Goal: Task Accomplishment & Management: Manage account settings

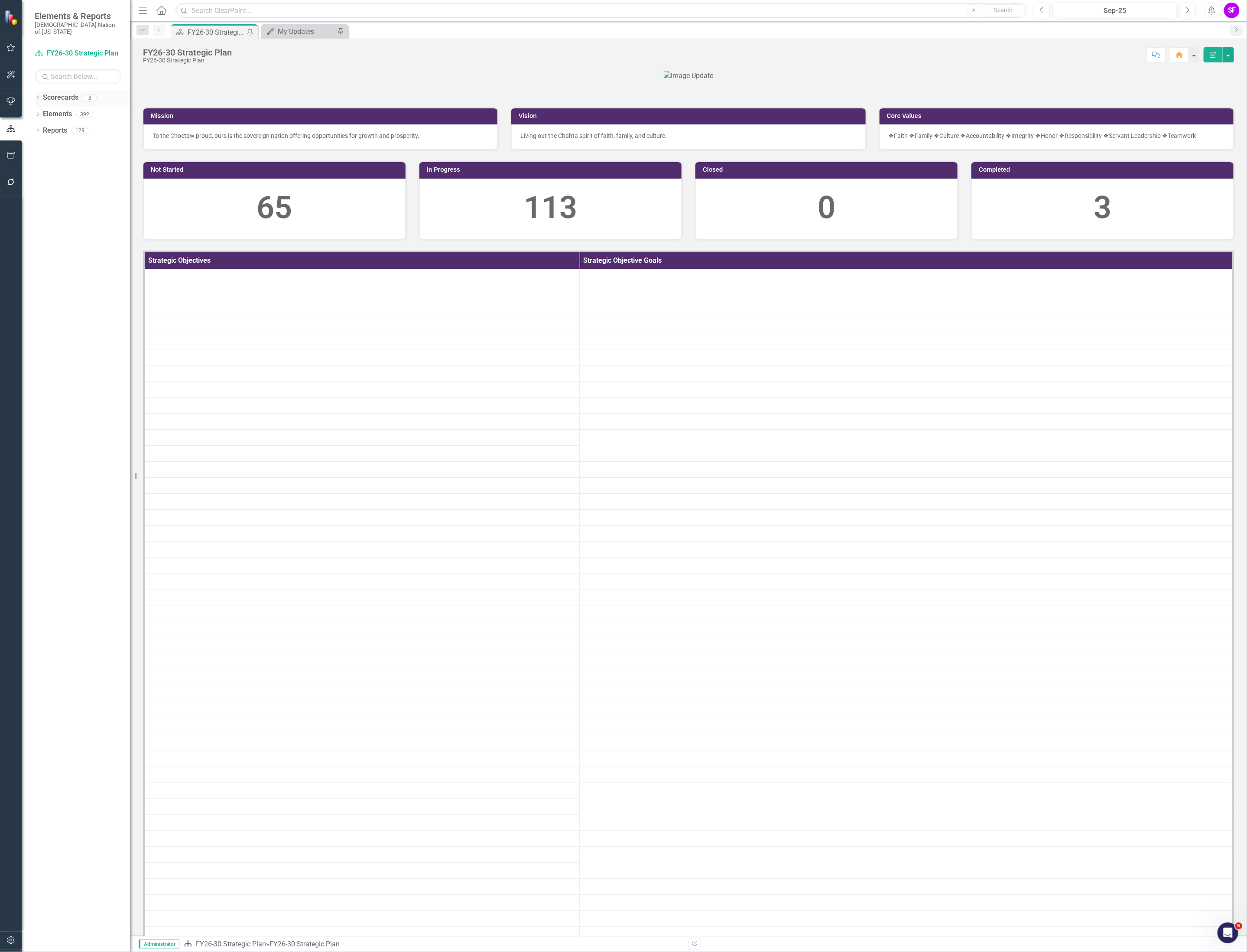
click at [60, 94] on link "Scorecards" at bounding box center [61, 98] width 36 height 10
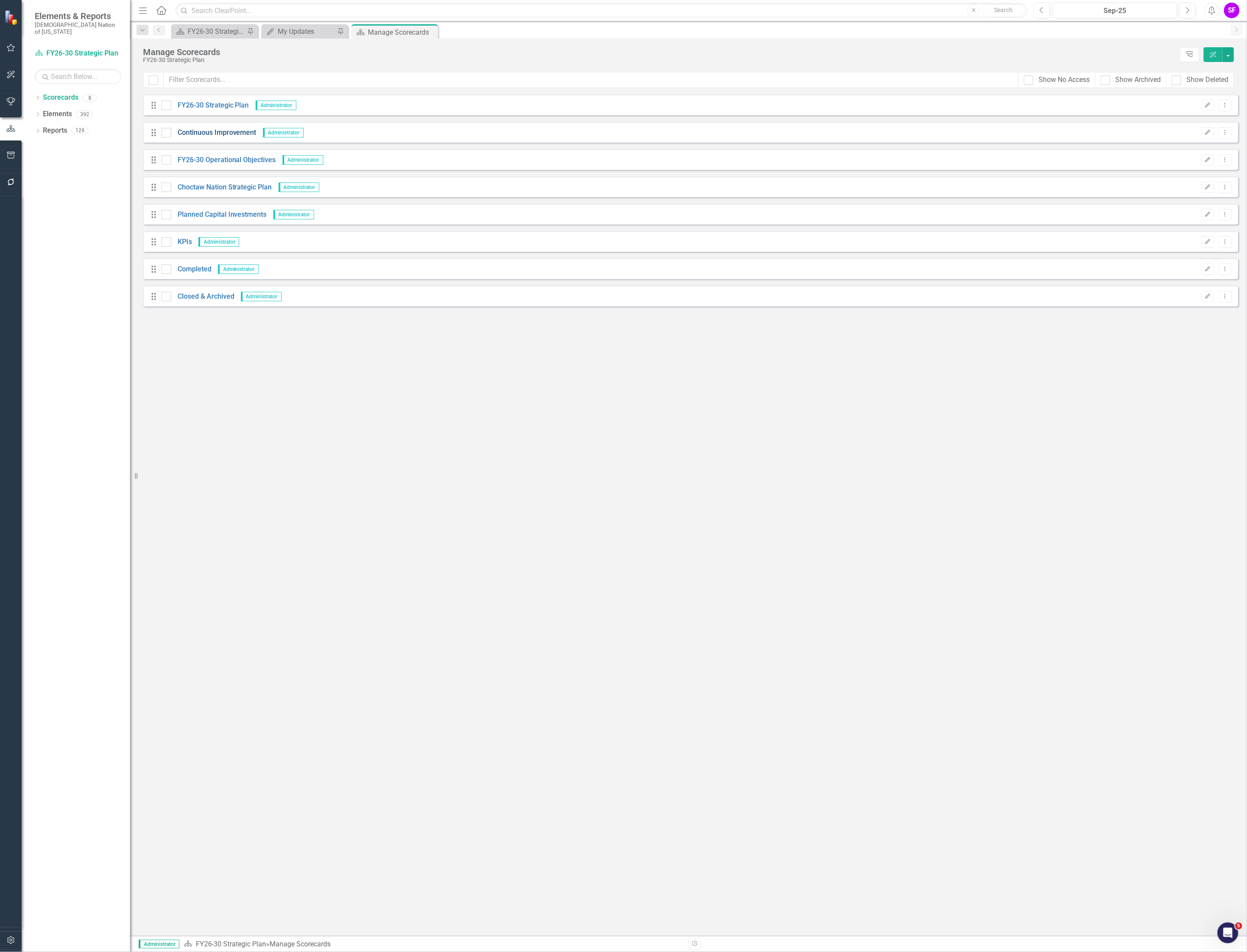
click at [207, 131] on link "Continuous Improvement" at bounding box center [214, 133] width 86 height 10
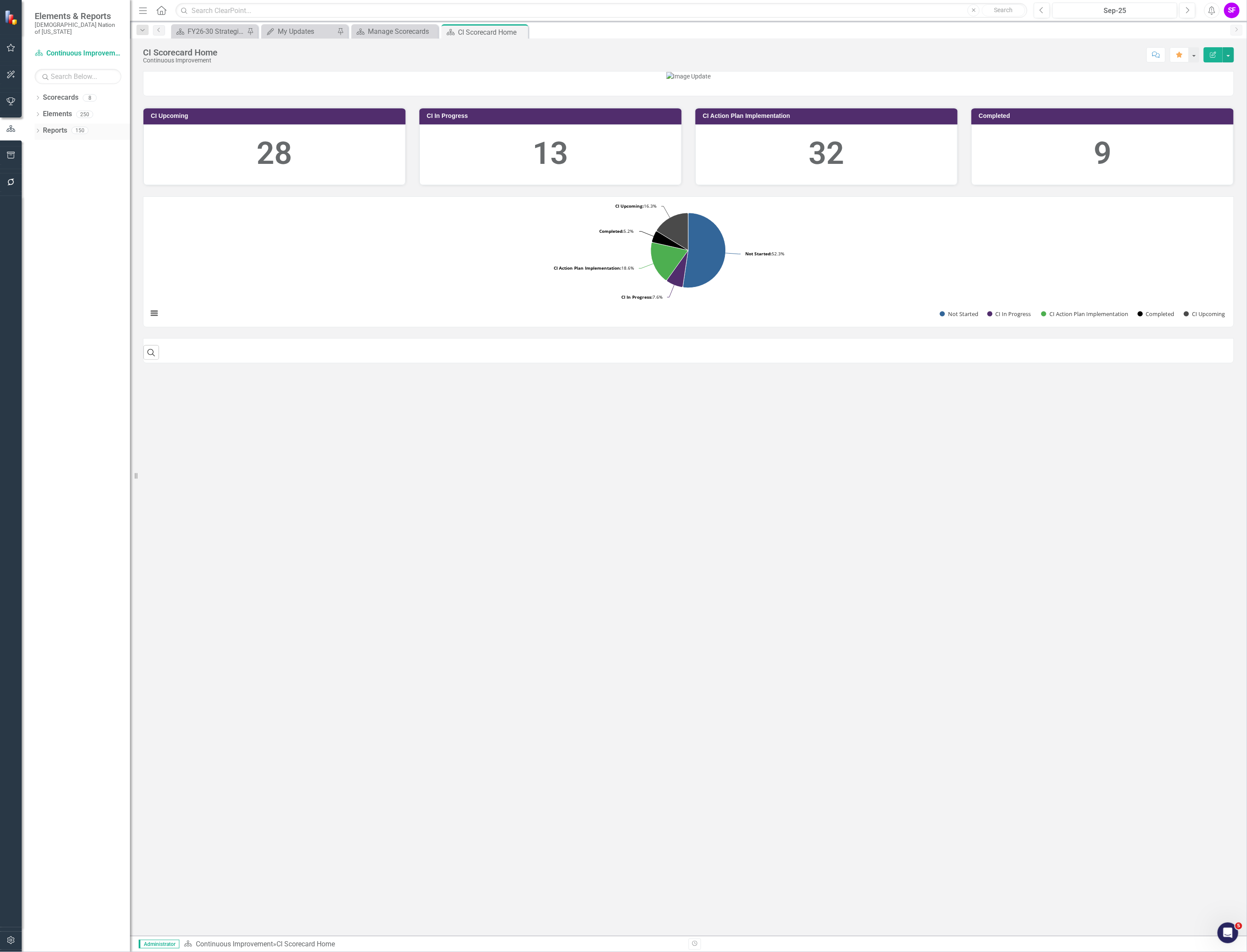
click at [52, 126] on link "Reports" at bounding box center [55, 131] width 24 height 10
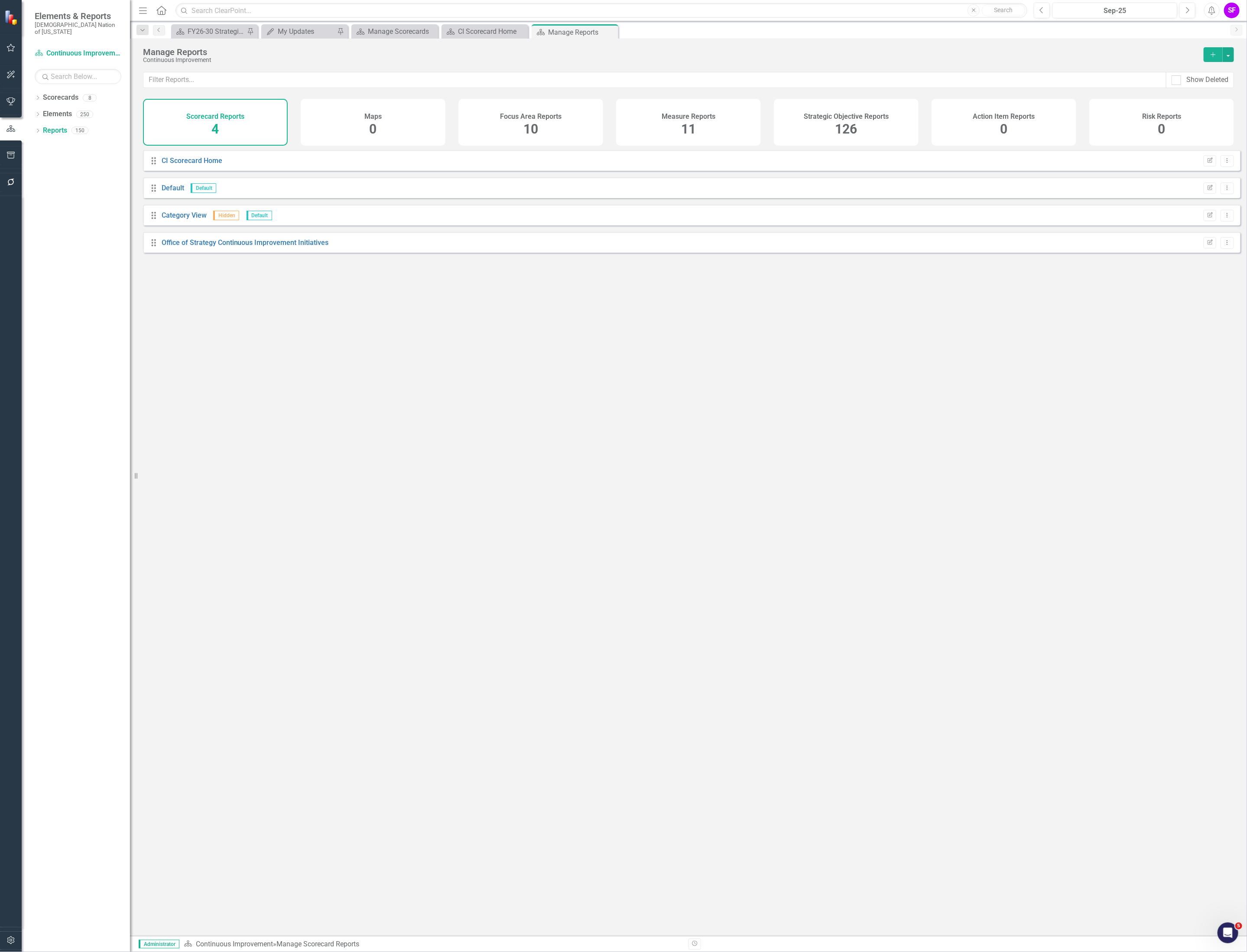
click at [855, 119] on h4 "Strategic Objective Reports" at bounding box center [846, 116] width 85 height 7
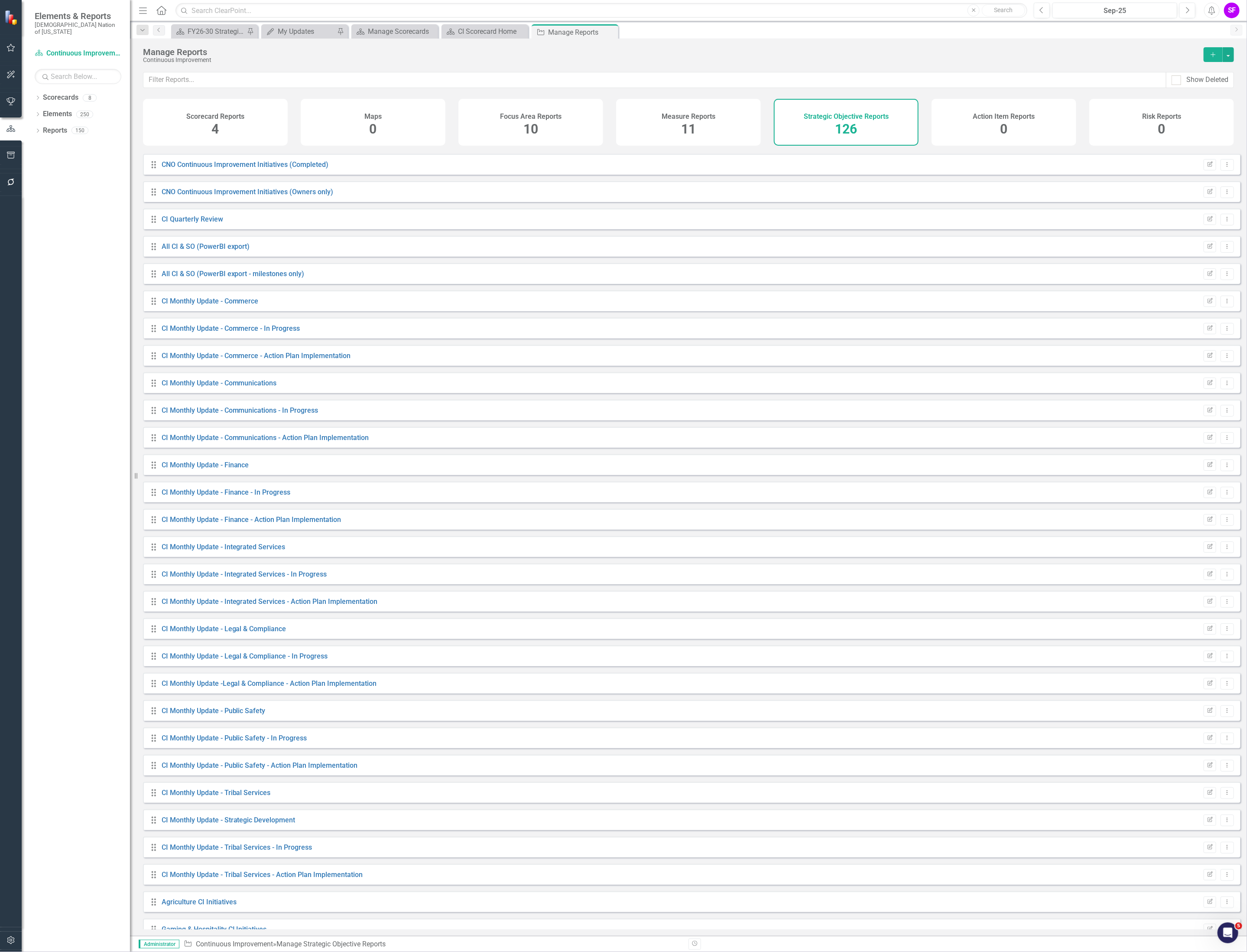
scroll to position [845, 0]
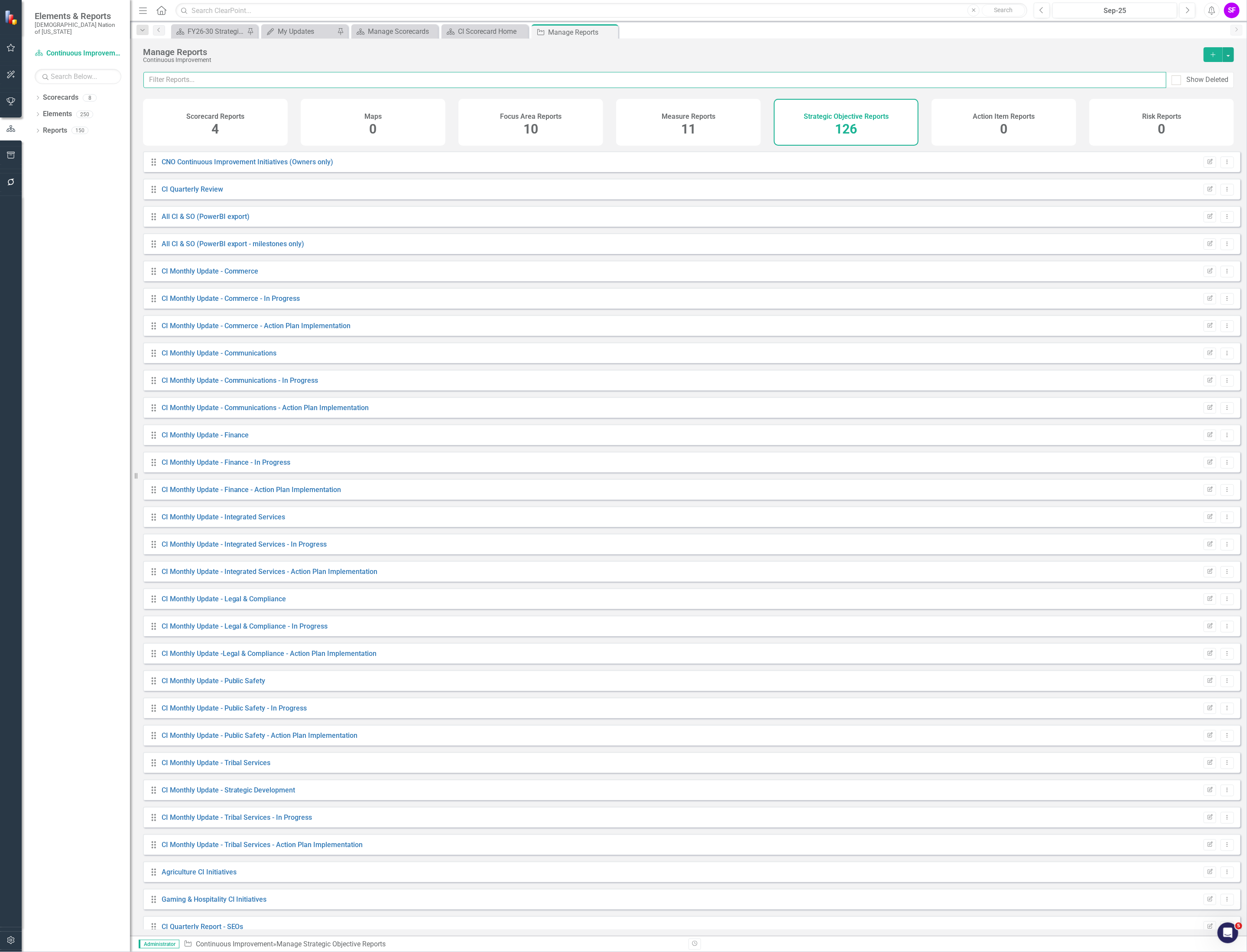
click at [476, 80] on input "text" at bounding box center [655, 80] width 1023 height 16
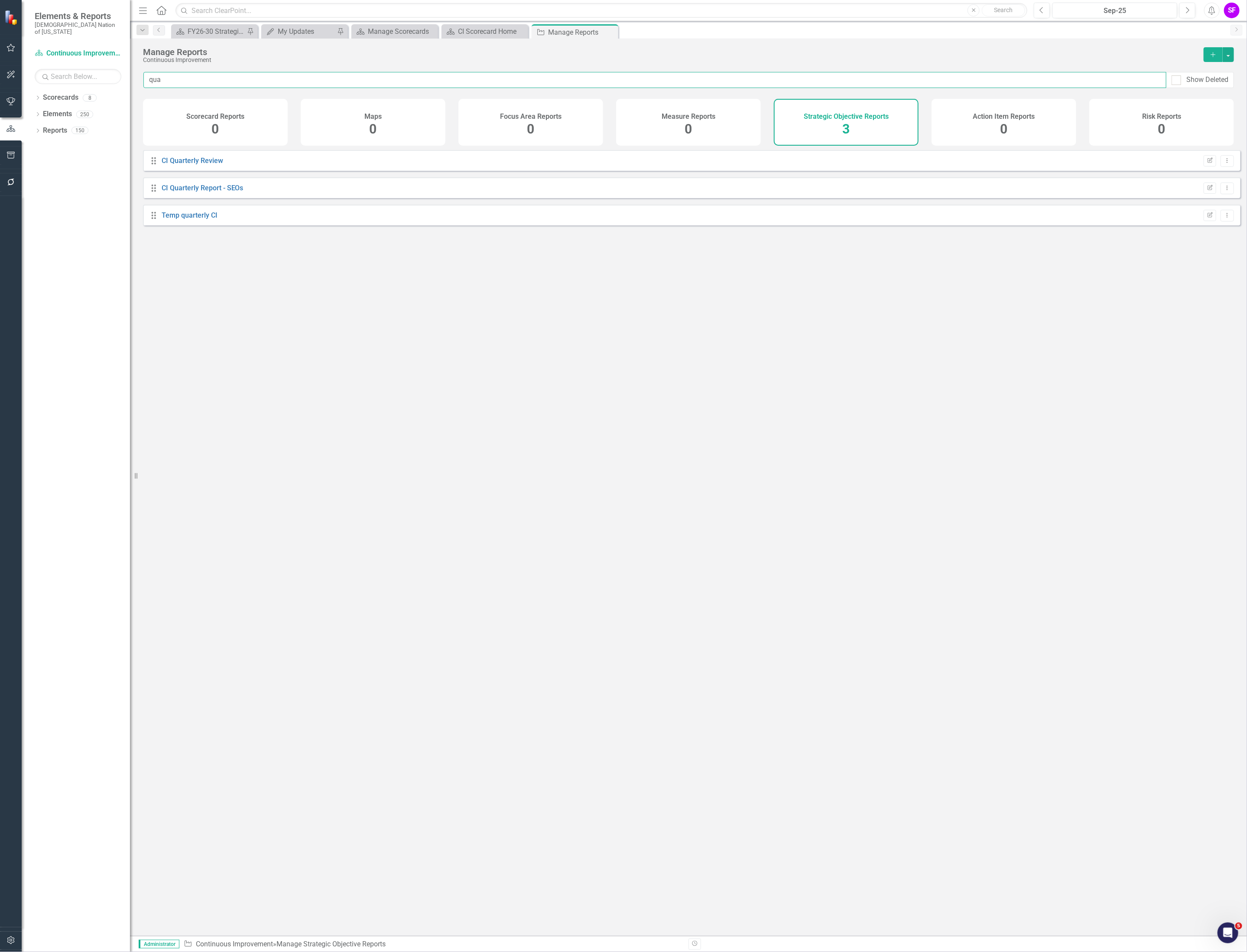
scroll to position [0, 0]
type input "quarterly"
click at [1224, 164] on icon "Dropdown Menu" at bounding box center [1227, 160] width 7 height 6
click at [213, 192] on link "CI Quarterly Report - SEOs" at bounding box center [202, 188] width 82 height 8
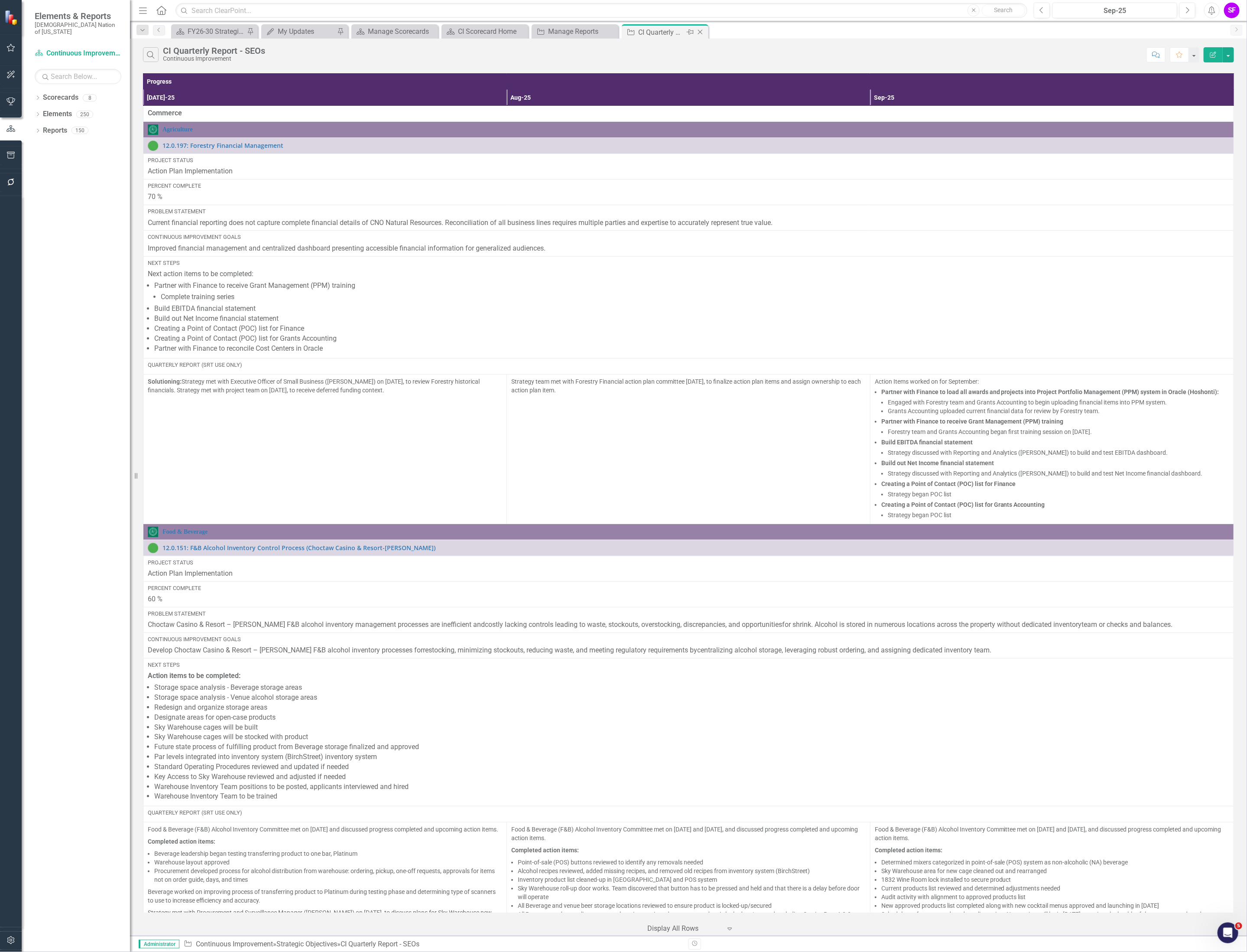
click at [701, 34] on icon "Close" at bounding box center [700, 32] width 8 height 7
click at [465, 27] on div "Manage Reports" at bounding box center [486, 31] width 57 height 11
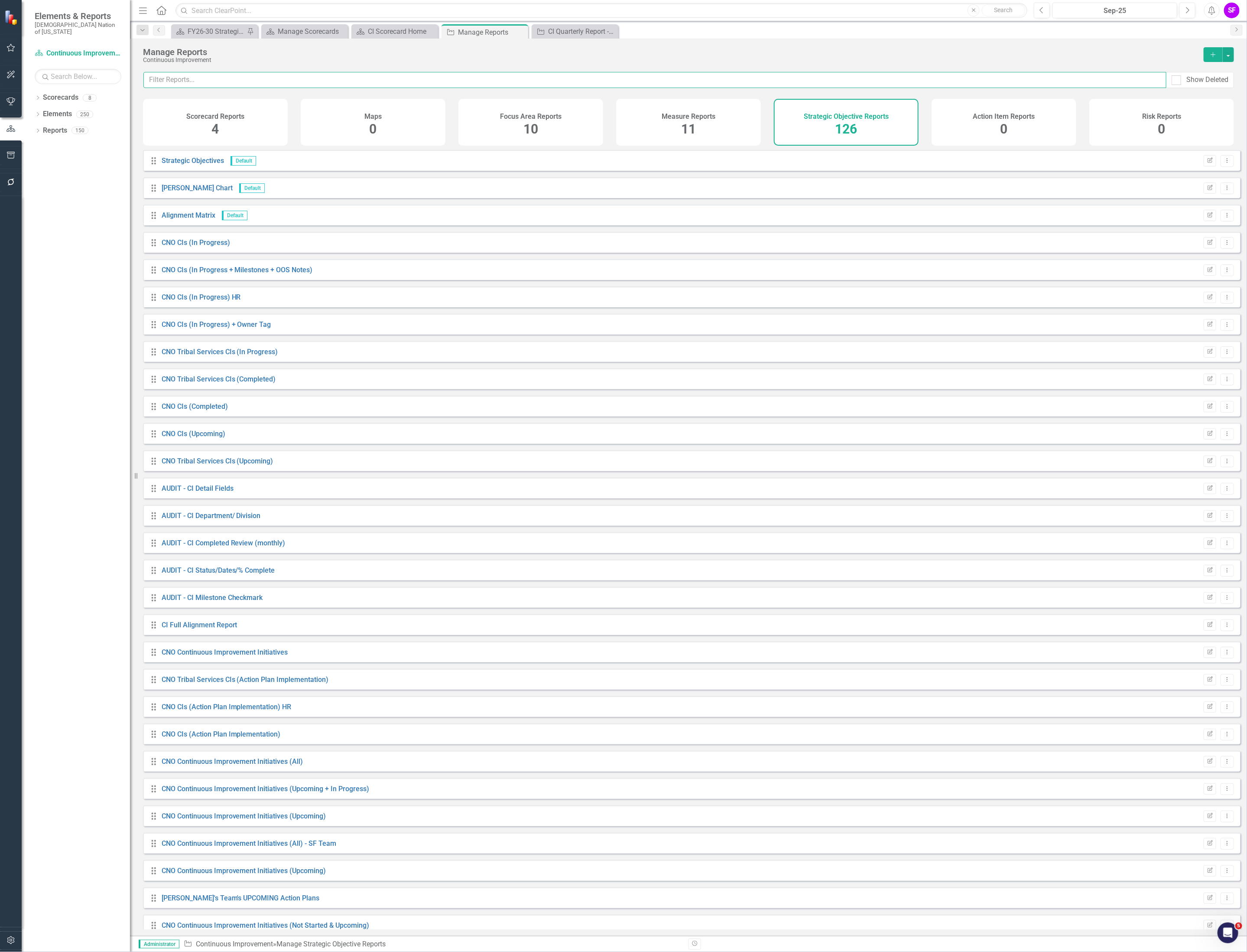
click at [511, 78] on input "text" at bounding box center [655, 80] width 1023 height 16
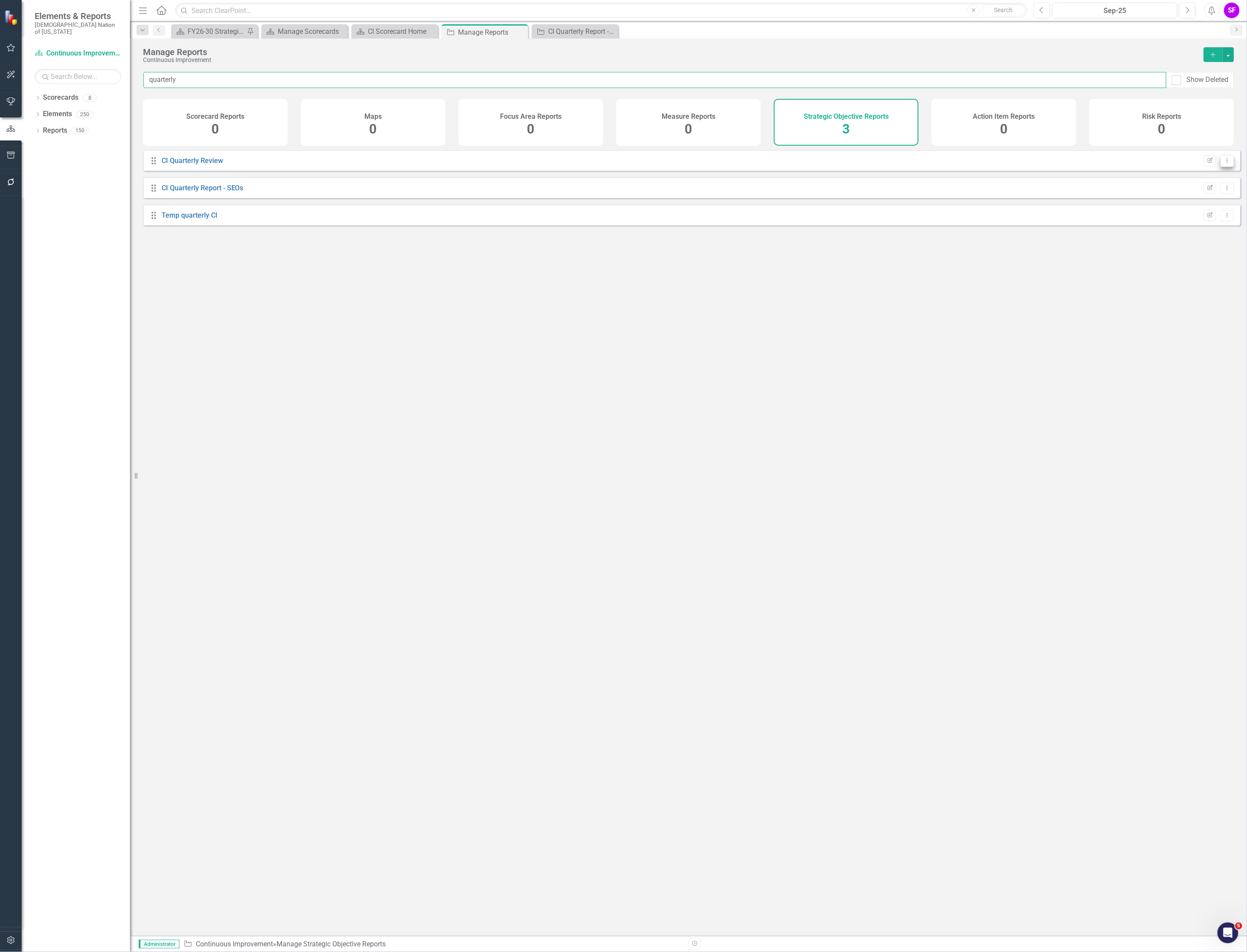
type input "quarterly"
click at [1227, 167] on button "Dropdown Menu" at bounding box center [1227, 161] width 13 height 12
click at [1195, 211] on link "Copy Duplicate Report" at bounding box center [1191, 214] width 71 height 16
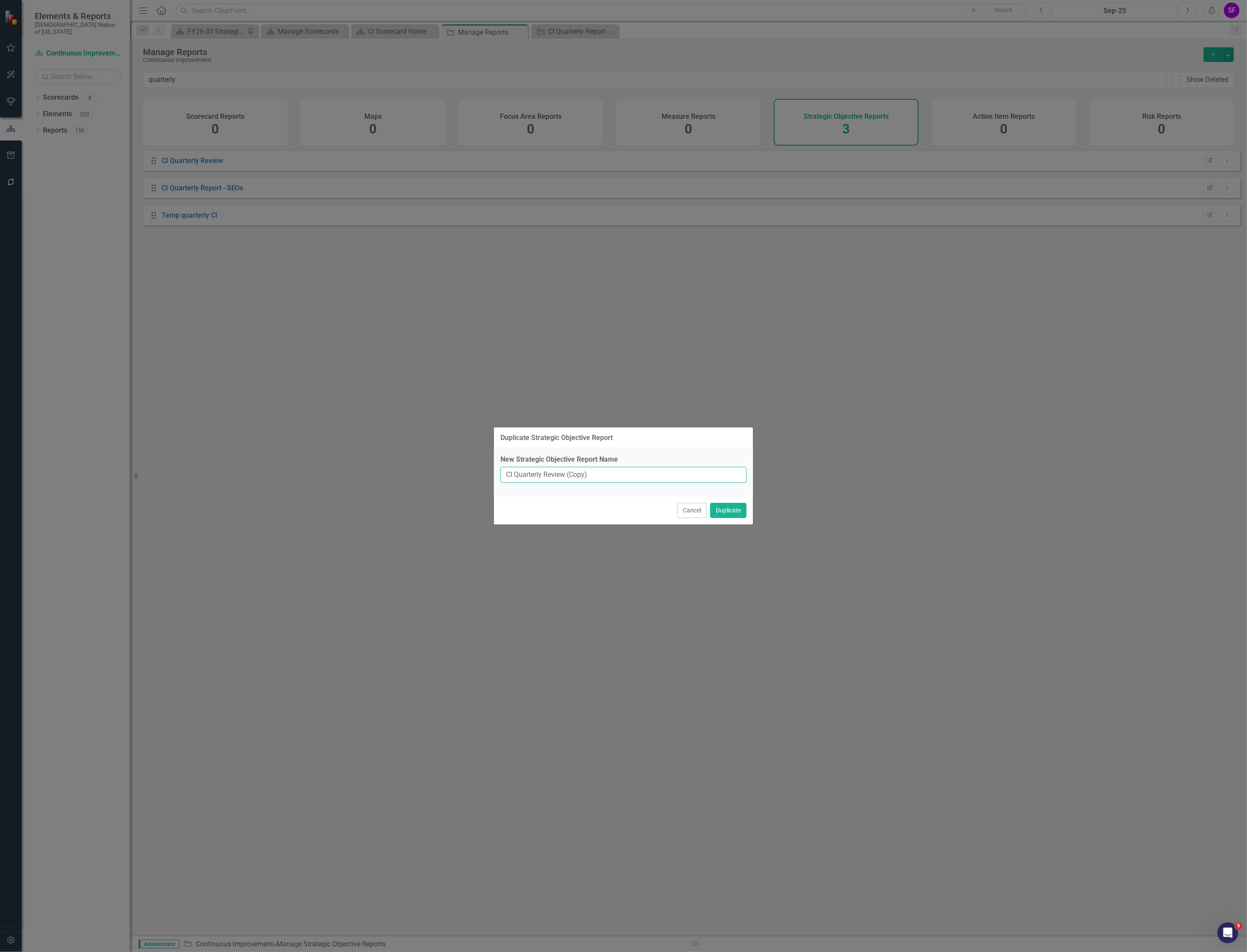
click at [617, 476] on input "CI Quarterly Review (Copy)" at bounding box center [624, 474] width 246 height 16
type input "CI Quarterly Report - Test"
click at [729, 514] on button "Duplicate" at bounding box center [728, 511] width 37 height 15
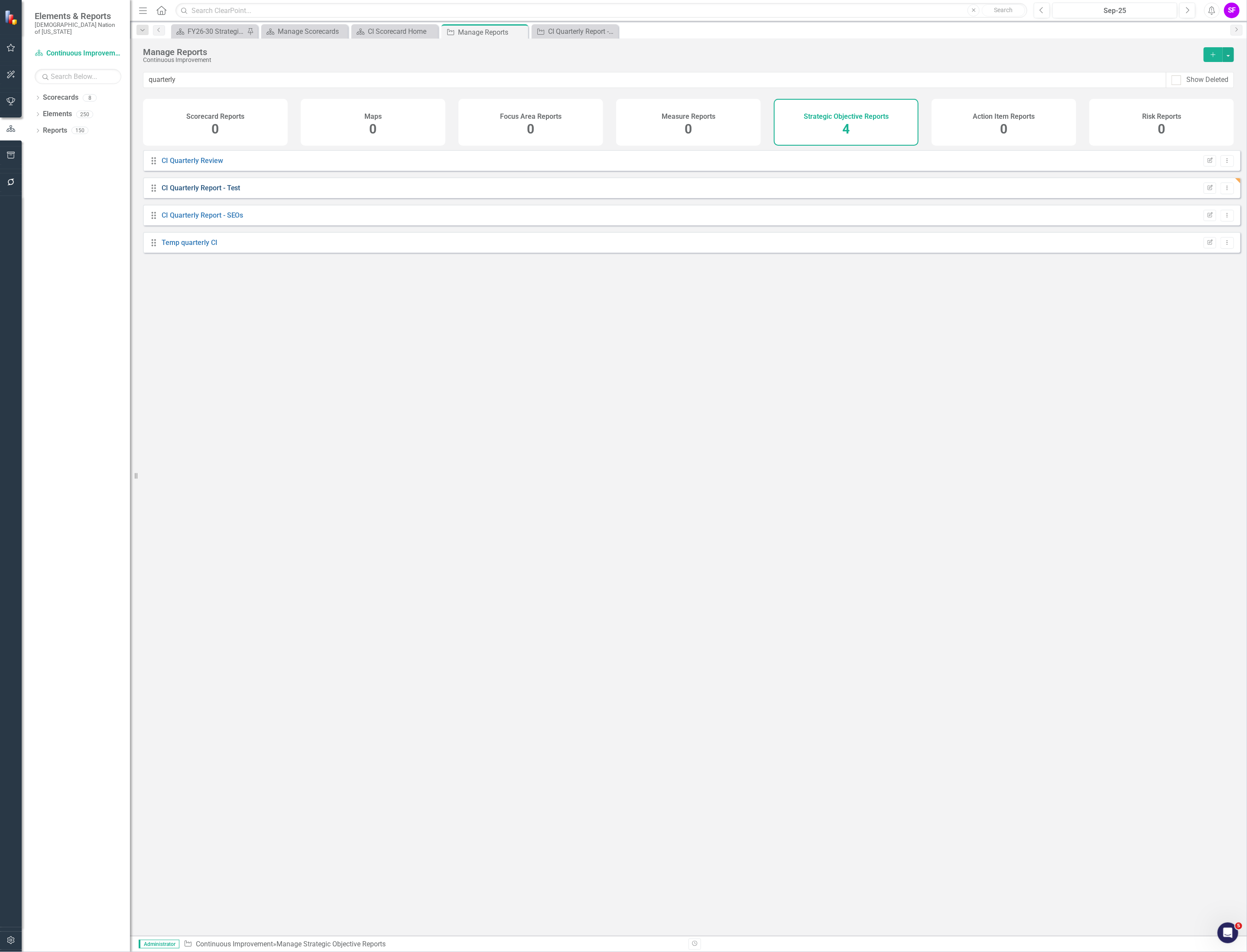
click at [200, 191] on link "CI Quarterly Report - Test" at bounding box center [200, 188] width 79 height 8
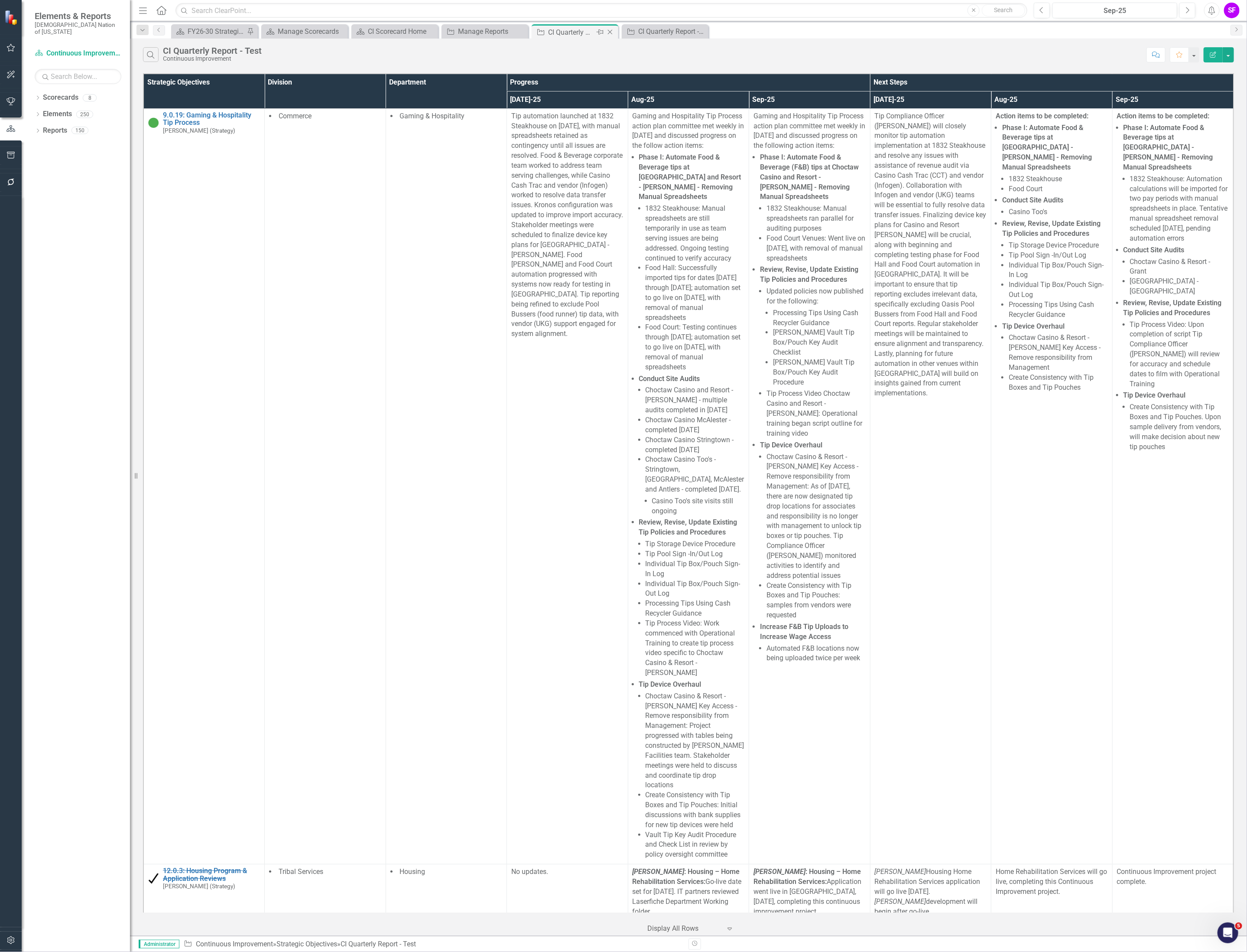
click at [609, 33] on icon "Close" at bounding box center [610, 32] width 8 height 7
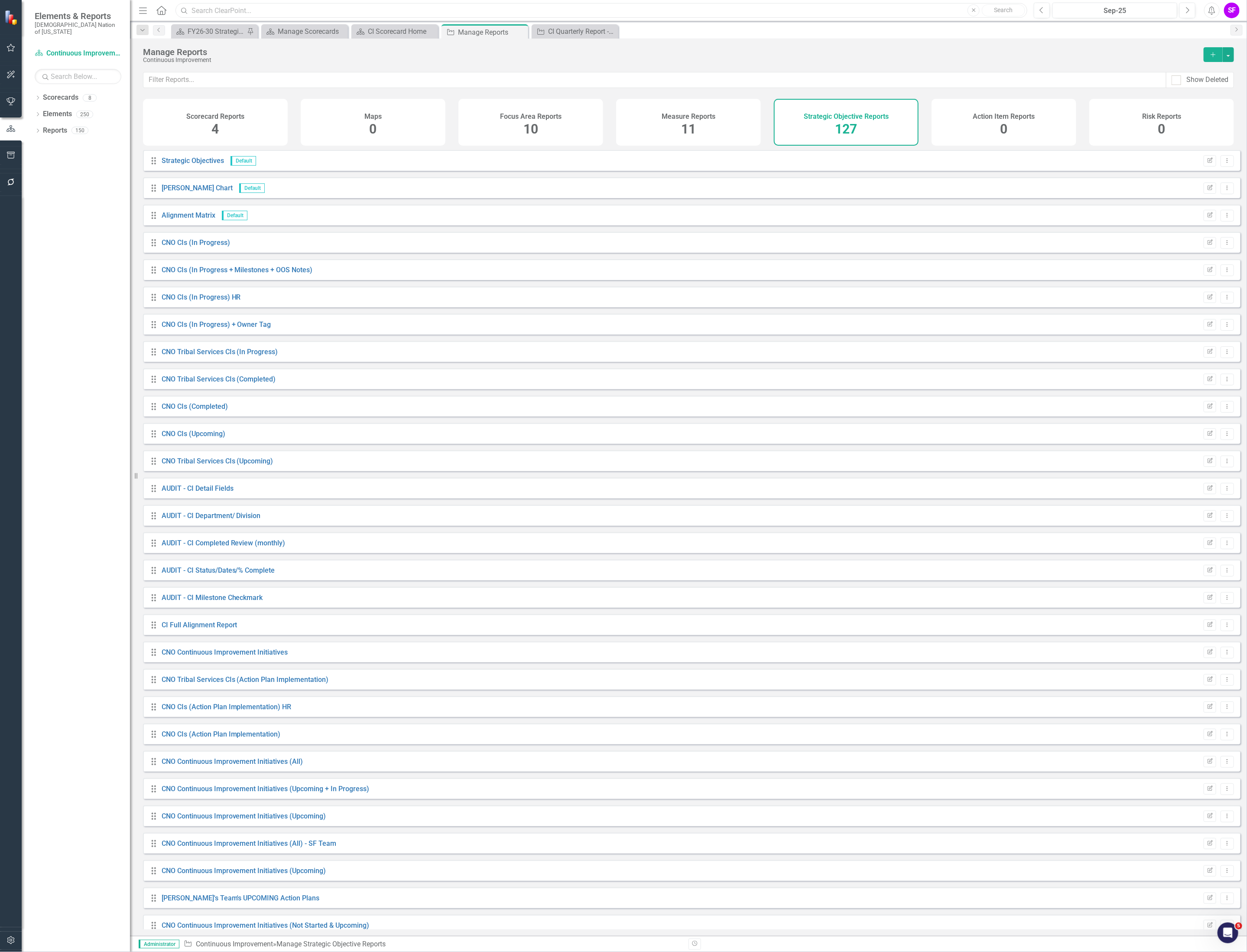
click at [562, 11] on input "text" at bounding box center [601, 11] width 852 height 15
click at [569, 27] on div "CI Quarterly Report - SEOs" at bounding box center [576, 31] width 57 height 11
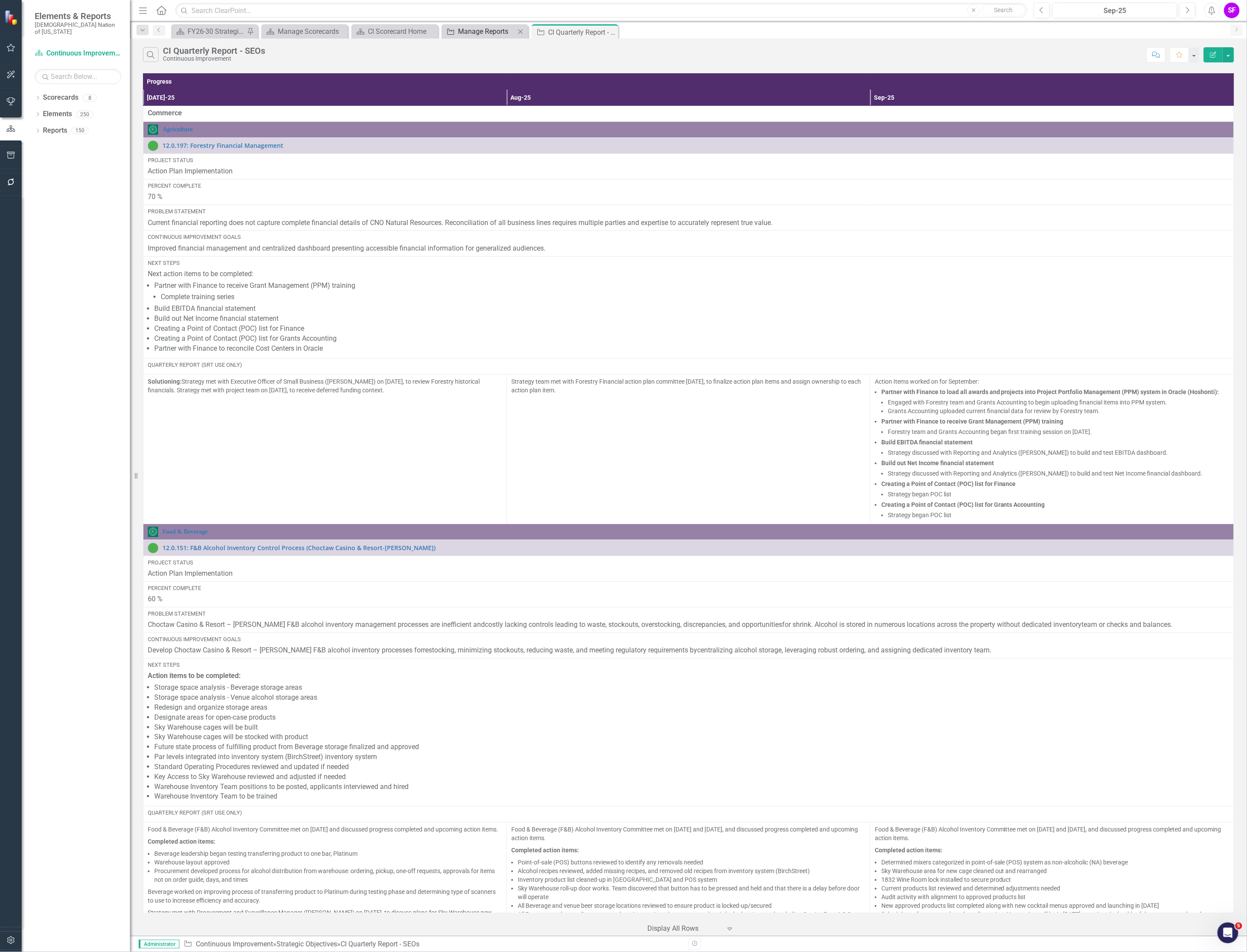
click at [463, 34] on div "Manage Reports" at bounding box center [486, 31] width 57 height 11
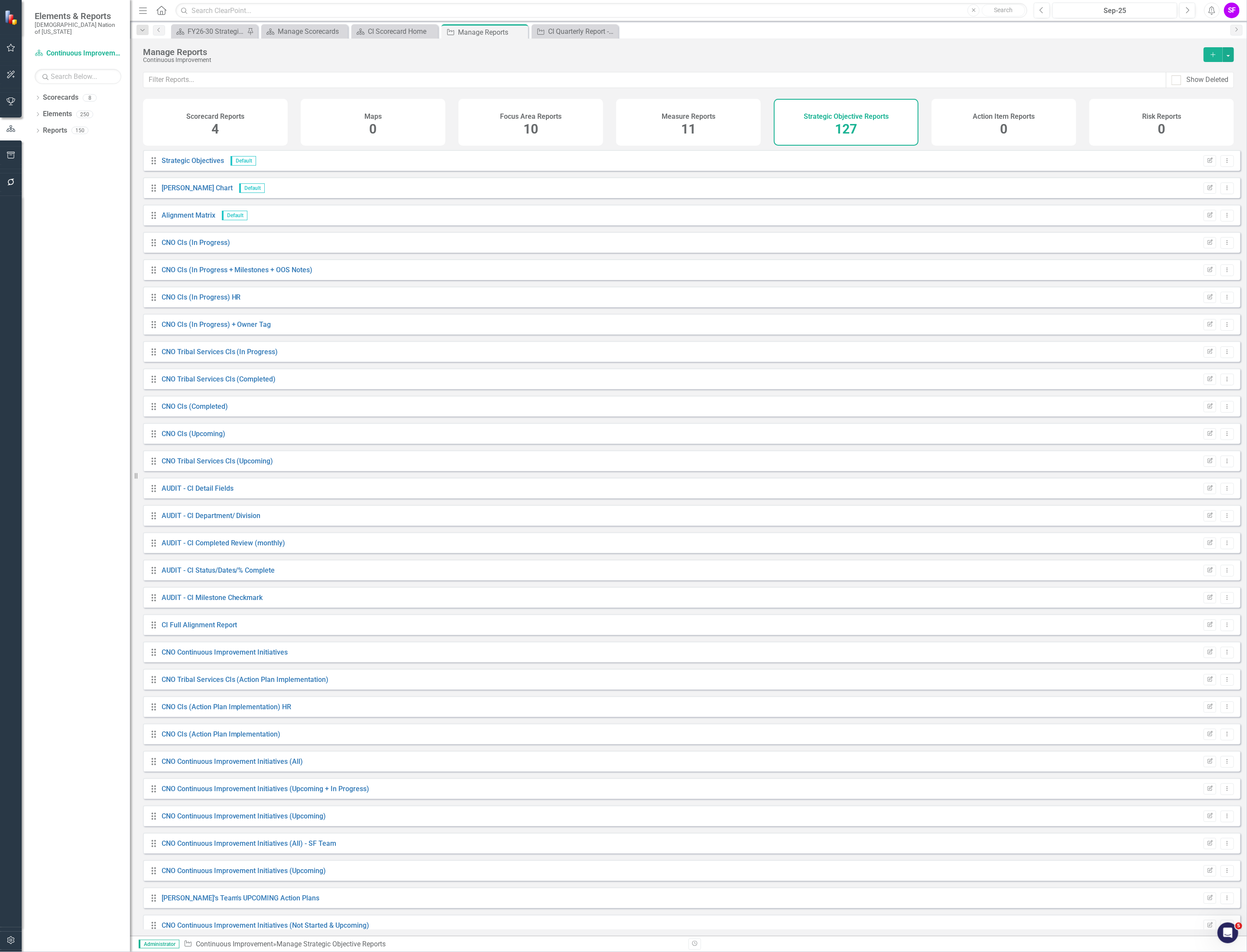
drag, startPoint x: 830, startPoint y: 91, endPoint x: 832, endPoint y: 86, distance: 5.4
click at [830, 90] on div "Show Deleted" at bounding box center [688, 86] width 1117 height 27
click at [832, 85] on input "text" at bounding box center [655, 80] width 1023 height 16
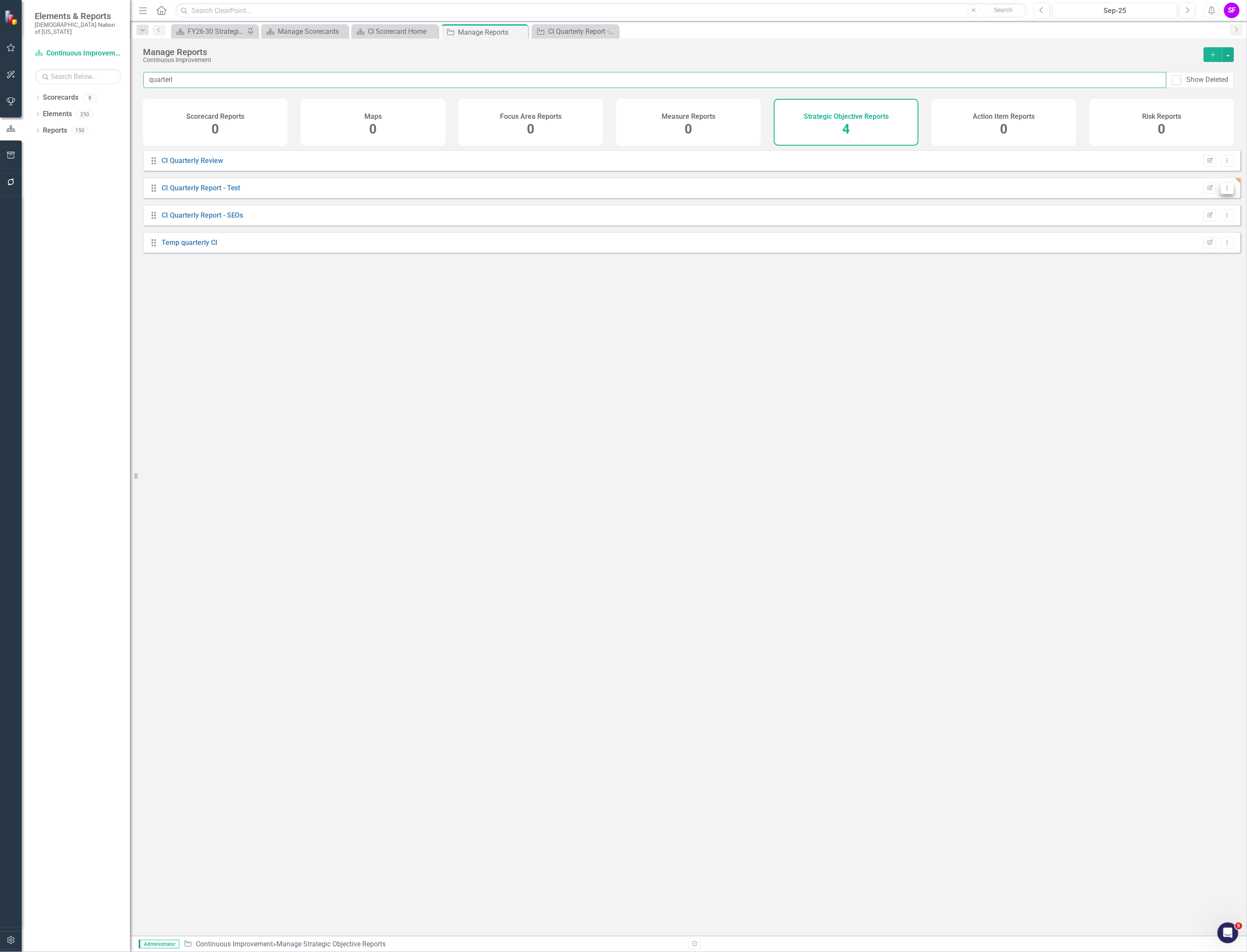
type input "quarterl"
click at [1226, 192] on button "Dropdown Menu" at bounding box center [1227, 188] width 13 height 12
click at [1210, 253] on link "Trash Delete Report" at bounding box center [1191, 257] width 71 height 16
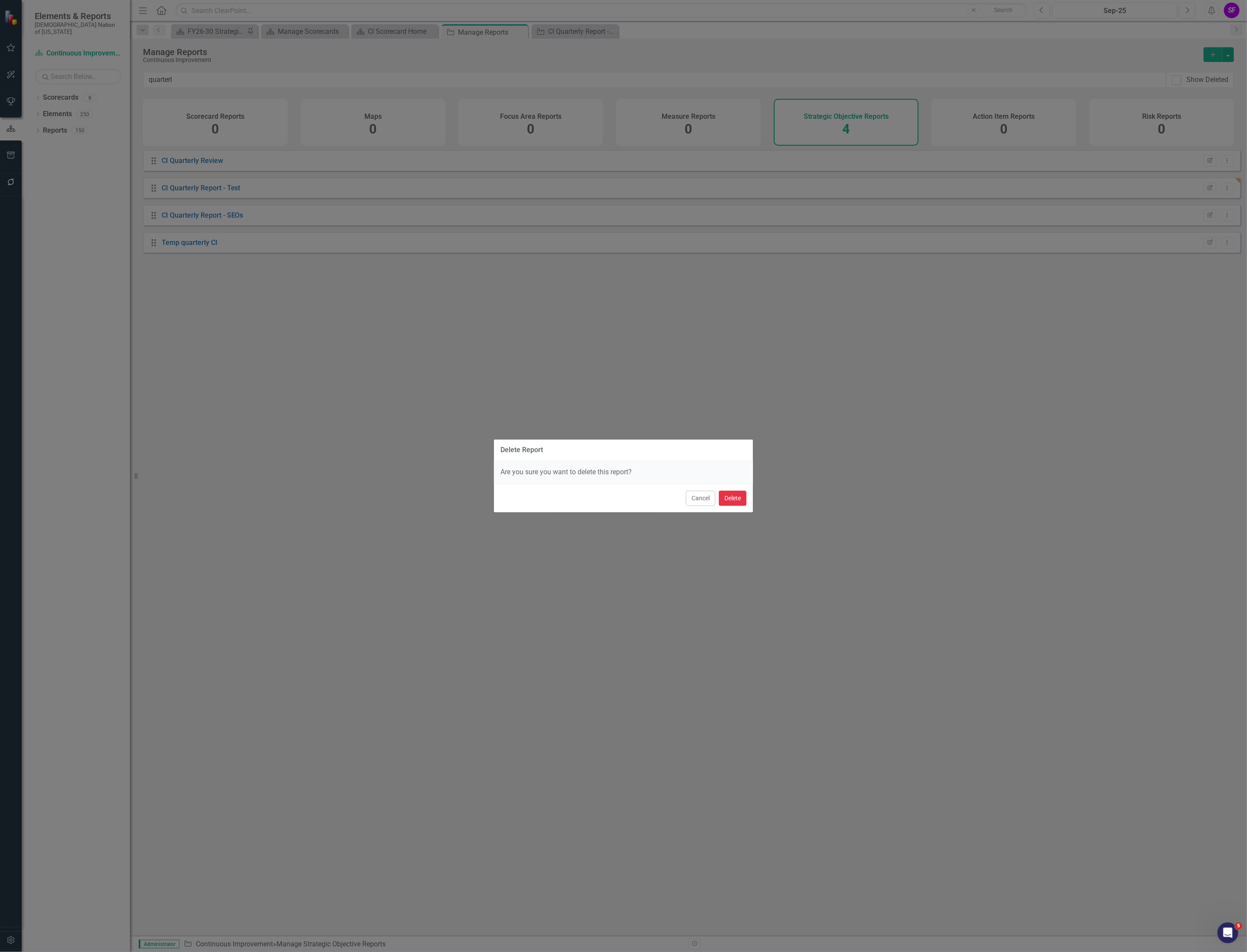
click at [741, 496] on button "Delete" at bounding box center [732, 498] width 27 height 15
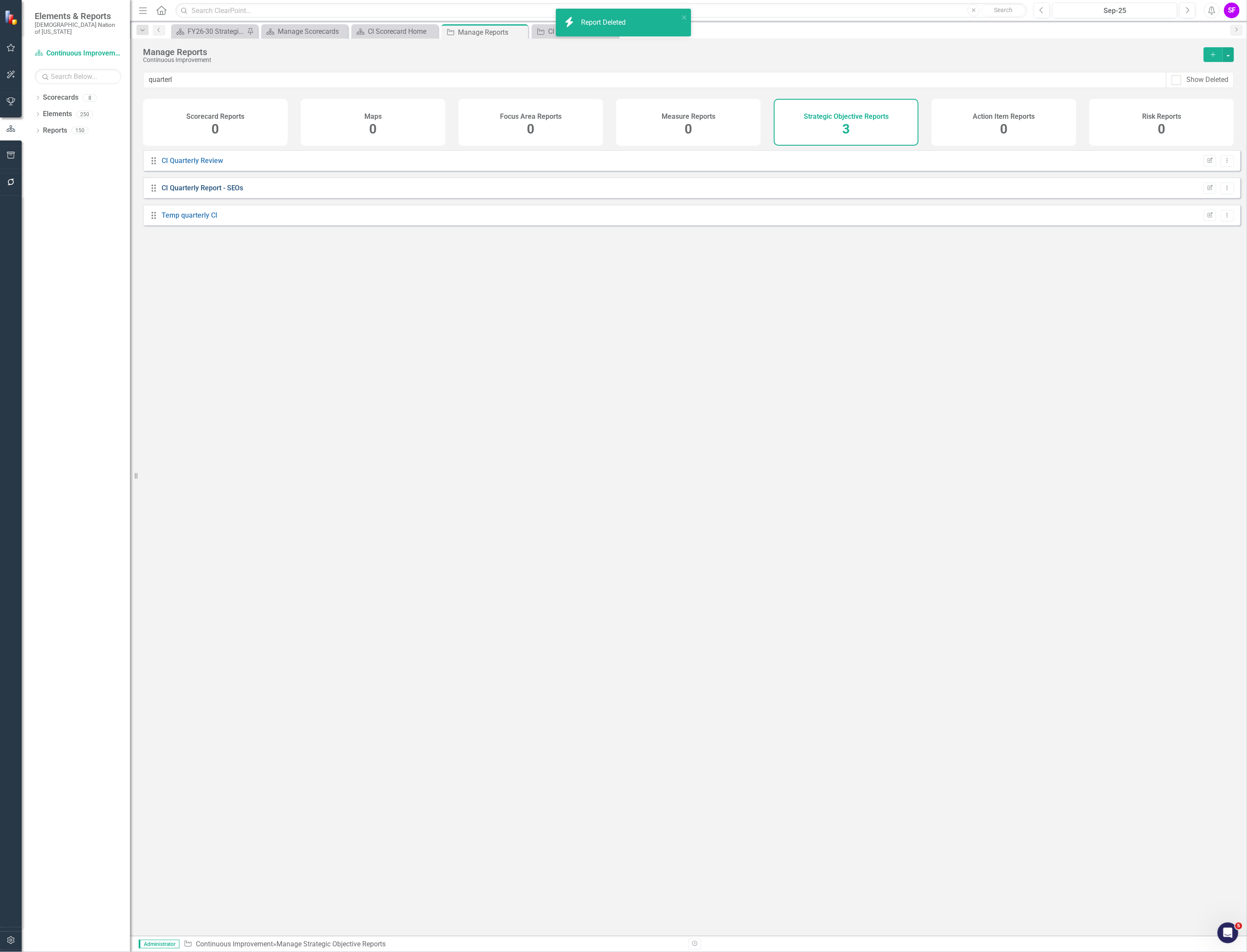
click at [218, 192] on link "CI Quarterly Report - SEOs" at bounding box center [202, 188] width 82 height 8
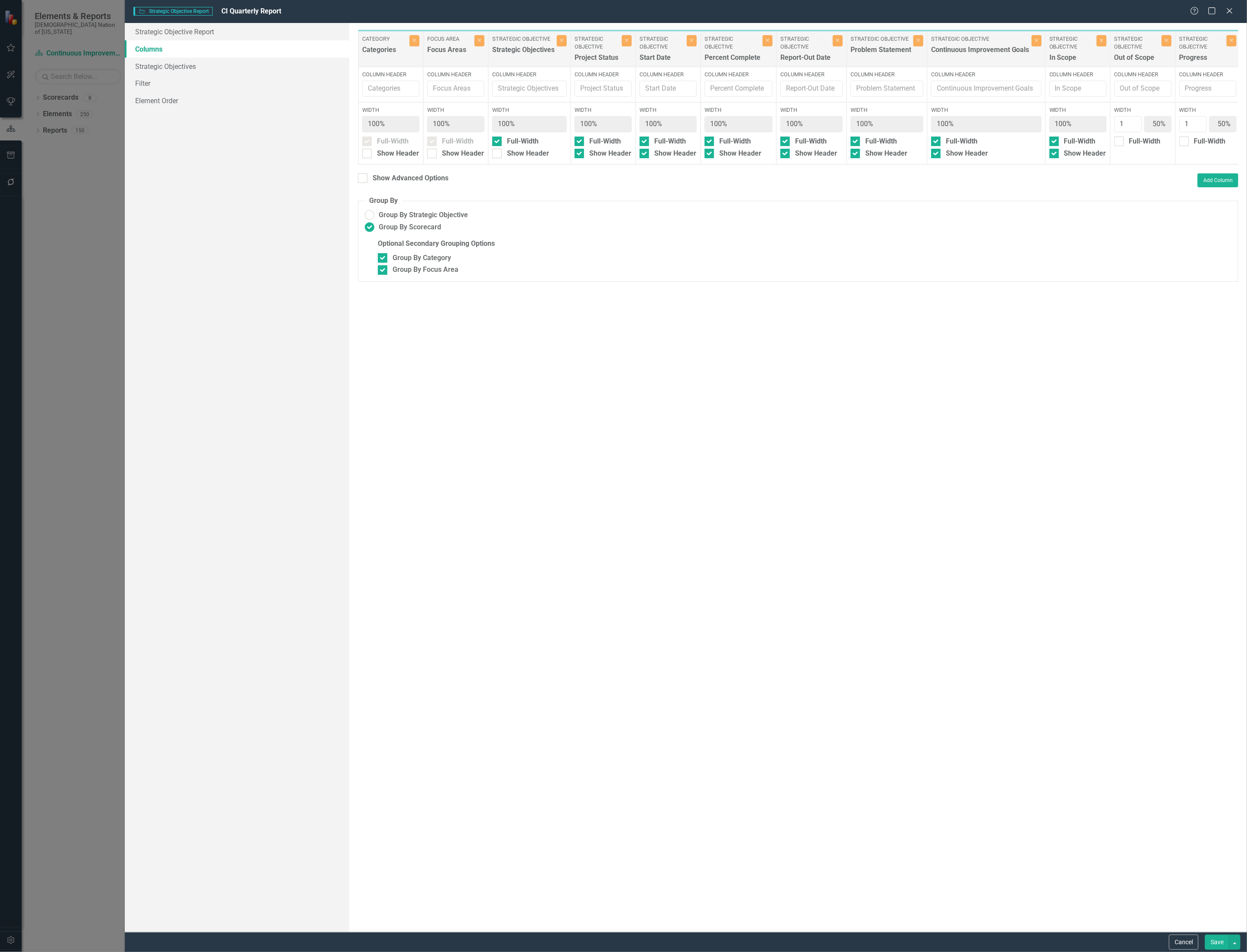
scroll to position [0, 254]
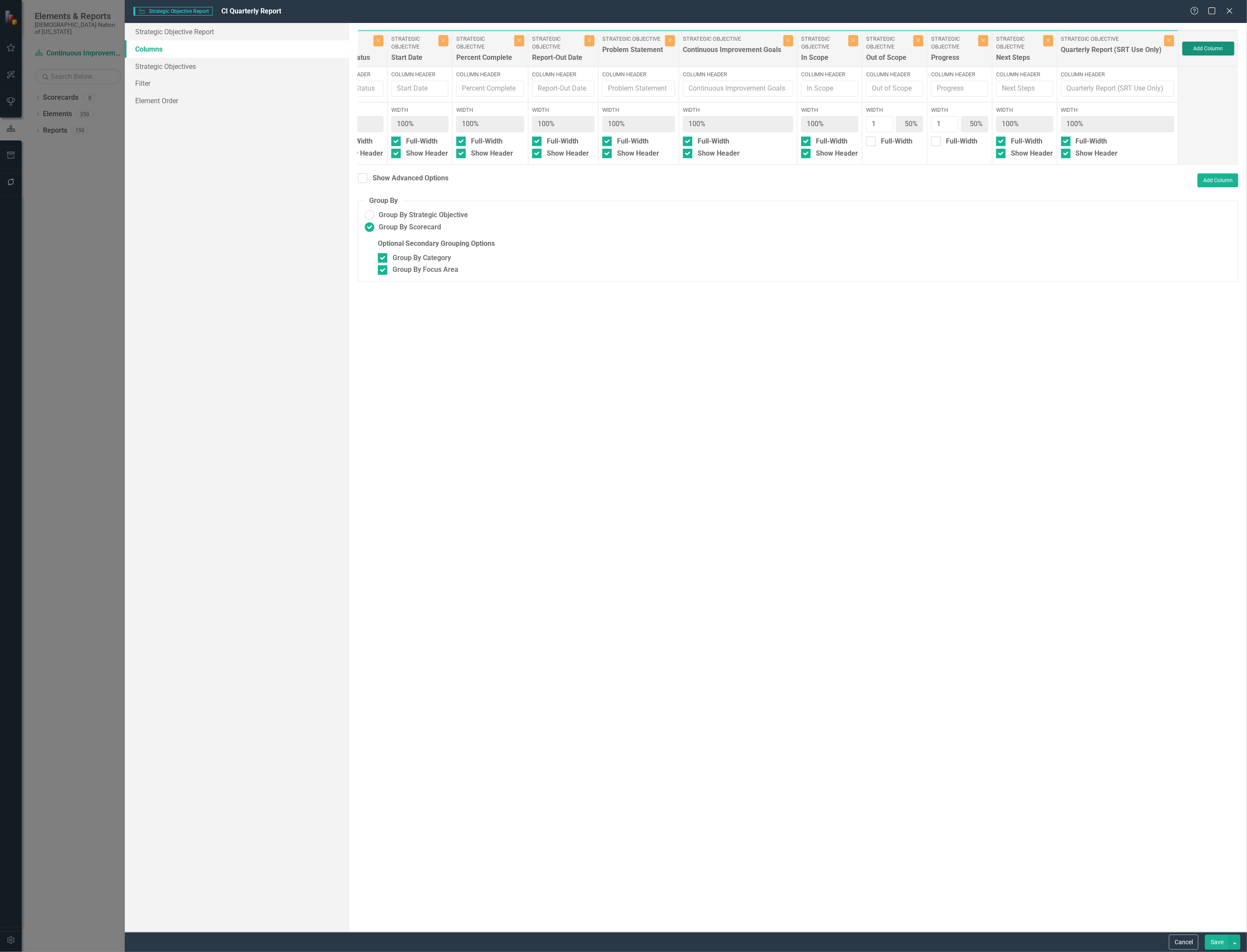
click at [1214, 51] on button "Add Column" at bounding box center [1209, 48] width 52 height 14
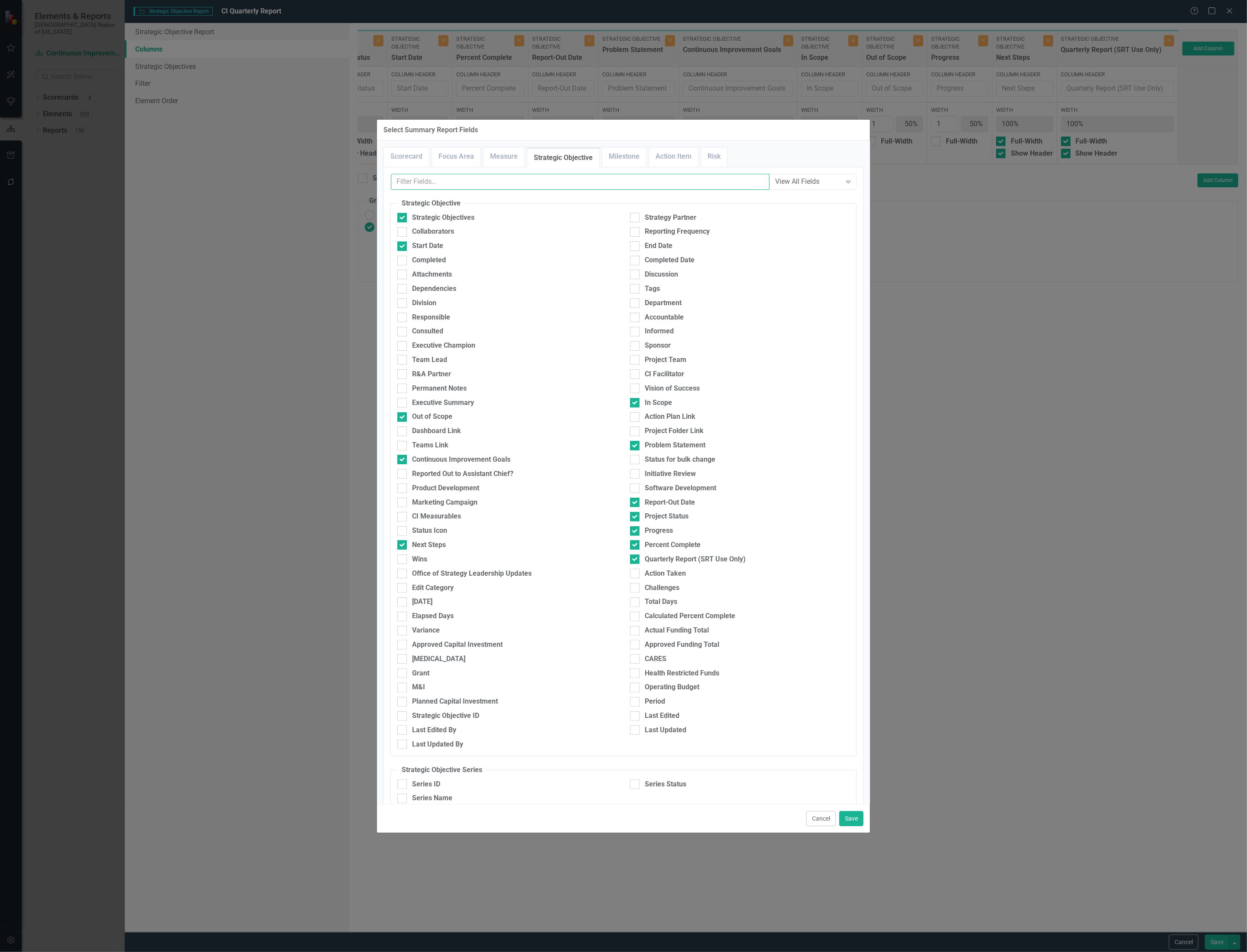
click at [512, 185] on input "text" at bounding box center [580, 181] width 379 height 16
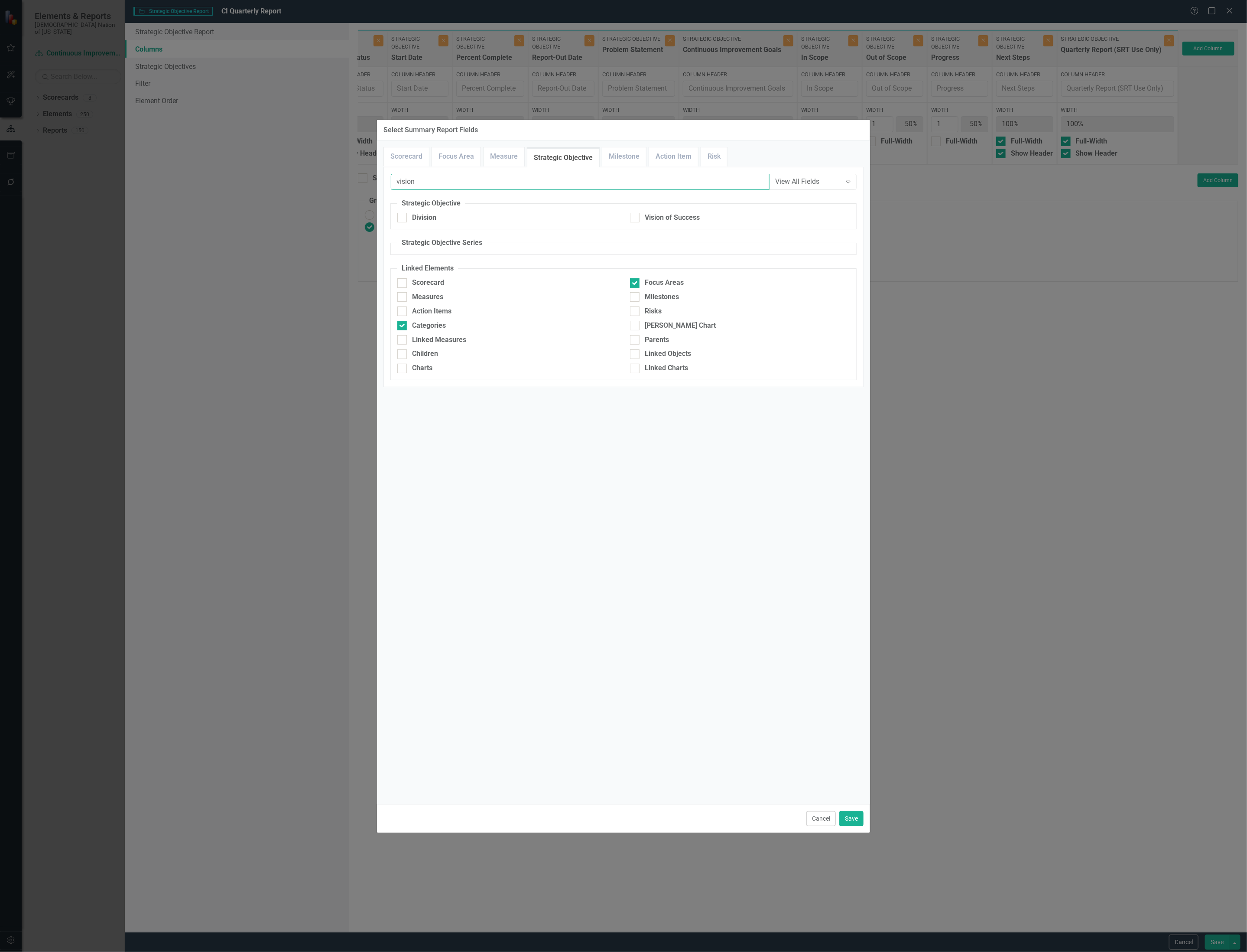
type input "vision"
drag, startPoint x: 627, startPoint y: 213, endPoint x: 636, endPoint y: 215, distance: 9.2
click at [628, 213] on div "Vision of Success" at bounding box center [740, 220] width 233 height 14
click at [640, 216] on div "Vision of Success" at bounding box center [740, 218] width 219 height 10
click at [636, 216] on input "Vision of Success" at bounding box center [633, 215] width 6 height 6
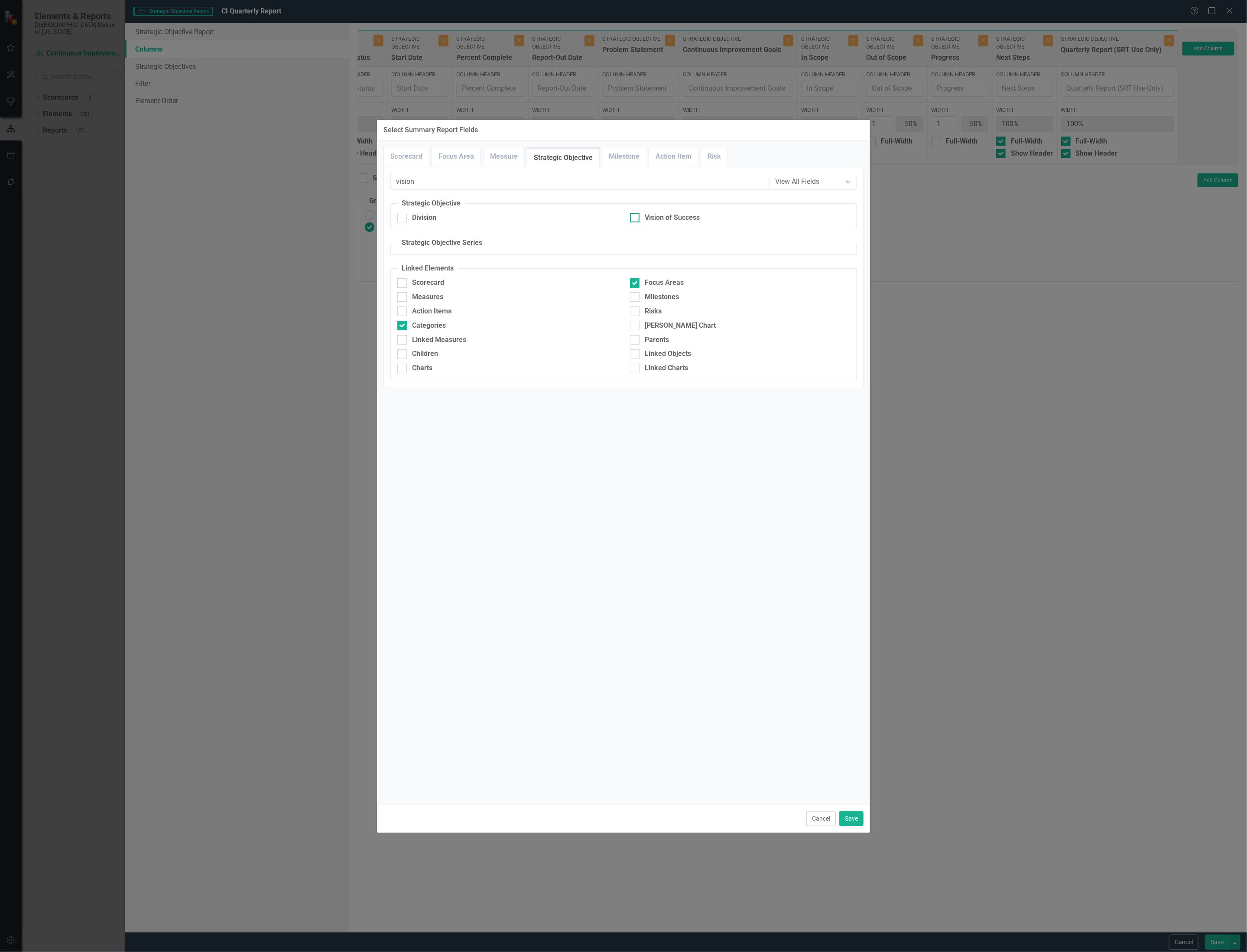
checkbox input "true"
click at [851, 815] on button "Save" at bounding box center [851, 818] width 24 height 15
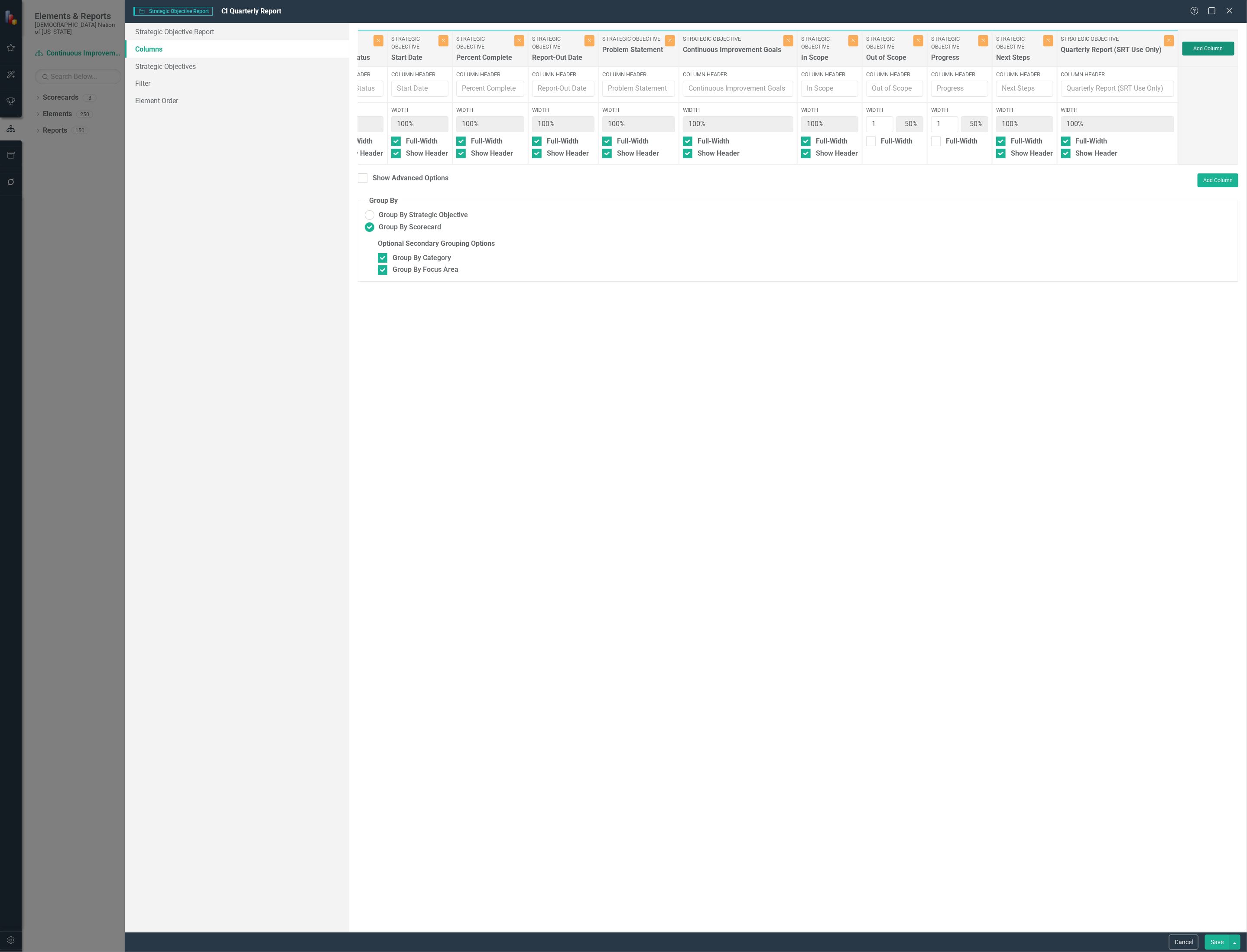
type input "33%"
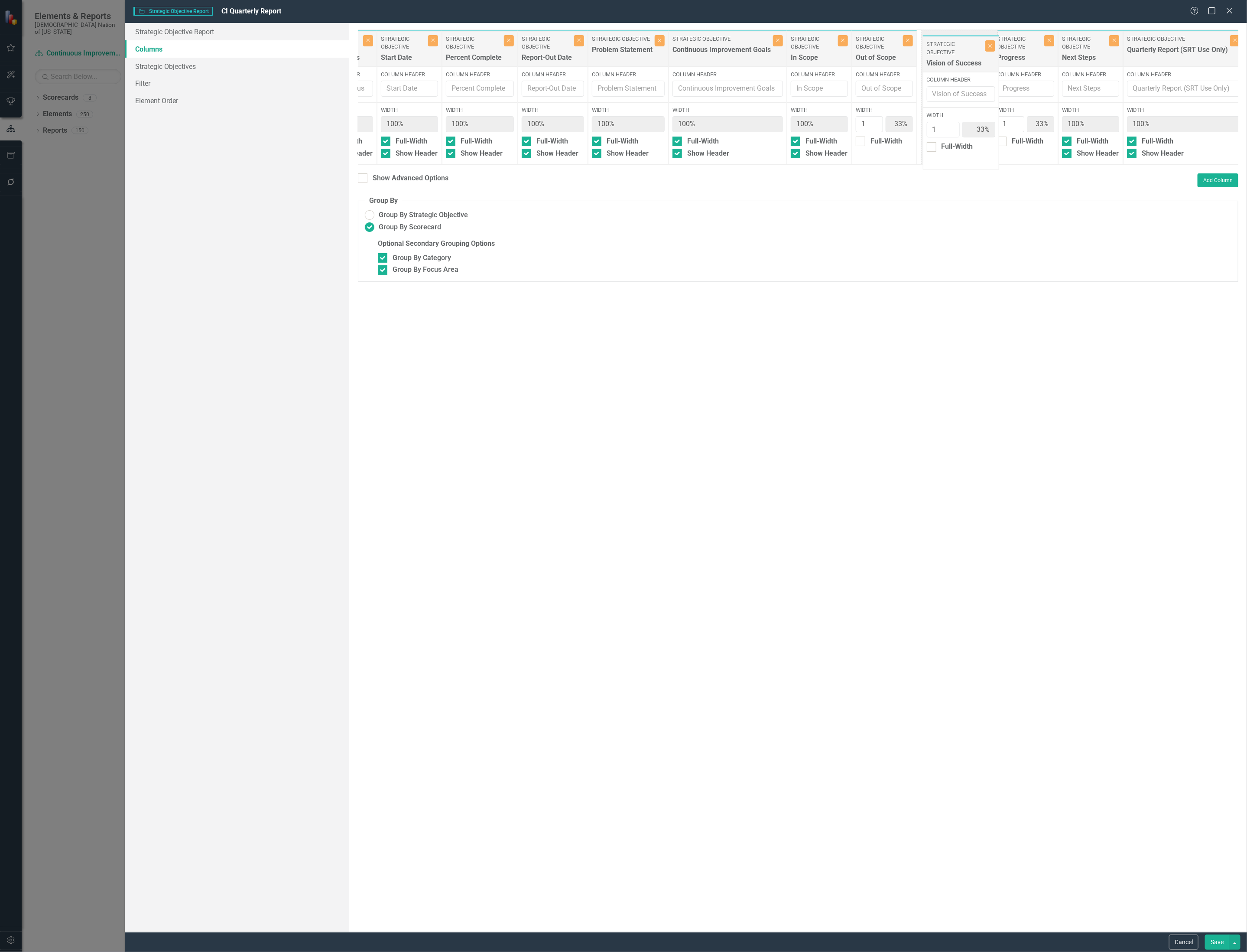
drag, startPoint x: 1212, startPoint y: 55, endPoint x: 954, endPoint y: 59, distance: 258.0
click at [954, 59] on div "Category Categories Close Column Header Width 100% Full-Width Show Header Focus…" at bounding box center [671, 96] width 1144 height 136
click at [1215, 938] on button "Save" at bounding box center [1217, 942] width 24 height 15
radio input "false"
checkbox input "false"
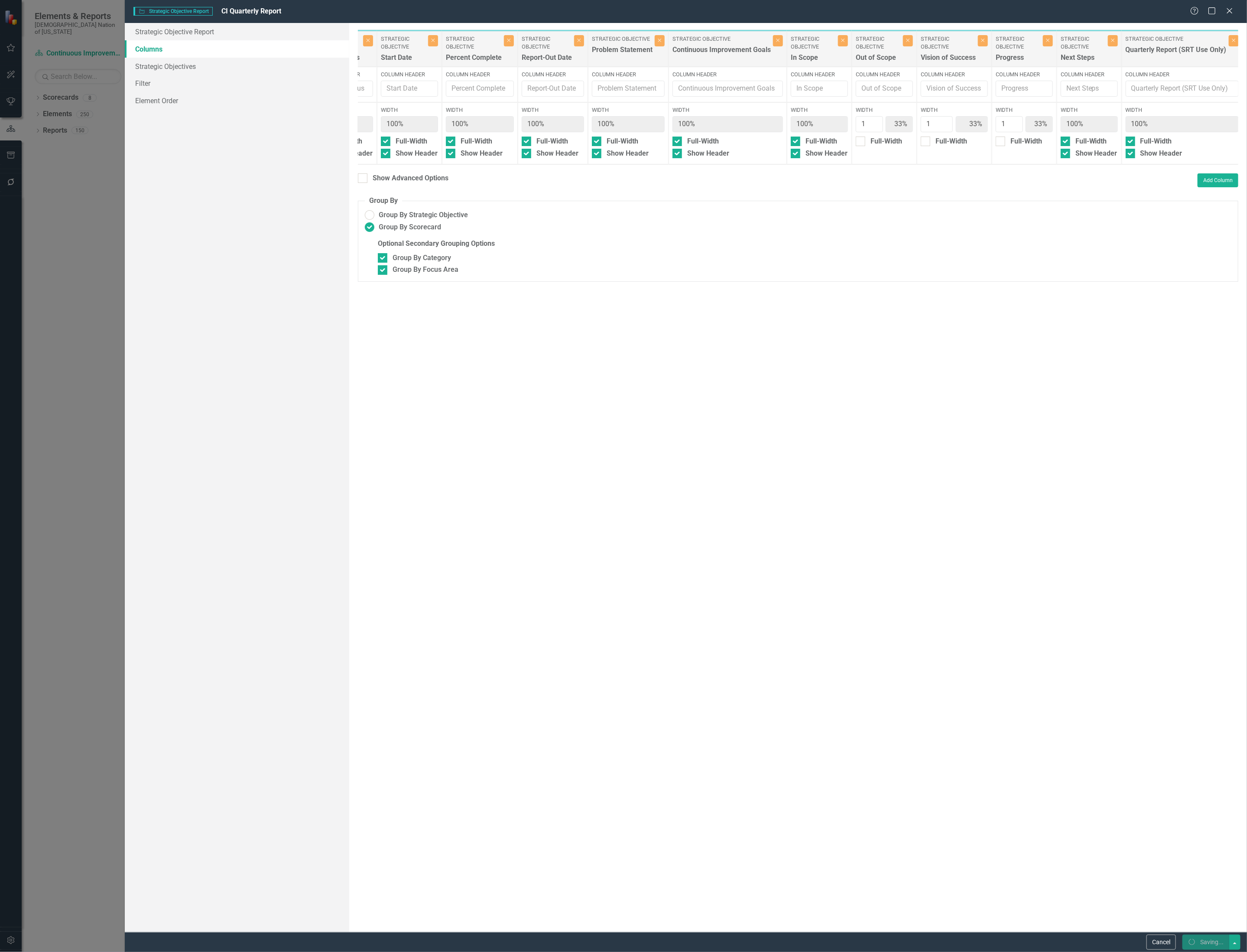
checkbox input "false"
radio input "true"
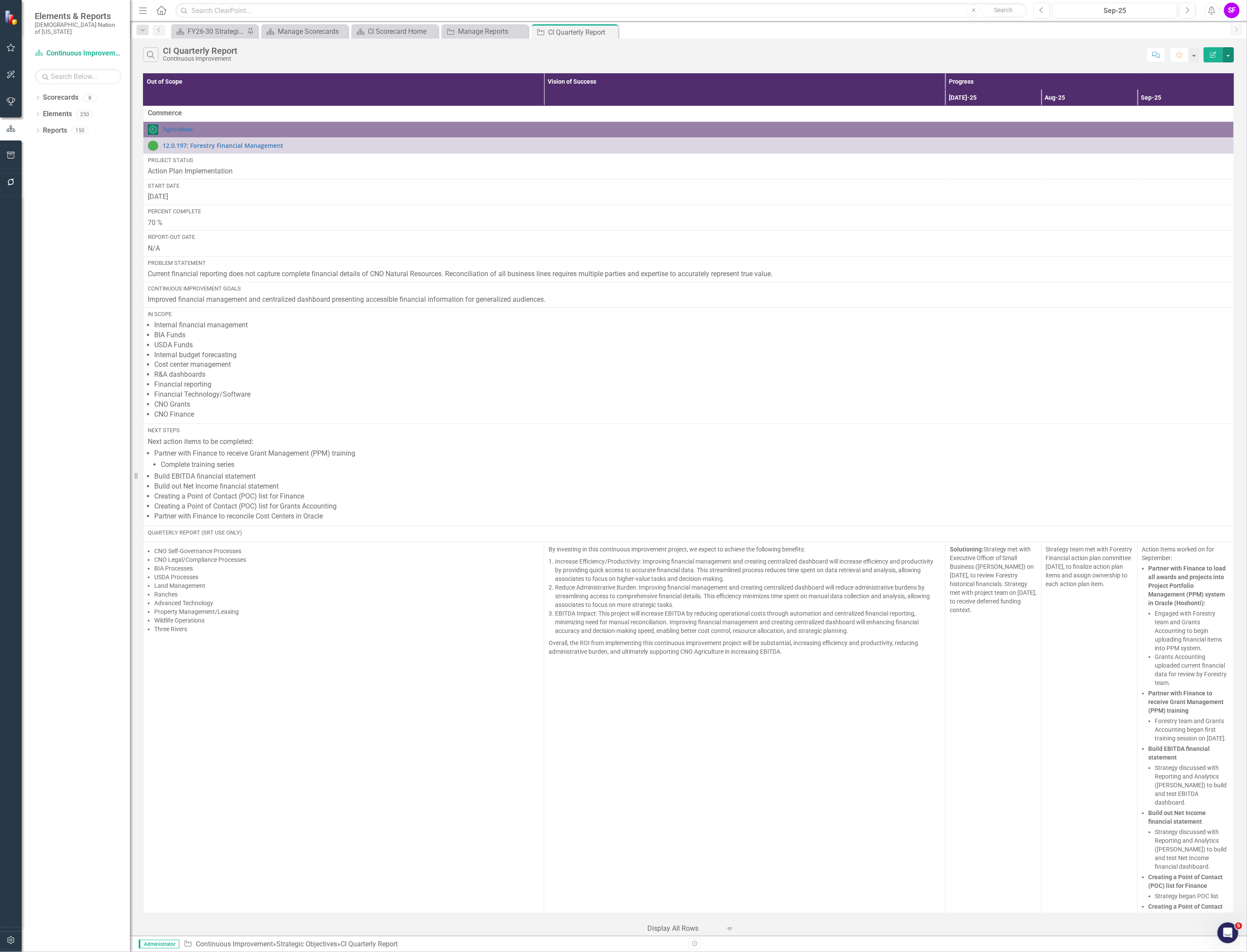
click at [1231, 57] on button "button" at bounding box center [1229, 55] width 12 height 15
click at [1215, 70] on link "Edit Report Edit Report" at bounding box center [1200, 72] width 68 height 16
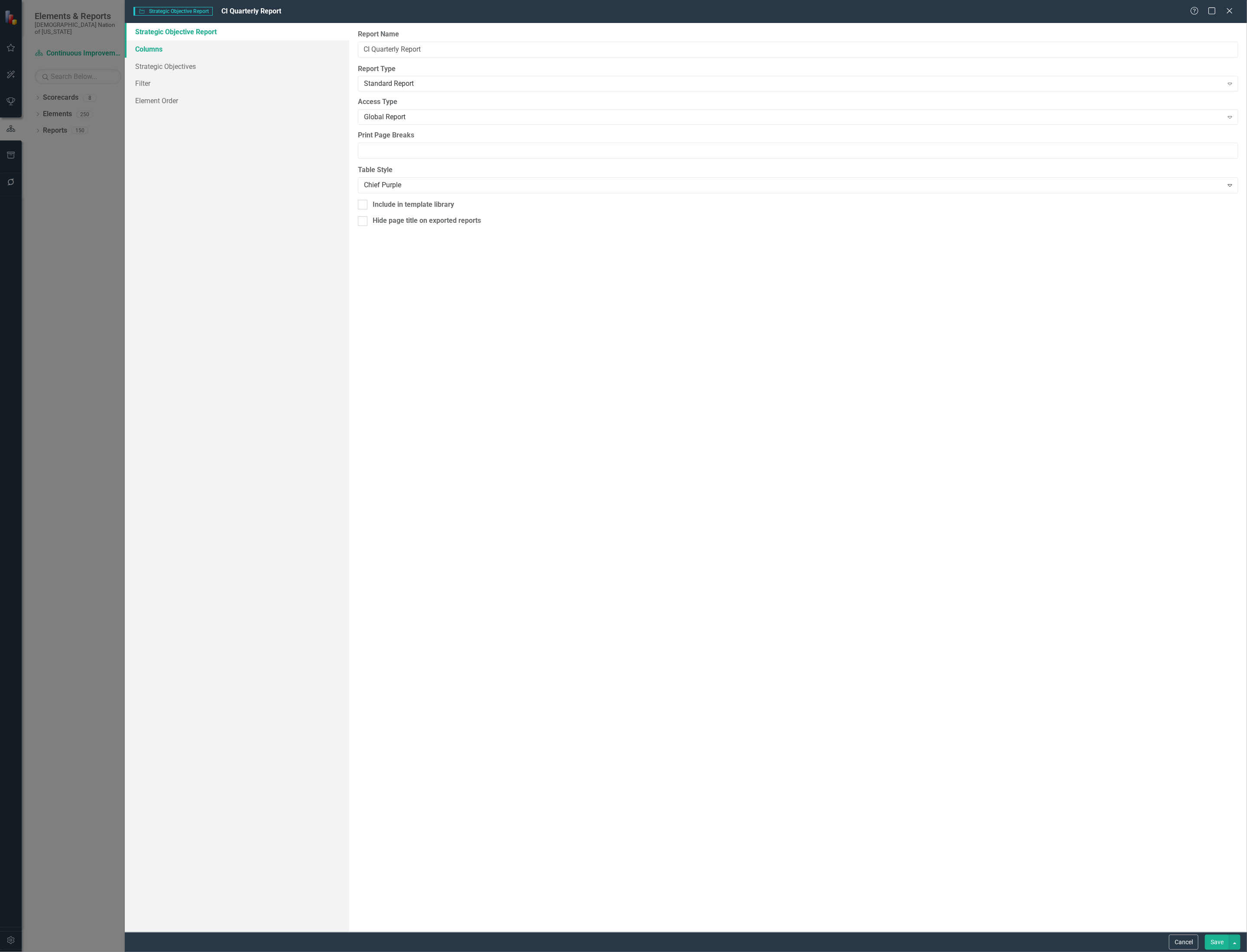
click at [198, 44] on link "Columns" at bounding box center [237, 48] width 224 height 17
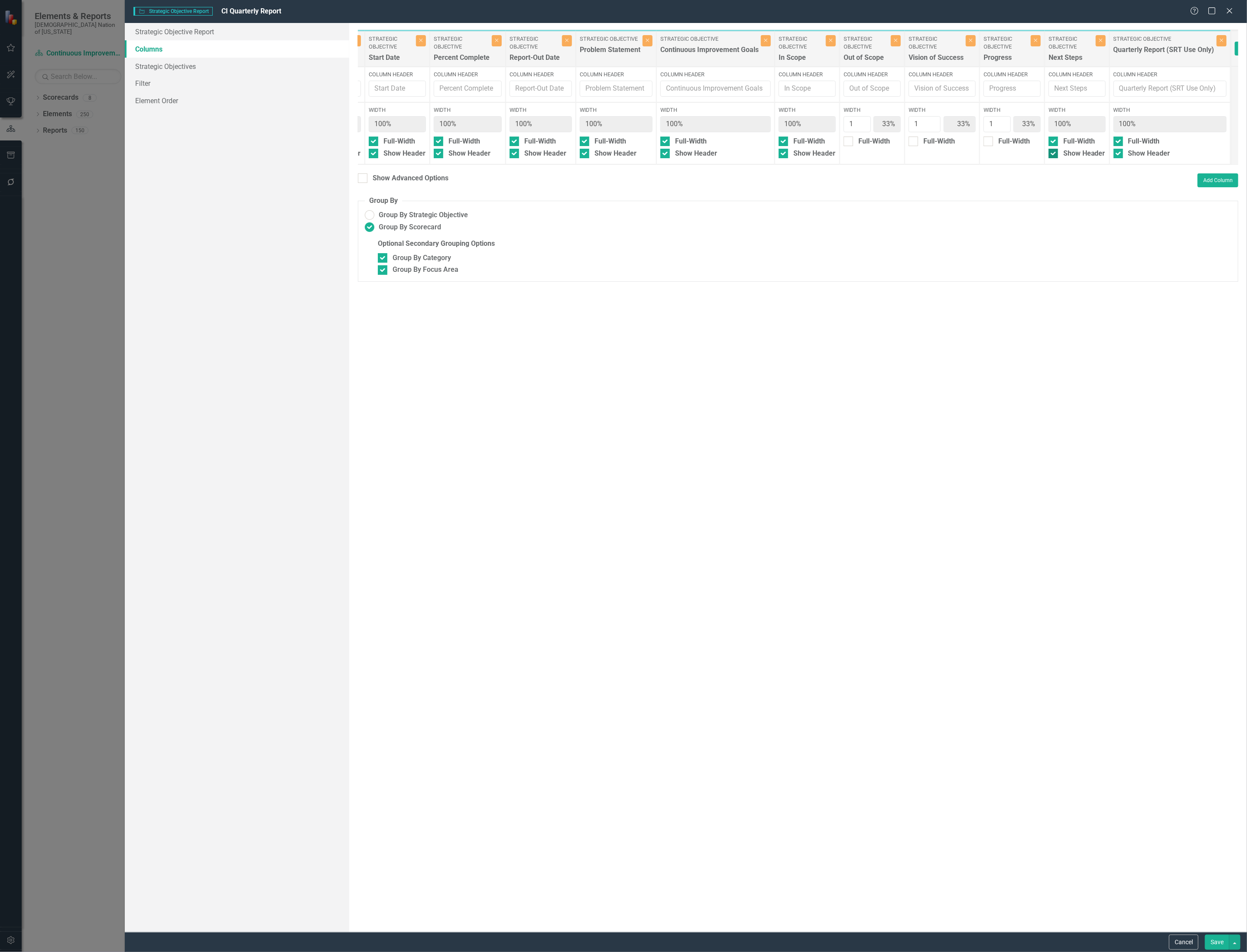
scroll to position [0, 276]
click at [417, 180] on div "Show Advanced Options" at bounding box center [410, 179] width 76 height 10
click at [363, 179] on input "Show Advanced Options" at bounding box center [361, 176] width 6 height 6
checkbox input "true"
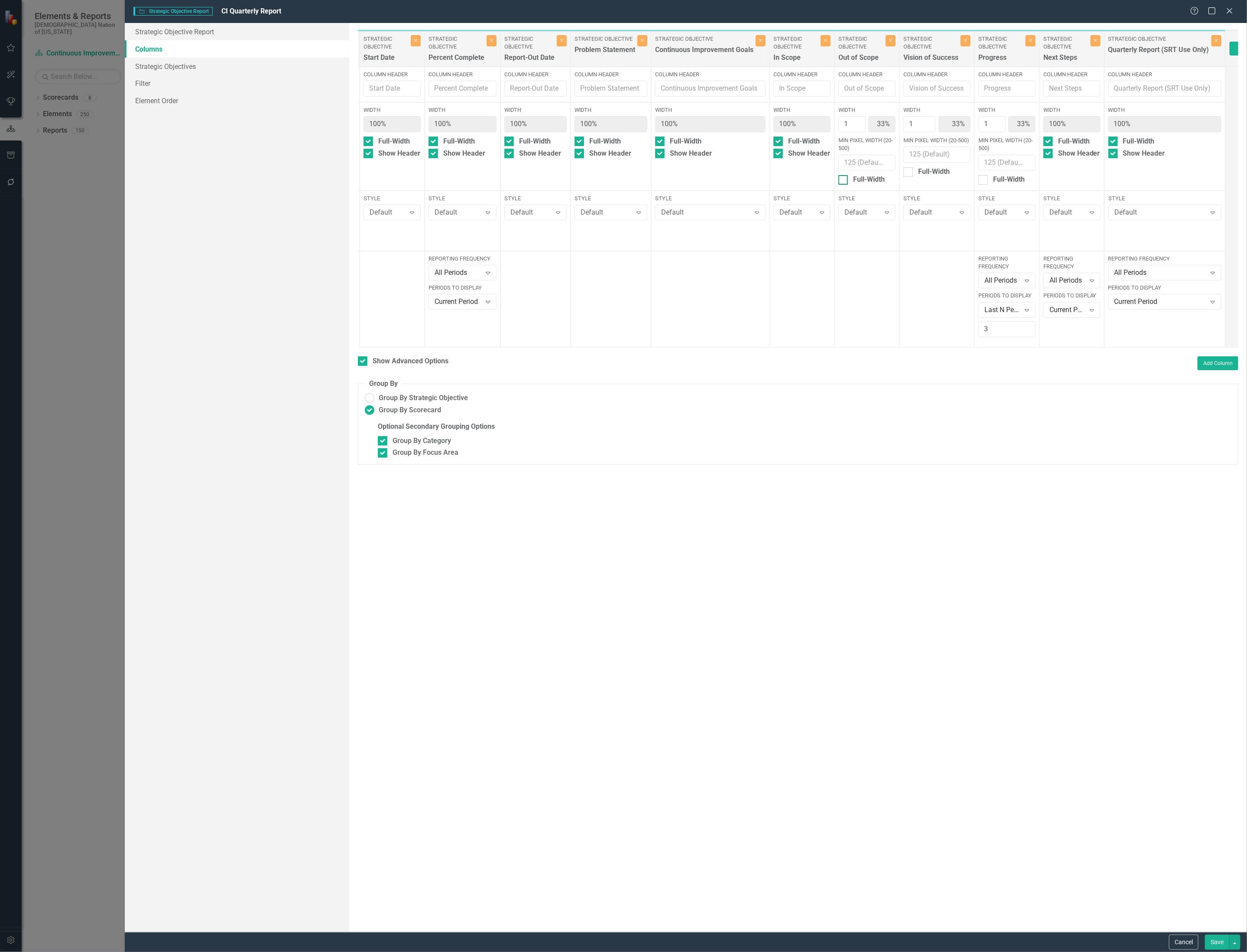
click at [862, 181] on div "Full-Width" at bounding box center [869, 180] width 32 height 10
click at [844, 180] on input "Full-Width" at bounding box center [841, 178] width 6 height 6
checkbox input "true"
type input "100%"
type input "50%"
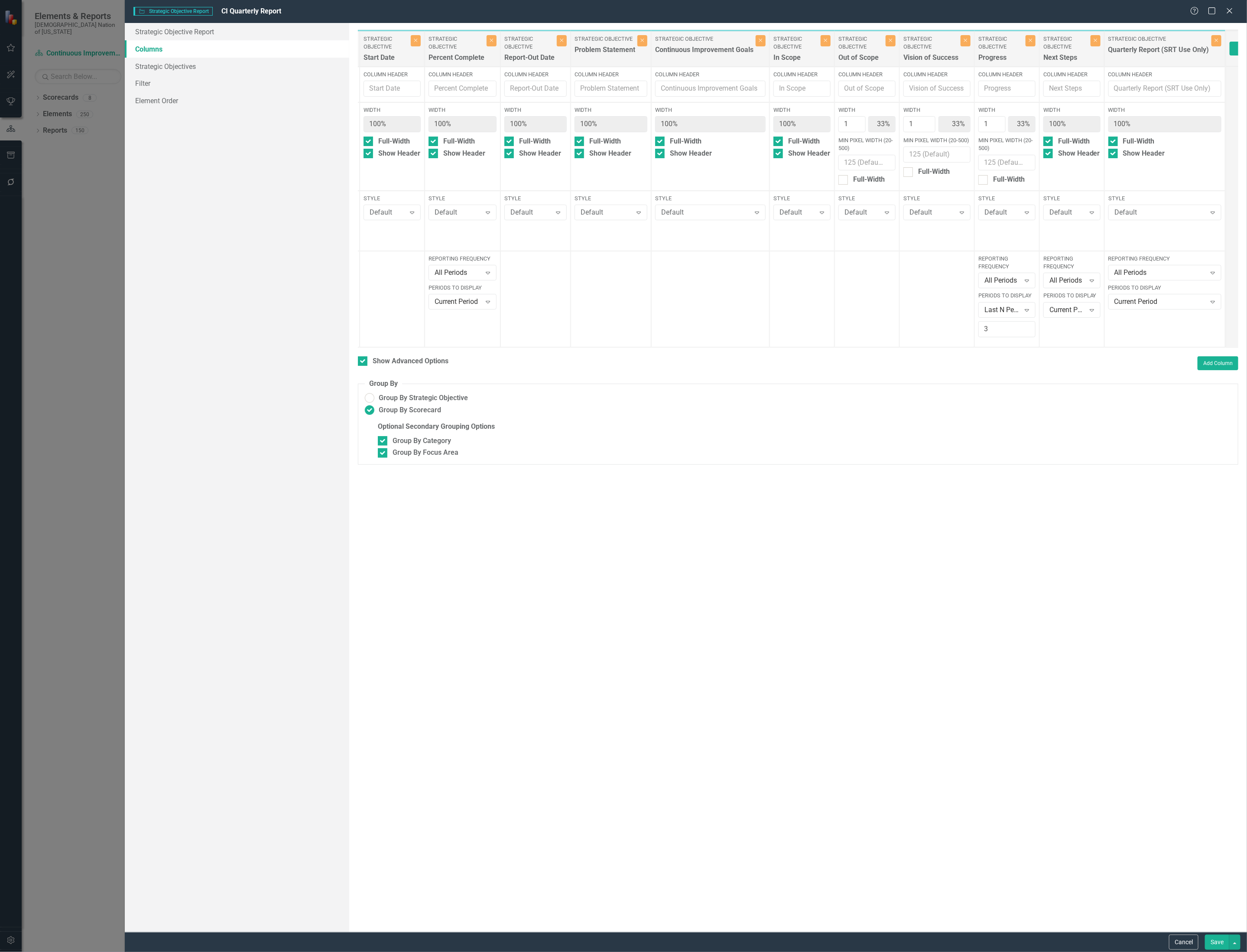
type input "50%"
click at [853, 157] on div "Show Header" at bounding box center [867, 154] width 57 height 10
click at [844, 155] on input "Show Header" at bounding box center [841, 151] width 6 height 6
checkbox input "true"
click at [920, 175] on div "Full-Width" at bounding box center [937, 172] width 67 height 10
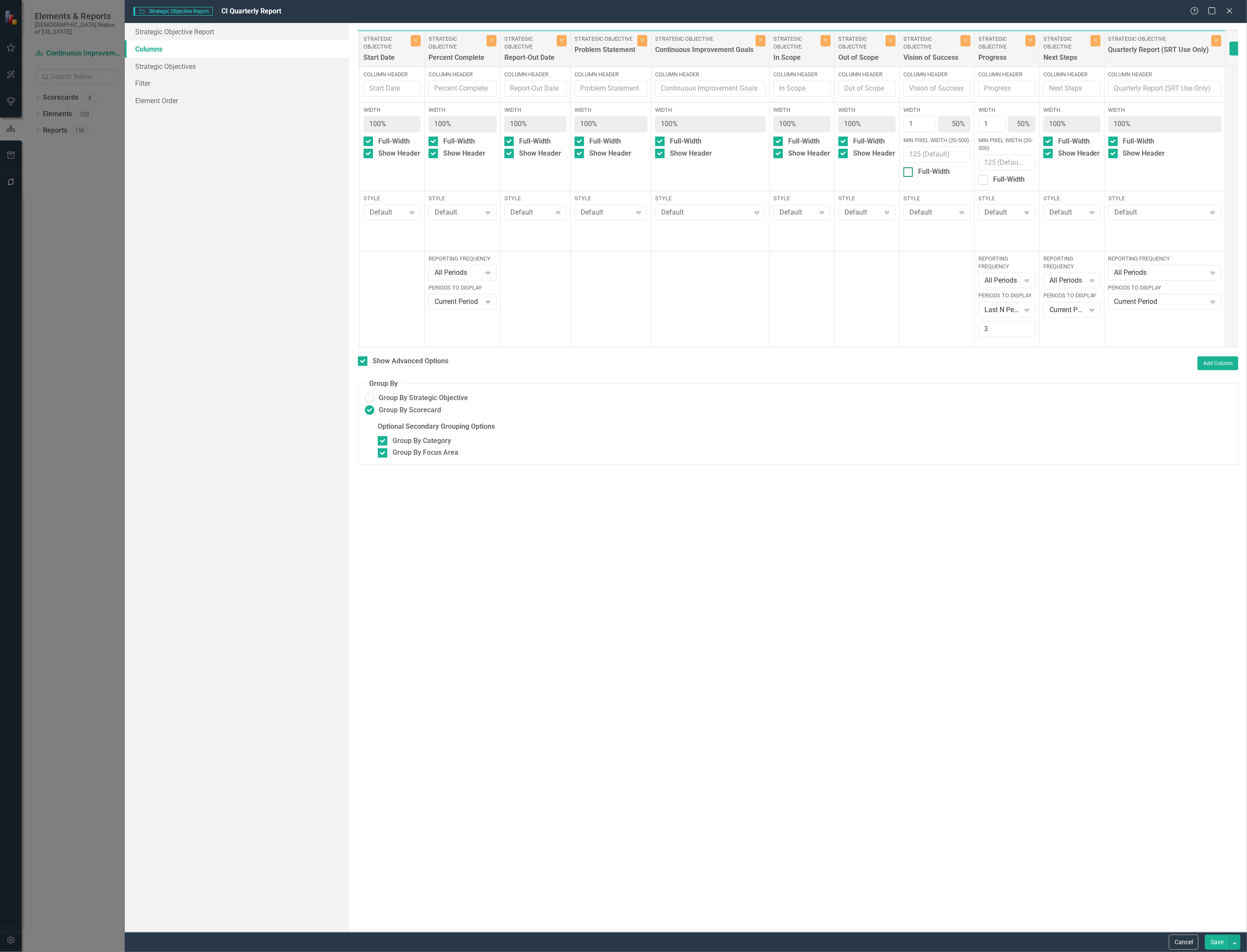
click at [909, 173] on input "Full-Width" at bounding box center [906, 170] width 6 height 6
checkbox input "true"
type input "100%"
click at [919, 156] on div "Show Header" at bounding box center [937, 154] width 67 height 10
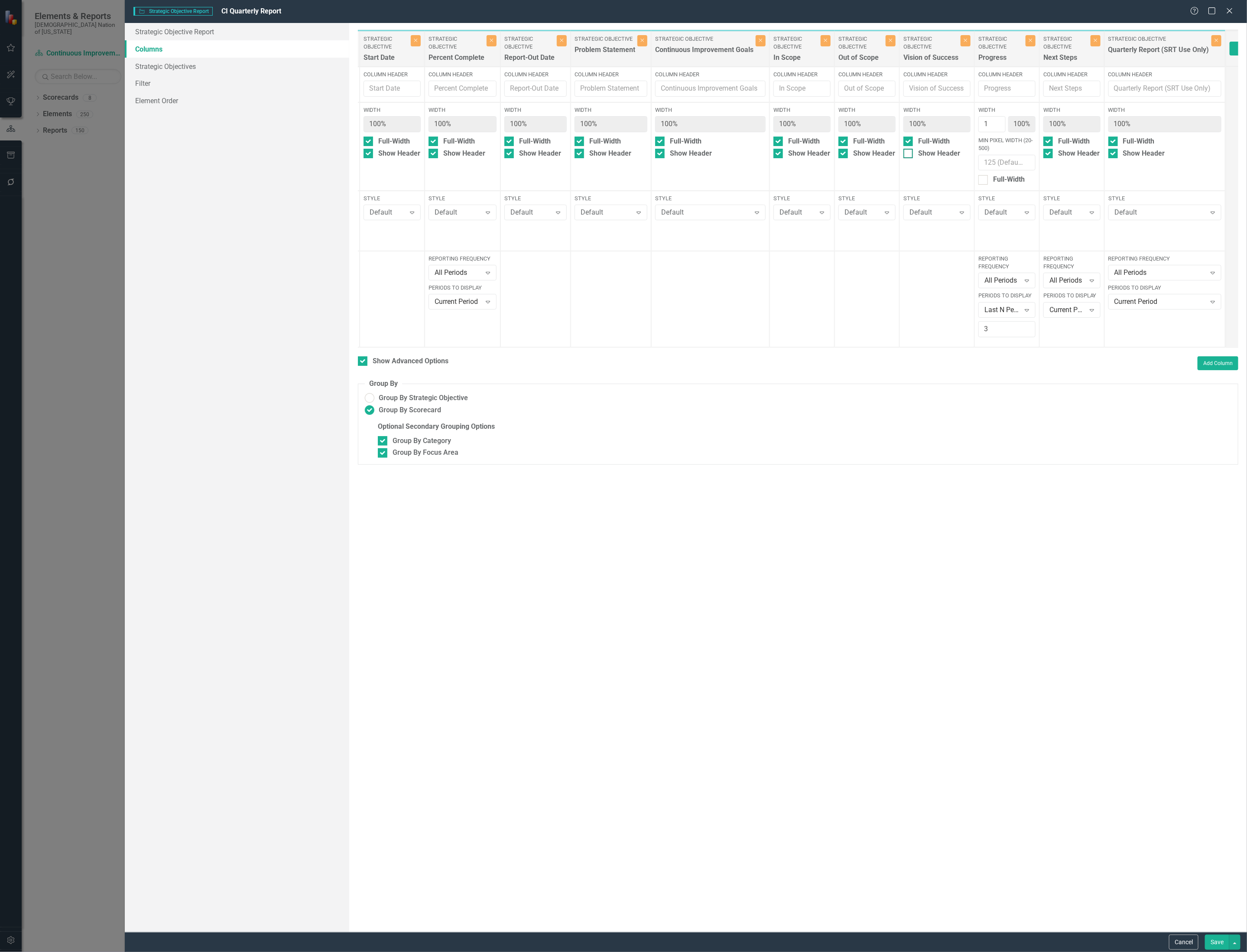
click at [909, 155] on input "Show Header" at bounding box center [906, 151] width 6 height 6
checkbox input "true"
click at [988, 182] on div at bounding box center [983, 180] width 9 height 9
click at [984, 180] on input "Full-Width" at bounding box center [981, 178] width 6 height 6
checkbox input "true"
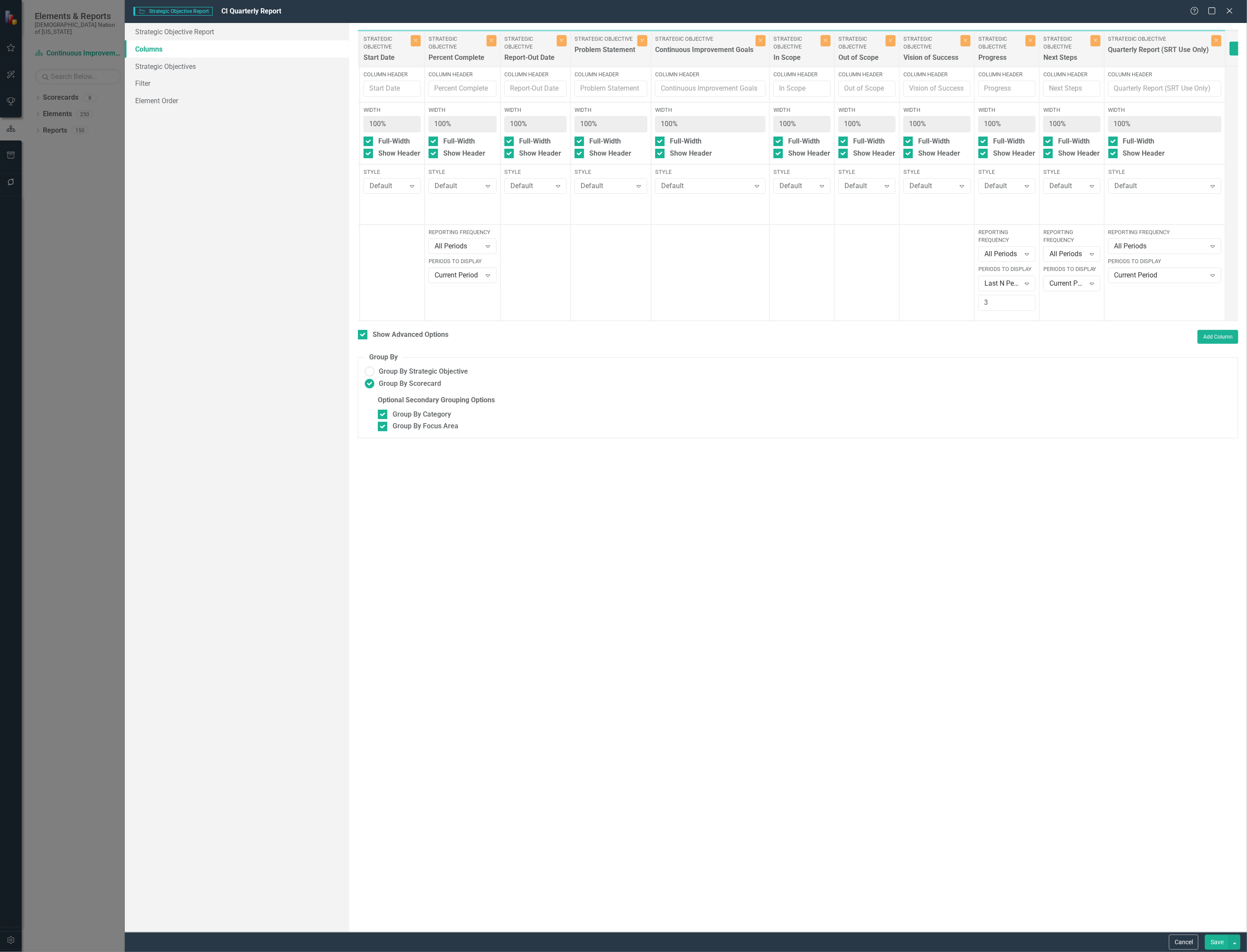
click at [1218, 946] on button "Save" at bounding box center [1217, 942] width 24 height 15
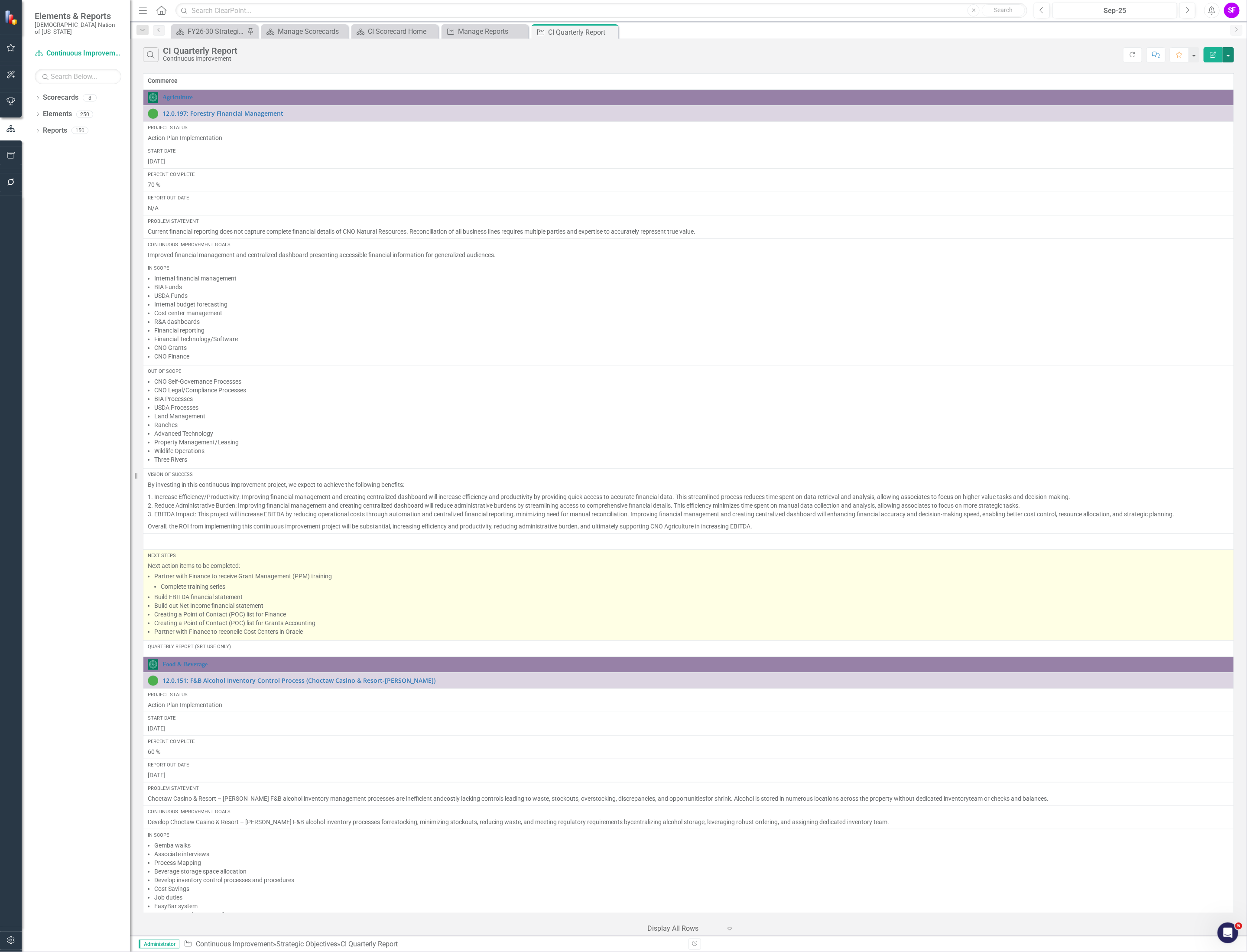
scroll to position [65, 0]
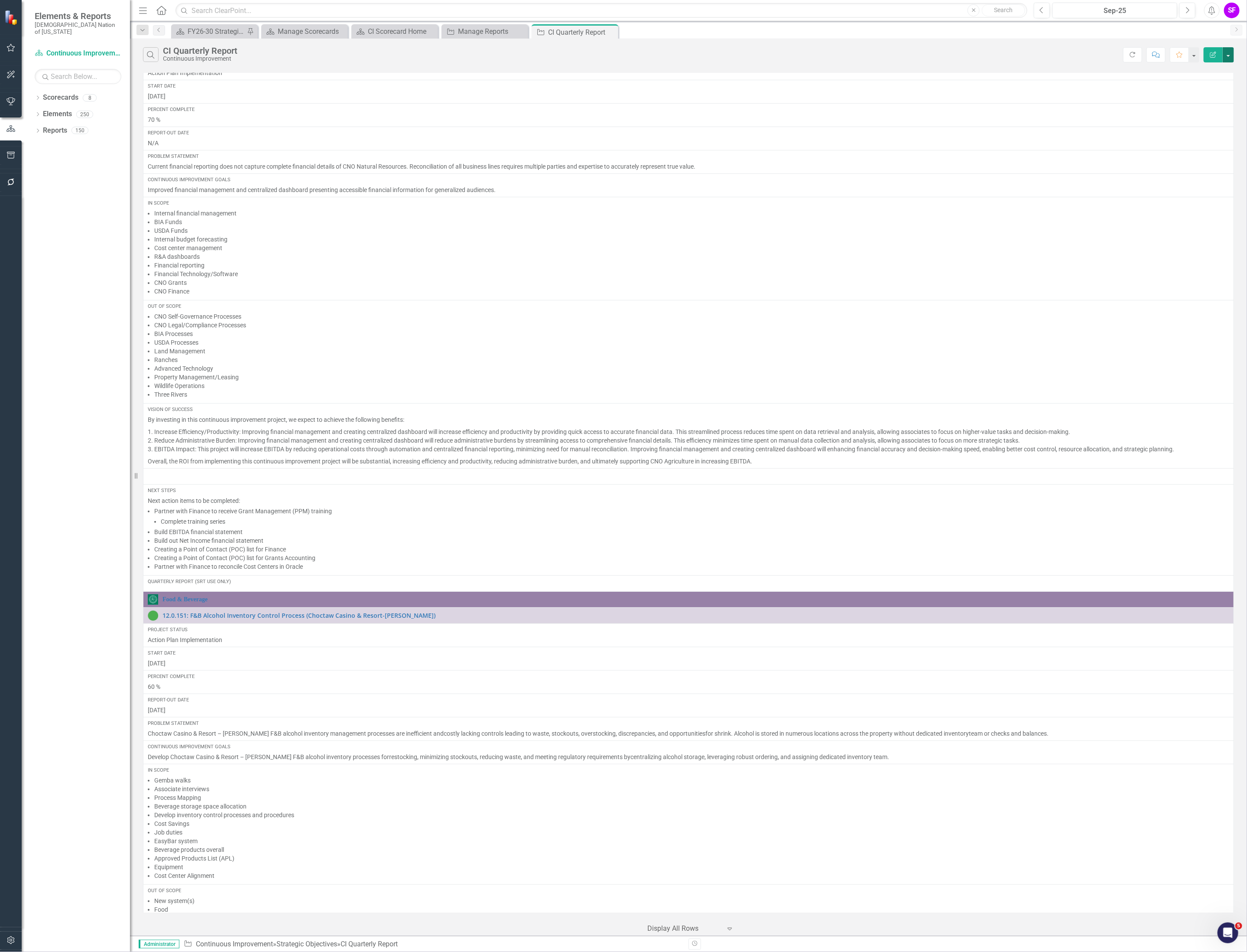
click at [1232, 58] on button "button" at bounding box center [1229, 55] width 12 height 15
click at [1212, 69] on link "Edit Report Edit Report" at bounding box center [1200, 72] width 68 height 16
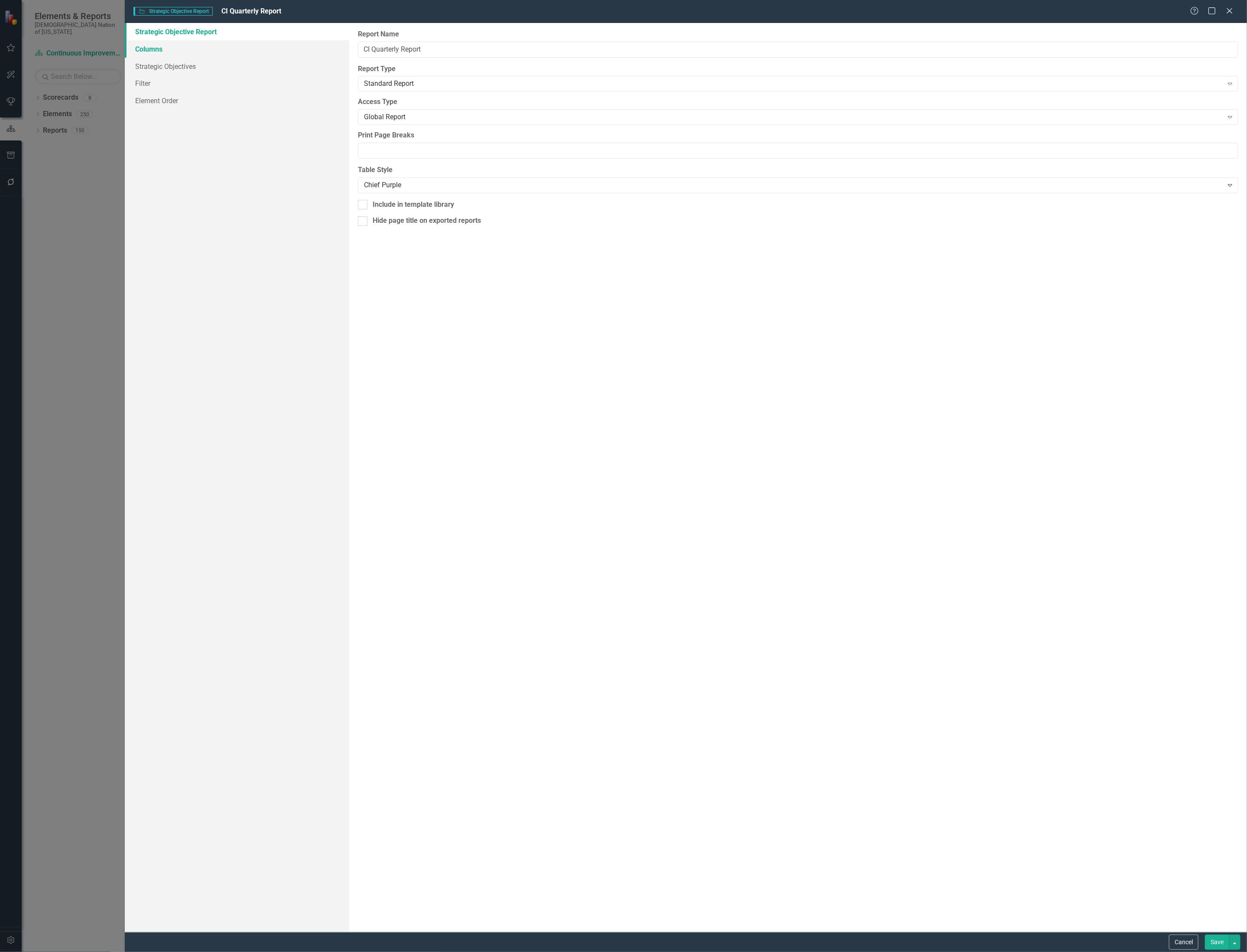
click at [151, 41] on link "Columns" at bounding box center [237, 48] width 224 height 17
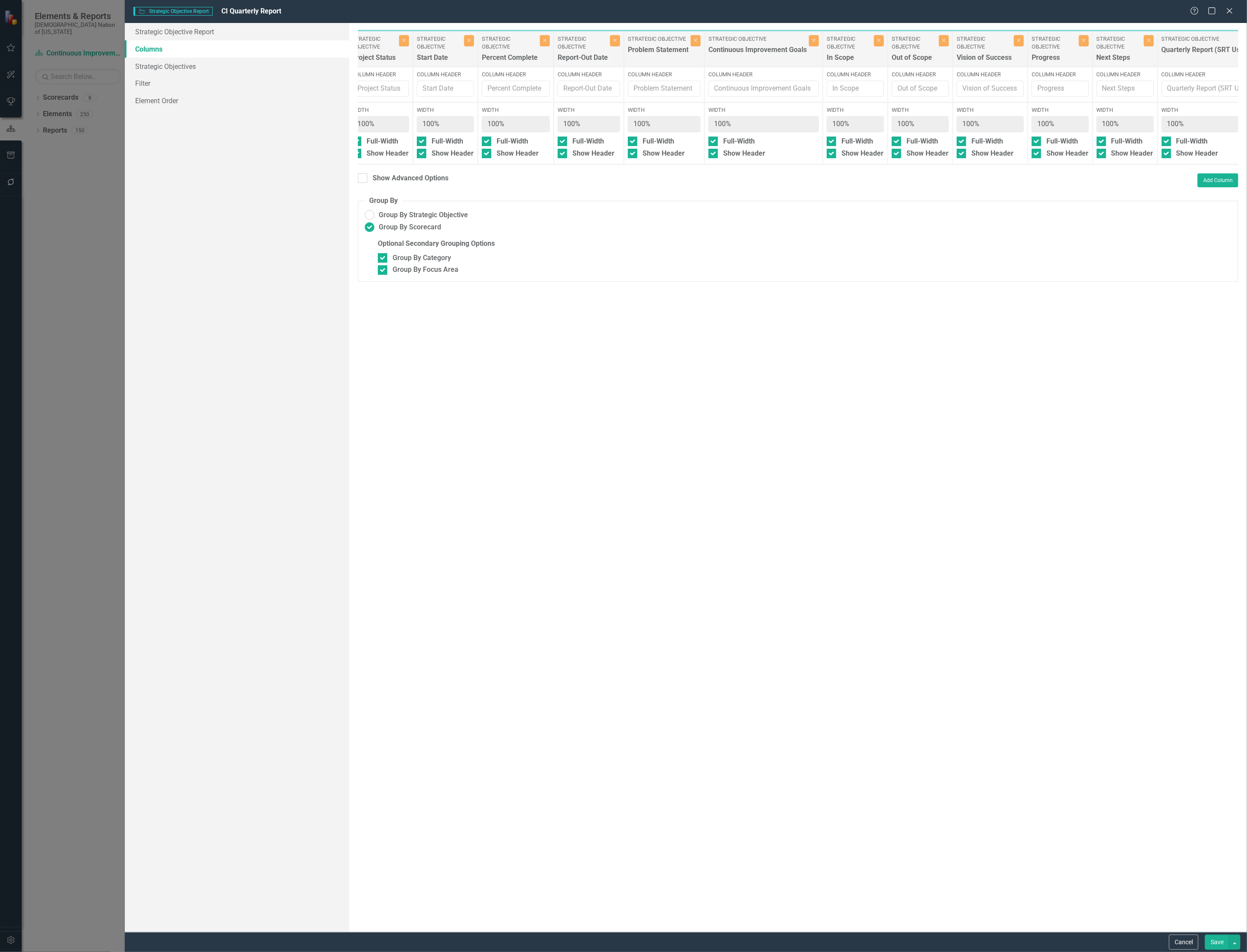
scroll to position [0, 225]
click at [401, 183] on div "Show Advanced Options" at bounding box center [410, 179] width 76 height 10
click at [363, 179] on input "Show Advanced Options" at bounding box center [361, 176] width 6 height 6
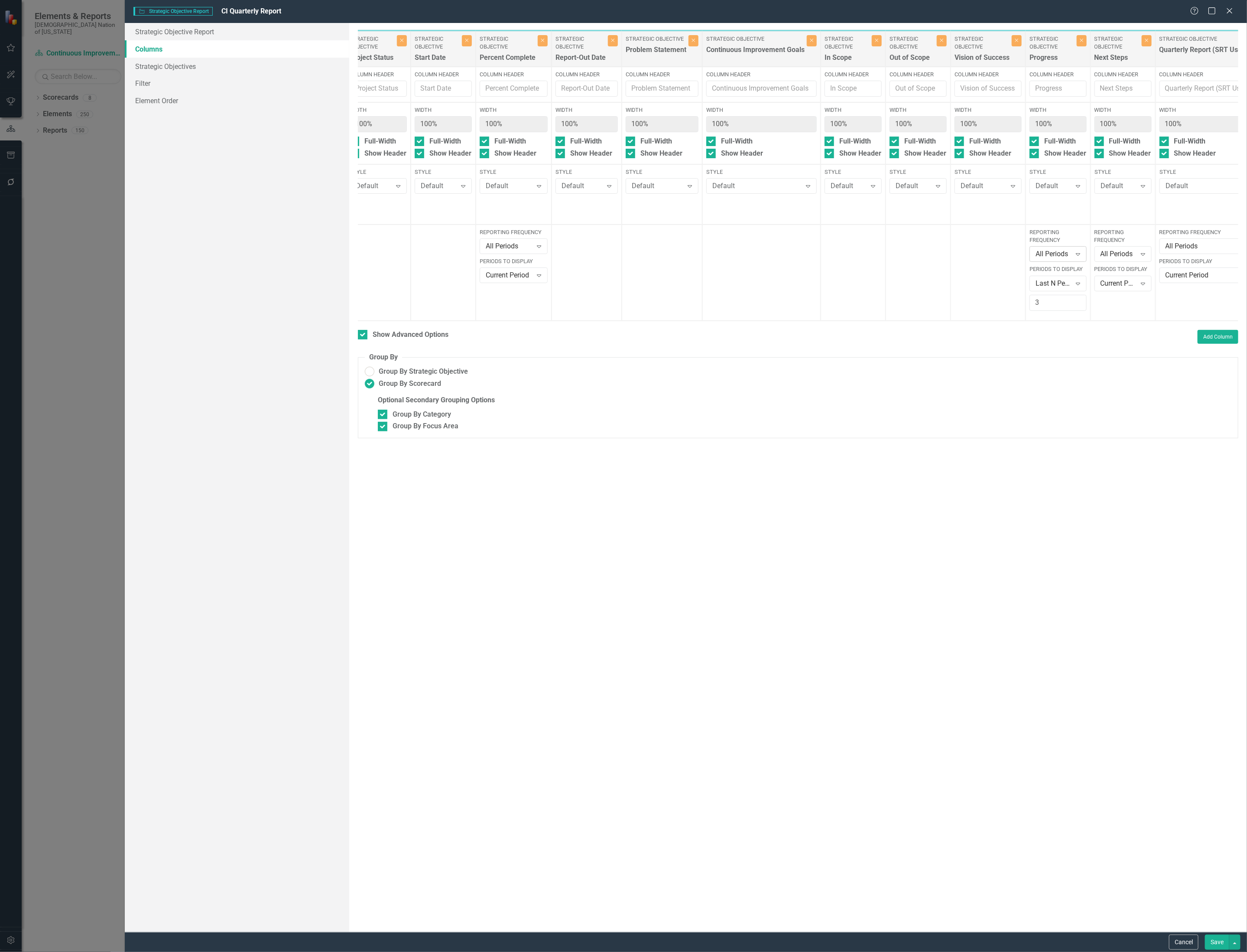
click at [1082, 254] on icon "Expand" at bounding box center [1078, 254] width 8 height 7
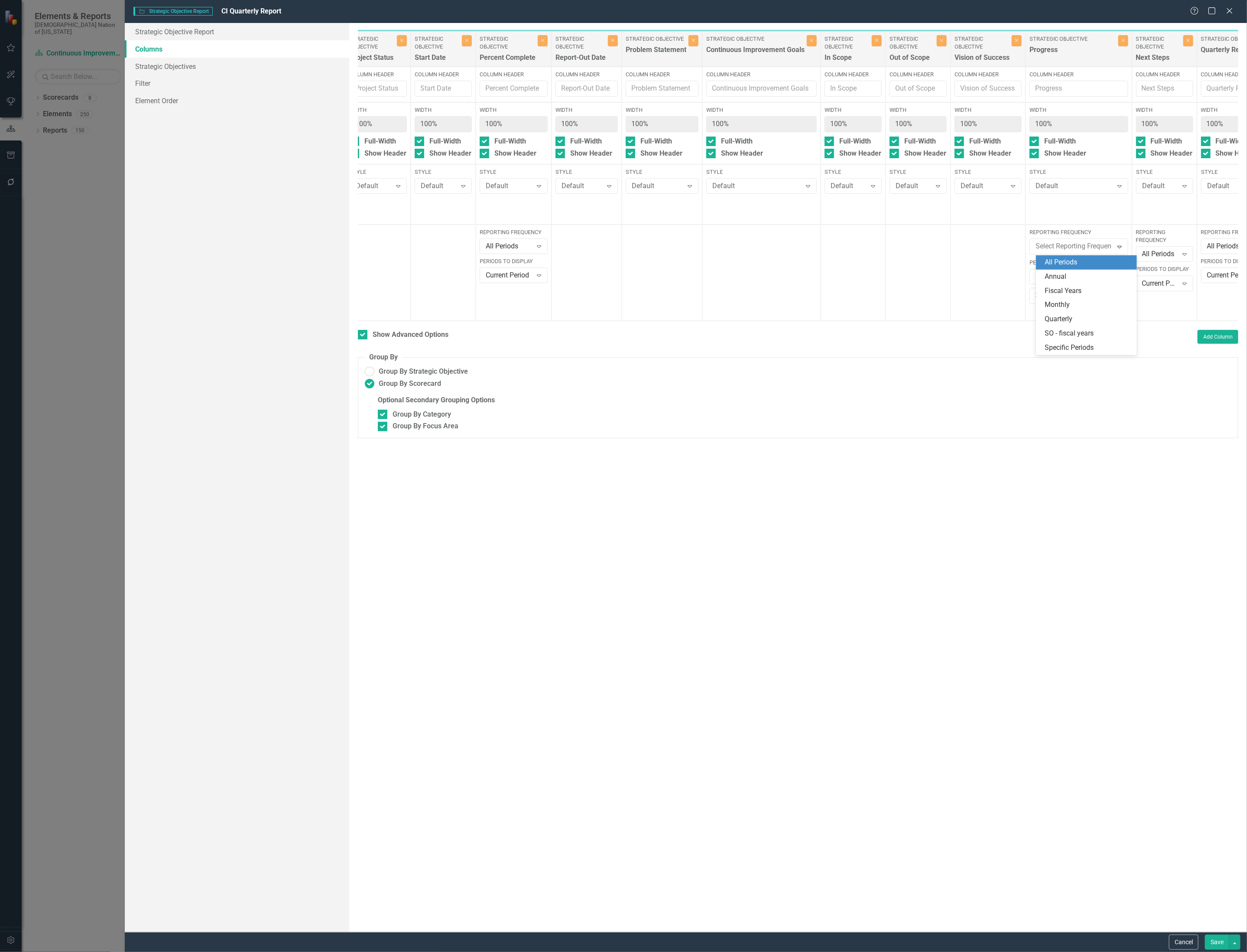
click at [1082, 263] on div "All Periods" at bounding box center [1088, 263] width 86 height 10
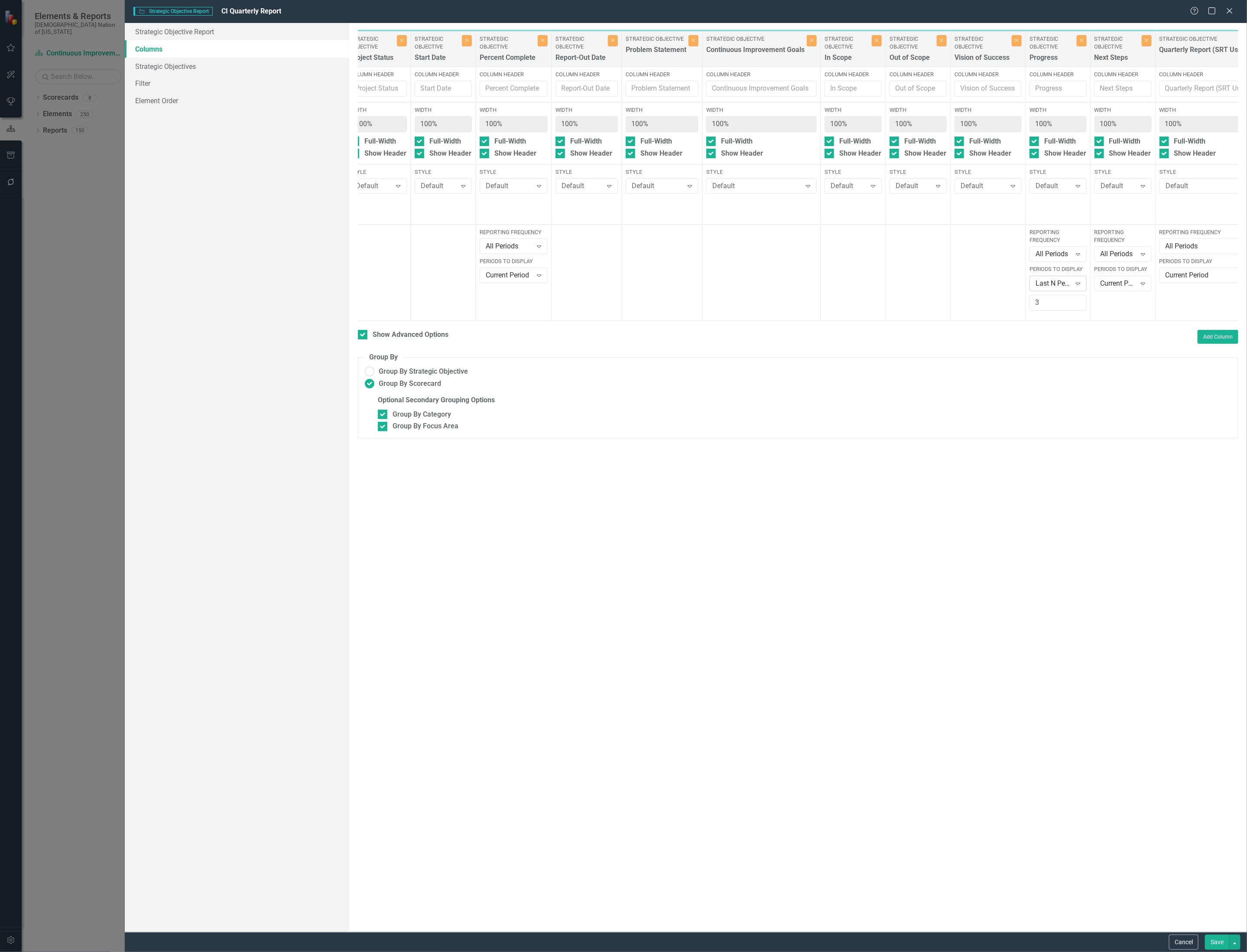
click at [1081, 284] on icon "Expand" at bounding box center [1078, 284] width 8 height 7
click at [1084, 299] on div "Current Period" at bounding box center [1072, 299] width 56 height 10
drag, startPoint x: 1116, startPoint y: 304, endPoint x: 1140, endPoint y: 302, distance: 24.1
click at [1137, 298] on div "Category Categories Close Column Header Width 100% Full-Width Show Header Style…" at bounding box center [798, 163] width 880 height 269
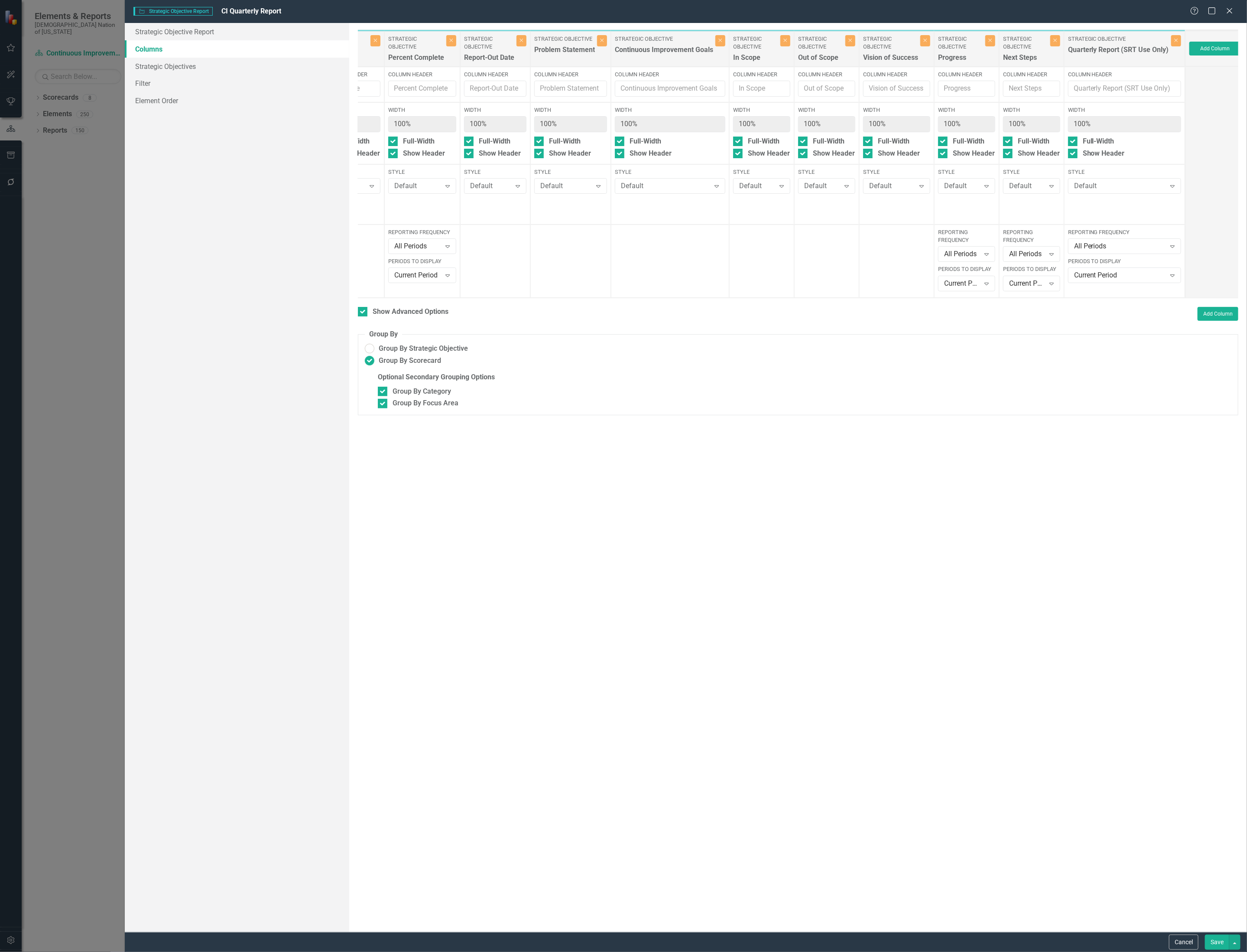
scroll to position [0, 329]
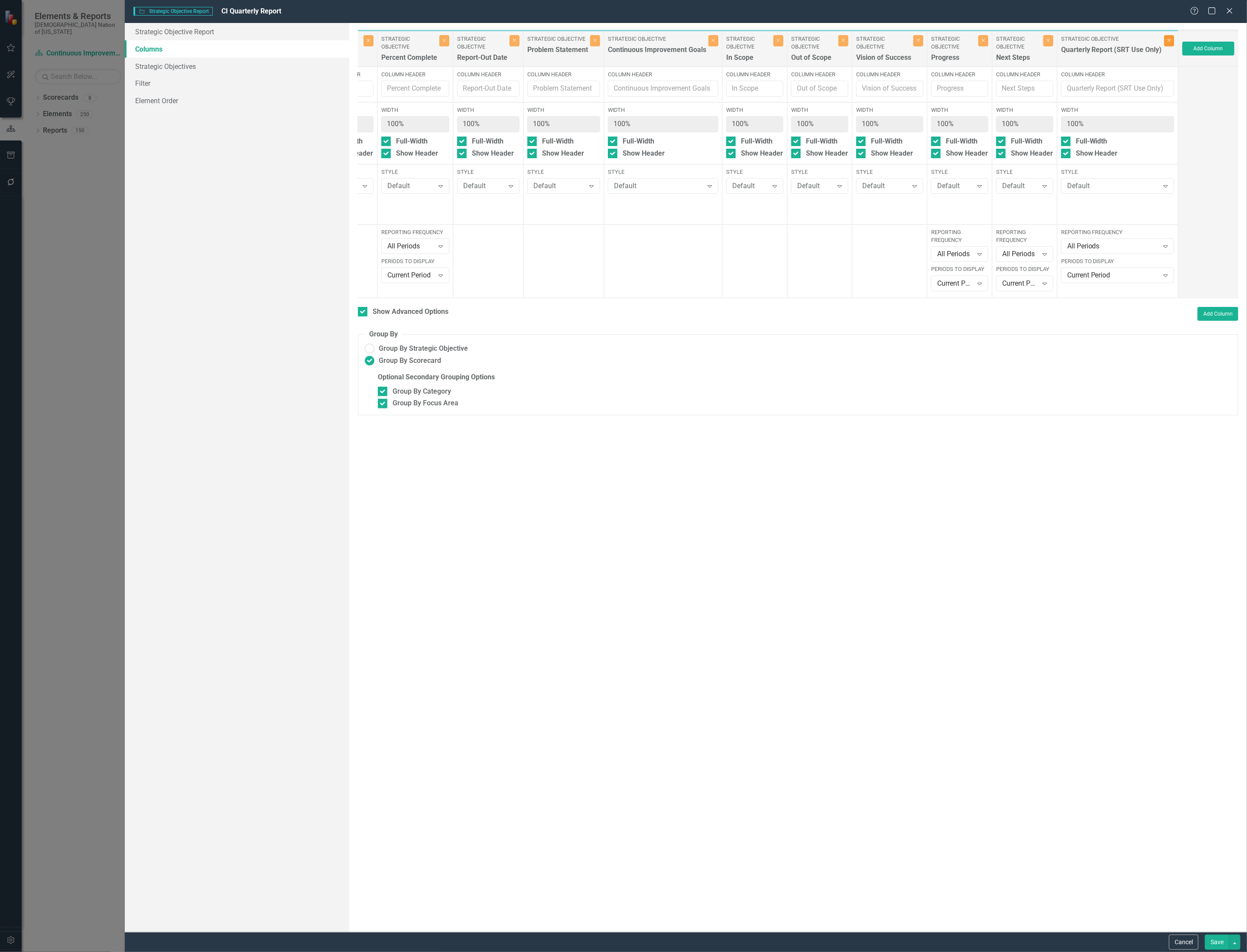
click at [1170, 44] on button "Close" at bounding box center [1170, 41] width 10 height 12
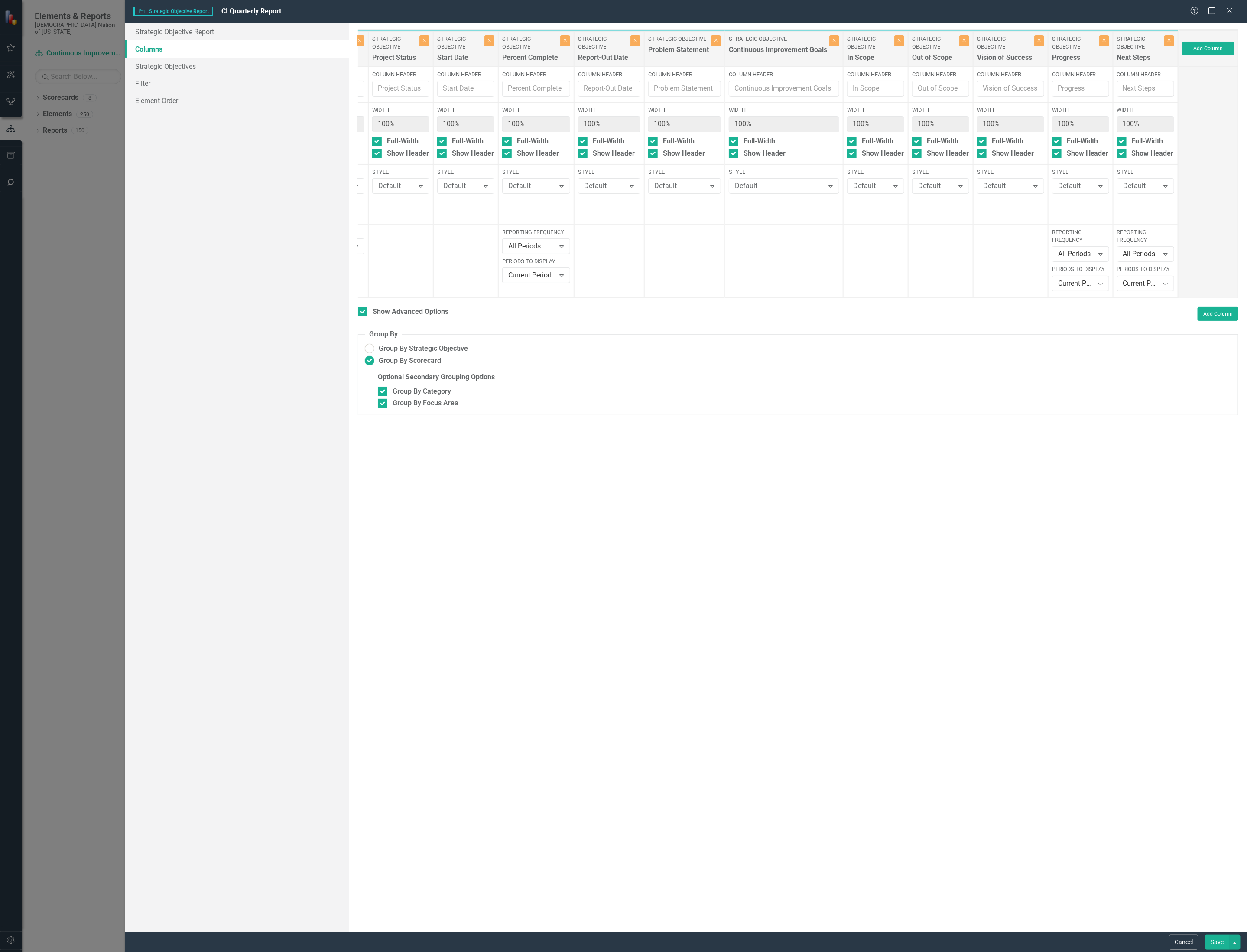
click at [1222, 940] on button "Save" at bounding box center [1217, 942] width 24 height 15
checkbox input "false"
radio input "false"
checkbox input "false"
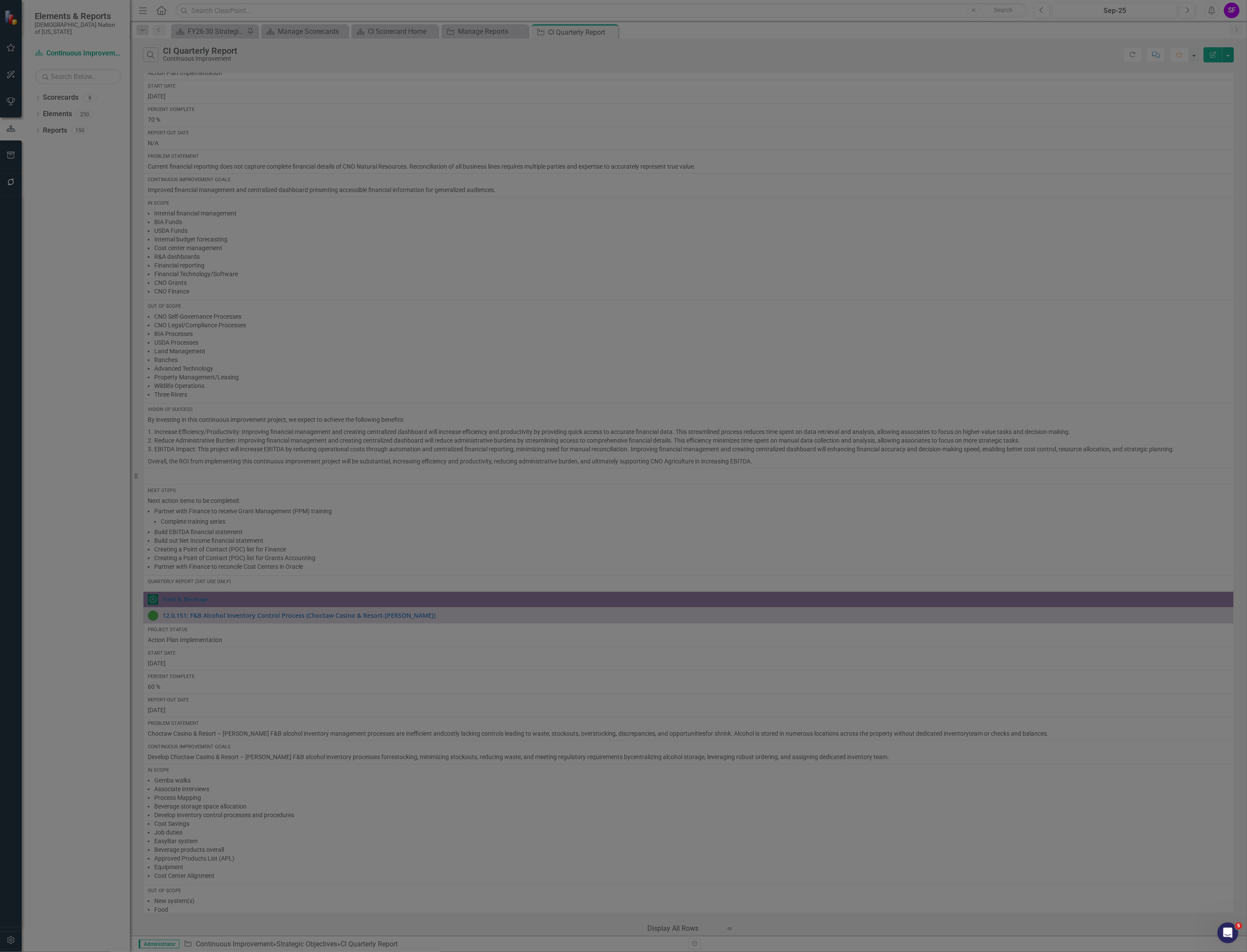
radio input "true"
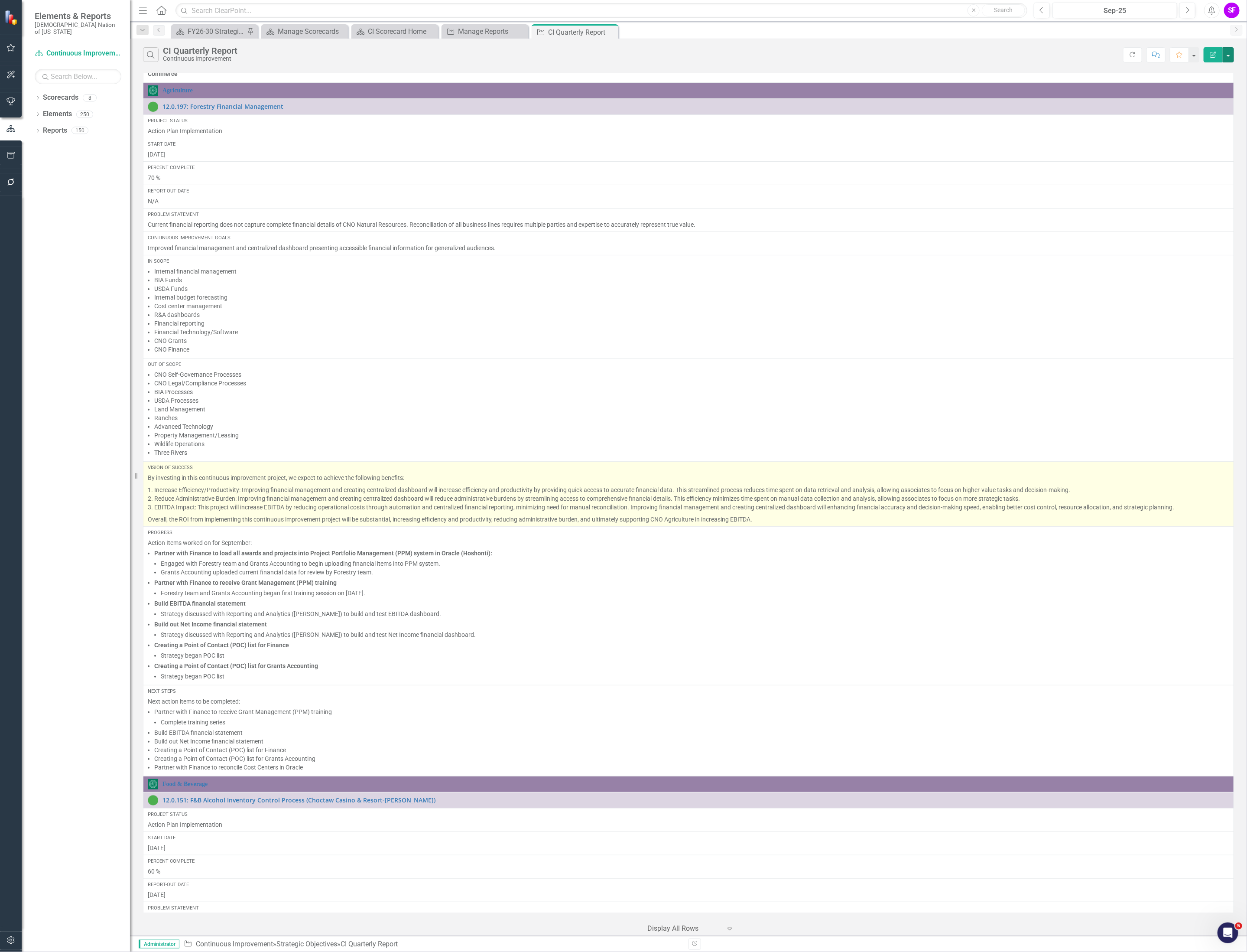
scroll to position [0, 0]
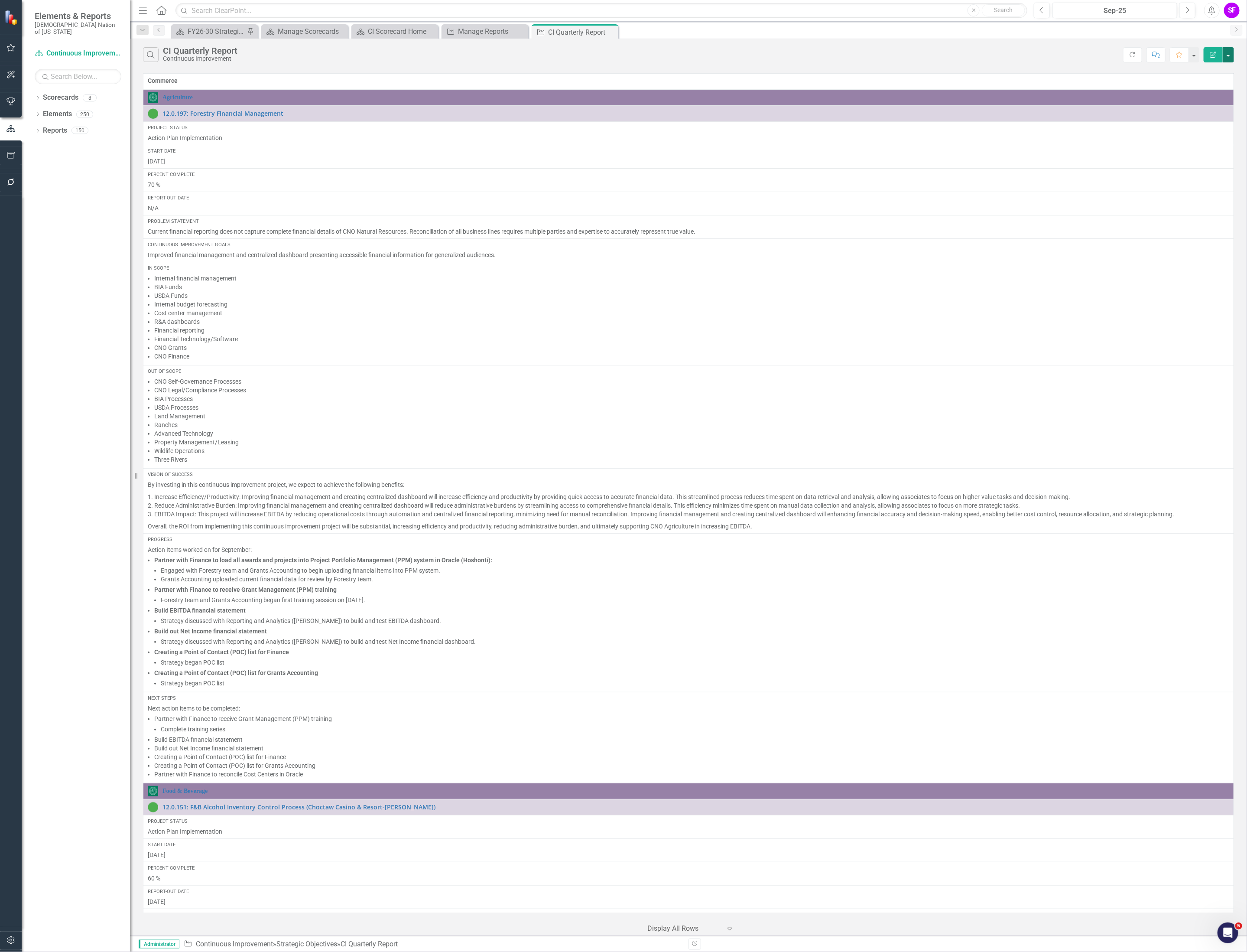
click at [1224, 54] on button "button" at bounding box center [1229, 55] width 12 height 15
click at [1010, 62] on div "Search CI Quarterly Report Continuous Improvement" at bounding box center [633, 55] width 980 height 15
click at [1231, 55] on button "button" at bounding box center [1229, 55] width 12 height 15
click at [1212, 69] on link "Edit Report Edit Report" at bounding box center [1200, 72] width 68 height 16
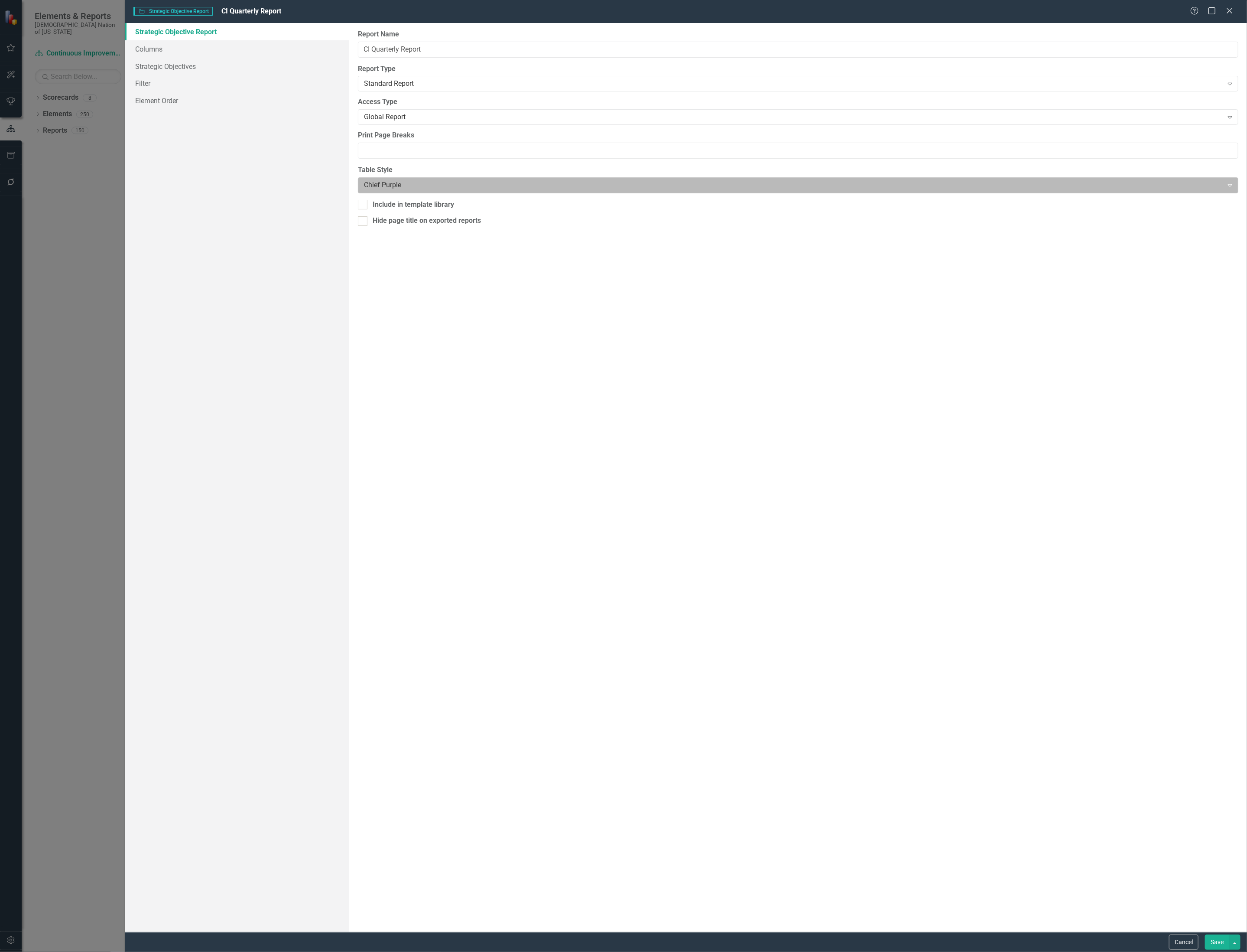
click at [424, 185] on div at bounding box center [791, 185] width 854 height 12
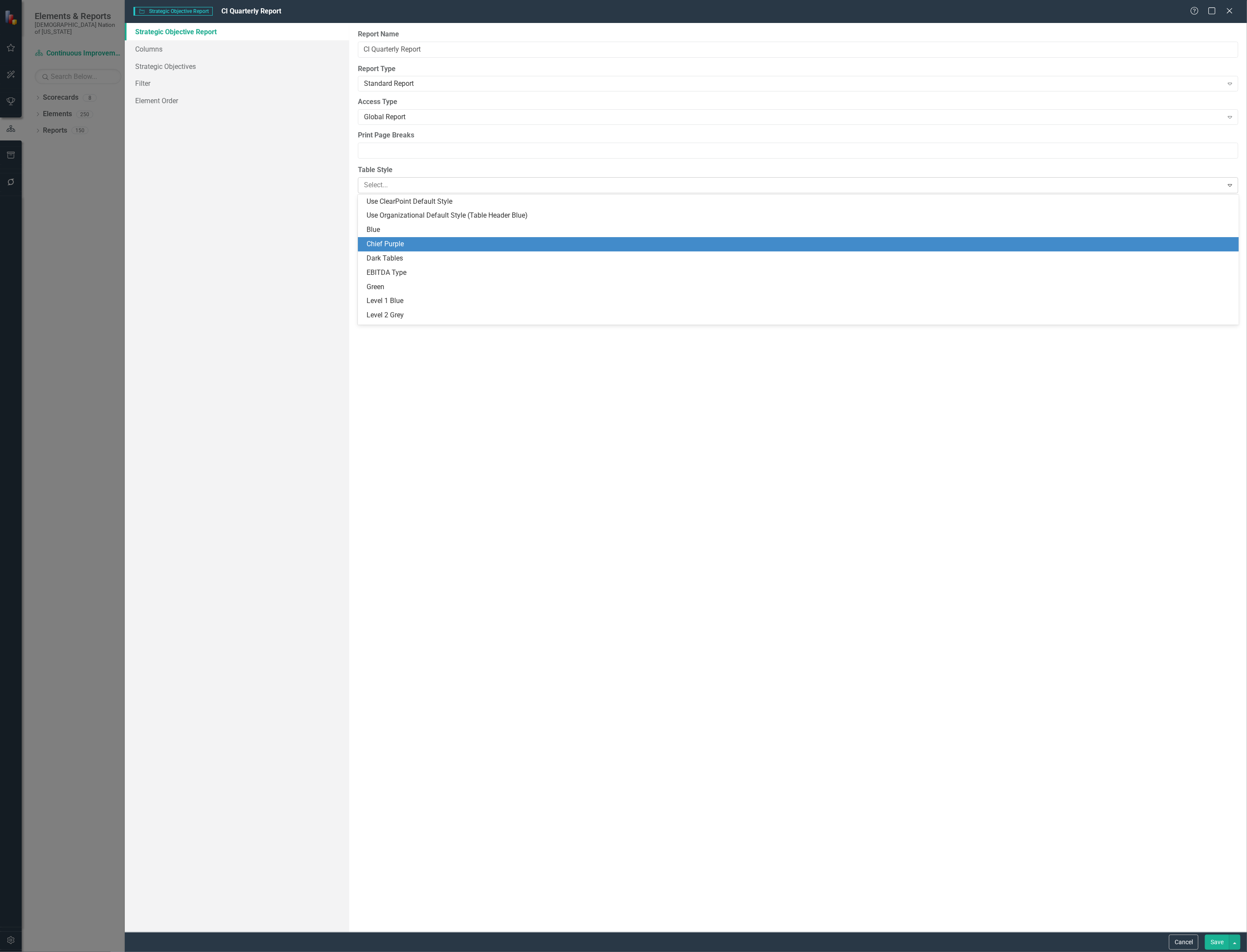
scroll to position [43, 0]
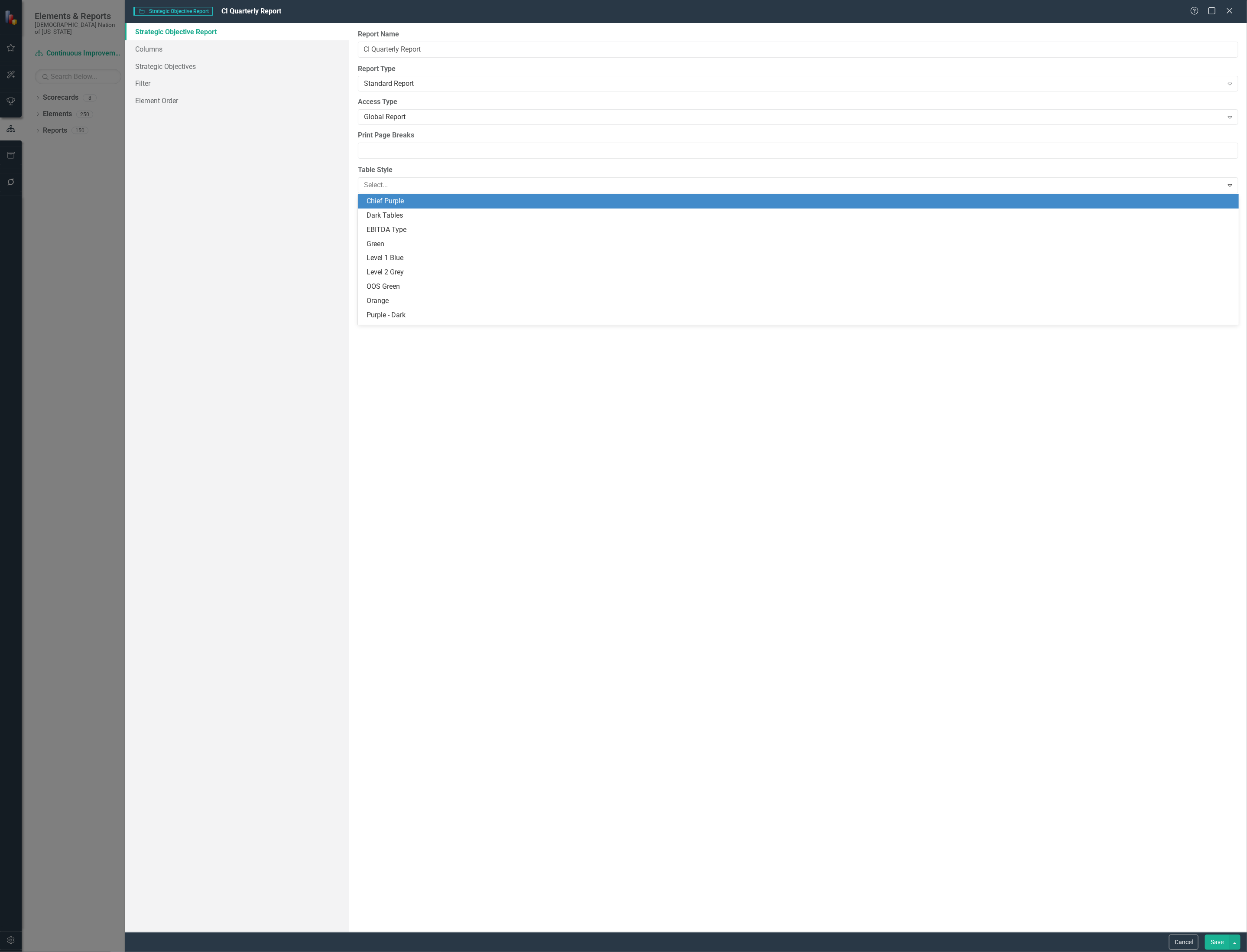
click at [417, 203] on div "Chief Purple" at bounding box center [800, 201] width 867 height 10
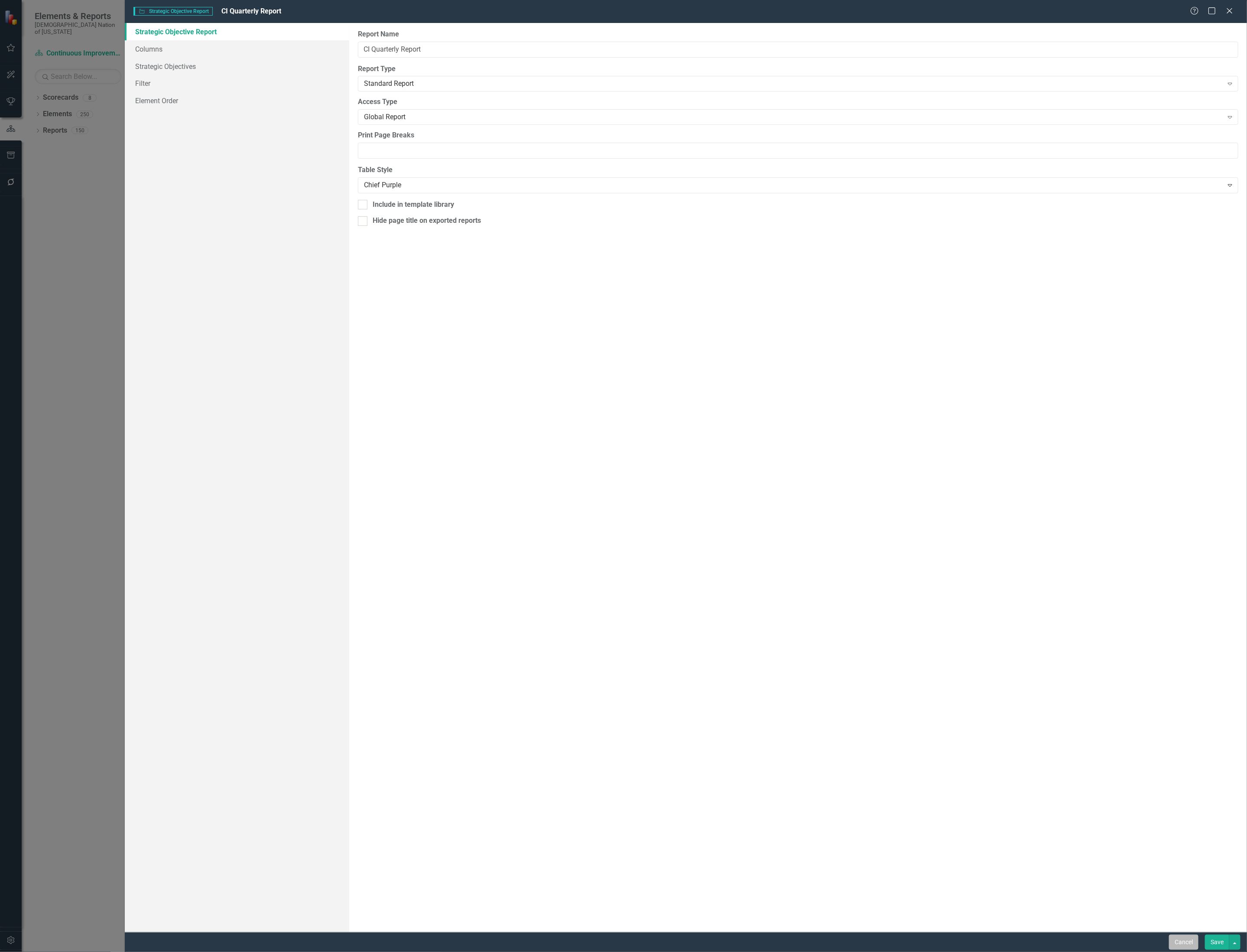
click at [1192, 946] on button "Cancel" at bounding box center [1183, 942] width 29 height 15
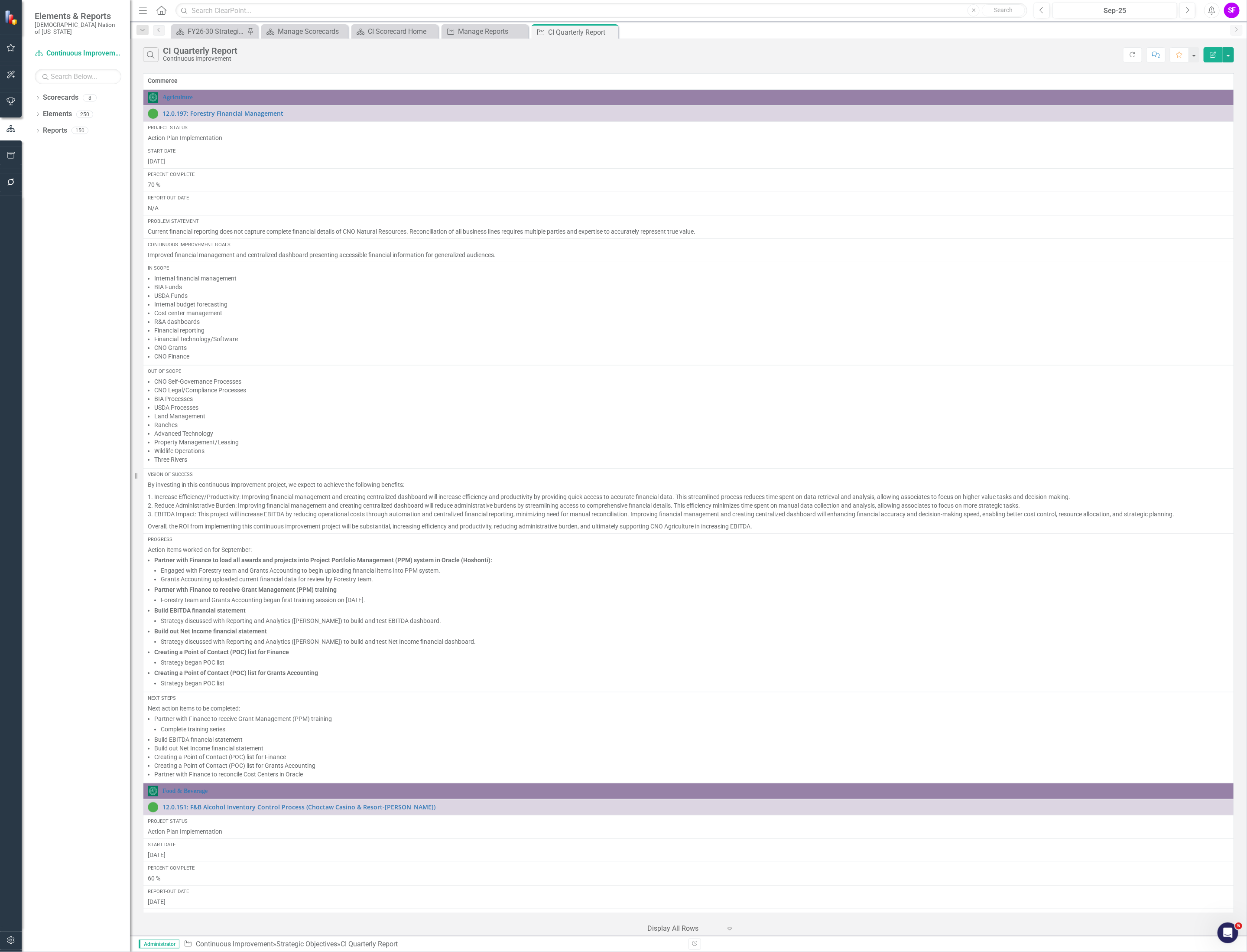
click at [8, 940] on icon "button" at bounding box center [11, 940] width 9 height 7
click at [48, 205] on div "System Setup" at bounding box center [78, 207] width 86 height 14
click at [37, 202] on link "System Setup" at bounding box center [78, 207] width 86 height 10
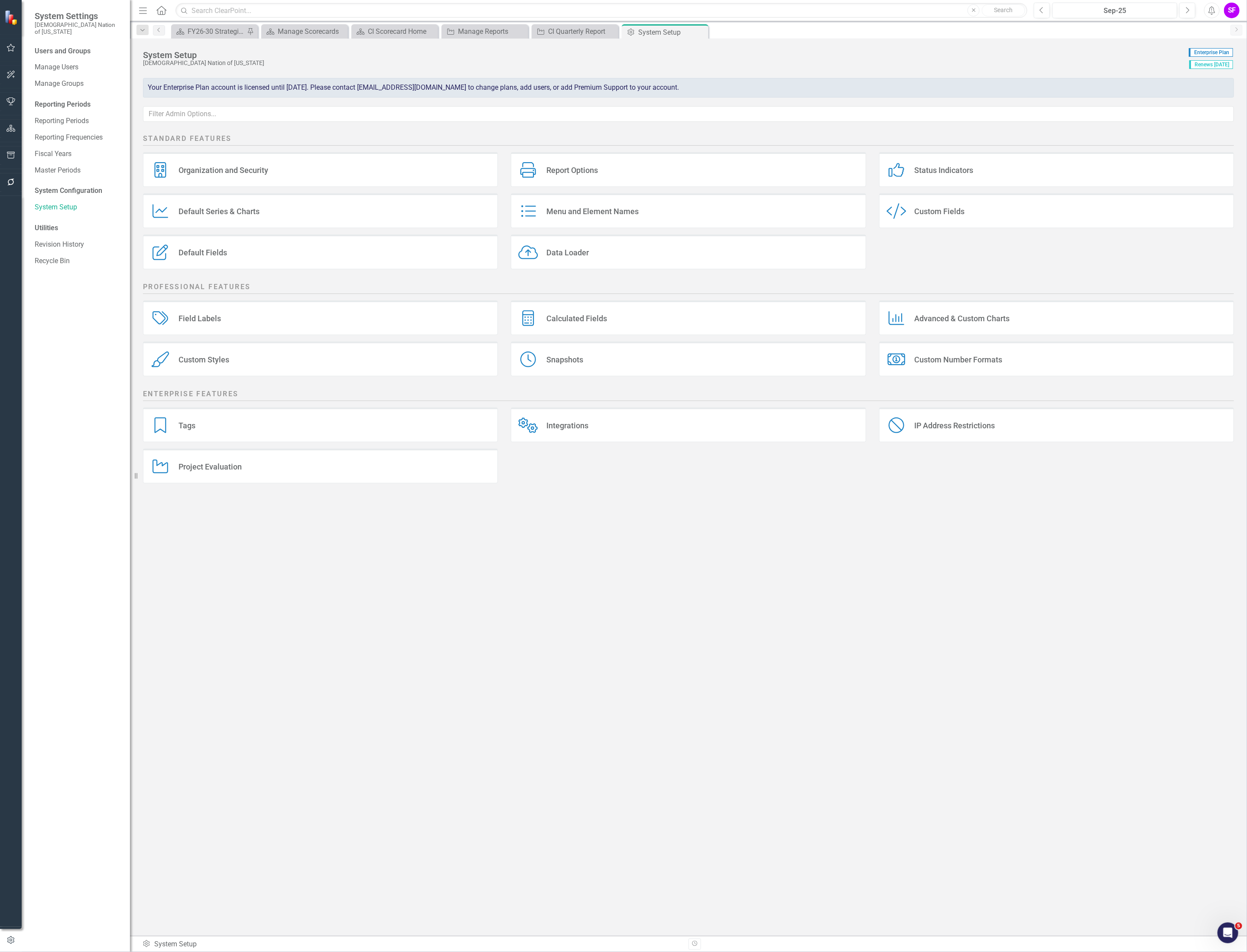
click at [259, 362] on div "Custom Styles Custom Styles" at bounding box center [320, 359] width 355 height 35
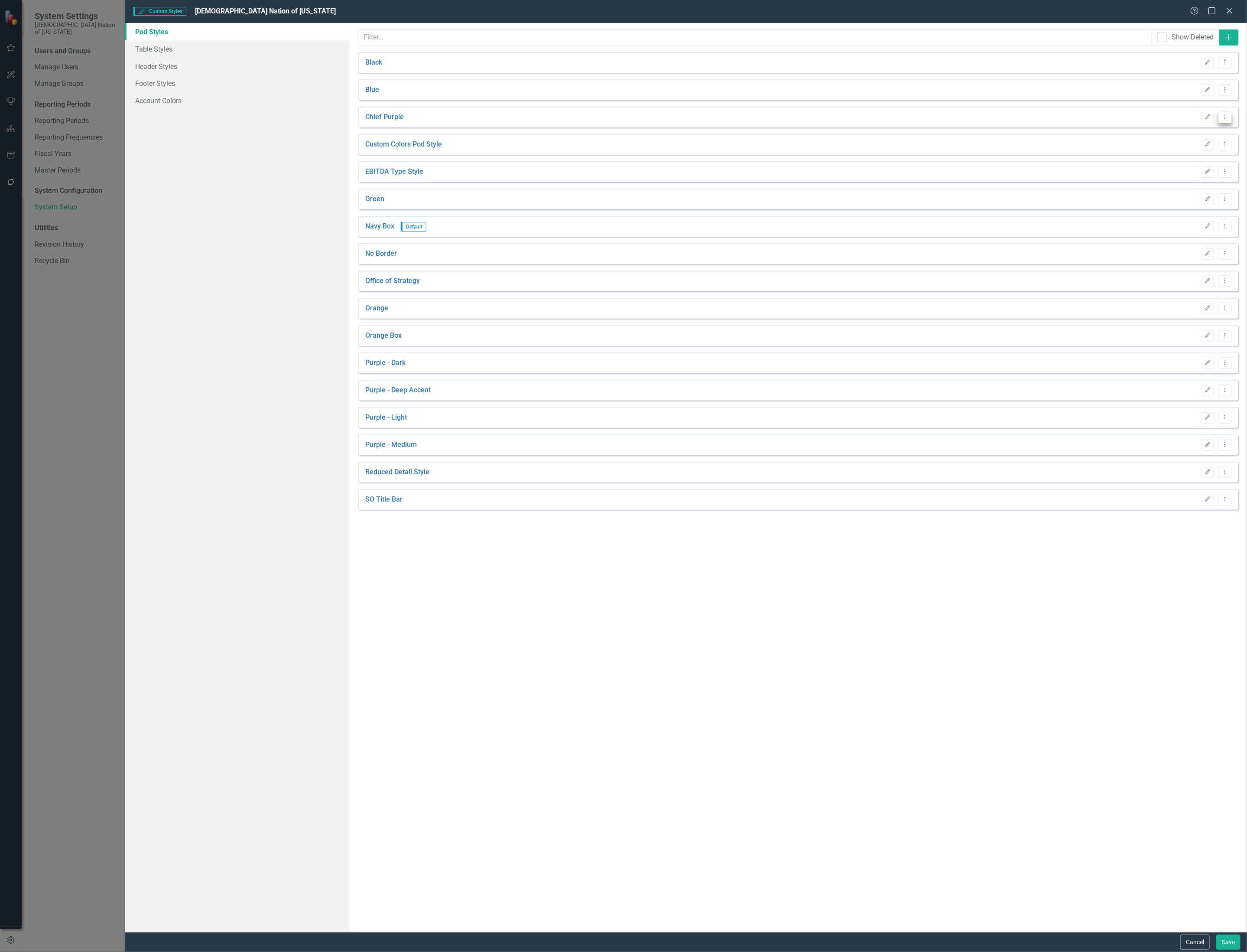
click at [1230, 115] on button "Dropdown Menu" at bounding box center [1225, 117] width 13 height 12
click at [1215, 145] on link "Copy Duplicate Pod Style" at bounding box center [1191, 147] width 81 height 16
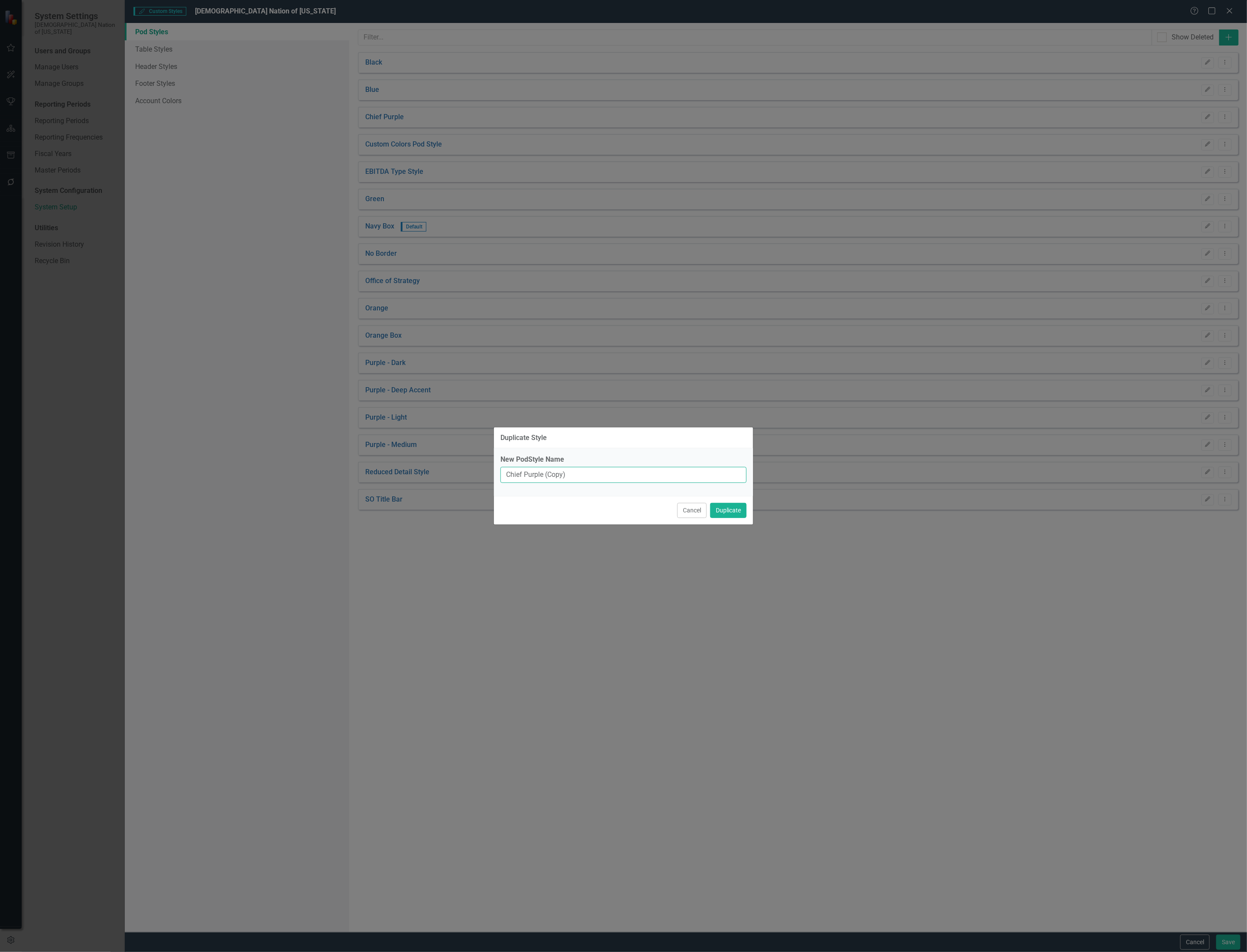
click at [594, 475] on input "Chief Purple (Copy)" at bounding box center [624, 474] width 246 height 16
type input "Chief Purple - Quarterly Report"
click at [735, 512] on button "Duplicate" at bounding box center [728, 511] width 37 height 15
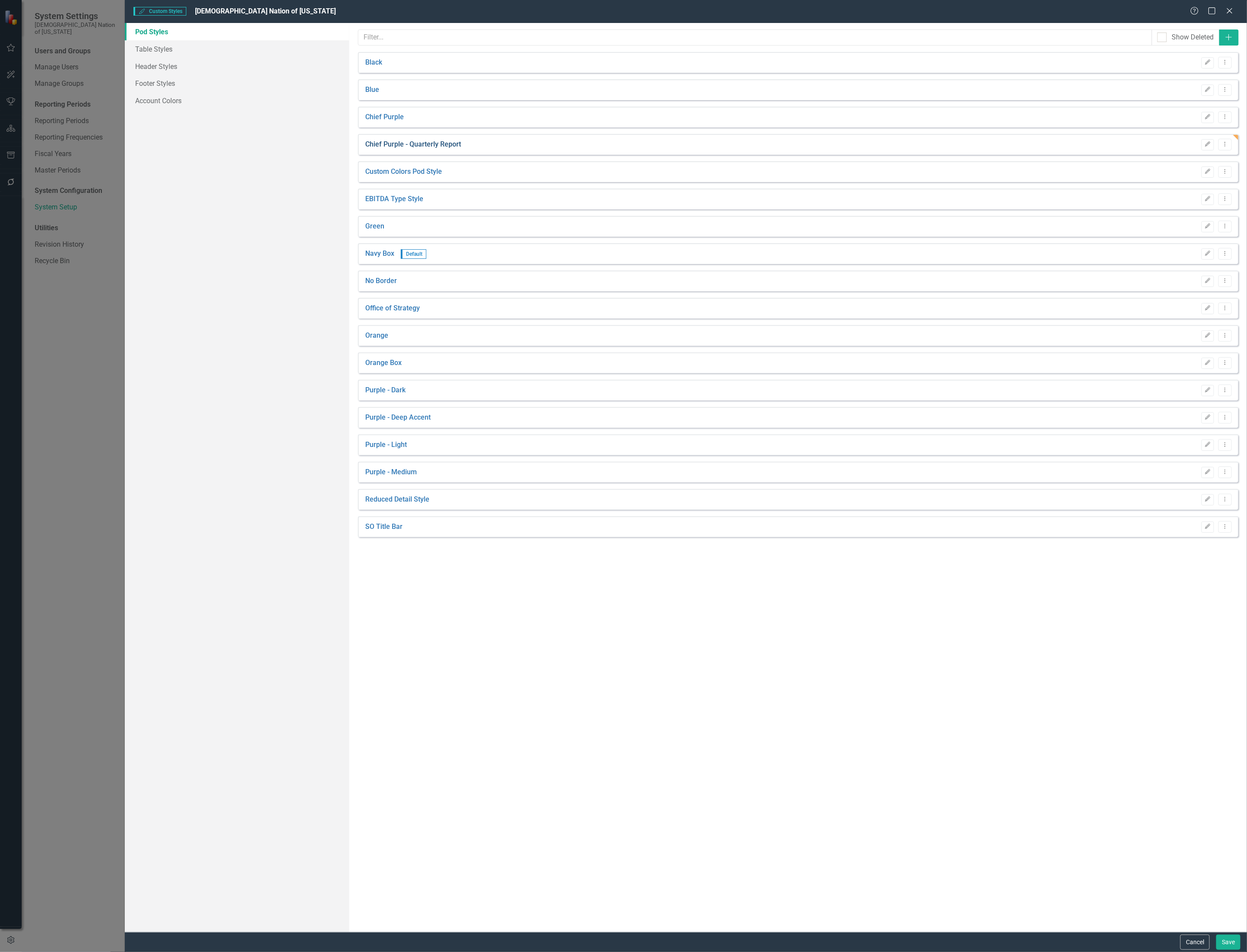
click at [441, 147] on link "Chief Purple - Quarterly Report" at bounding box center [412, 145] width 96 height 10
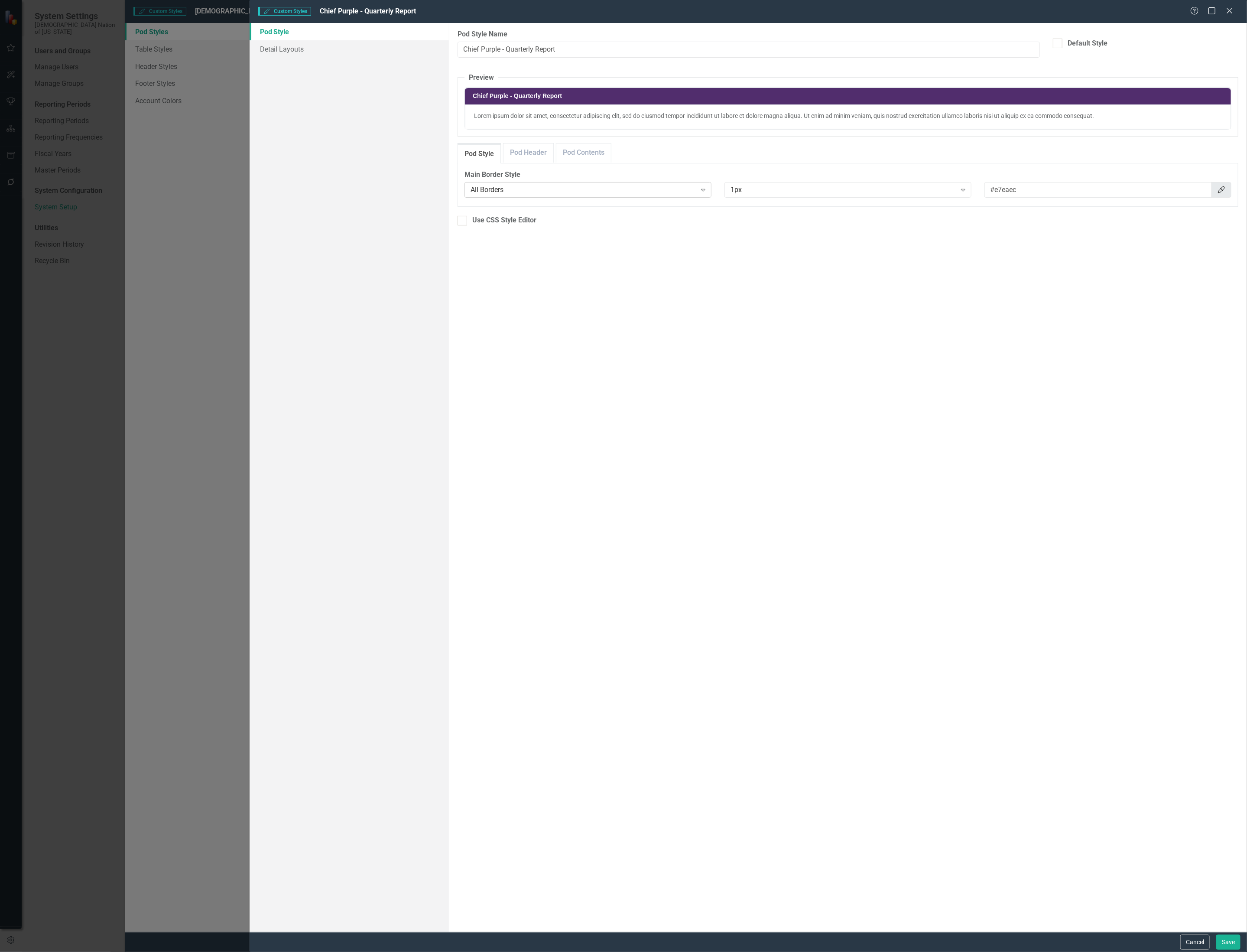
click at [701, 190] on icon "Expand" at bounding box center [703, 190] width 8 height 7
click at [965, 189] on icon "Expand" at bounding box center [964, 190] width 8 height 7
click at [943, 216] on div "2px" at bounding box center [850, 221] width 233 height 10
click at [1049, 192] on input "#e7eaec" at bounding box center [1099, 190] width 228 height 16
drag, startPoint x: 1049, startPoint y: 192, endPoint x: 982, endPoint y: 195, distance: 67.1
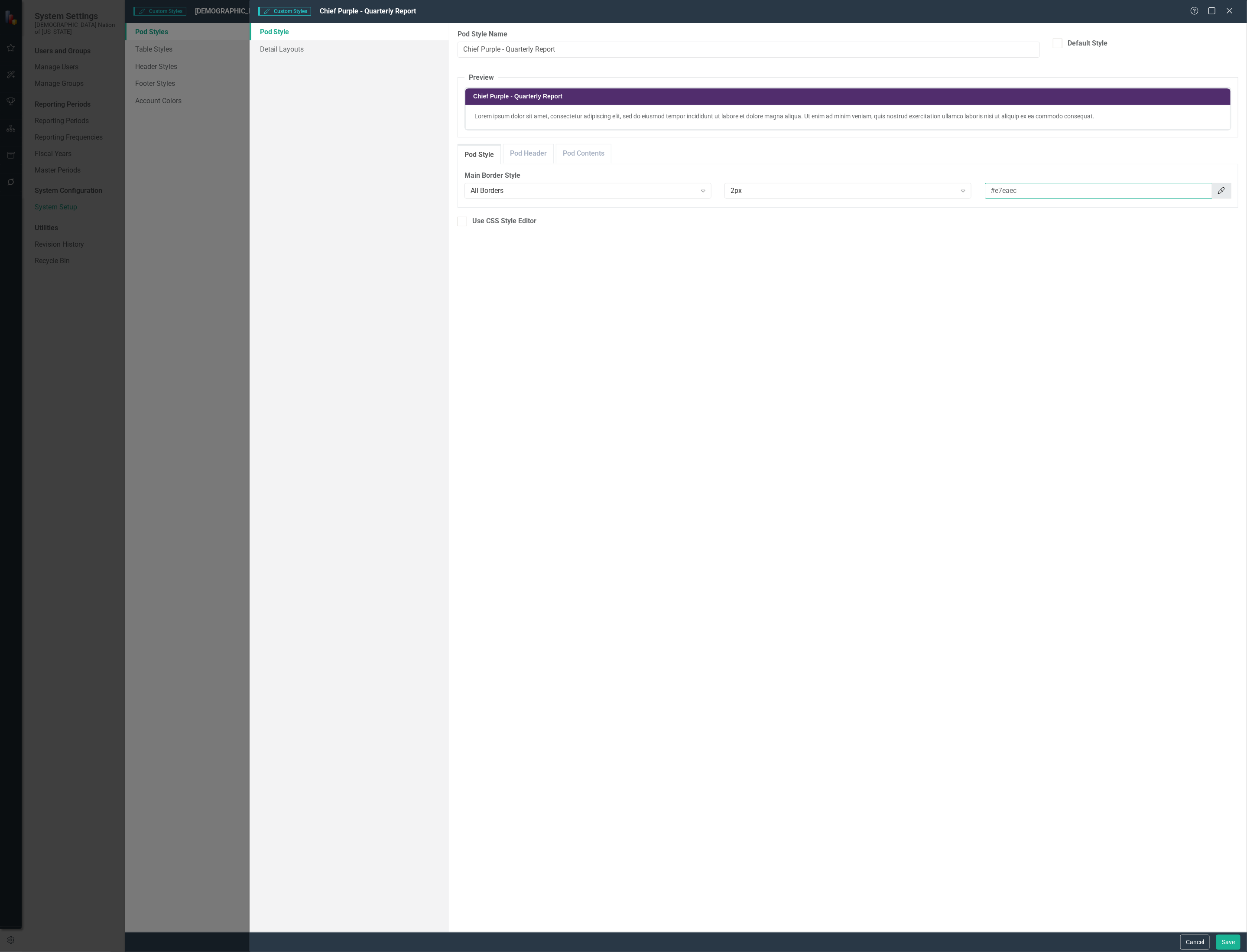
click at [982, 195] on div "#e7eaec Color Picker" at bounding box center [1107, 192] width 260 height 18
type input "#512D6d"
click at [528, 160] on link "Pod Header" at bounding box center [529, 154] width 50 height 18
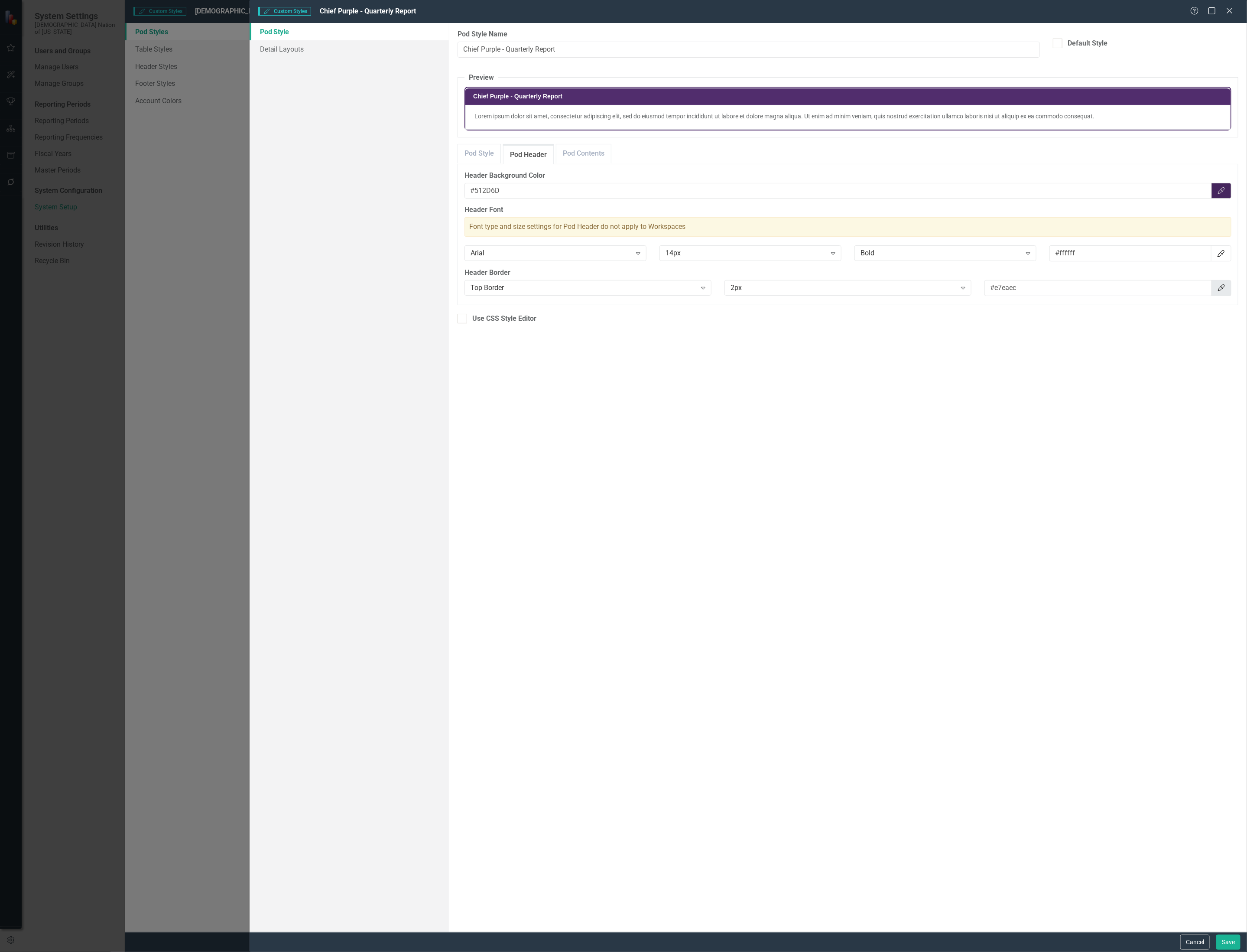
click at [1227, 195] on button "Color Picker" at bounding box center [1221, 190] width 20 height 16
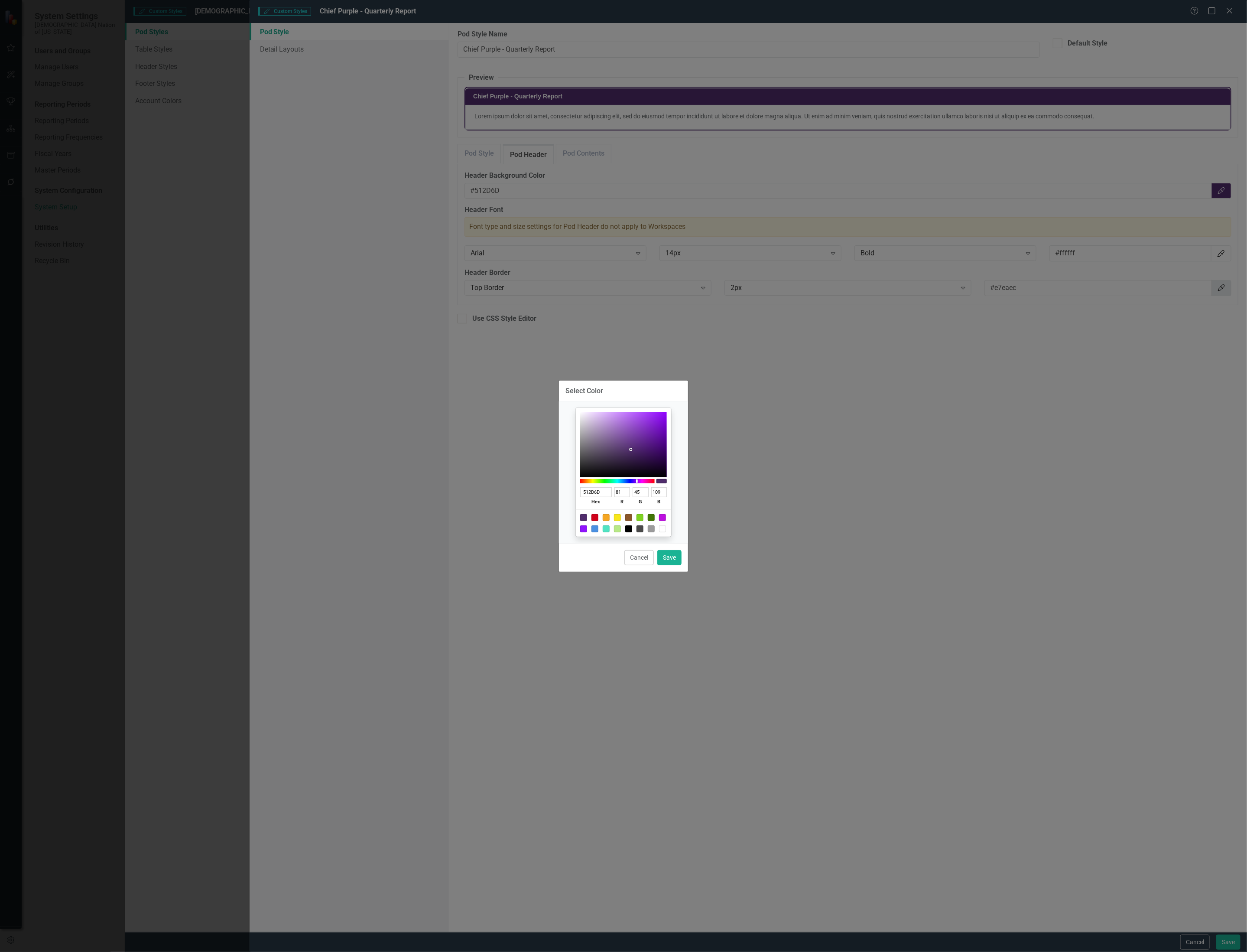
click at [667, 527] on div at bounding box center [624, 522] width 96 height 27
click at [662, 528] on div at bounding box center [663, 529] width 7 height 7
type input "FFFFFF"
type input "255"
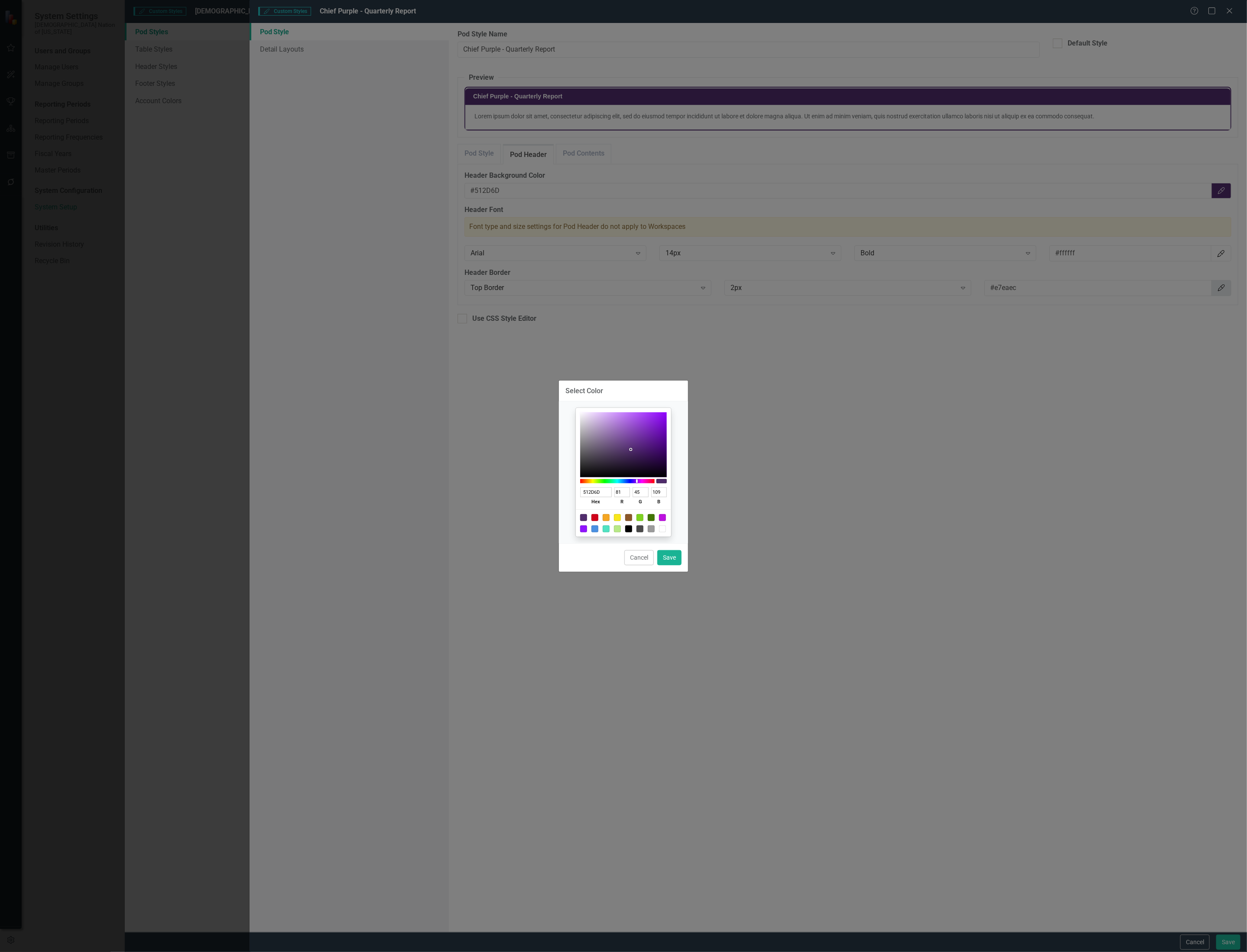
type input "255"
click at [674, 559] on button "Save" at bounding box center [669, 557] width 24 height 15
type input "#ffffff"
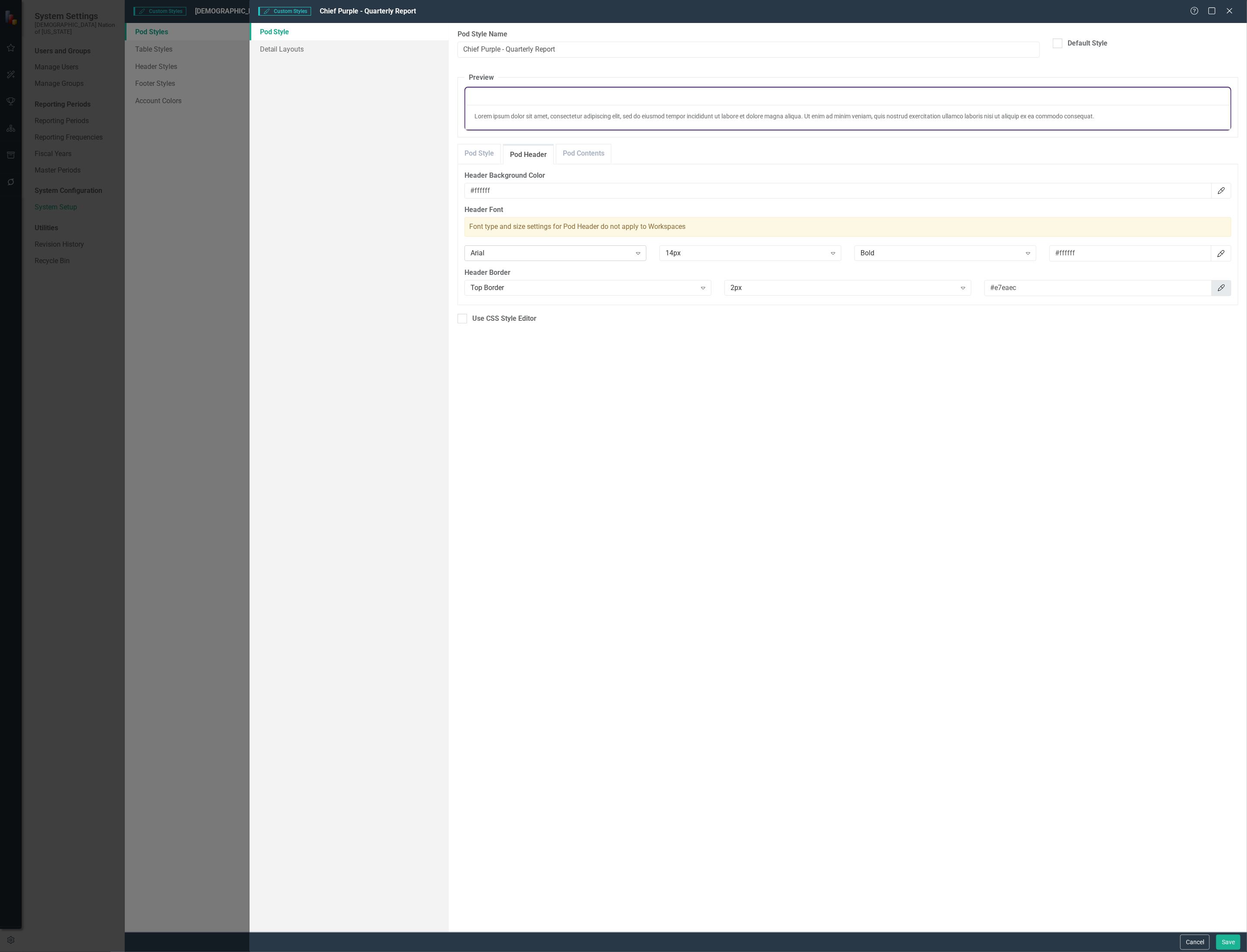
click at [636, 254] on icon at bounding box center [638, 253] width 4 height 2
type input "a"
click at [507, 272] on div "Roboto" at bounding box center [558, 270] width 168 height 10
drag, startPoint x: 1152, startPoint y: 253, endPoint x: 1061, endPoint y: 254, distance: 91.0
click at [1061, 254] on input "#ffffff" at bounding box center [1131, 253] width 162 height 16
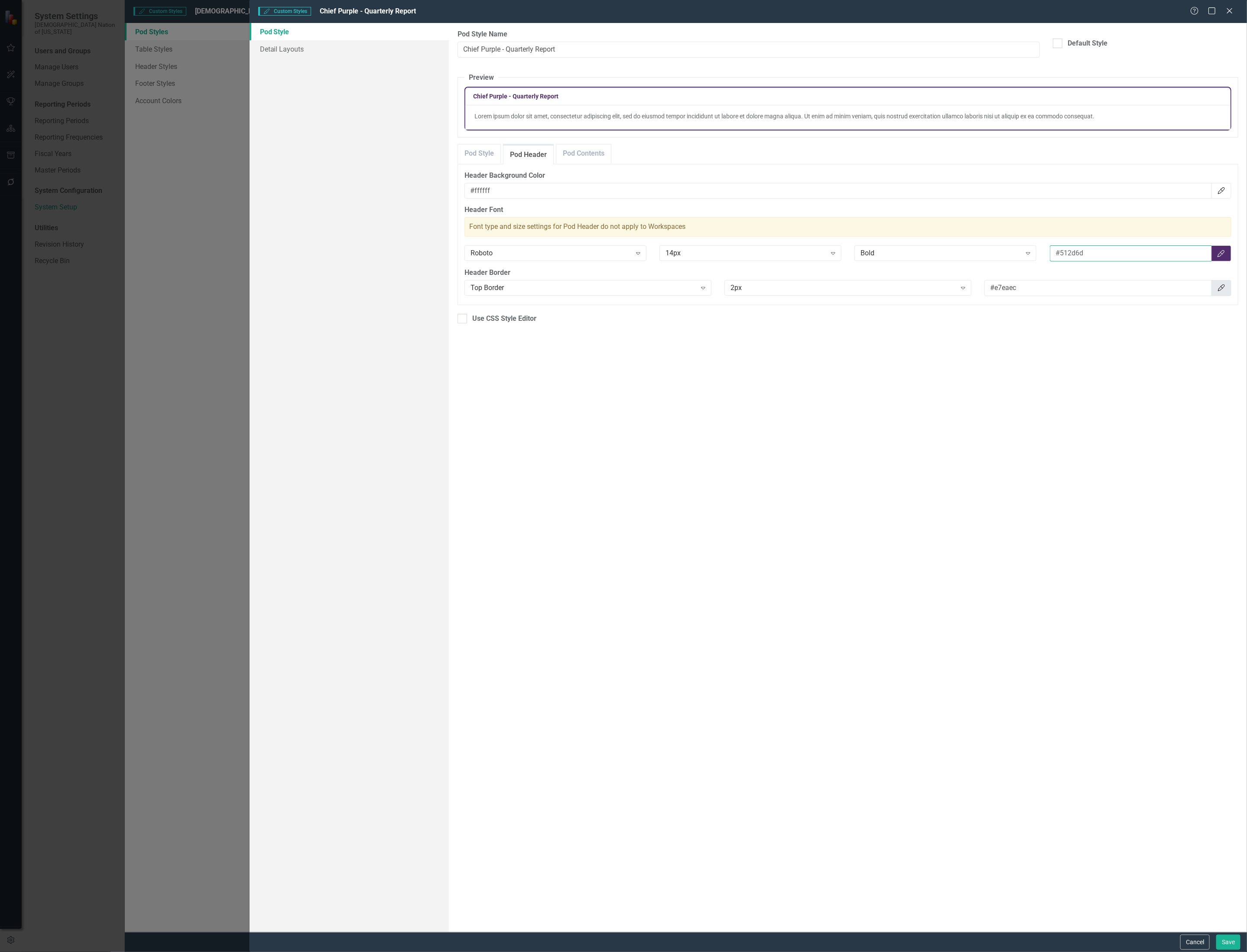
type input "#512d6d"
drag, startPoint x: 1072, startPoint y: 289, endPoint x: 964, endPoint y: 287, distance: 108.0
click at [964, 287] on div "Top Border Expand 2px Expand #e7eaec Color Picker" at bounding box center [848, 289] width 780 height 18
click at [484, 156] on link "Pod Style" at bounding box center [479, 154] width 42 height 18
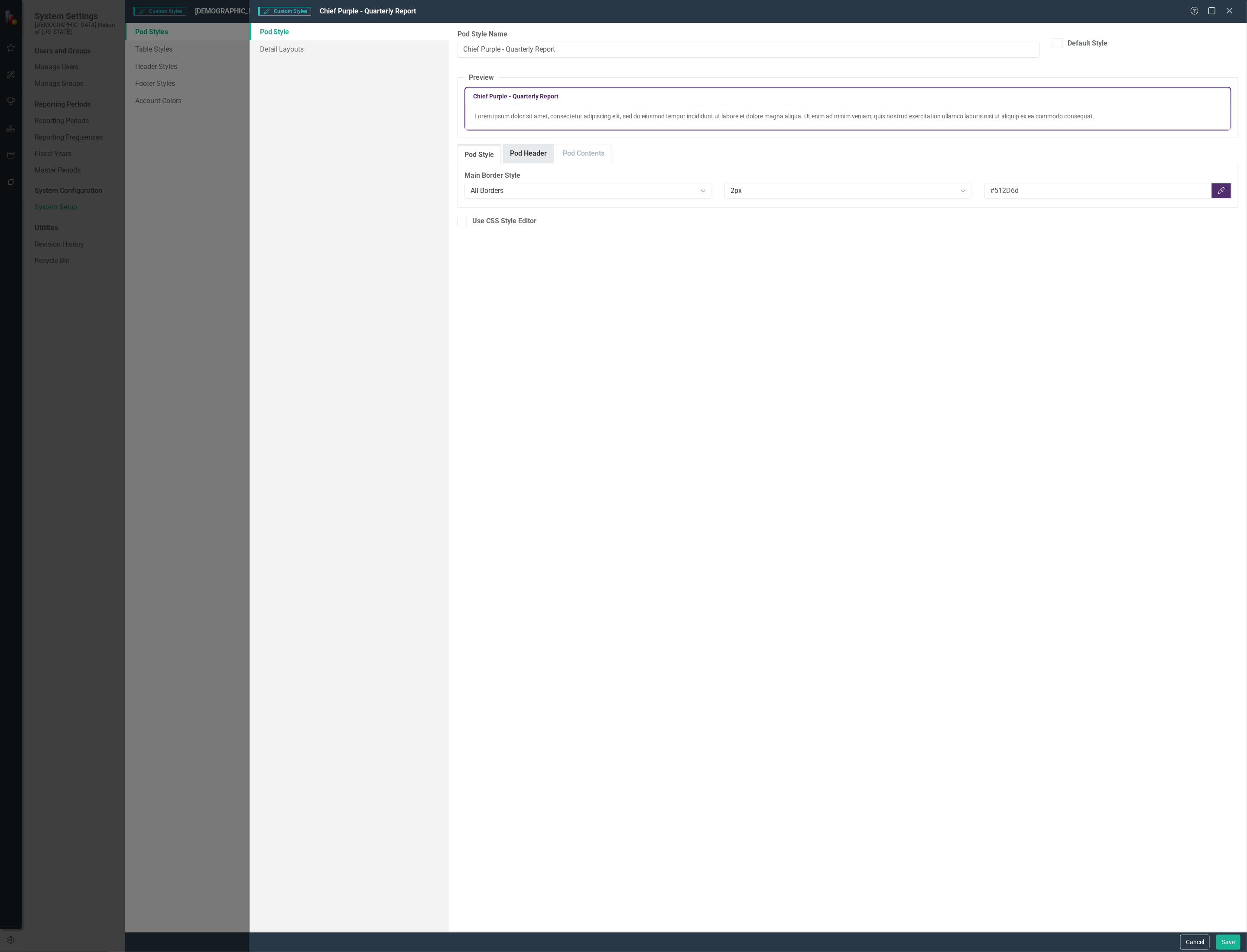
click at [526, 152] on link "Pod Header" at bounding box center [529, 154] width 50 height 18
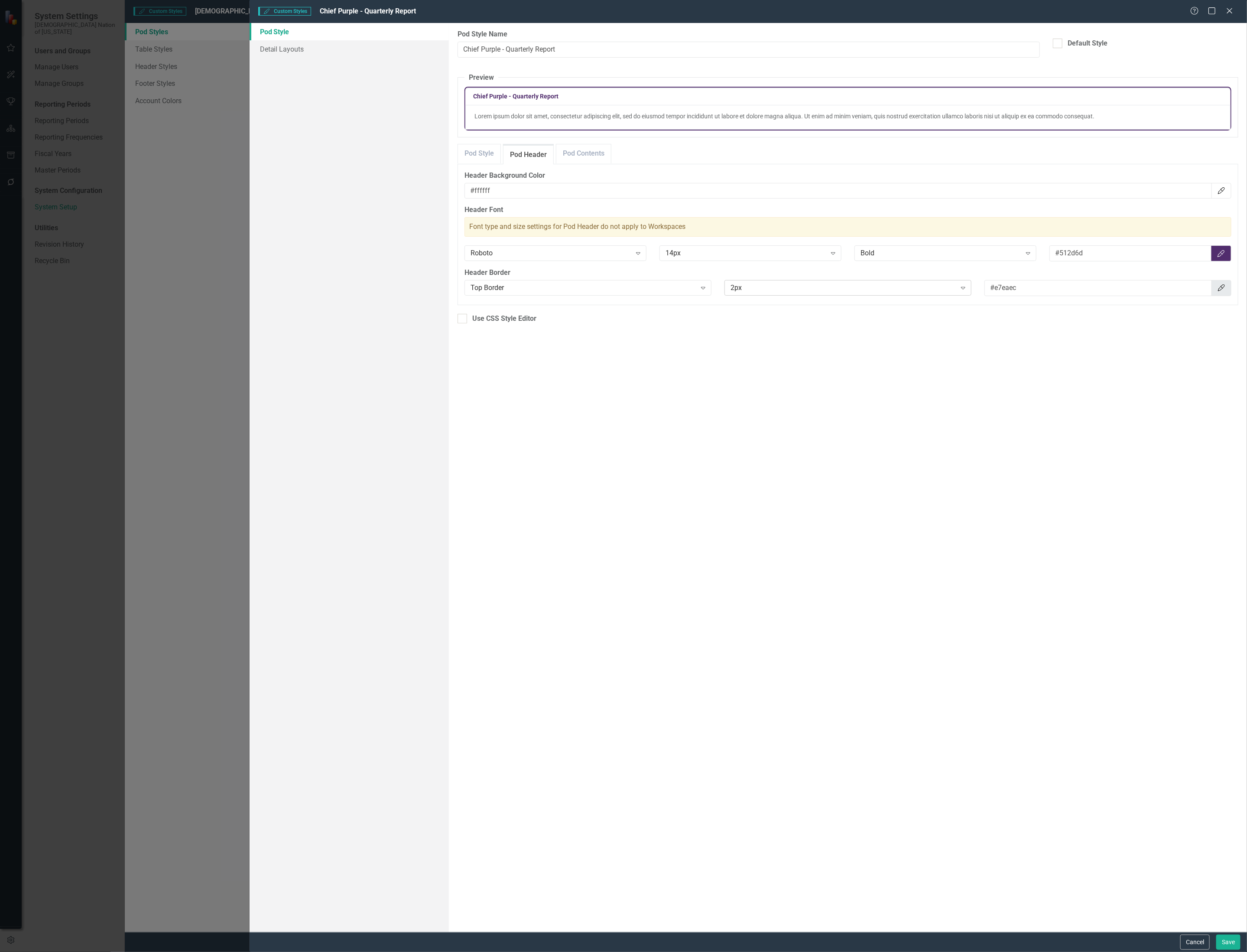
click at [963, 291] on icon "Expand" at bounding box center [964, 288] width 8 height 7
click at [899, 344] on div "5px" at bounding box center [850, 348] width 233 height 10
drag, startPoint x: 1031, startPoint y: 290, endPoint x: 952, endPoint y: 297, distance: 79.3
click at [953, 295] on div "Top Border Expand 5px Expand #e7eaec Color Picker" at bounding box center [848, 290] width 780 height 18
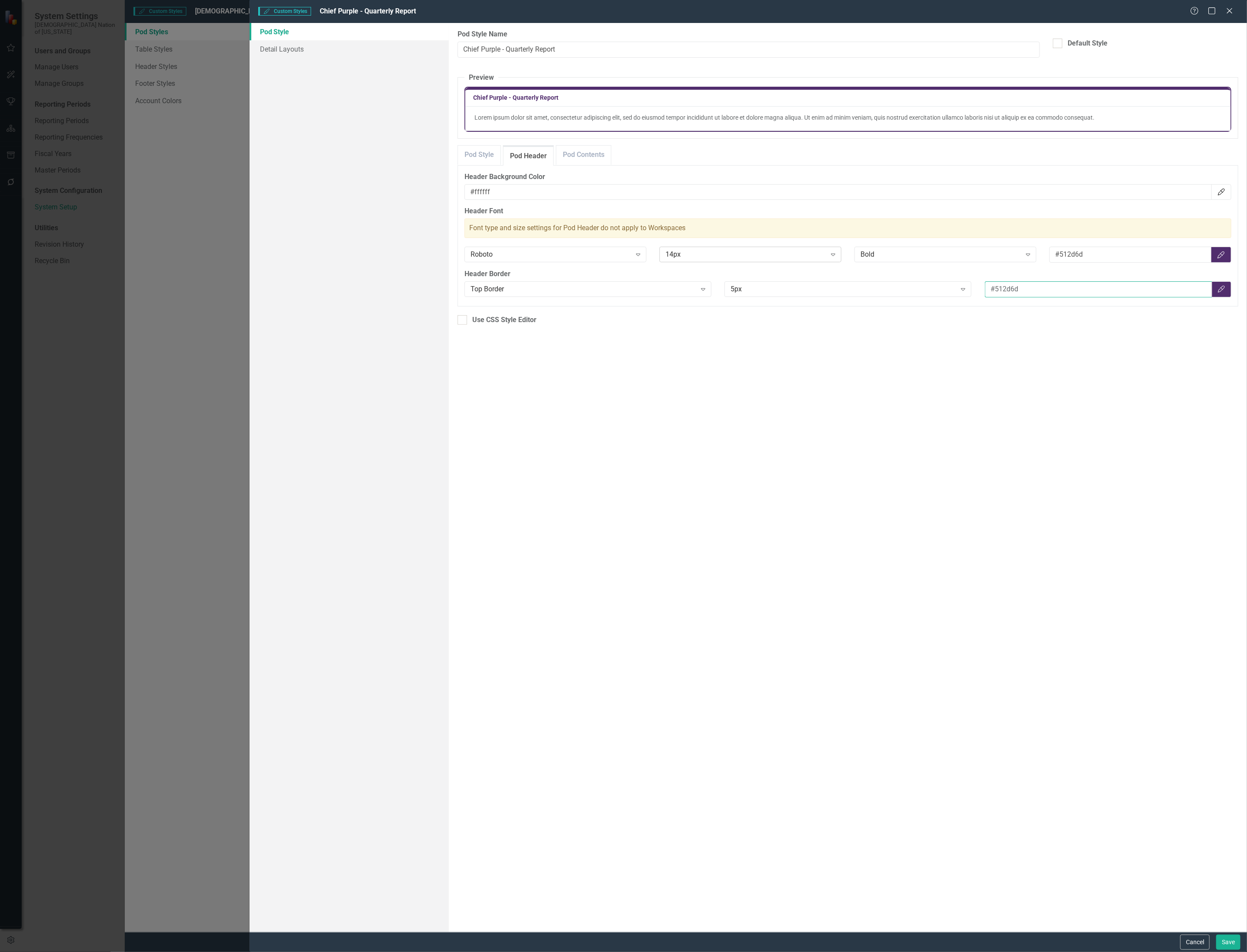
type input "#512d6d"
click at [830, 249] on div "Expand" at bounding box center [833, 254] width 16 height 14
click at [775, 328] on div "20px" at bounding box center [752, 328] width 168 height 10
click at [579, 161] on link "Pod Contents" at bounding box center [584, 158] width 55 height 18
drag, startPoint x: 1122, startPoint y: 260, endPoint x: 1000, endPoint y: 257, distance: 122.0
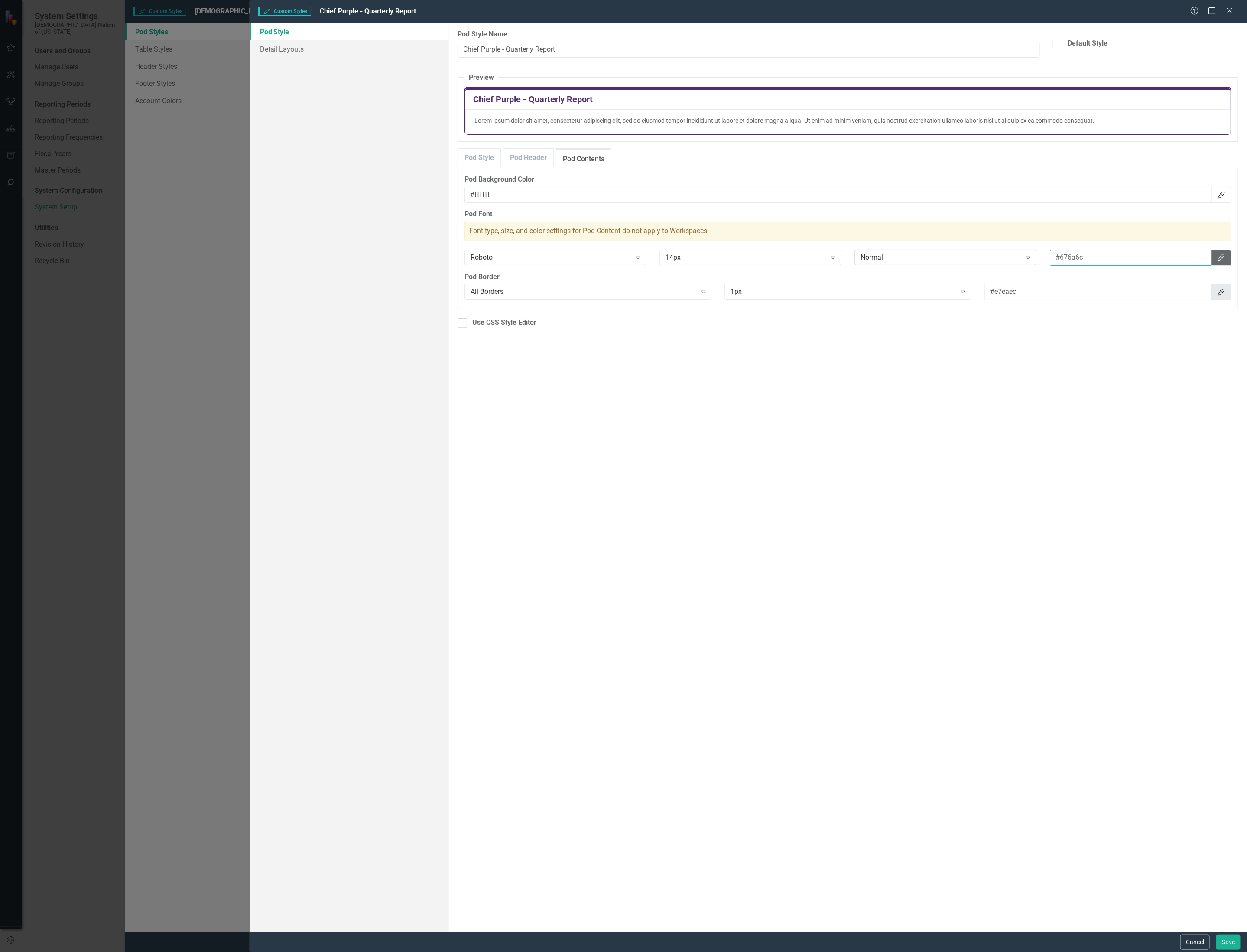
click at [1000, 257] on div "Roboto Expand 14px Expand Normal Expand #676a6c Color Picker" at bounding box center [848, 259] width 780 height 18
type input "#2d2926"
click at [897, 298] on div "1px Expand" at bounding box center [848, 291] width 247 height 16
click at [880, 323] on div "2px" at bounding box center [850, 323] width 233 height 10
drag, startPoint x: 1077, startPoint y: 294, endPoint x: 894, endPoint y: 318, distance: 184.6
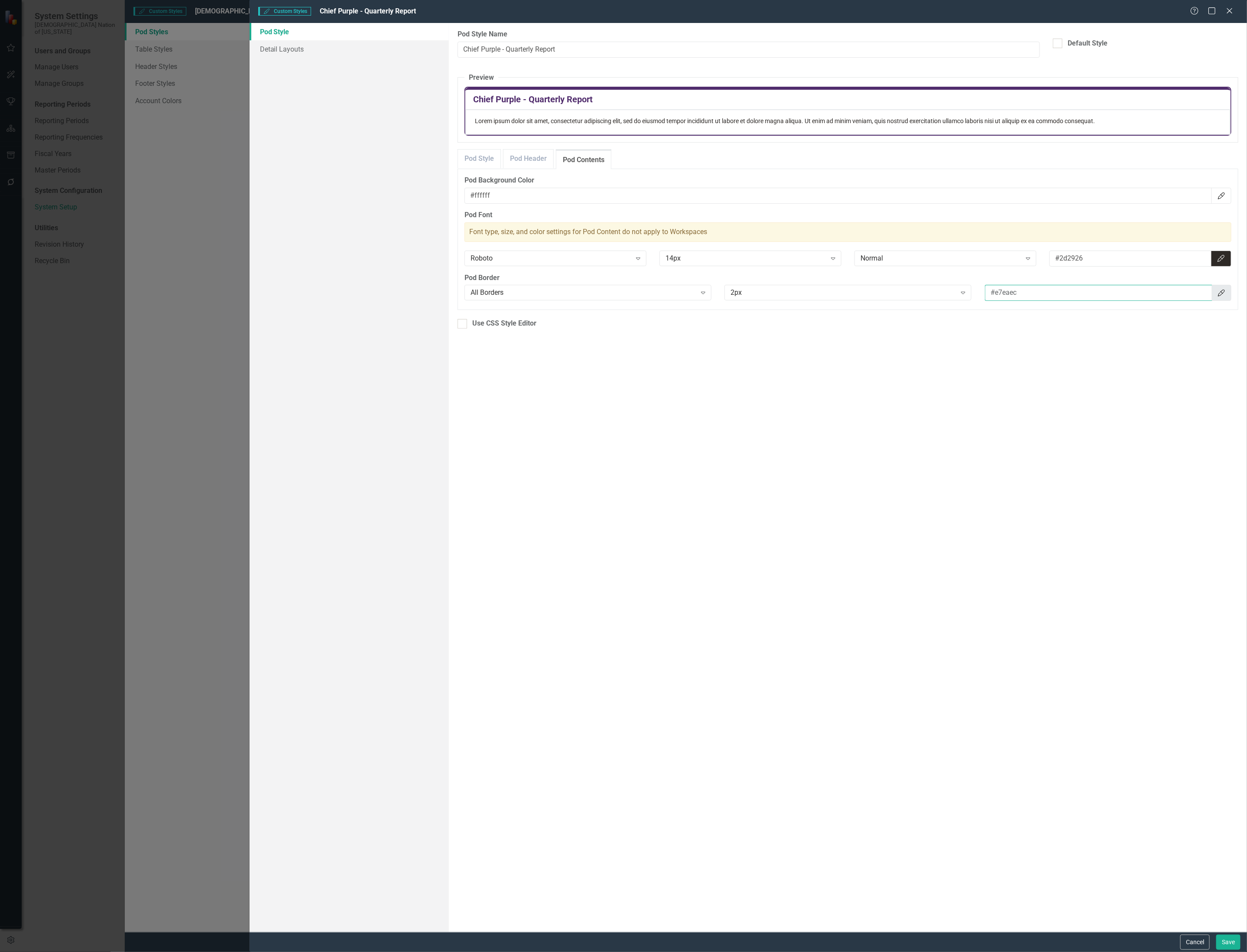
click at [894, 318] on div "Pod Styles can be used to customize the look and feel of Detail Layouts in Clea…" at bounding box center [848, 477] width 798 height 909
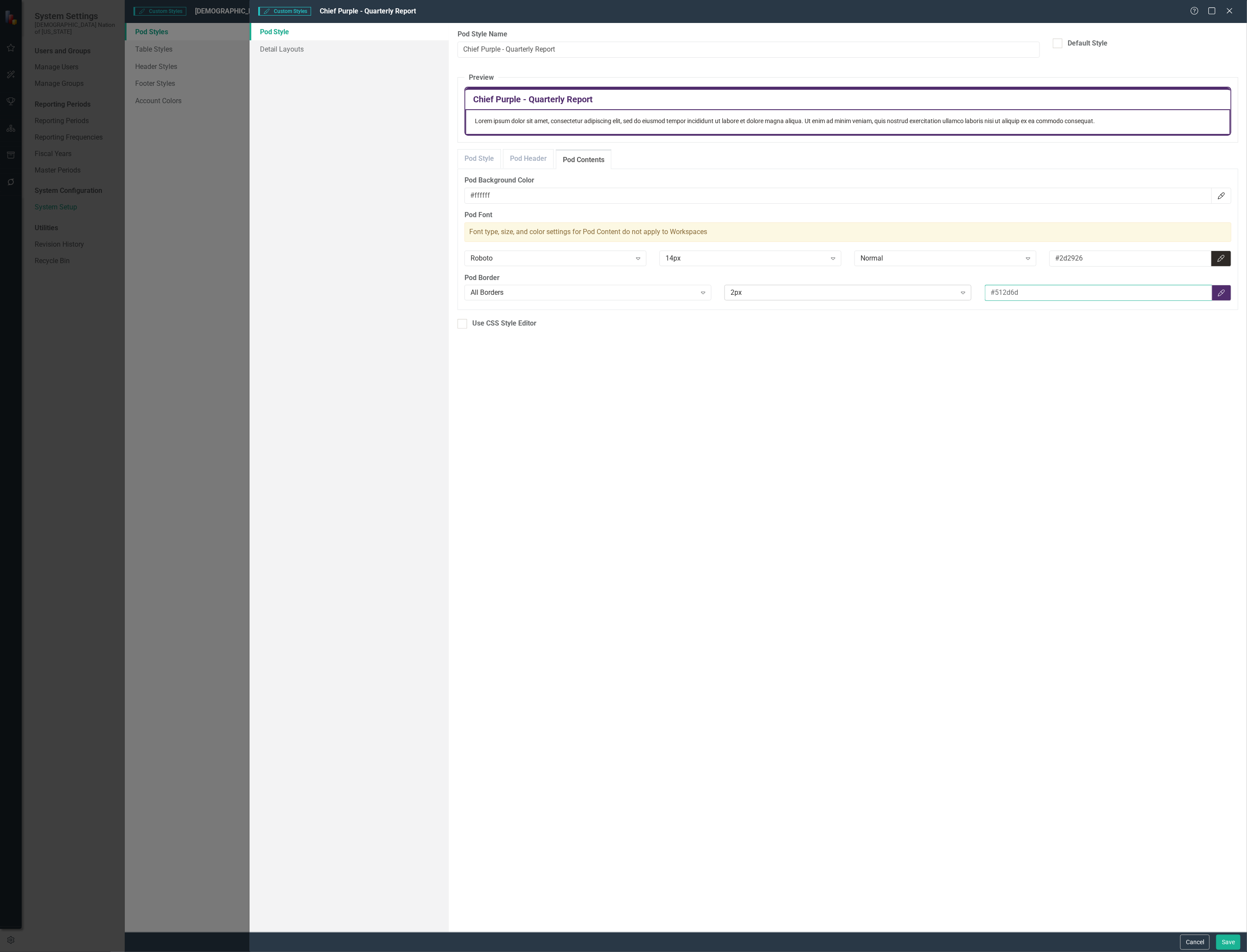
type input "#512d6d"
click at [911, 295] on div "2px" at bounding box center [844, 293] width 226 height 10
click at [850, 320] on div "3px" at bounding box center [850, 323] width 233 height 10
click at [819, 295] on div "3px" at bounding box center [844, 293] width 226 height 10
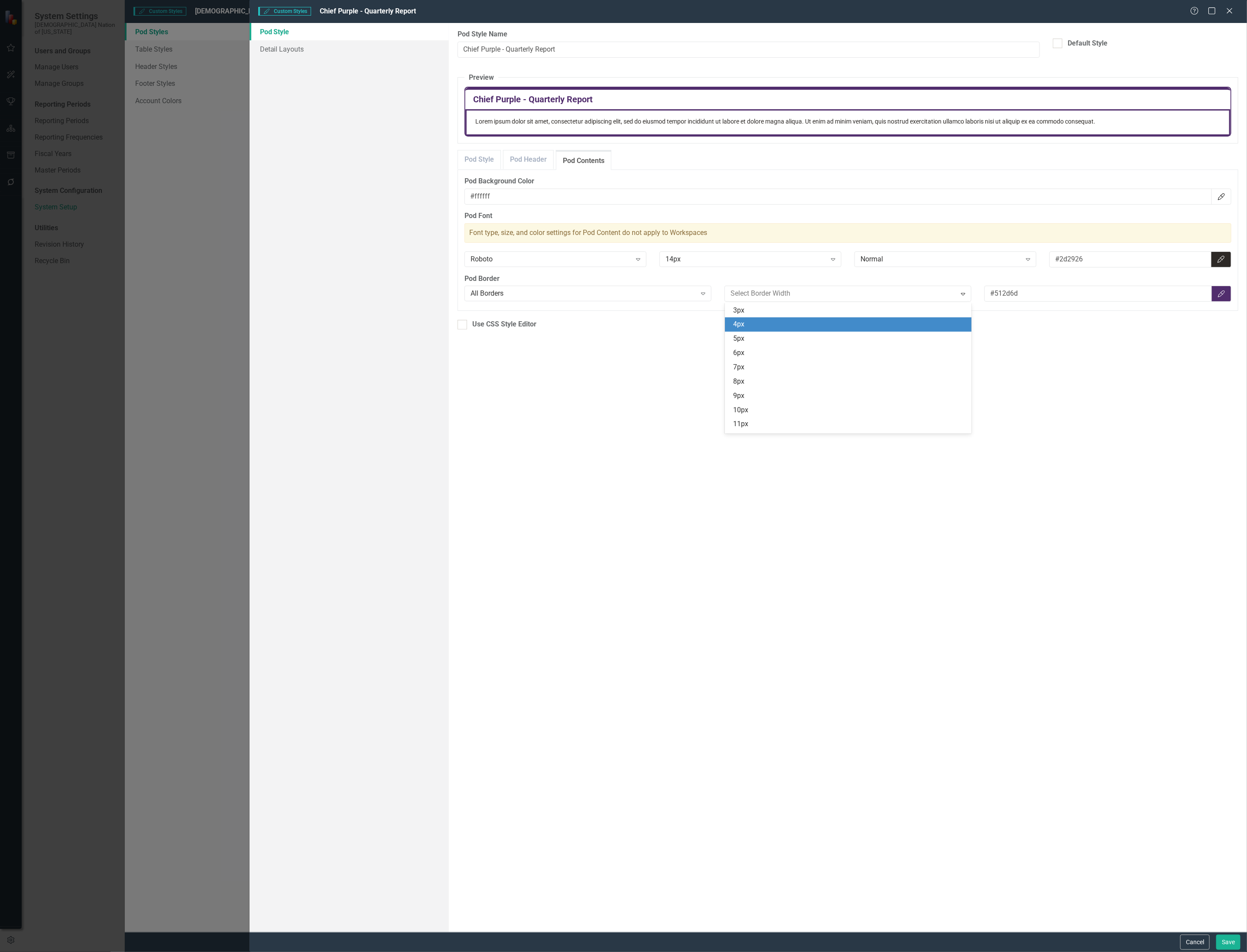
click at [810, 325] on div "4px" at bounding box center [850, 324] width 233 height 10
click at [812, 293] on div "4px" at bounding box center [844, 294] width 226 height 10
click at [811, 325] on div "5px" at bounding box center [850, 324] width 233 height 10
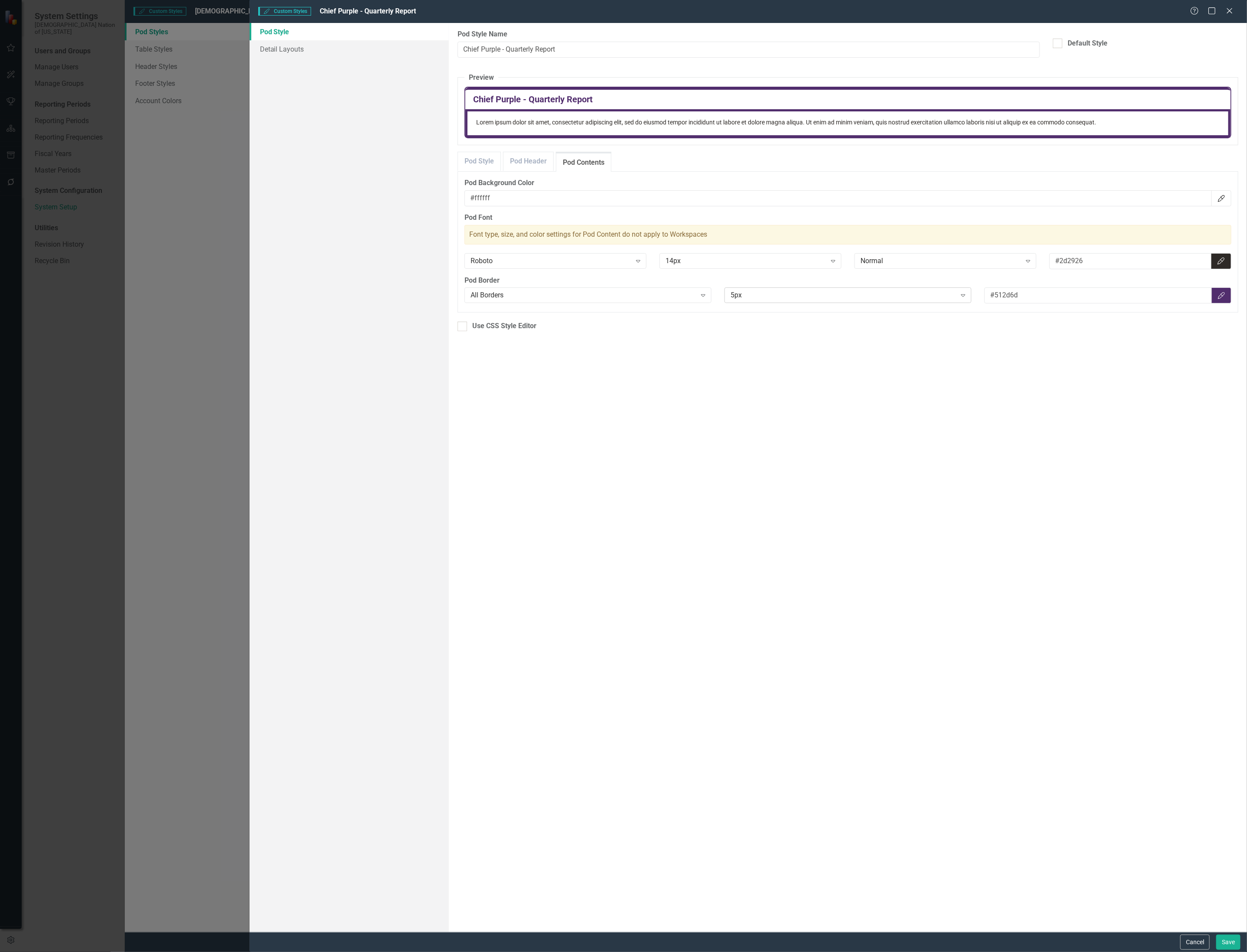
click at [758, 293] on div "5px" at bounding box center [844, 295] width 226 height 10
click at [762, 337] on div "3px" at bounding box center [850, 340] width 233 height 10
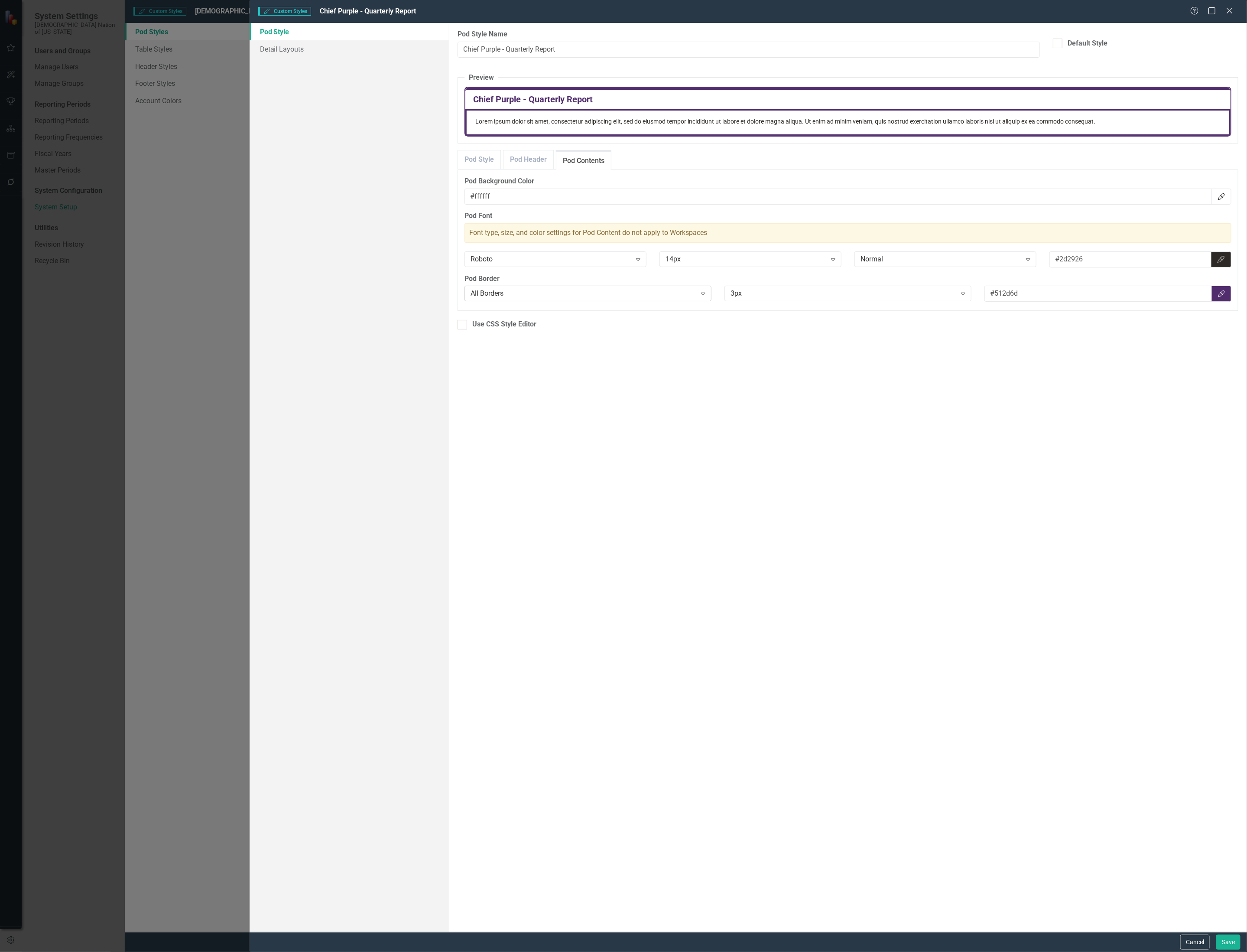
click at [661, 292] on div "All Borders" at bounding box center [584, 293] width 226 height 10
click at [692, 273] on div "Pod Background Color #ffffff Color Picker Pod Font Font type, size, and color s…" at bounding box center [848, 239] width 767 height 127
click at [476, 152] on link "Pod Style" at bounding box center [479, 160] width 42 height 18
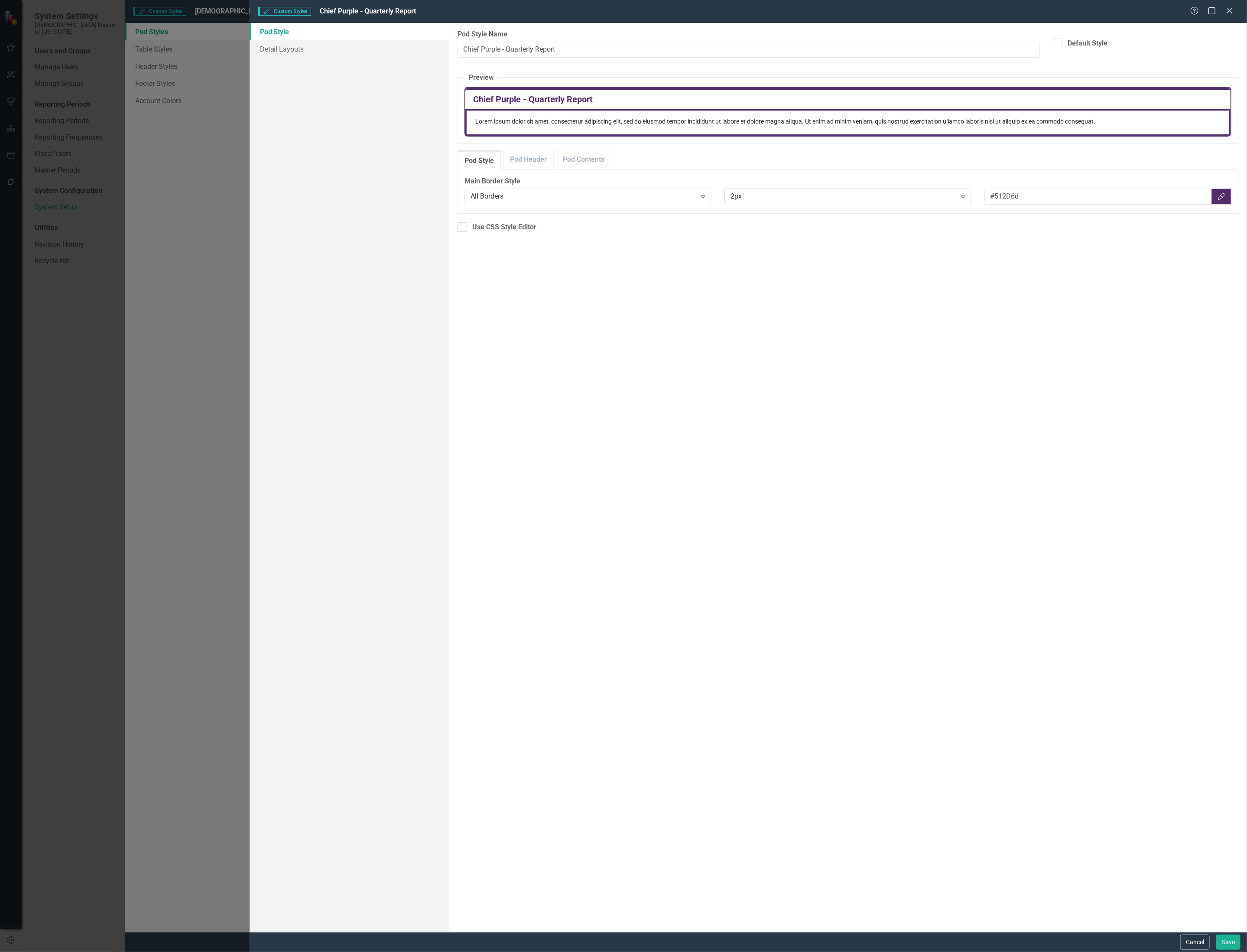
click at [836, 198] on div "2px" at bounding box center [844, 196] width 226 height 10
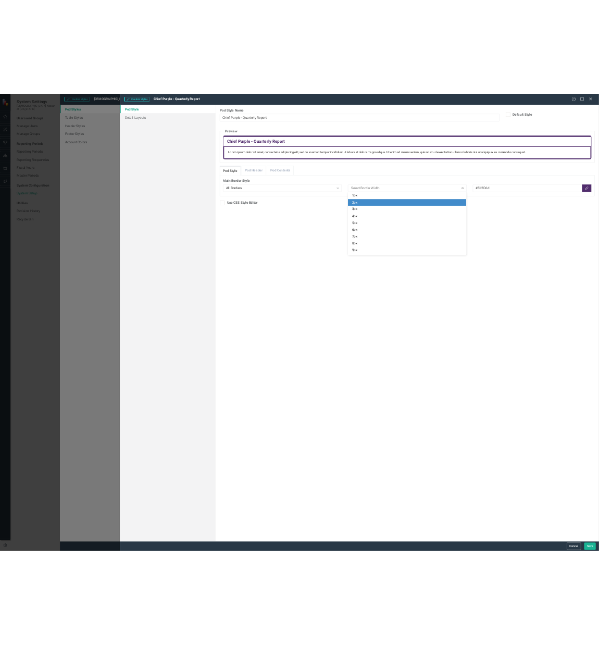
scroll to position [17, 0]
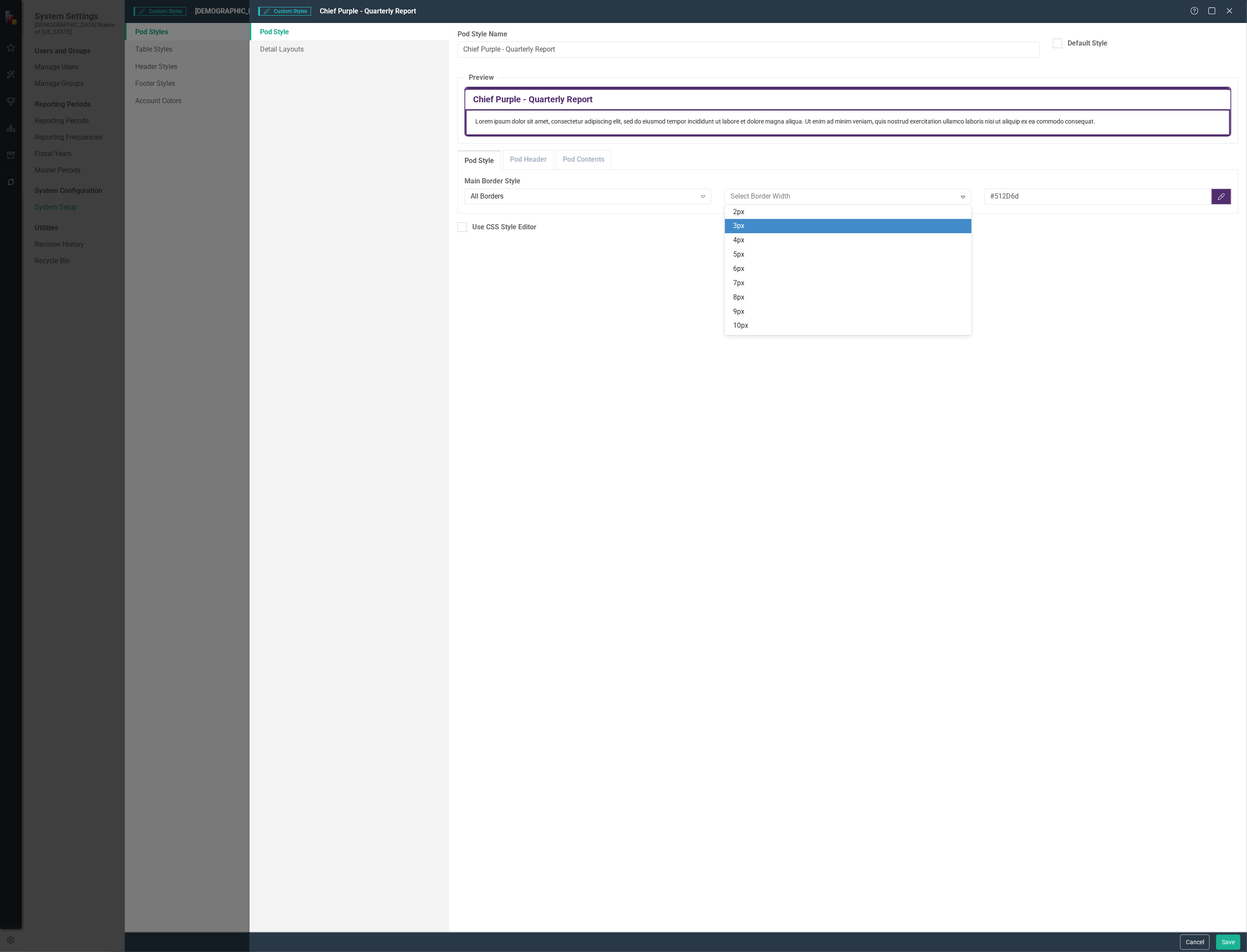
click at [826, 224] on div "3px" at bounding box center [850, 226] width 233 height 10
click at [820, 307] on div "Pod Styles can be used to customize the look and feel of Detail Layouts in Clea…" at bounding box center [848, 477] width 798 height 909
click at [1222, 941] on button "Save" at bounding box center [1228, 942] width 24 height 15
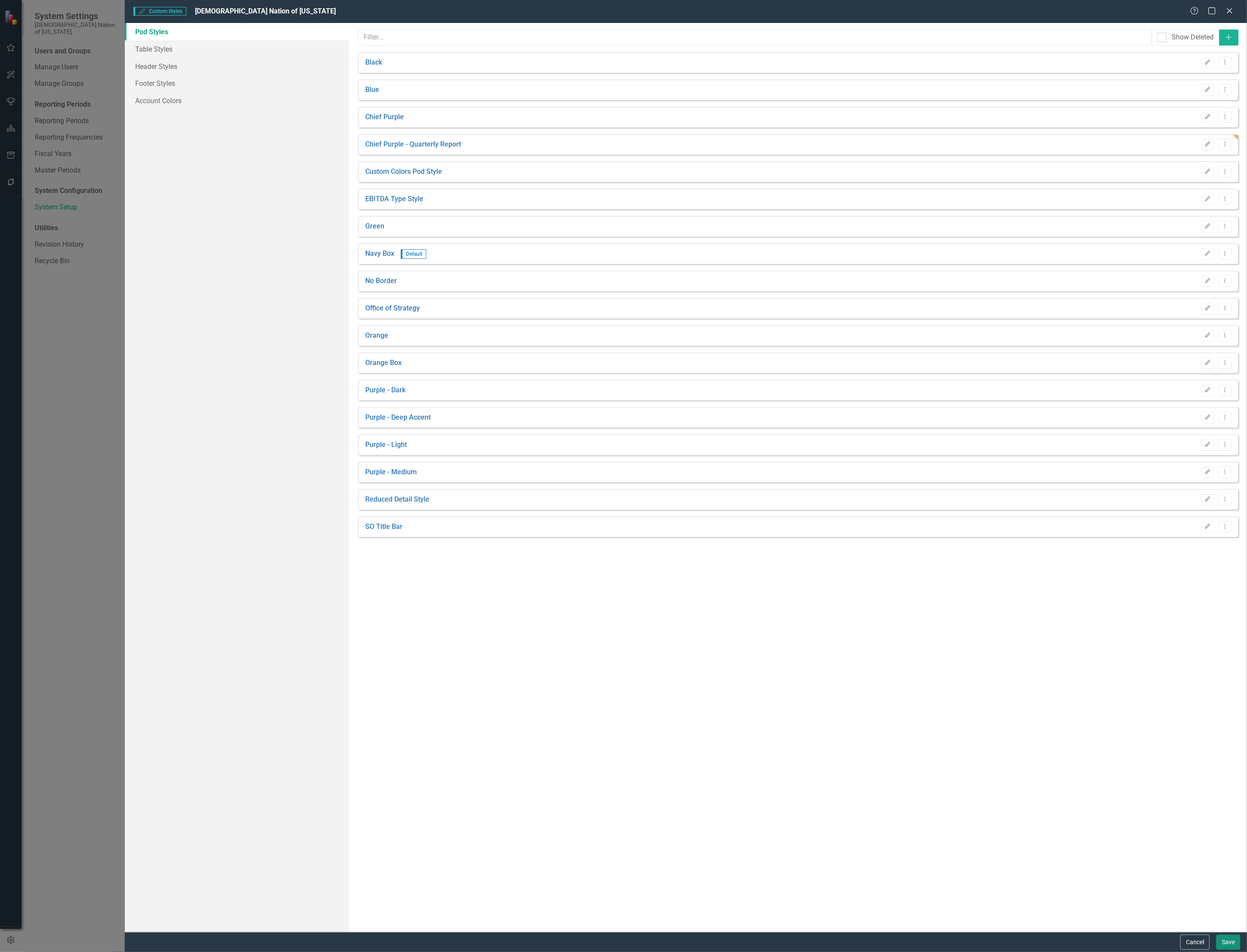
click at [1230, 941] on button "Save" at bounding box center [1228, 942] width 24 height 15
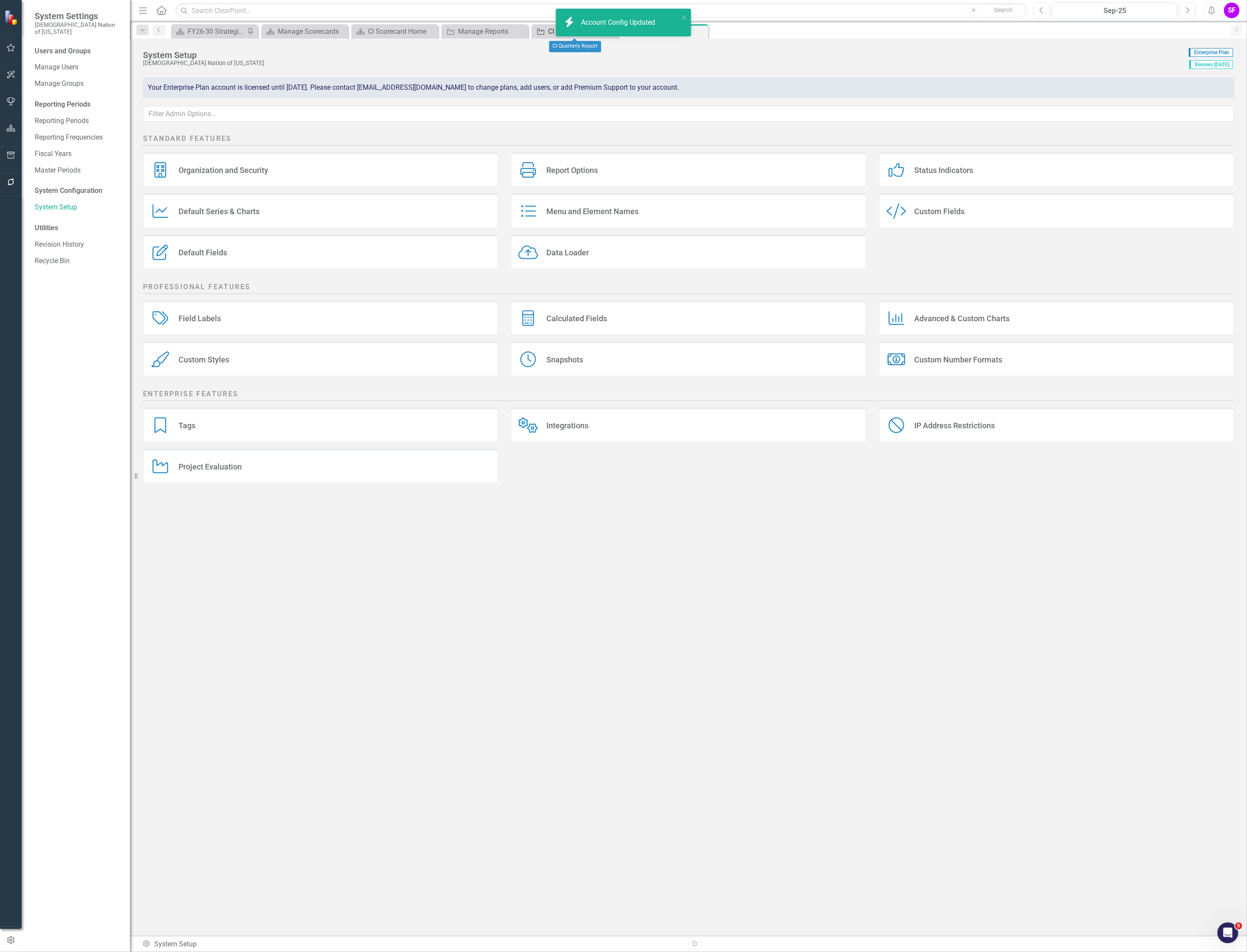
click at [544, 33] on icon at bounding box center [540, 31] width 7 height 6
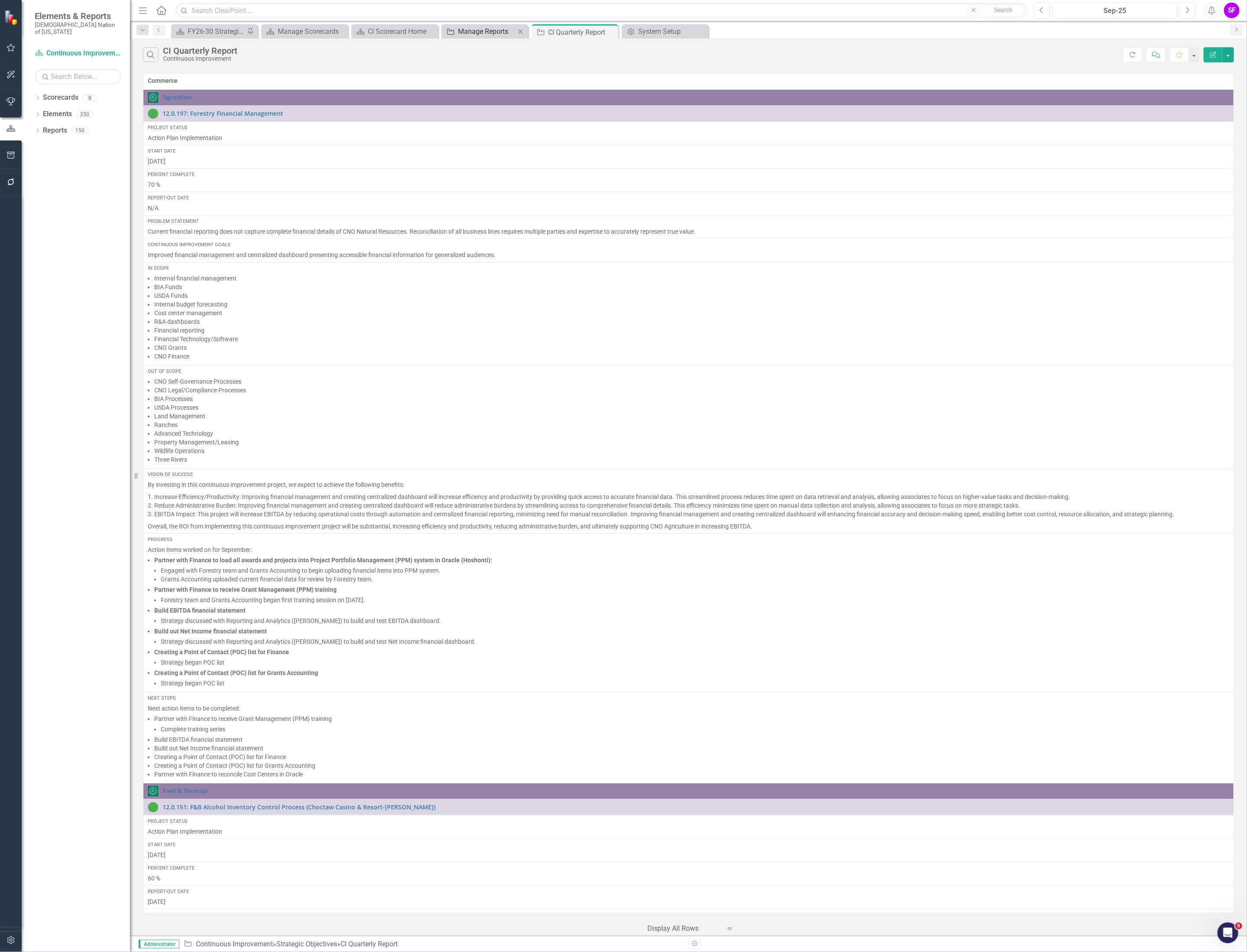
click at [485, 32] on div "Manage Reports" at bounding box center [486, 31] width 57 height 11
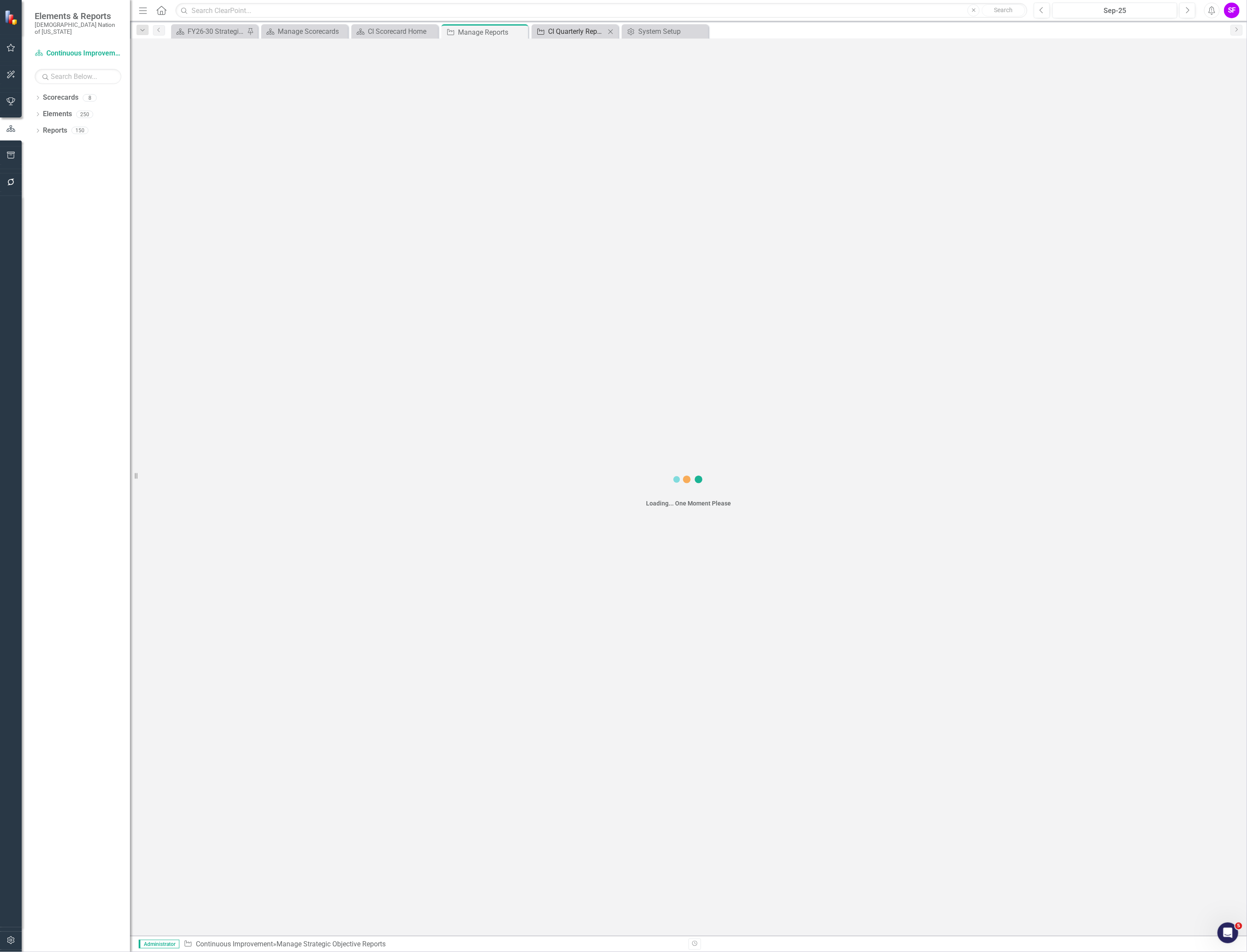
click at [559, 34] on div "CI Quarterly Report" at bounding box center [576, 31] width 57 height 11
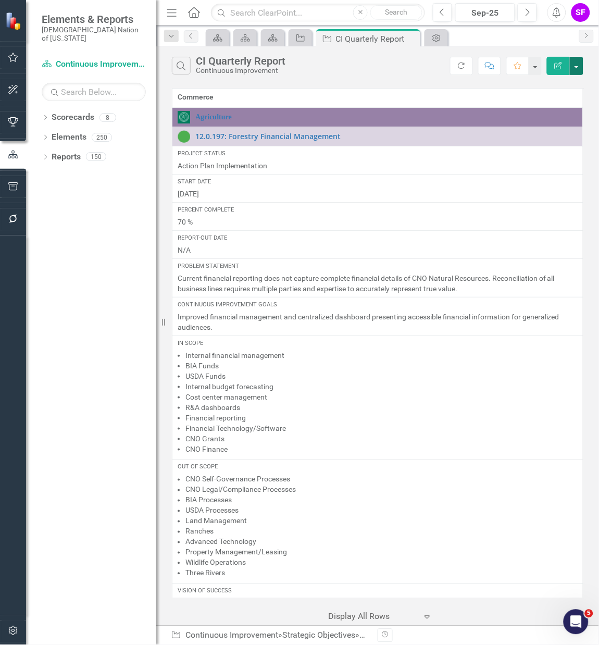
click at [575, 72] on button "button" at bounding box center [577, 66] width 14 height 18
click at [574, 82] on link "Edit Report Edit Report" at bounding box center [542, 85] width 82 height 19
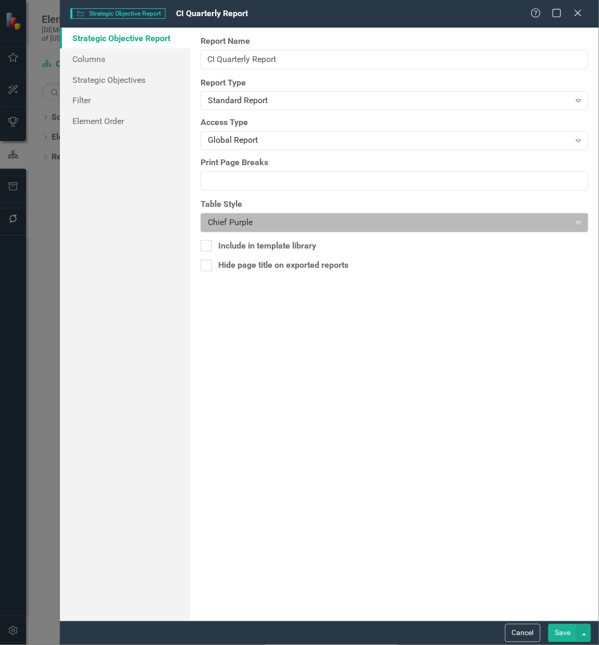
click at [252, 218] on div at bounding box center [386, 223] width 357 height 14
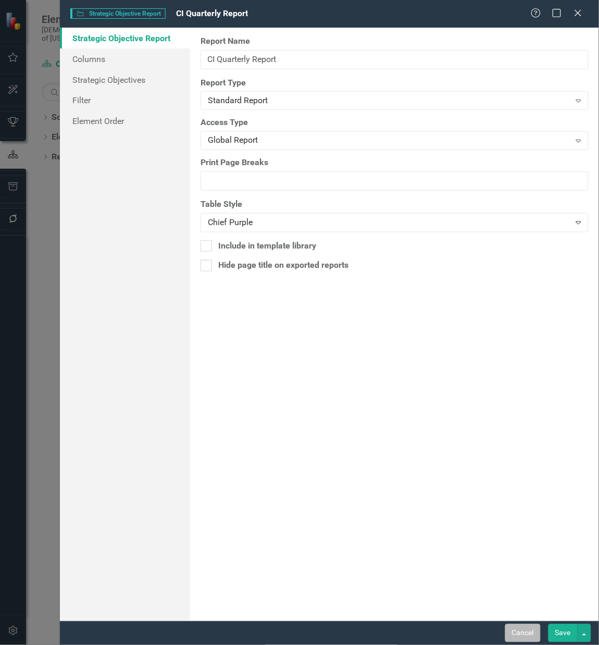
click at [522, 626] on button "Cancel" at bounding box center [523, 633] width 35 height 18
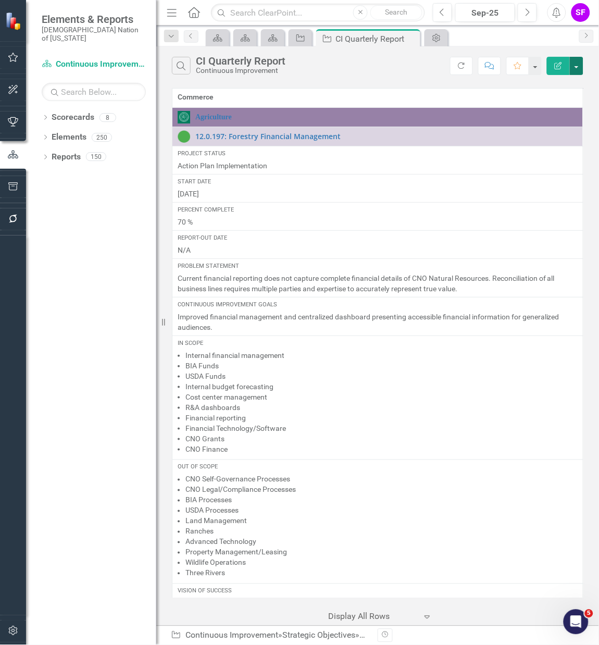
click at [579, 60] on button "button" at bounding box center [577, 66] width 14 height 18
click at [567, 84] on link "Edit Report Edit Report" at bounding box center [542, 85] width 82 height 19
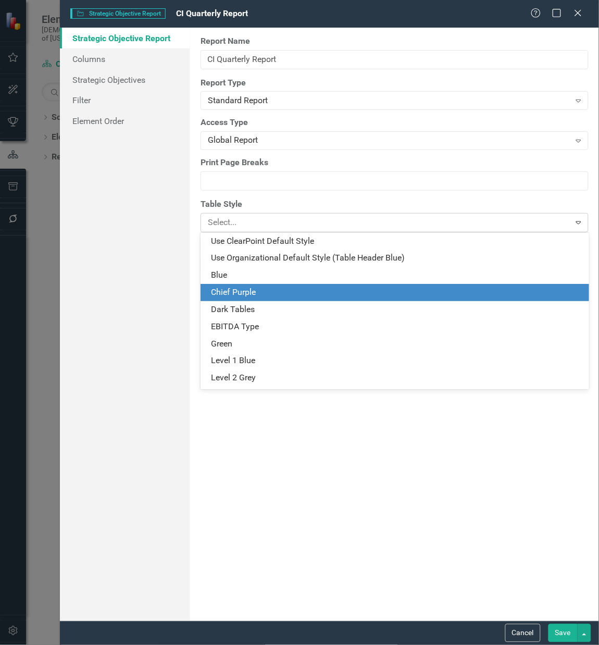
click at [269, 222] on div at bounding box center [386, 223] width 357 height 14
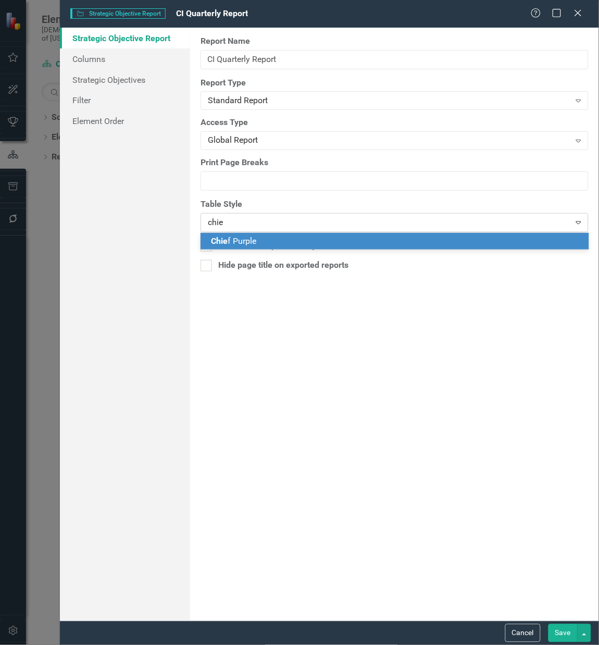
type input "chief"
click at [268, 244] on div "Chief Purple" at bounding box center [397, 242] width 372 height 12
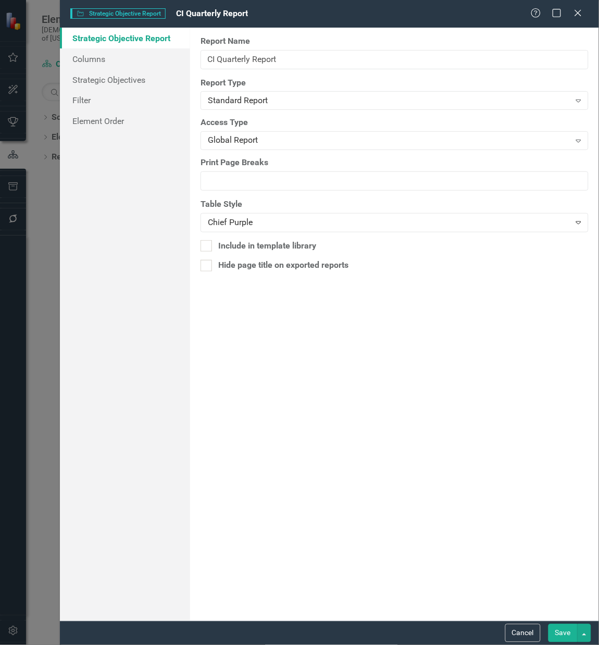
click at [566, 634] on button "Save" at bounding box center [563, 633] width 29 height 18
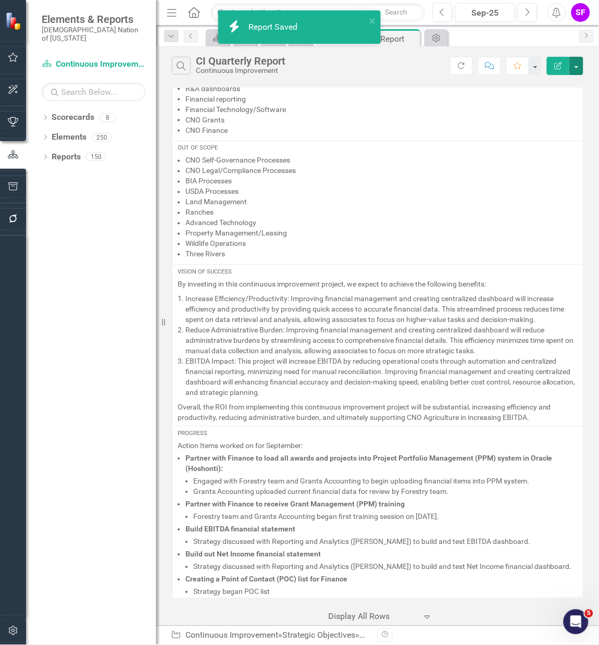
scroll to position [390, 0]
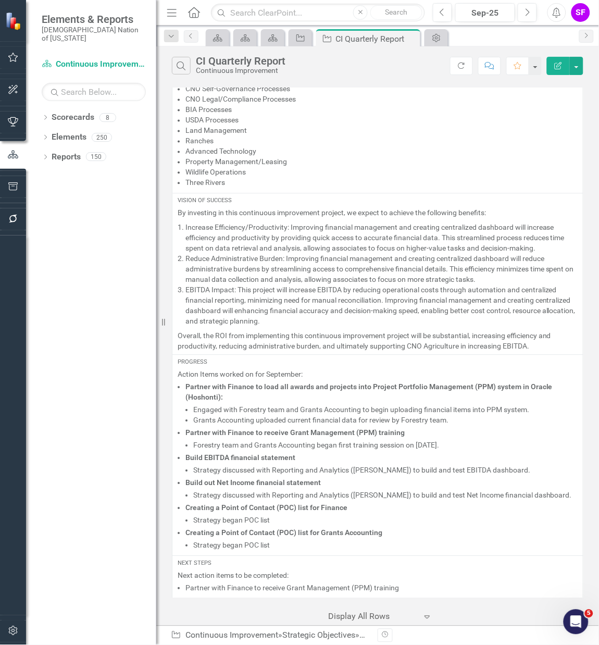
click at [17, 632] on icon "button" at bounding box center [13, 631] width 11 height 8
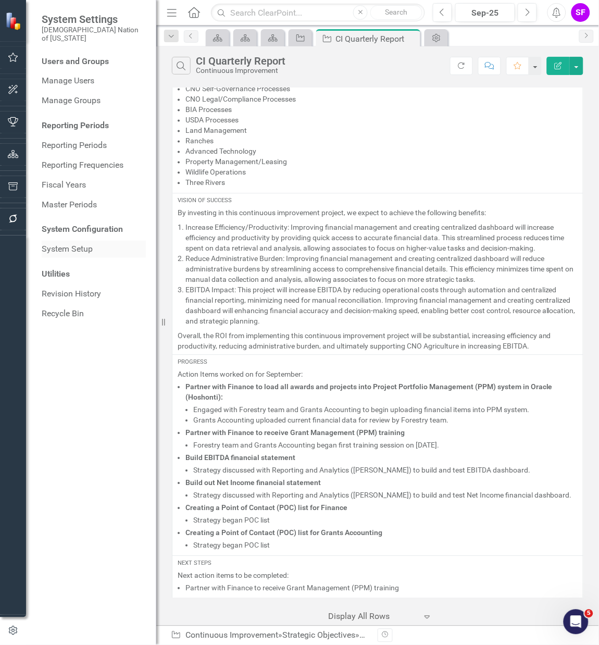
click at [88, 244] on link "System Setup" at bounding box center [94, 249] width 104 height 12
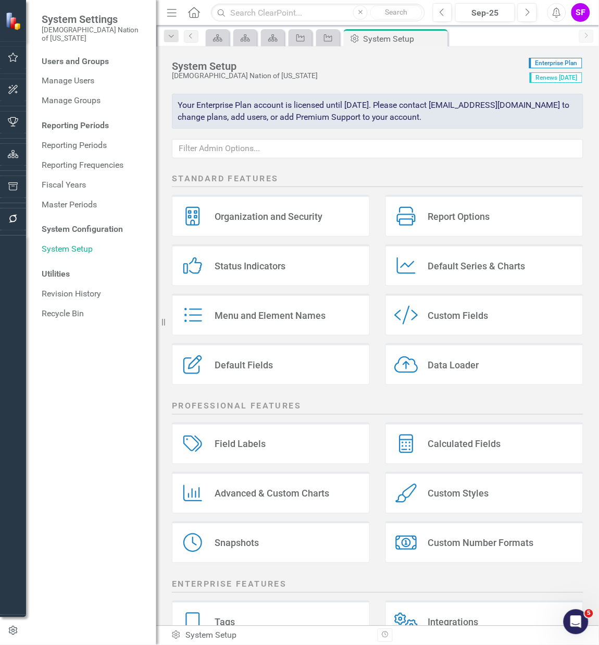
click at [408, 502] on icon "Custom Styles" at bounding box center [407, 493] width 24 height 19
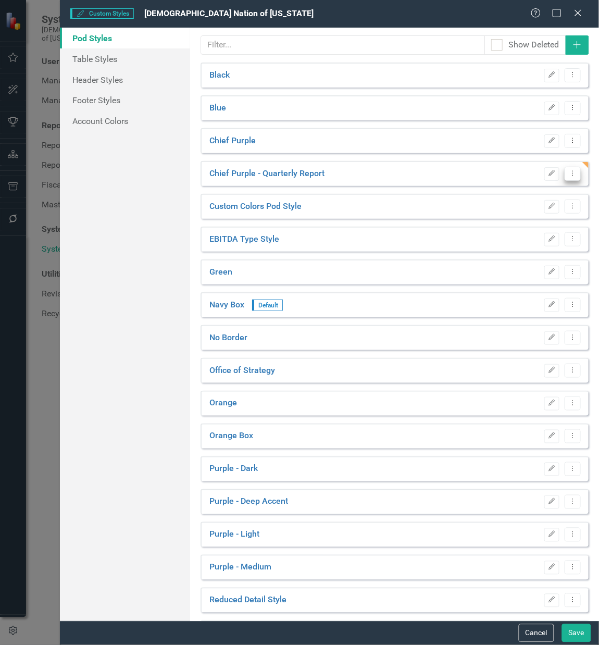
click at [569, 170] on icon "Dropdown Menu" at bounding box center [573, 173] width 9 height 7
click at [551, 186] on link "Edit Edit Pod Style" at bounding box center [525, 190] width 97 height 19
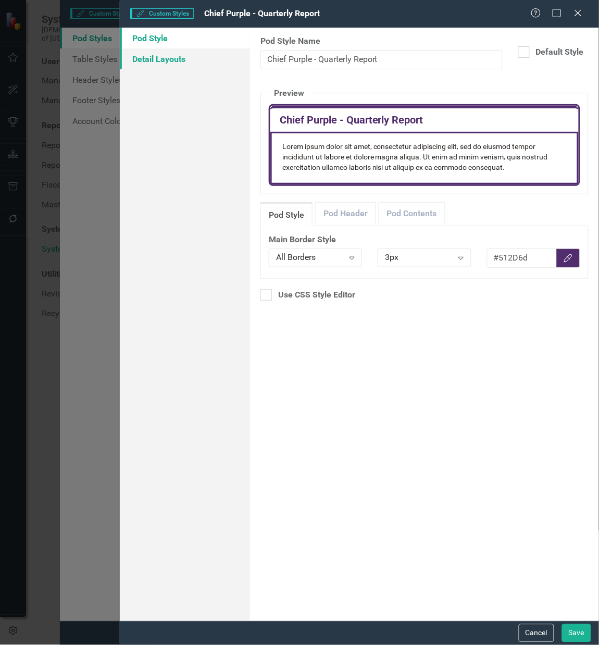
click at [162, 56] on link "Detail Layouts" at bounding box center [185, 58] width 130 height 21
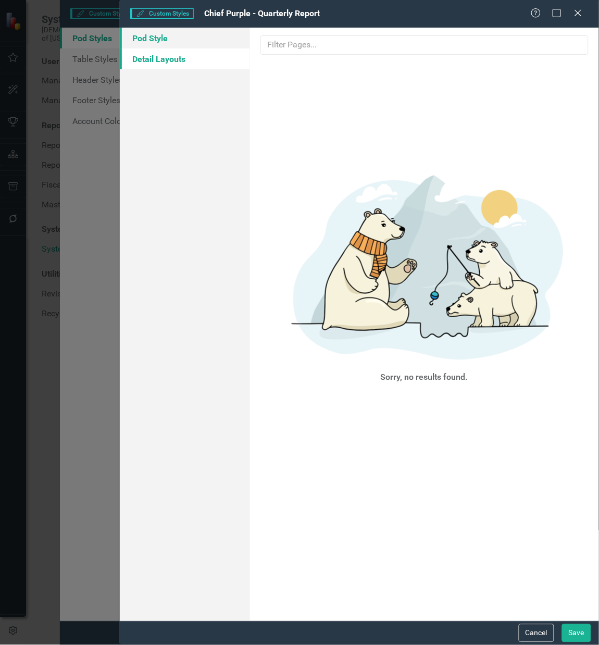
click at [160, 35] on link "Pod Style" at bounding box center [185, 38] width 130 height 21
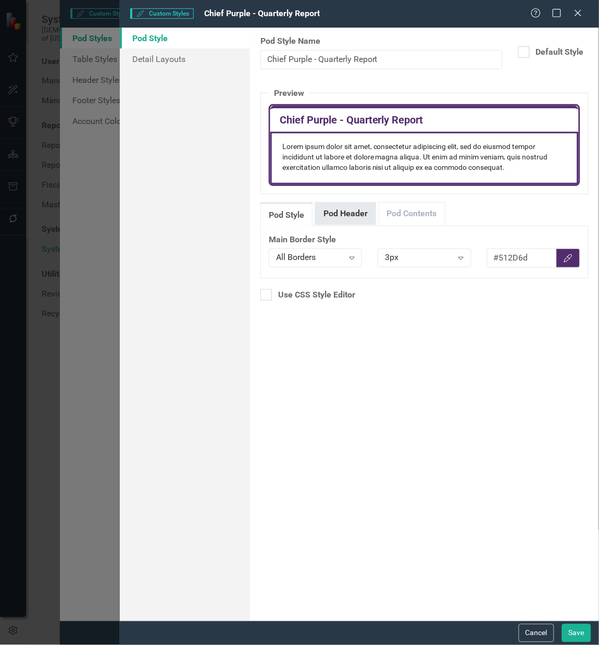
click at [338, 211] on link "Pod Header" at bounding box center [346, 214] width 60 height 22
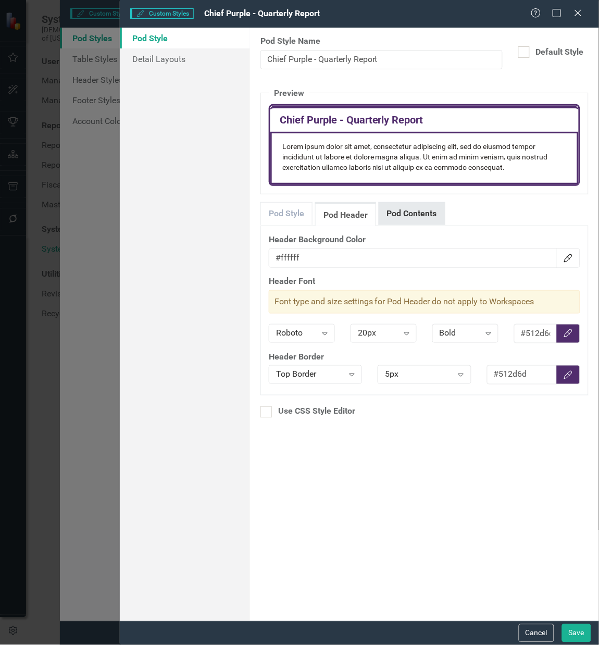
click at [401, 215] on link "Pod Contents" at bounding box center [412, 214] width 66 height 22
click at [581, 635] on button "Save" at bounding box center [576, 633] width 29 height 18
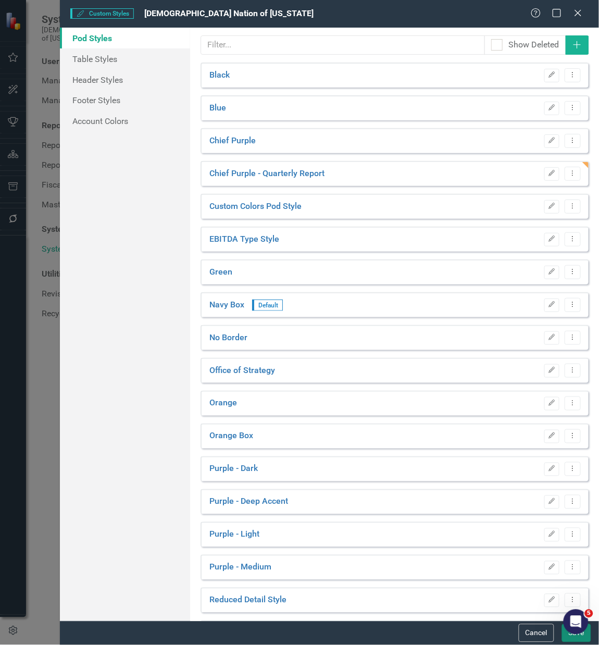
click at [567, 636] on button "Save" at bounding box center [576, 633] width 29 height 18
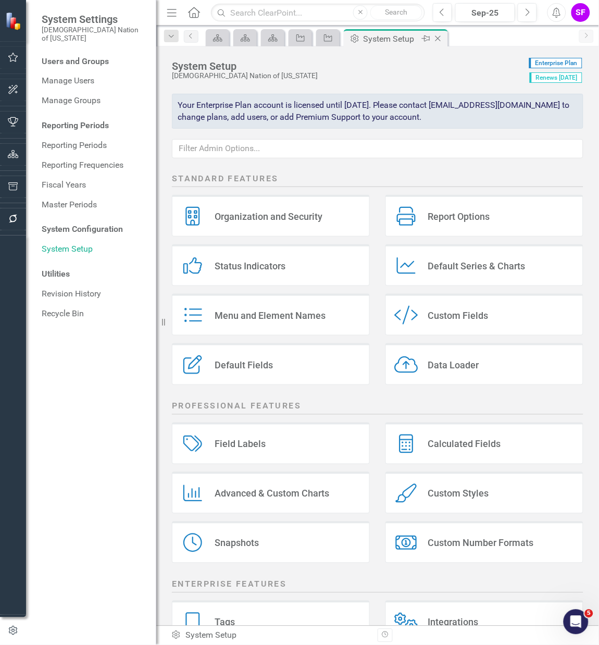
click at [439, 39] on icon at bounding box center [439, 39] width 6 height 6
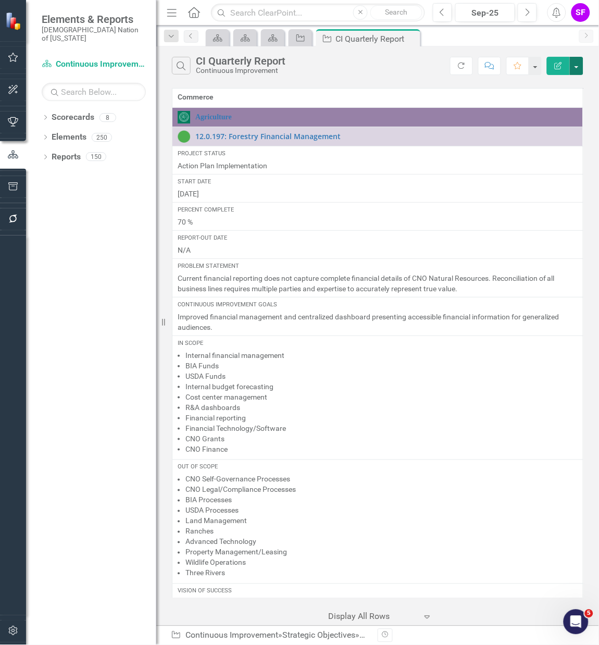
click at [581, 70] on button "button" at bounding box center [577, 66] width 14 height 18
click at [567, 88] on link "Edit Report Edit Report" at bounding box center [542, 85] width 82 height 19
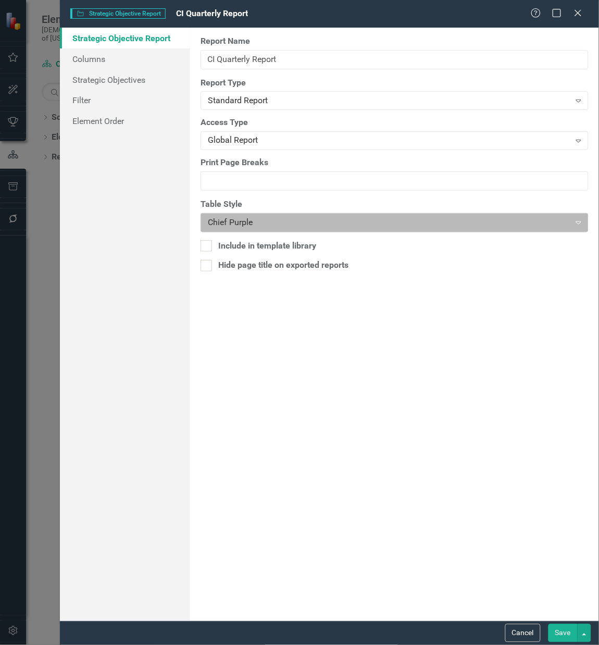
click at [301, 217] on div at bounding box center [386, 223] width 357 height 14
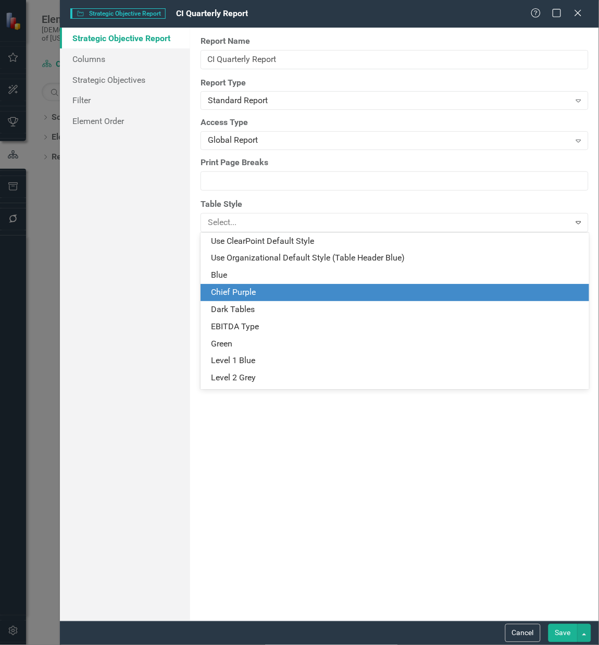
click at [267, 293] on div "Chief Purple" at bounding box center [397, 293] width 372 height 12
click at [333, 224] on div at bounding box center [386, 223] width 357 height 14
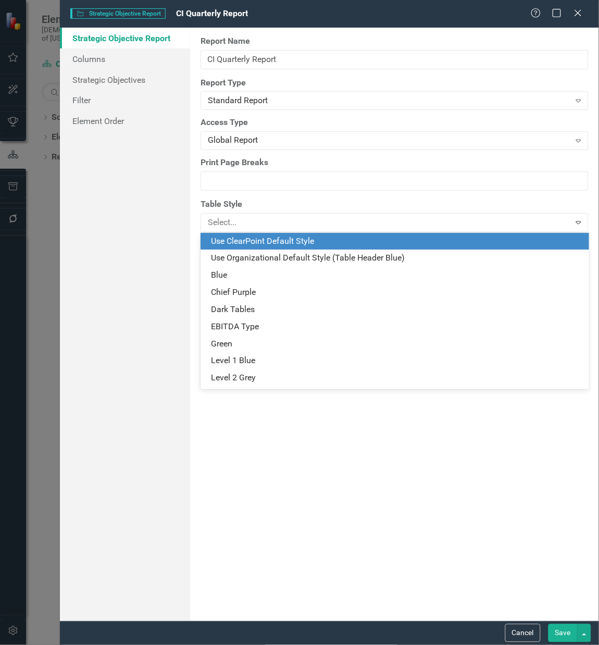
click at [324, 236] on div "Use ClearPoint Default Style" at bounding box center [397, 242] width 372 height 12
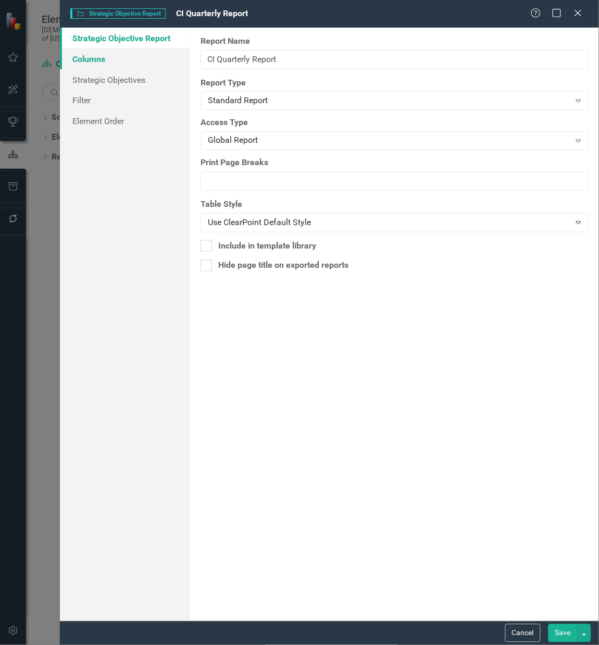
click at [119, 51] on link "Columns" at bounding box center [125, 58] width 130 height 21
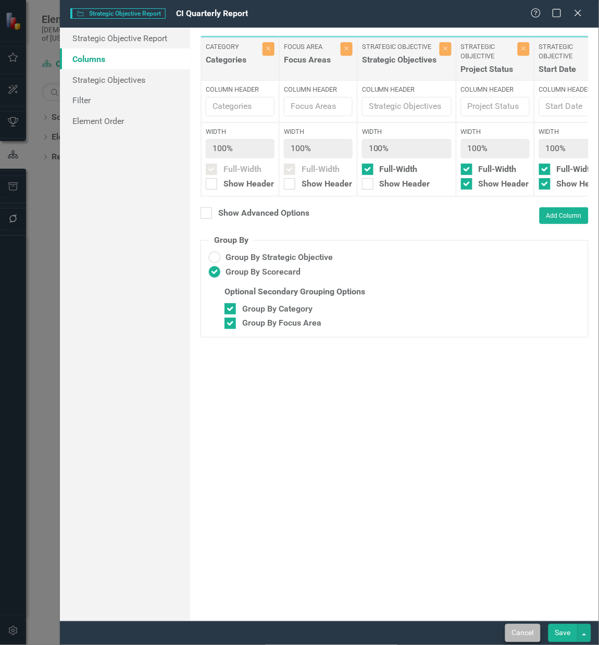
click at [506, 626] on div "Cancel Save" at bounding box center [547, 633] width 89 height 18
click at [509, 627] on button "Cancel" at bounding box center [523, 633] width 35 height 18
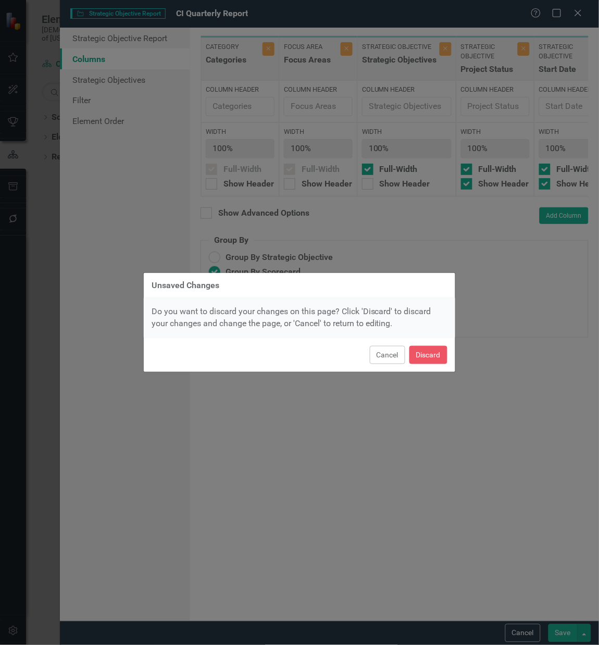
click at [381, 348] on button "Cancel" at bounding box center [387, 355] width 35 height 18
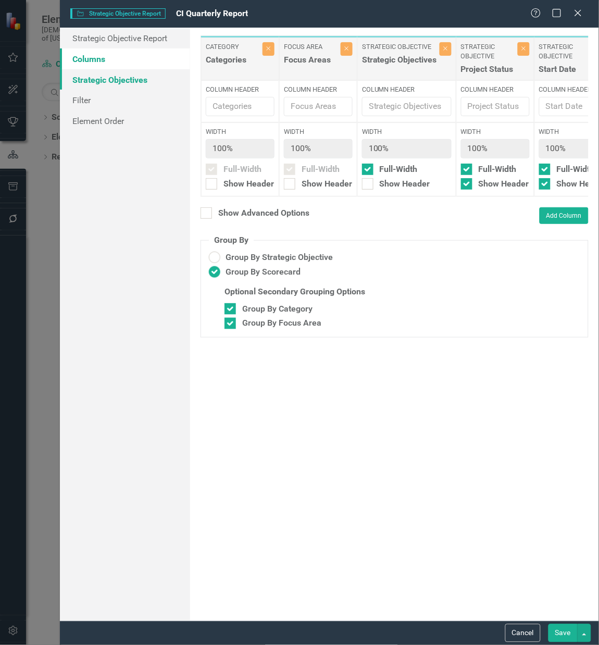
click at [101, 79] on link "Strategic Objectives" at bounding box center [125, 79] width 130 height 21
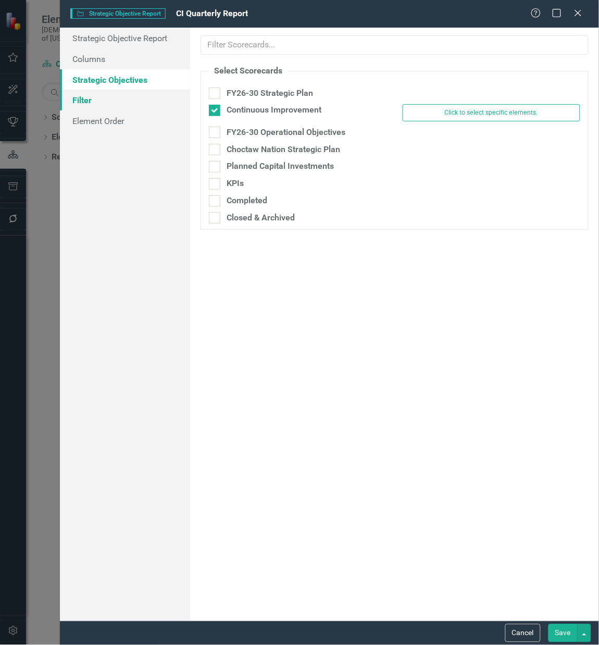
click at [99, 96] on link "Filter" at bounding box center [125, 100] width 130 height 21
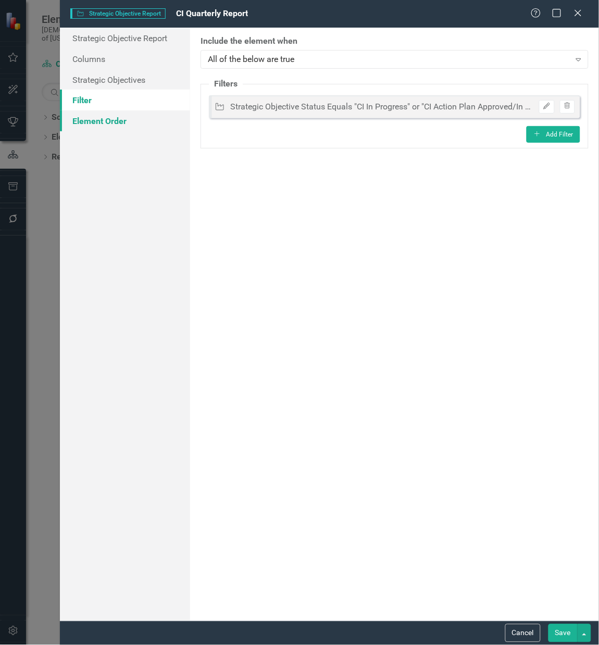
click at [92, 126] on link "Element Order" at bounding box center [125, 121] width 130 height 21
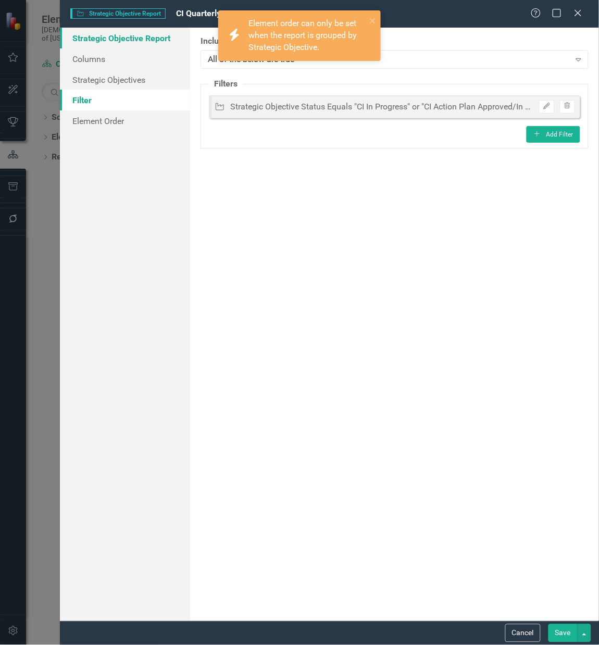
click at [130, 47] on link "Strategic Objective Report" at bounding box center [125, 38] width 130 height 21
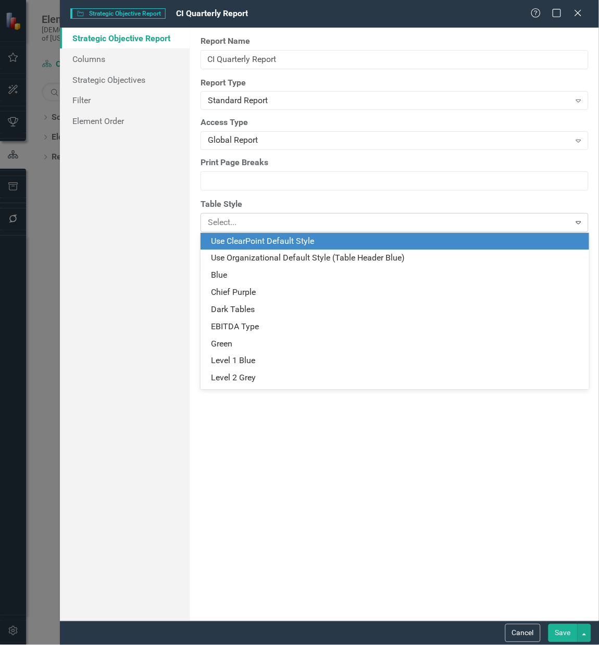
click at [366, 222] on div at bounding box center [386, 223] width 357 height 14
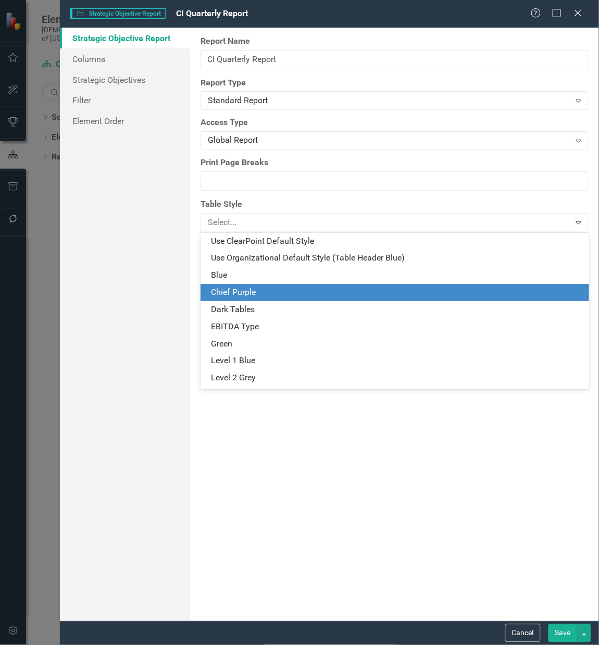
scroll to position [83, 0]
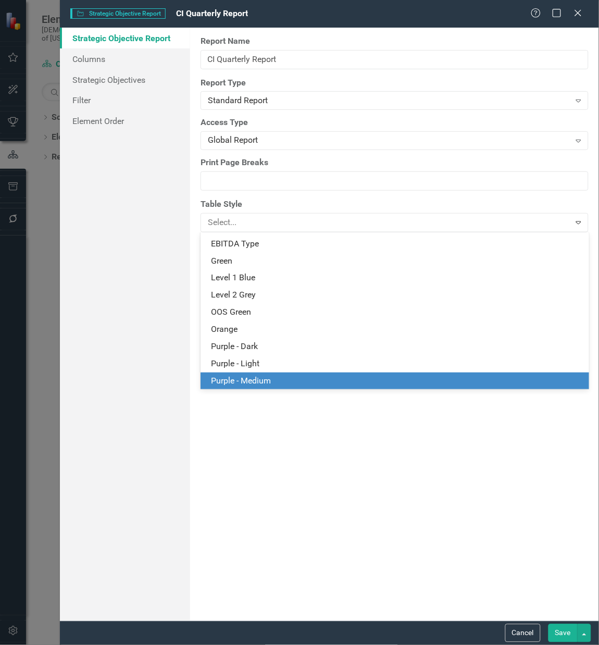
click at [567, 639] on button "Save" at bounding box center [563, 633] width 29 height 18
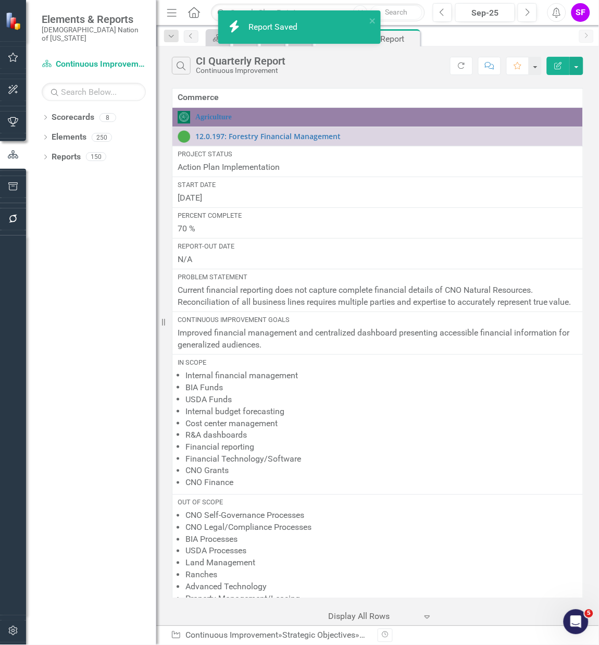
click at [5, 626] on button "button" at bounding box center [13, 632] width 23 height 22
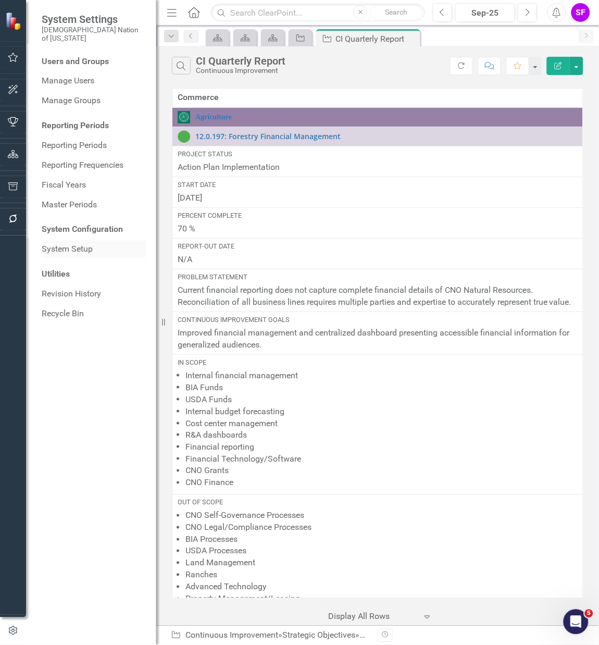
click at [63, 243] on link "System Setup" at bounding box center [94, 249] width 104 height 12
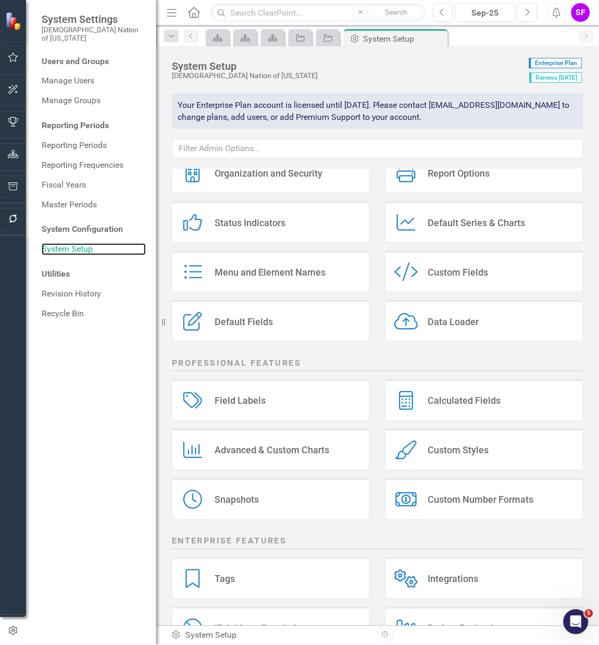
scroll to position [82, 0]
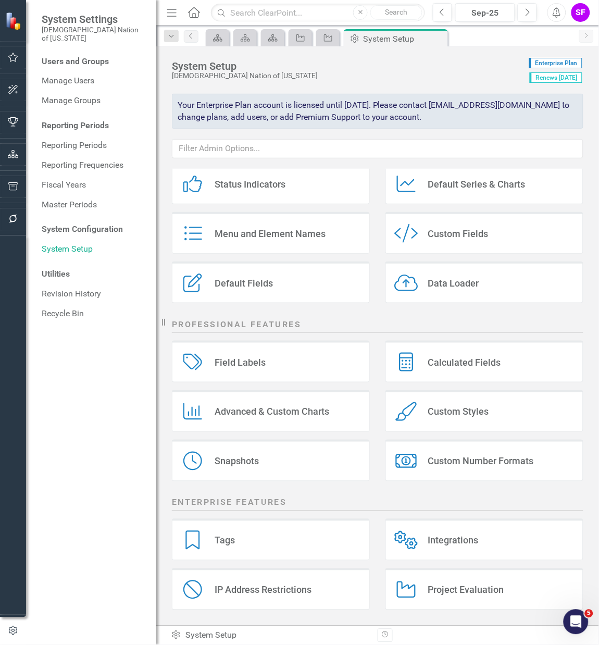
click at [423, 426] on div "Custom Styles Custom Styles" at bounding box center [485, 411] width 198 height 42
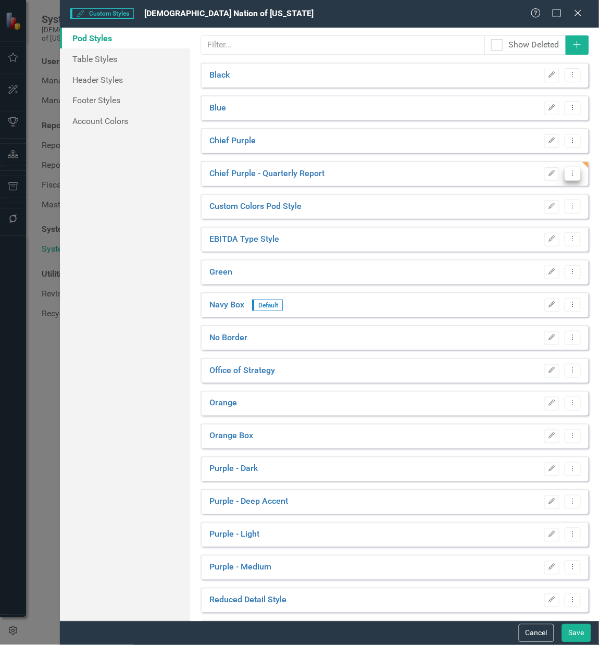
click at [569, 170] on icon "Dropdown Menu" at bounding box center [573, 173] width 9 height 7
click at [555, 188] on link "Edit Edit Pod Style" at bounding box center [525, 190] width 97 height 19
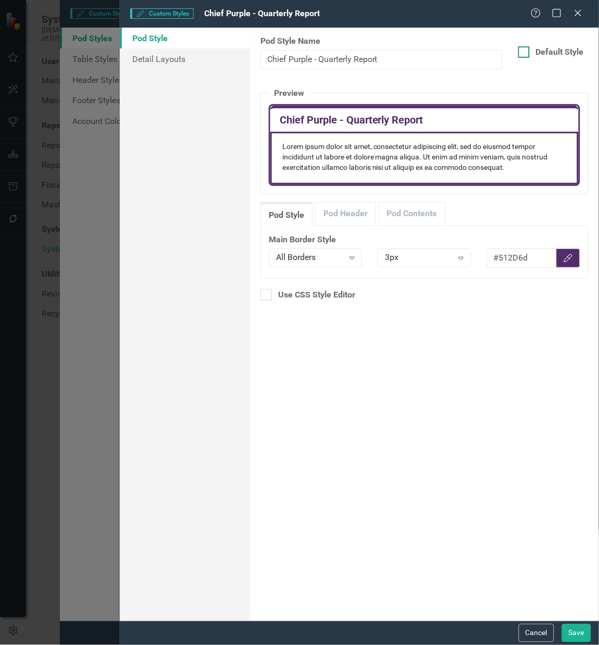
click at [534, 47] on div "Default Style" at bounding box center [554, 52] width 70 height 12
click at [525, 47] on input "Default Style" at bounding box center [522, 49] width 7 height 7
checkbox input "true"
click at [152, 60] on link "Detail Layouts" at bounding box center [185, 58] width 130 height 21
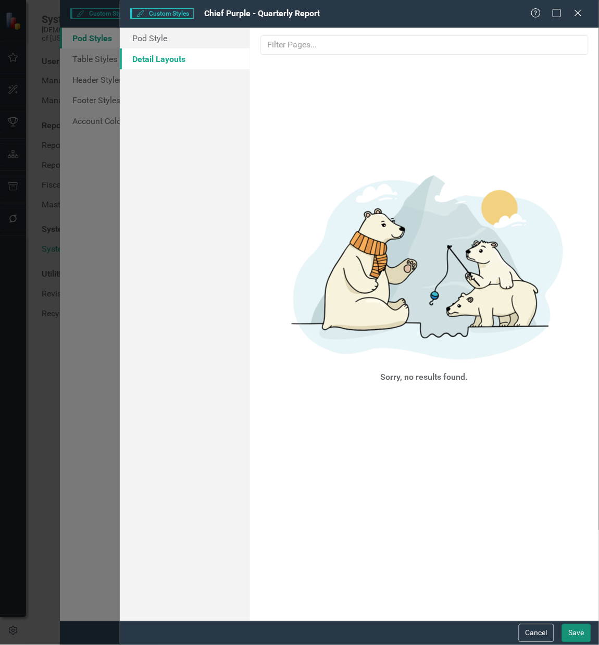
click at [583, 635] on button "Save" at bounding box center [576, 633] width 29 height 18
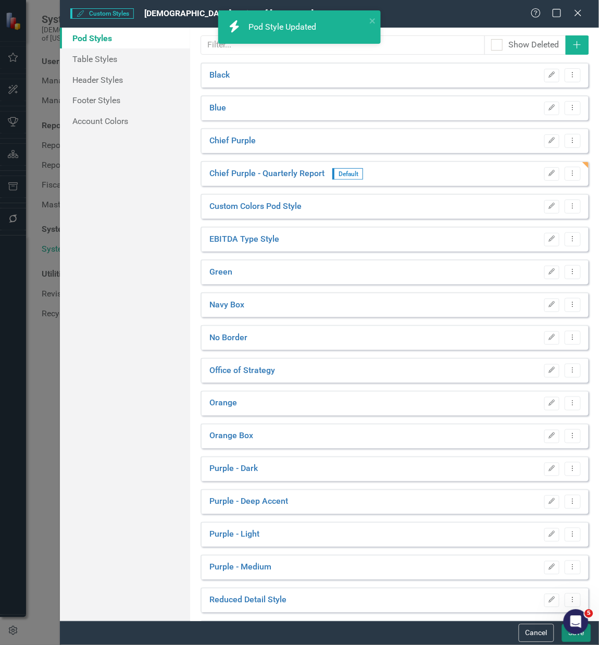
click at [567, 639] on button "Save" at bounding box center [576, 633] width 29 height 18
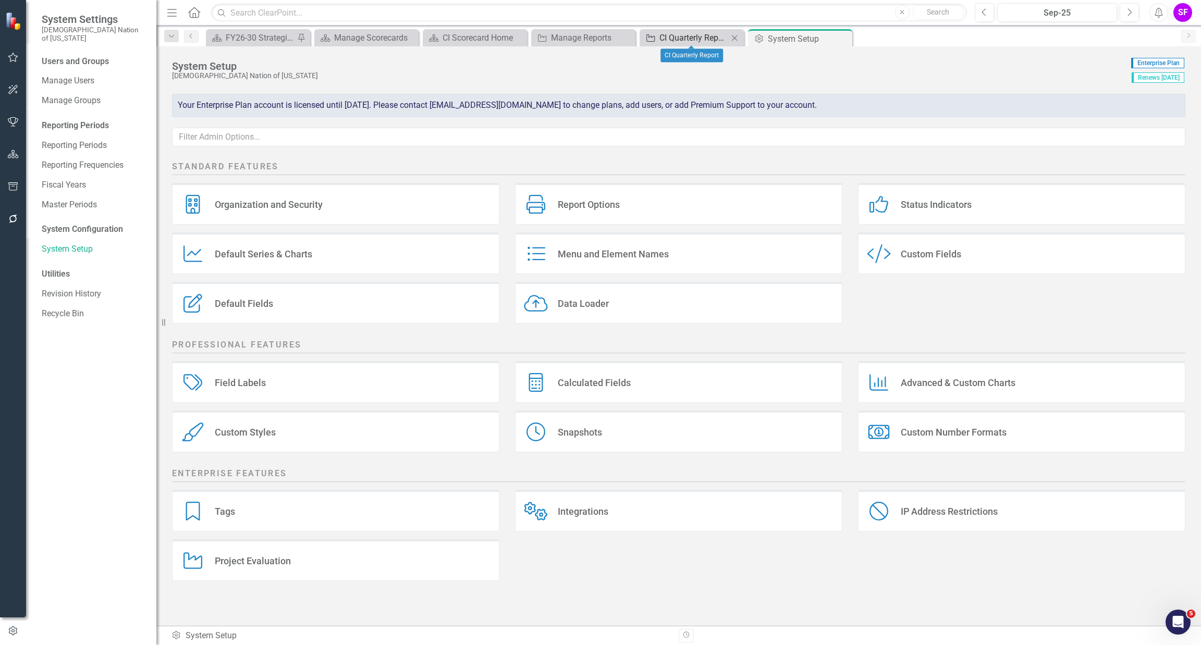
click at [599, 39] on div "CI Quarterly Report" at bounding box center [693, 37] width 69 height 13
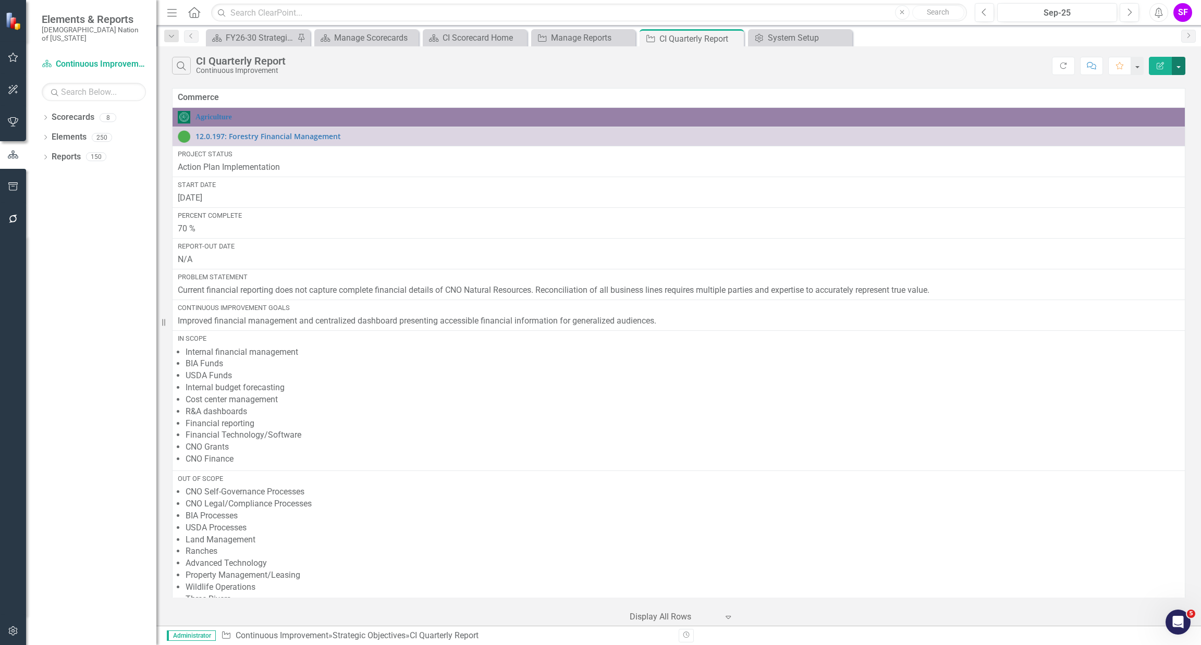
click at [599, 70] on button "button" at bounding box center [1179, 66] width 14 height 18
click at [599, 88] on link "Edit Report Edit Report" at bounding box center [1143, 85] width 82 height 19
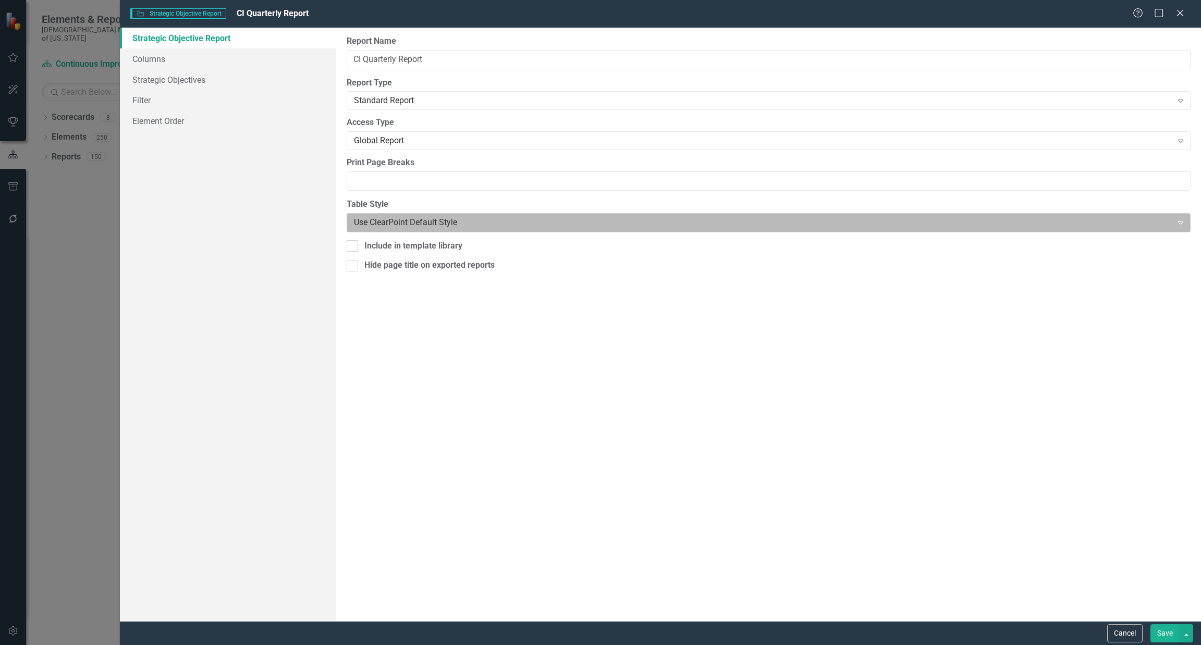
click at [419, 223] on div at bounding box center [760, 223] width 812 height 14
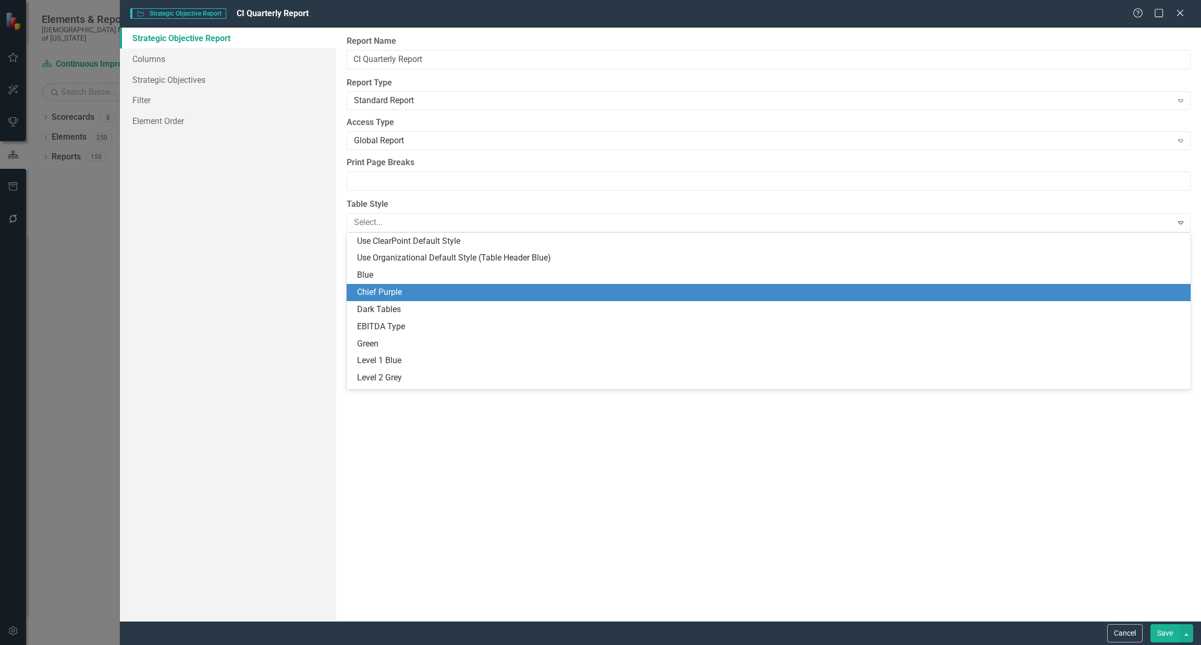
click at [410, 292] on div "Chief Purple" at bounding box center [770, 293] width 827 height 12
click at [427, 228] on div at bounding box center [760, 223] width 812 height 14
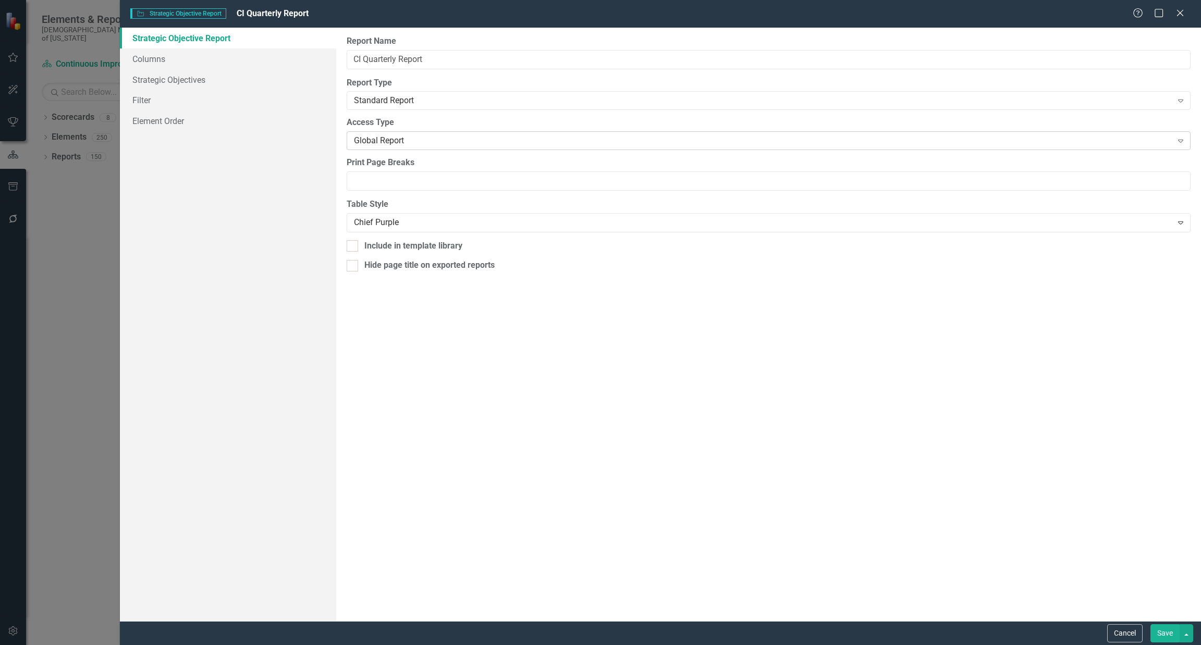
click at [433, 136] on div "Global Report" at bounding box center [763, 141] width 818 height 12
click at [438, 104] on div "Standard Report" at bounding box center [763, 101] width 818 height 12
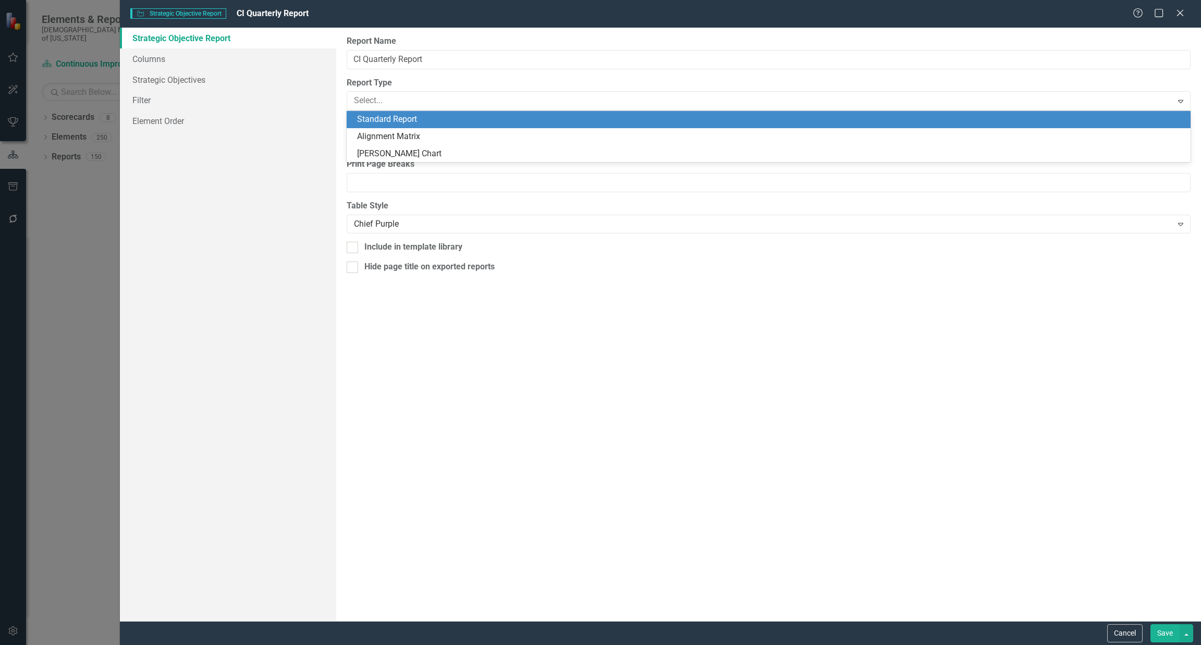
click at [443, 114] on div "Standard Report" at bounding box center [770, 120] width 827 height 12
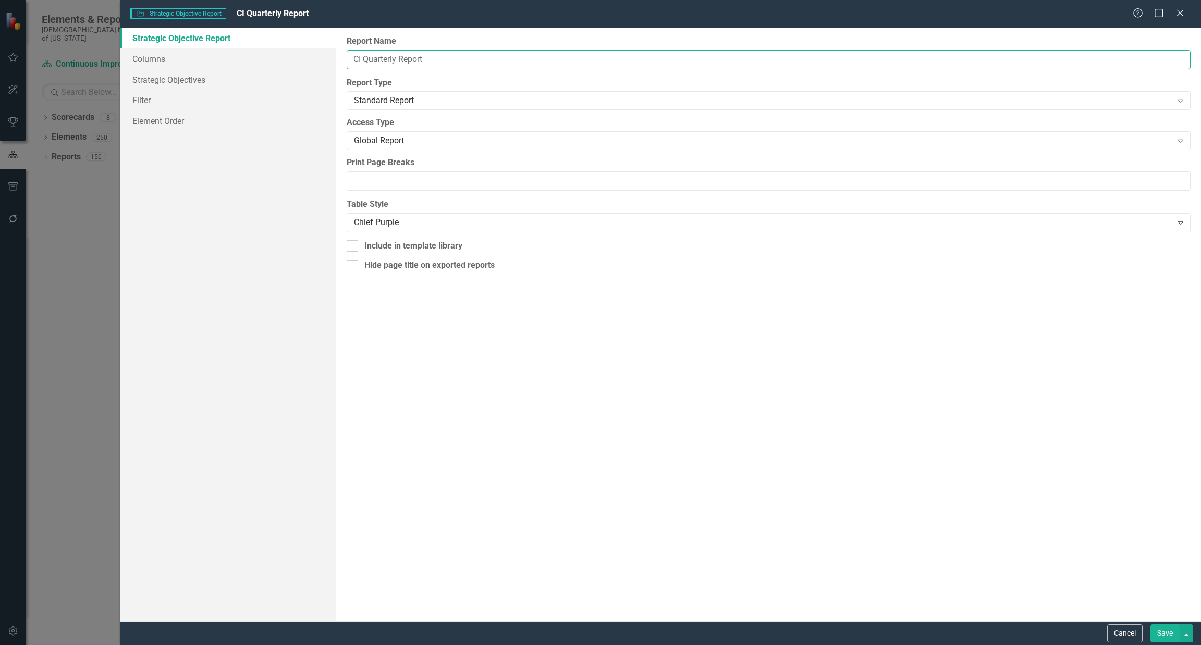
click at [442, 54] on input "CI Quarterly Report" at bounding box center [769, 59] width 844 height 19
click at [183, 50] on link "Columns" at bounding box center [228, 58] width 216 height 21
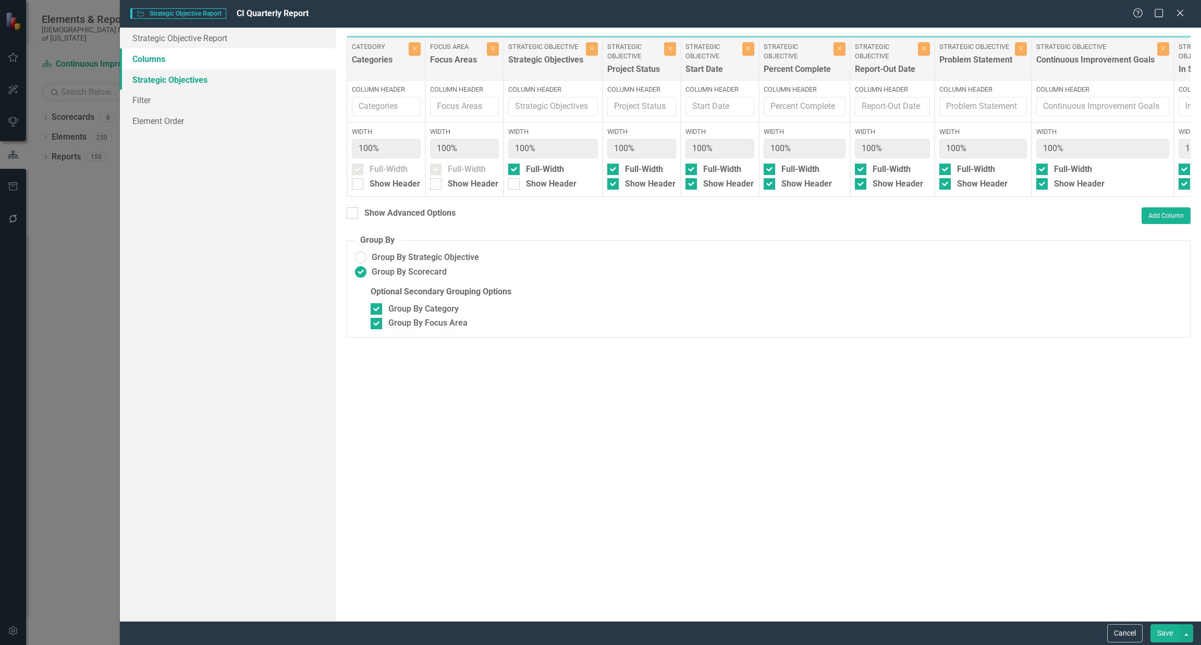
click at [157, 73] on link "Strategic Objectives" at bounding box center [228, 79] width 216 height 21
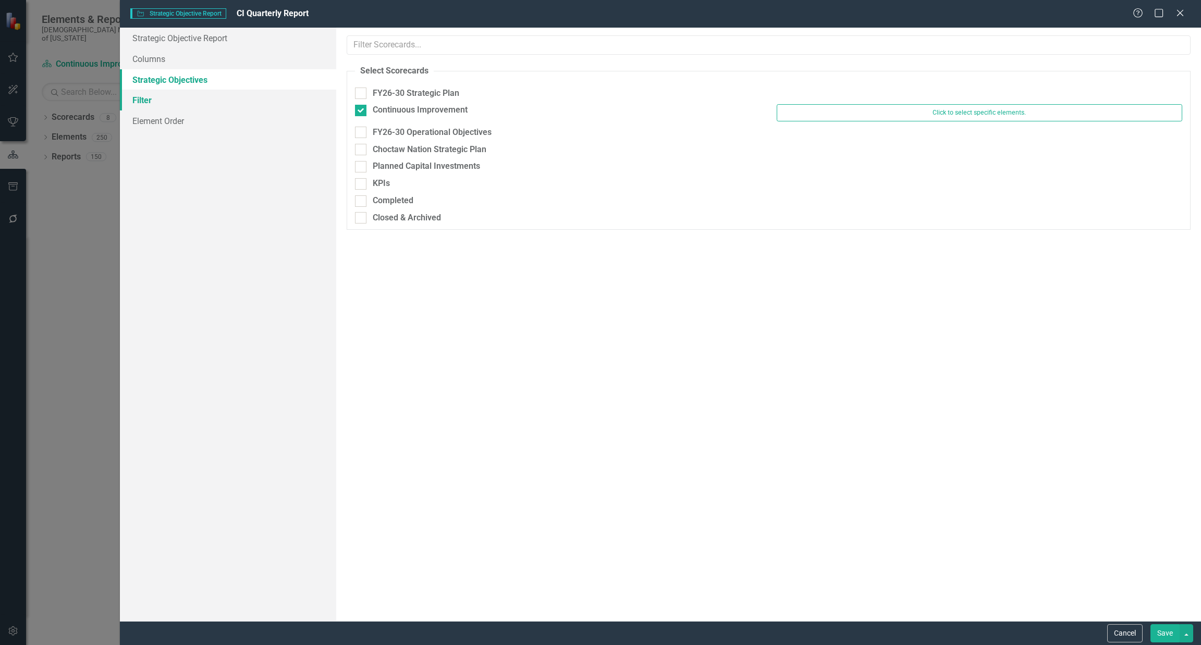
click at [152, 94] on link "Filter" at bounding box center [228, 100] width 216 height 21
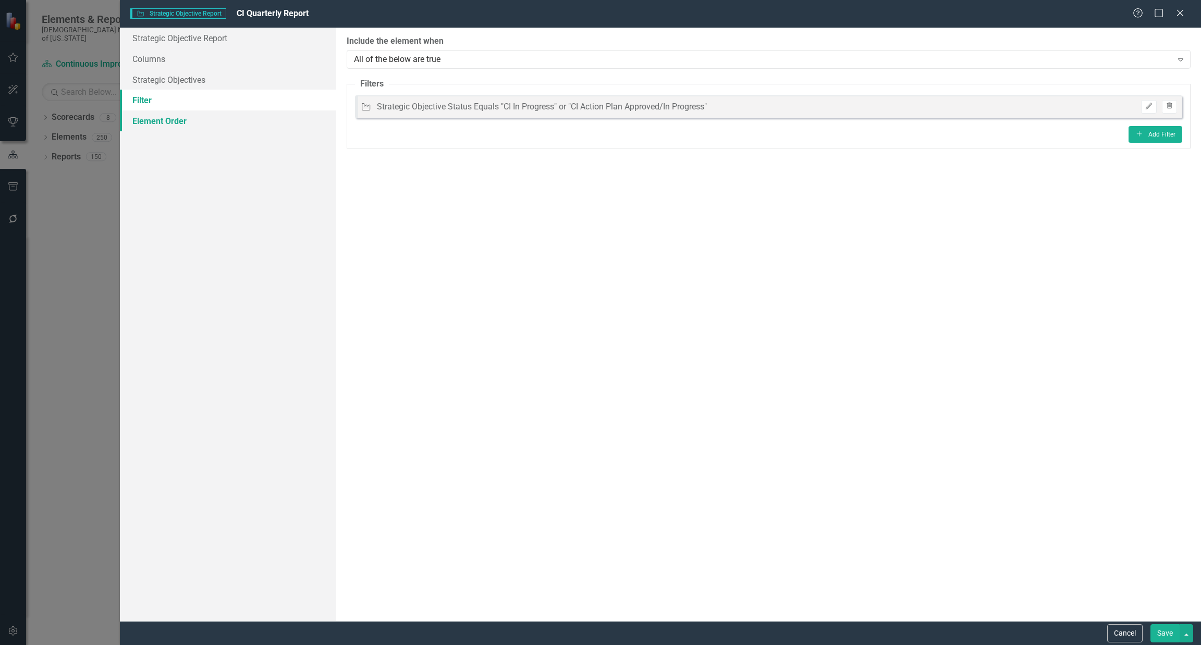
click at [151, 120] on link "Element Order" at bounding box center [228, 121] width 216 height 21
click at [174, 37] on link "Strategic Objective Report" at bounding box center [228, 38] width 216 height 21
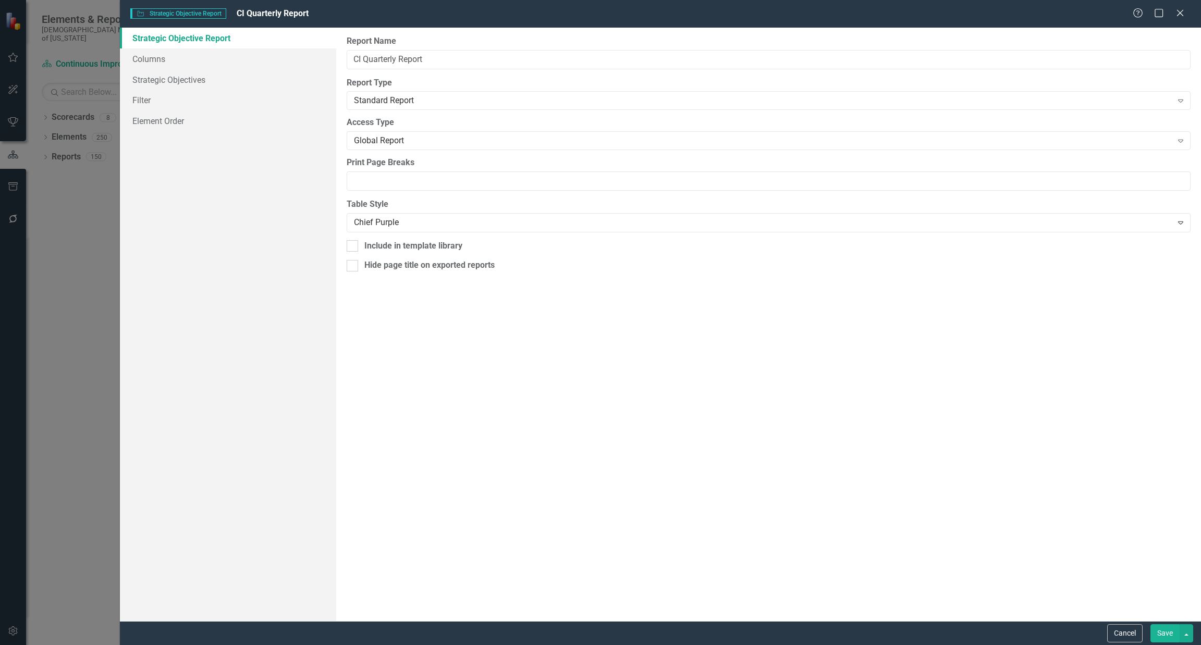
click at [599, 626] on button "Save" at bounding box center [1164, 633] width 29 height 18
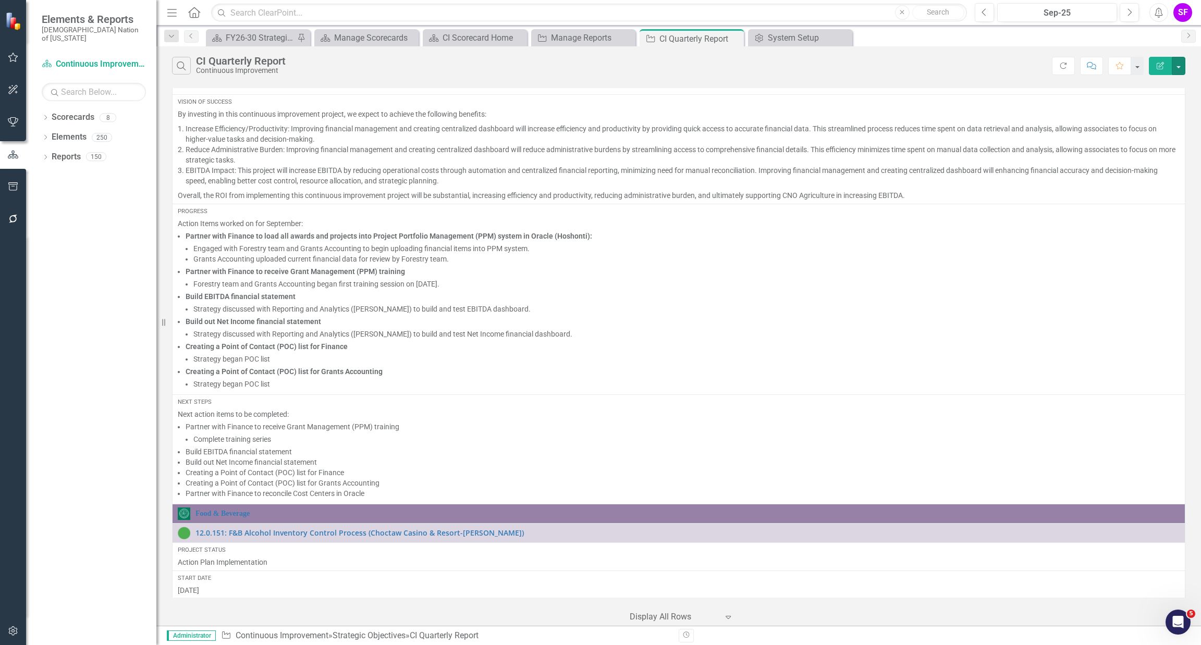
scroll to position [0, 0]
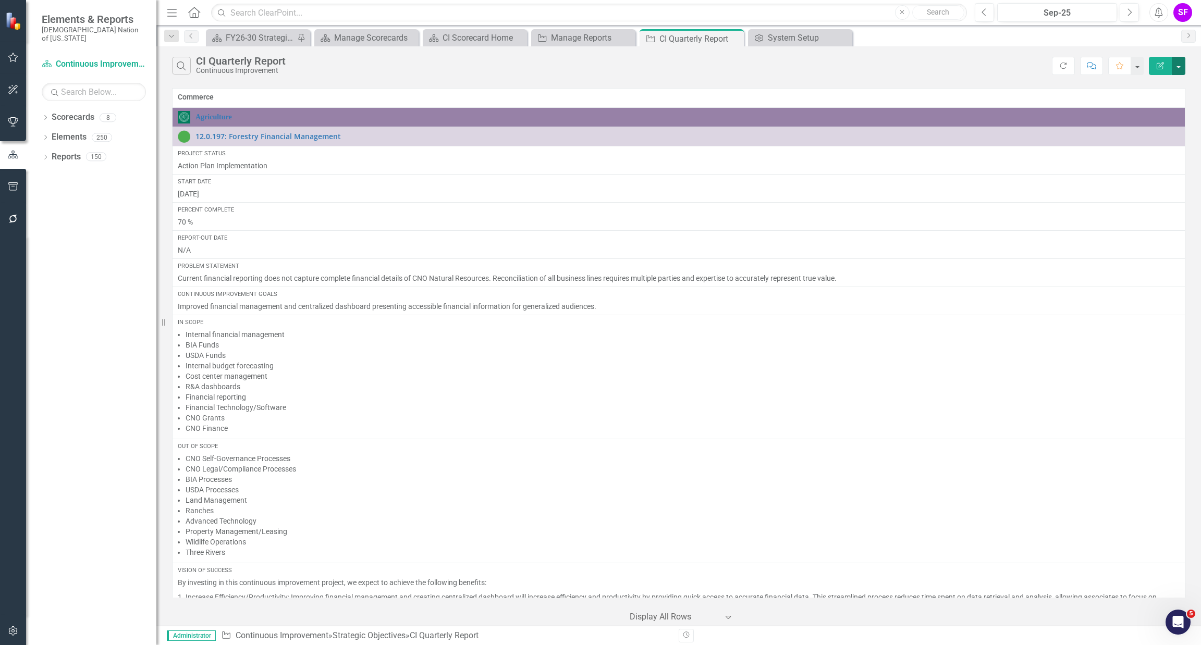
click at [599, 68] on button "button" at bounding box center [1179, 66] width 14 height 18
click at [599, 82] on link "Edit Report Edit Report" at bounding box center [1143, 85] width 82 height 19
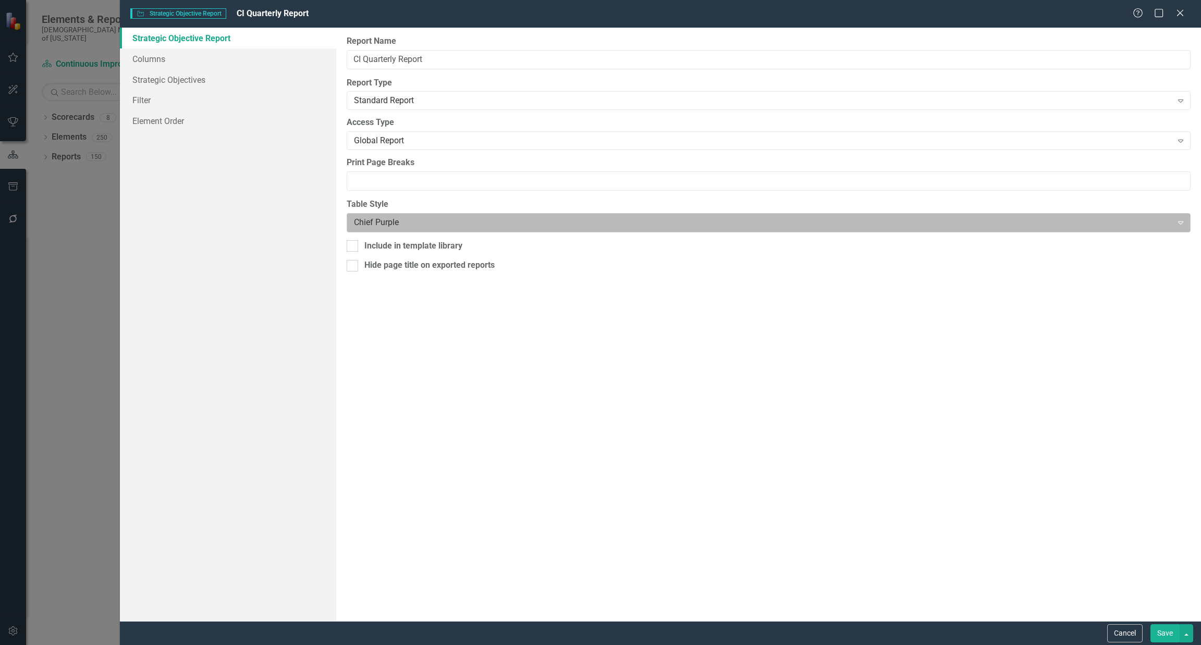
click at [421, 222] on div at bounding box center [760, 223] width 812 height 14
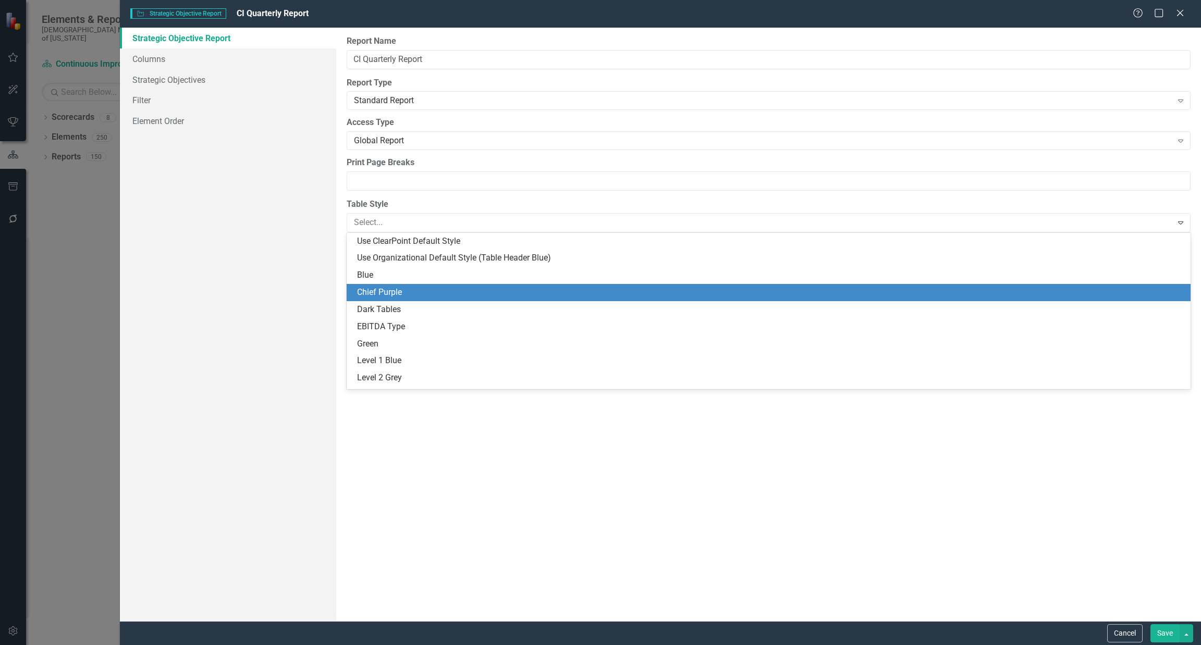
click at [412, 288] on div "Chief Purple" at bounding box center [770, 293] width 827 height 12
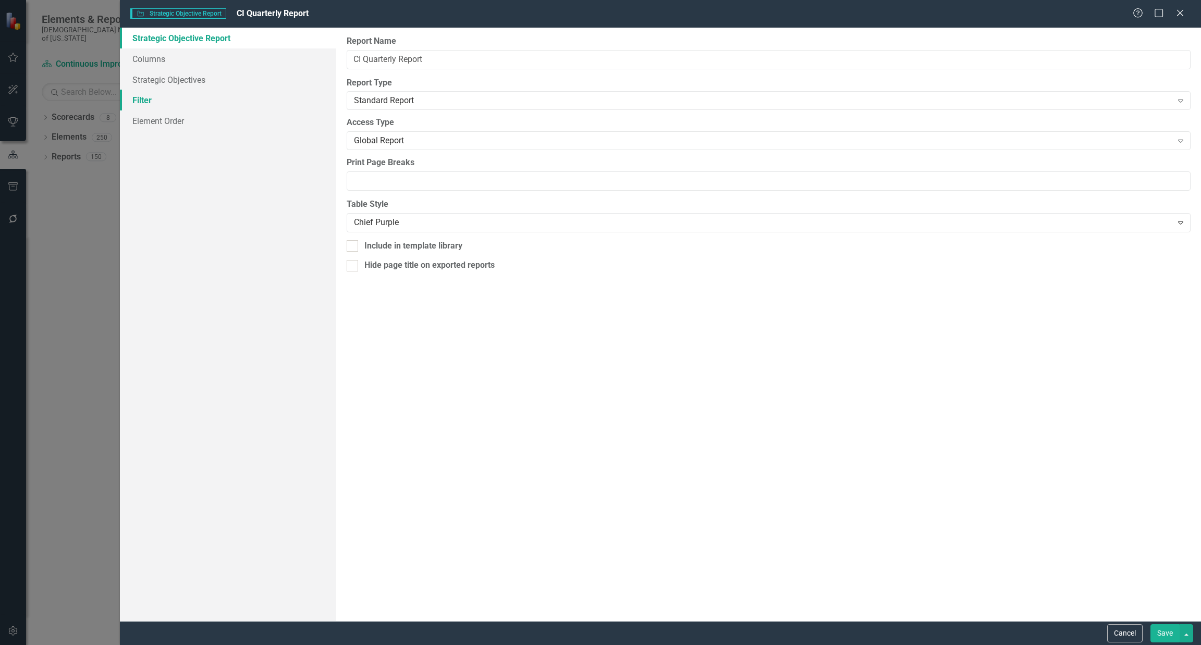
click at [158, 94] on link "Filter" at bounding box center [228, 100] width 216 height 21
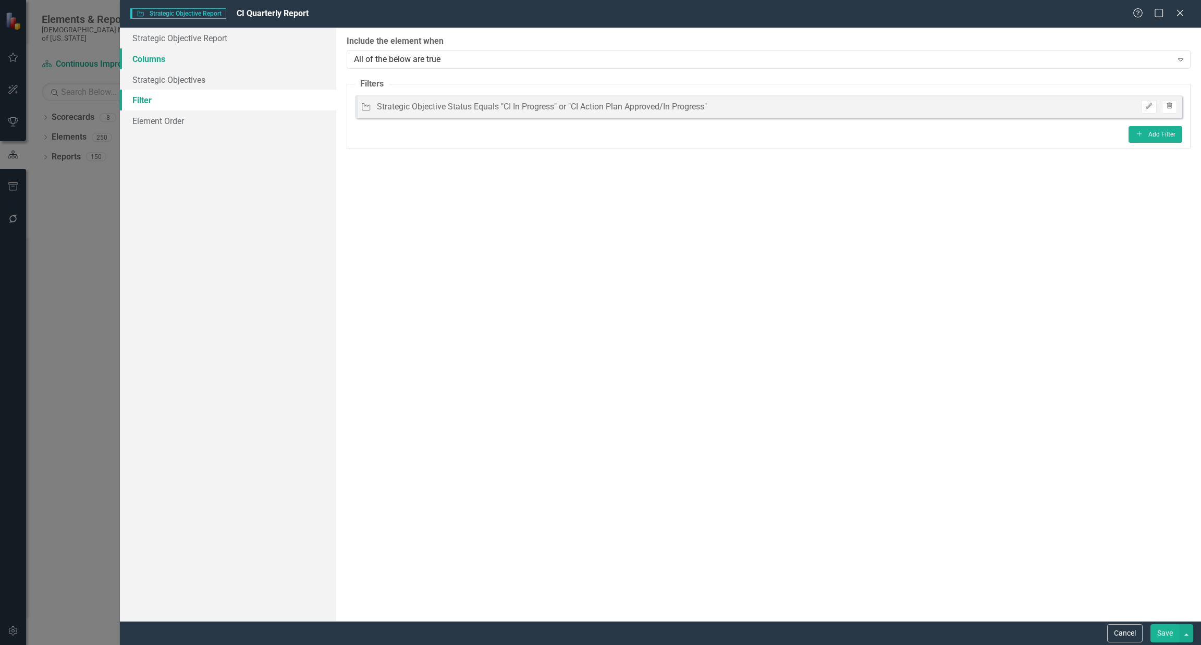
click at [168, 51] on link "Columns" at bounding box center [228, 58] width 216 height 21
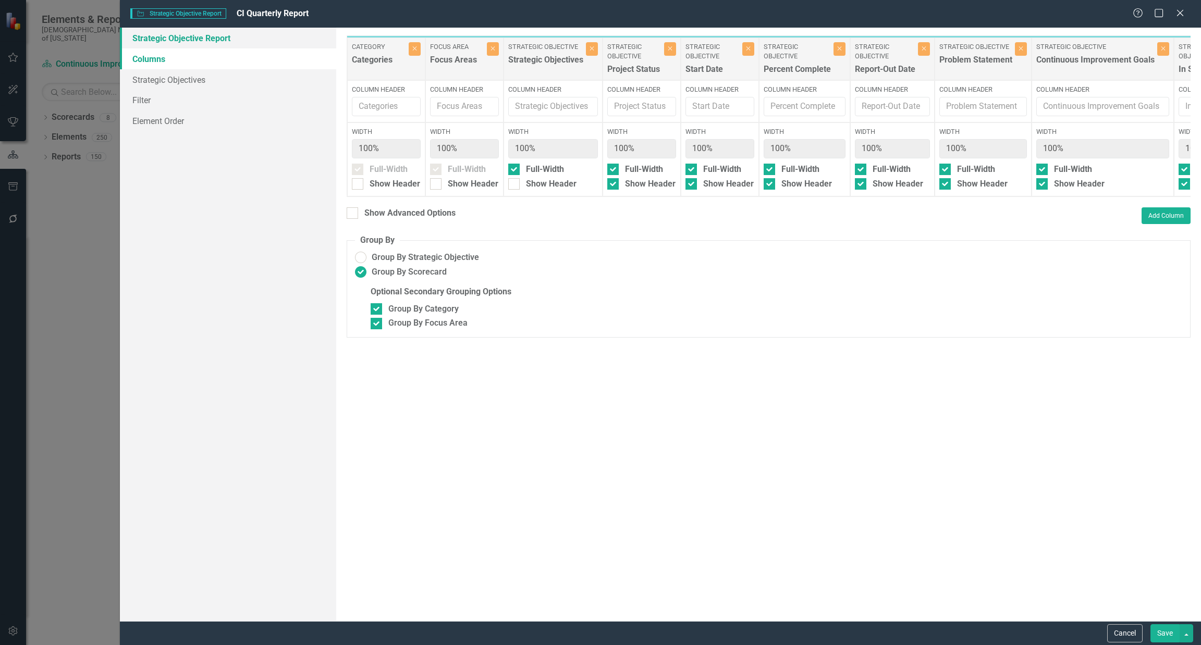
click at [192, 32] on link "Strategic Objective Report" at bounding box center [228, 38] width 216 height 21
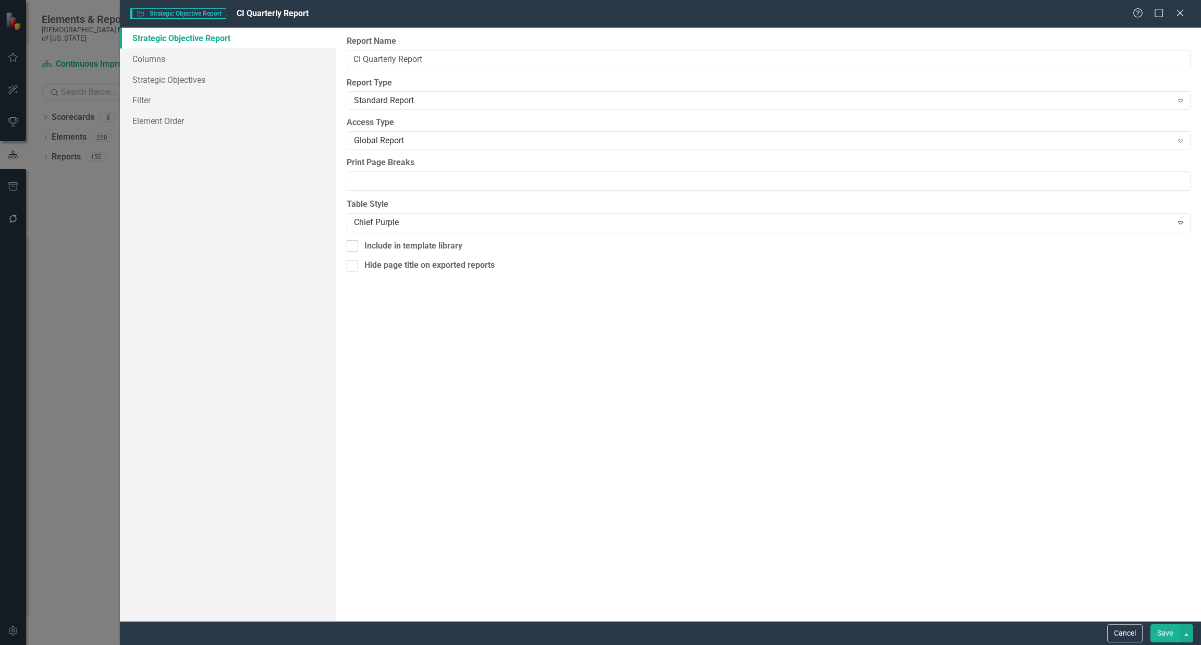
click at [453, 233] on div "Report Name CI Quarterly Report Report Type Standard Report Expand Global Repor…" at bounding box center [768, 325] width 865 height 594
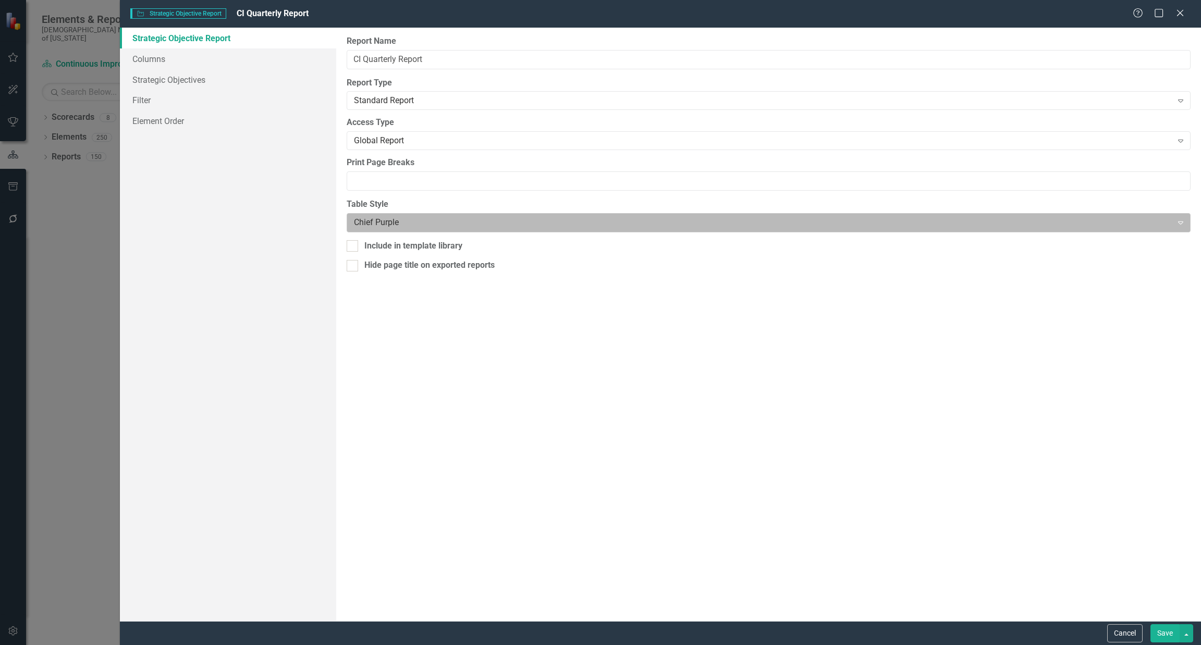
click at [452, 216] on div at bounding box center [760, 223] width 812 height 14
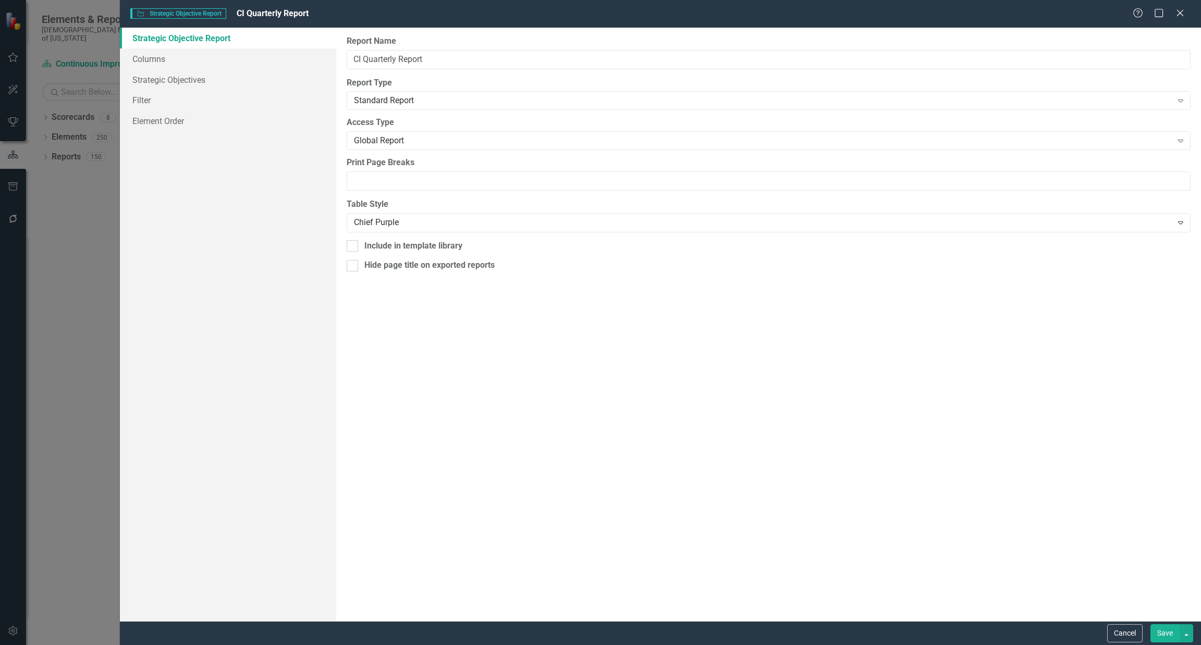
click at [599, 632] on button "Save" at bounding box center [1164, 633] width 29 height 18
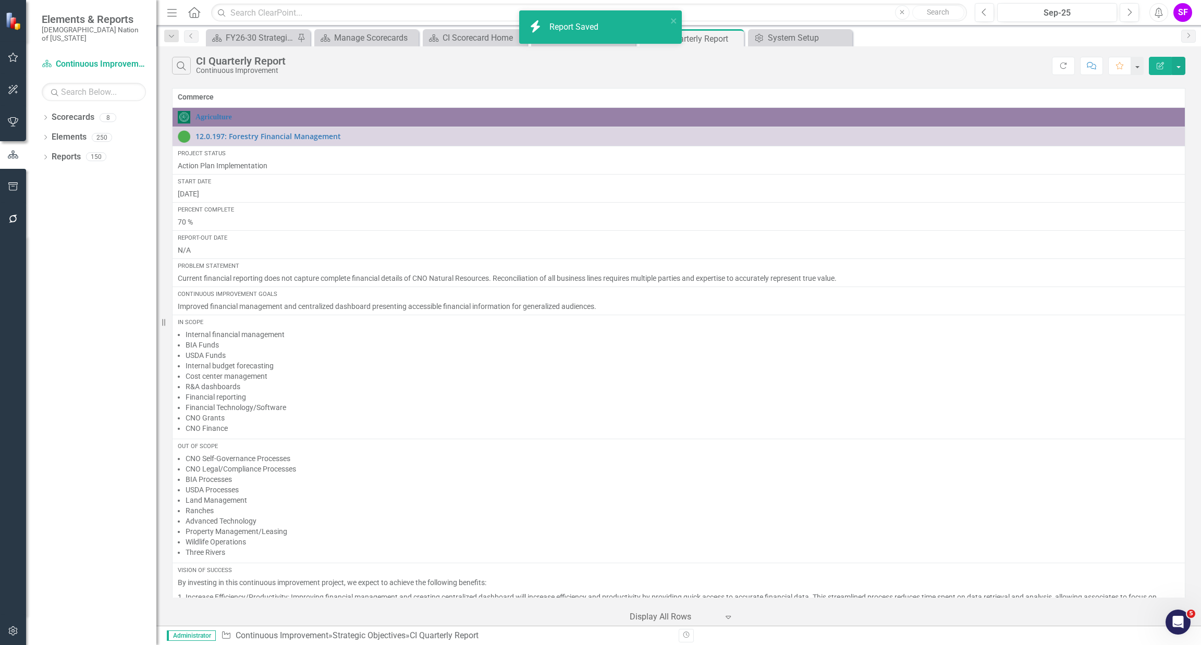
click at [5, 629] on button "button" at bounding box center [13, 632] width 23 height 22
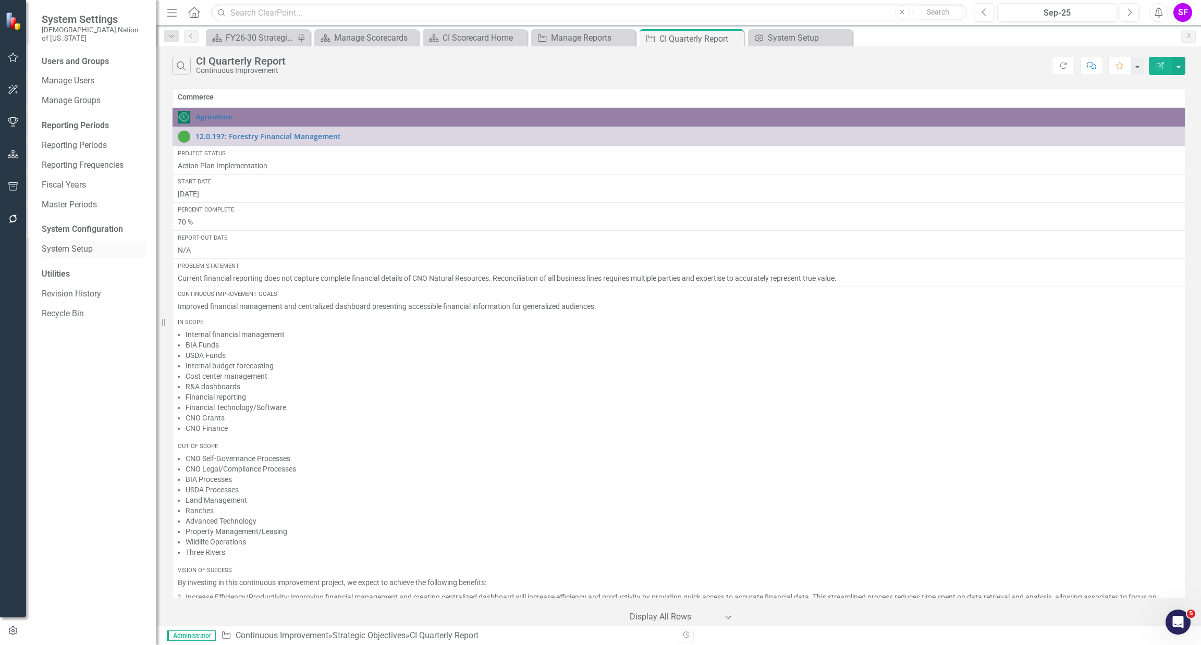
click at [80, 243] on link "System Setup" at bounding box center [94, 249] width 104 height 12
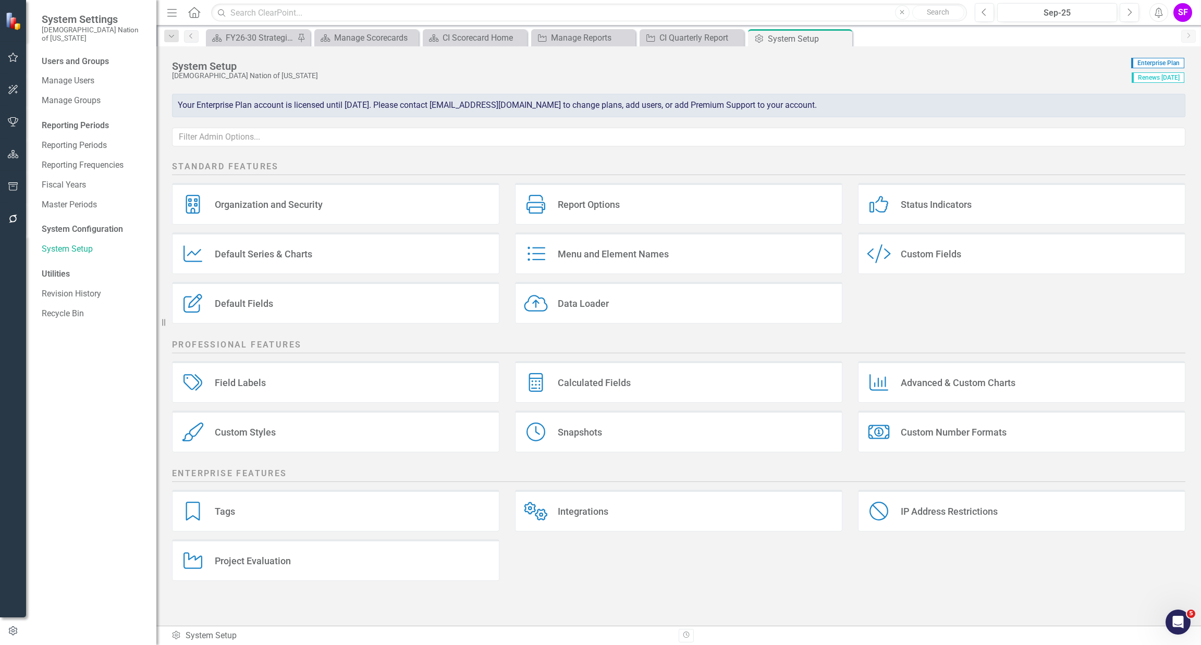
click at [355, 420] on div "Custom Styles Custom Styles" at bounding box center [335, 432] width 327 height 42
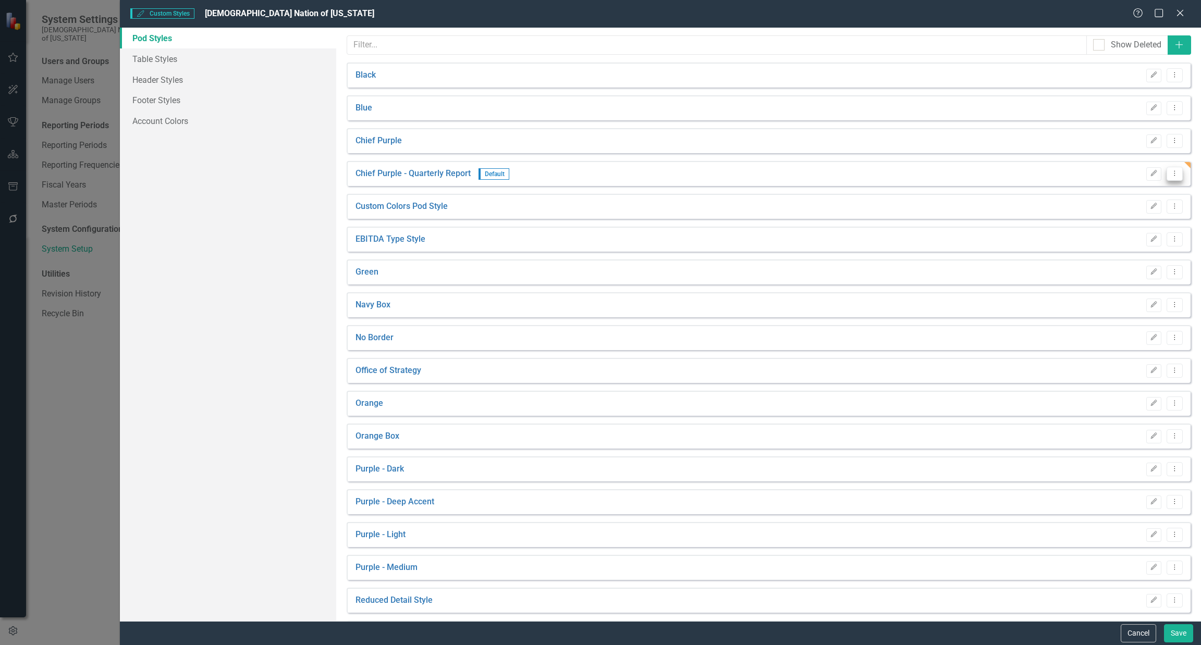
click at [599, 173] on button "Dropdown Menu" at bounding box center [1175, 174] width 16 height 14
click at [599, 189] on link "Edit Edit Pod Style" at bounding box center [1126, 190] width 97 height 19
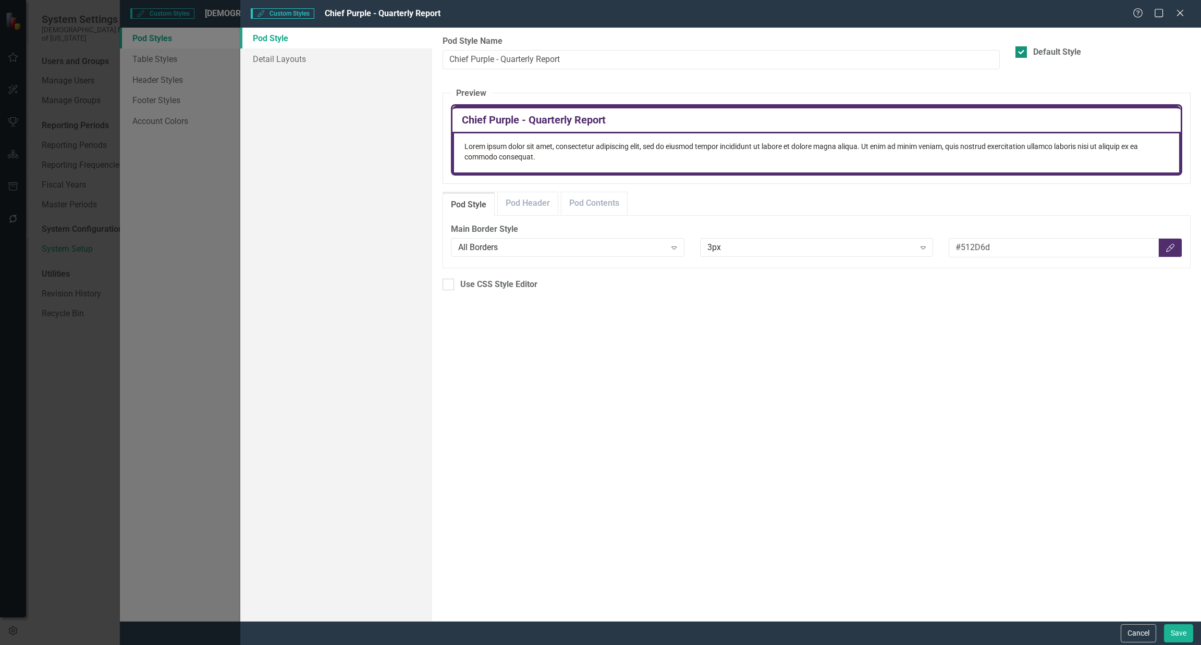
click at [599, 50] on div at bounding box center [1020, 51] width 11 height 11
click at [599, 50] on input "Default Style" at bounding box center [1018, 49] width 7 height 7
checkbox input "false"
click at [308, 50] on link "Detail Layouts" at bounding box center [336, 58] width 192 height 21
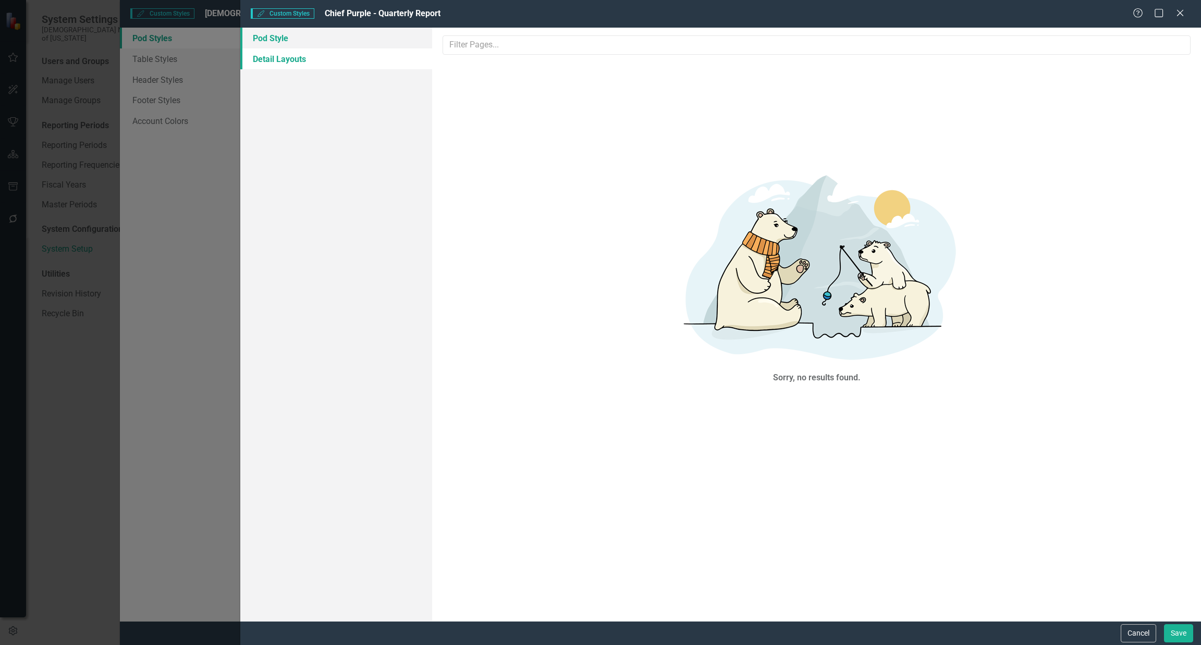
click at [284, 35] on link "Pod Style" at bounding box center [336, 38] width 192 height 21
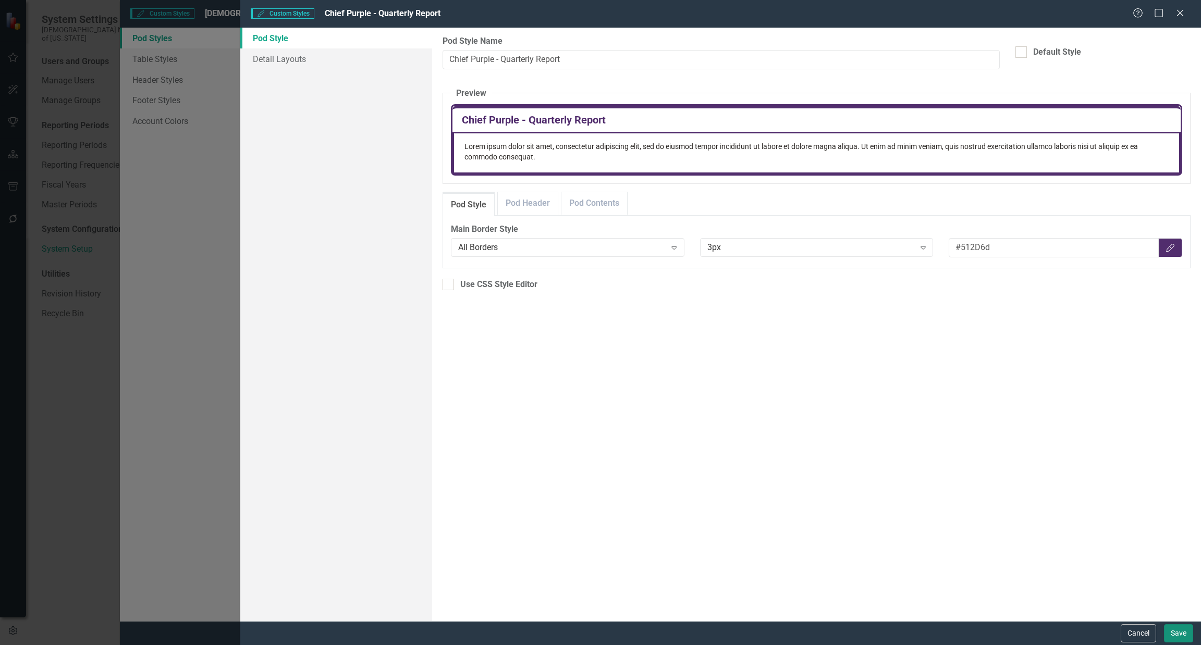
click at [599, 633] on button "Save" at bounding box center [1178, 633] width 29 height 18
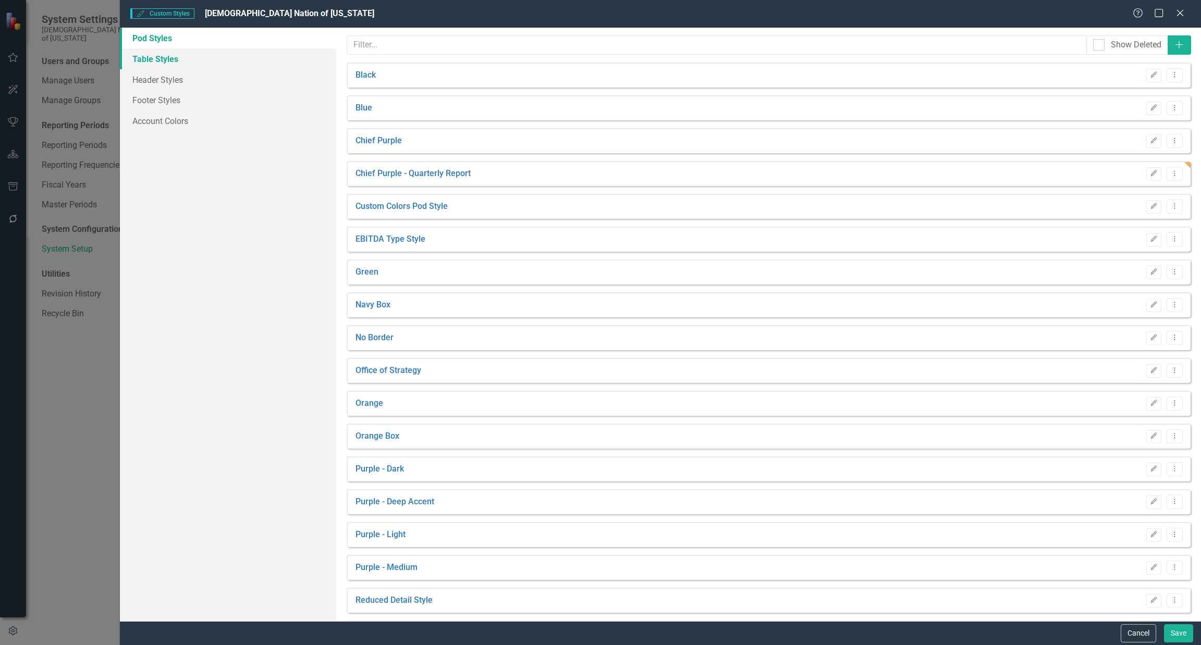
click at [177, 59] on link "Table Styles" at bounding box center [228, 58] width 216 height 21
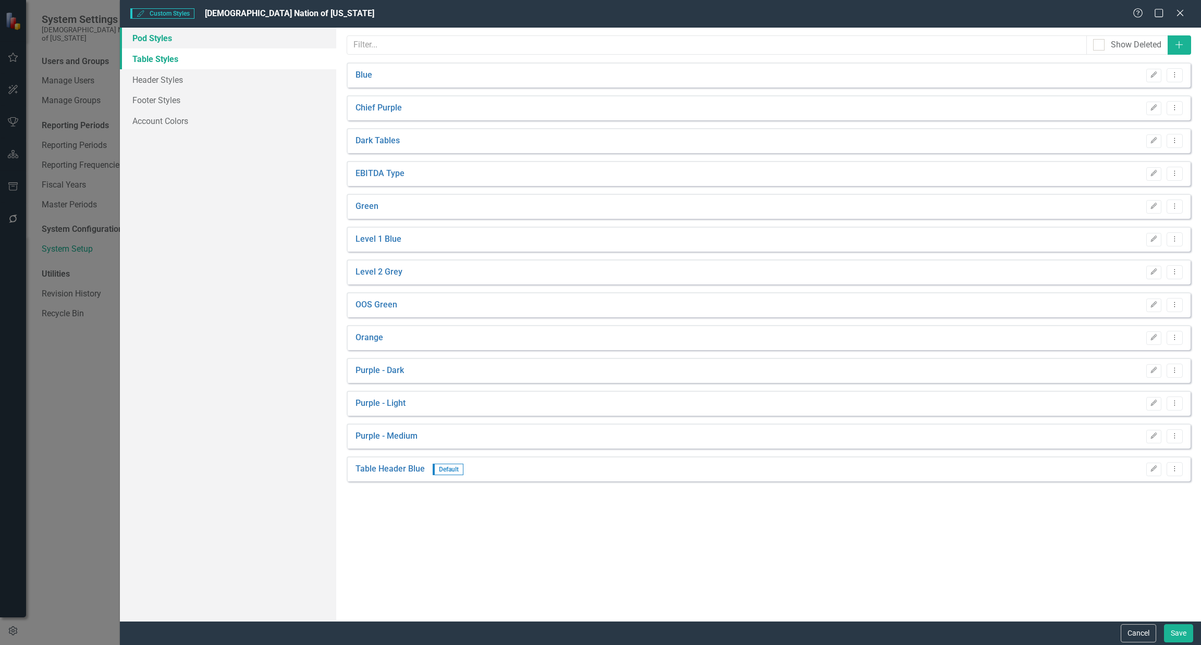
click at [193, 34] on link "Pod Styles" at bounding box center [228, 38] width 216 height 21
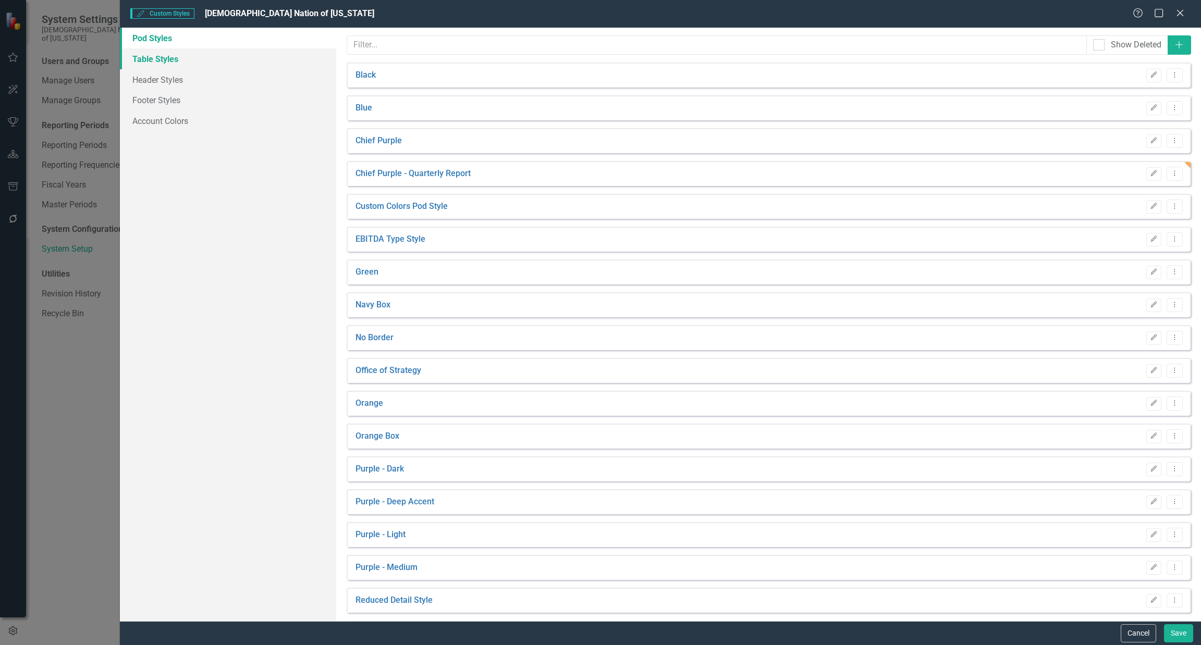
click at [214, 52] on link "Table Styles" at bounding box center [228, 58] width 216 height 21
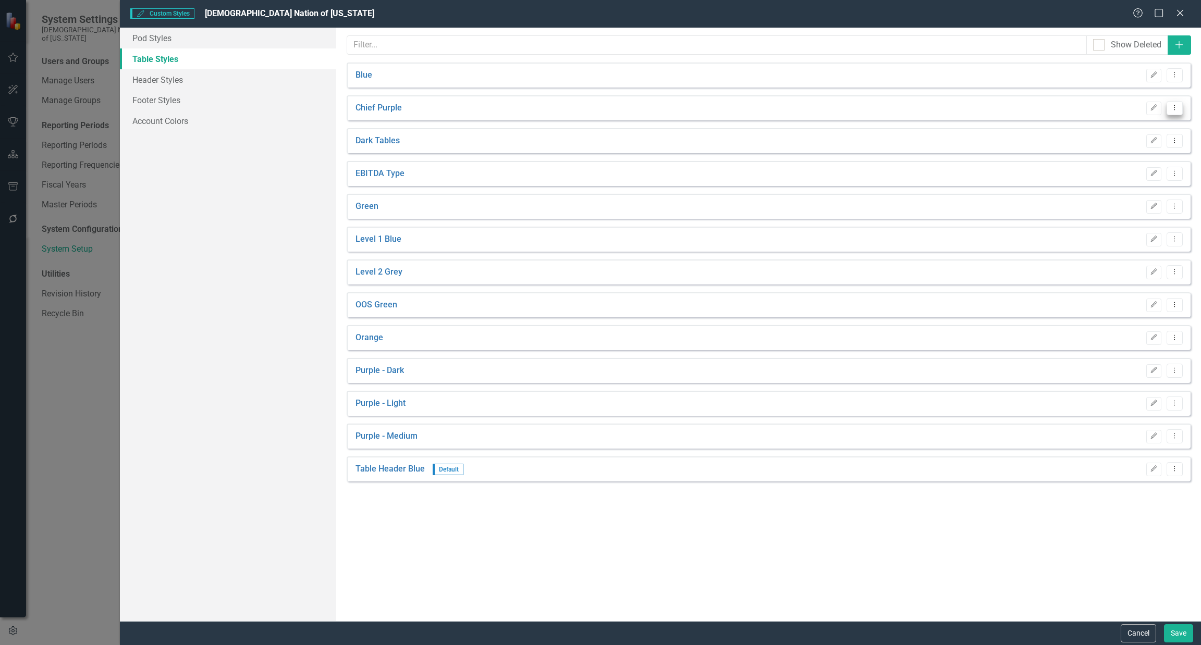
click at [599, 107] on icon "Dropdown Menu" at bounding box center [1174, 107] width 9 height 7
click at [599, 142] on link "Copy Duplicate Table Style" at bounding box center [1131, 144] width 103 height 19
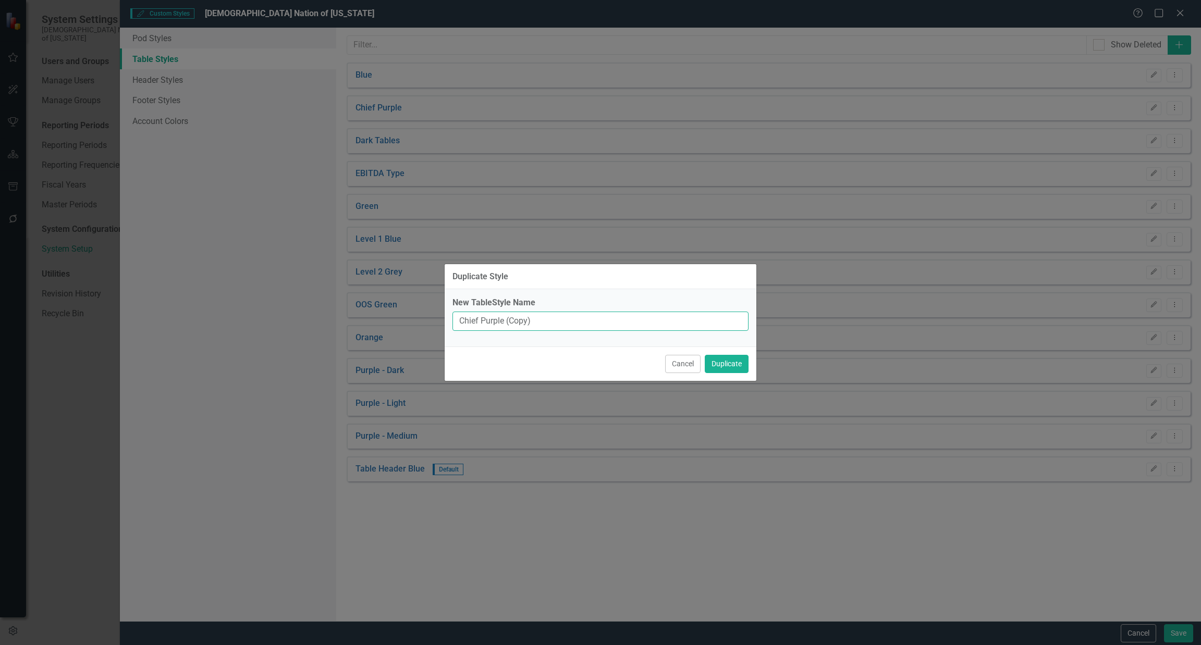
drag, startPoint x: 549, startPoint y: 325, endPoint x: 552, endPoint y: 308, distance: 16.9
click at [550, 323] on input "Chief Purple (Copy)" at bounding box center [600, 321] width 296 height 19
type input "Chief Purple - Quarterly Report"
click at [599, 355] on button "Duplicate" at bounding box center [727, 364] width 44 height 18
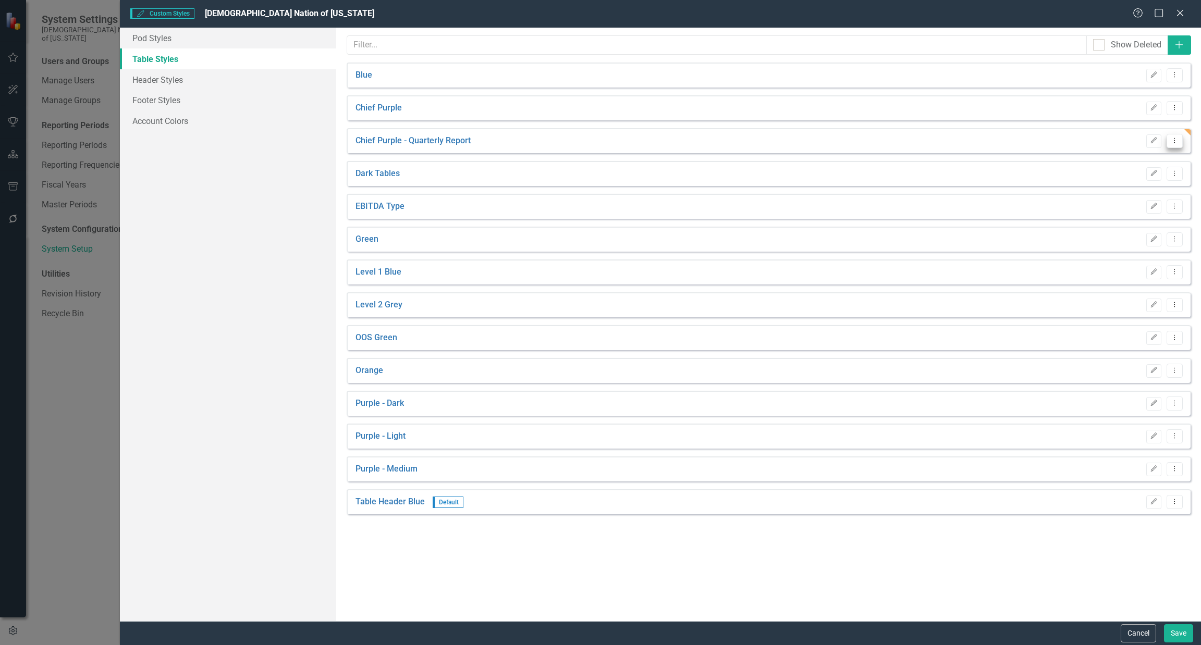
click at [599, 141] on icon "Dropdown Menu" at bounding box center [1174, 140] width 9 height 7
click at [599, 157] on link "Edit Edit Table Style" at bounding box center [1131, 158] width 103 height 19
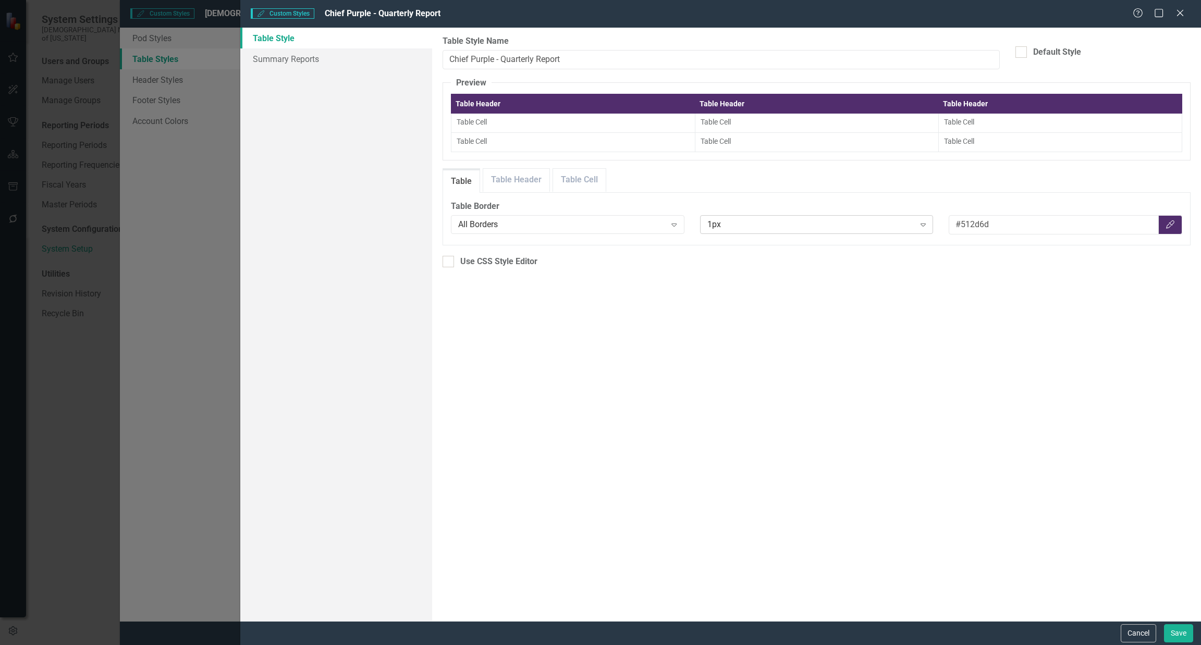
click at [599, 223] on div "1px" at bounding box center [810, 225] width 207 height 12
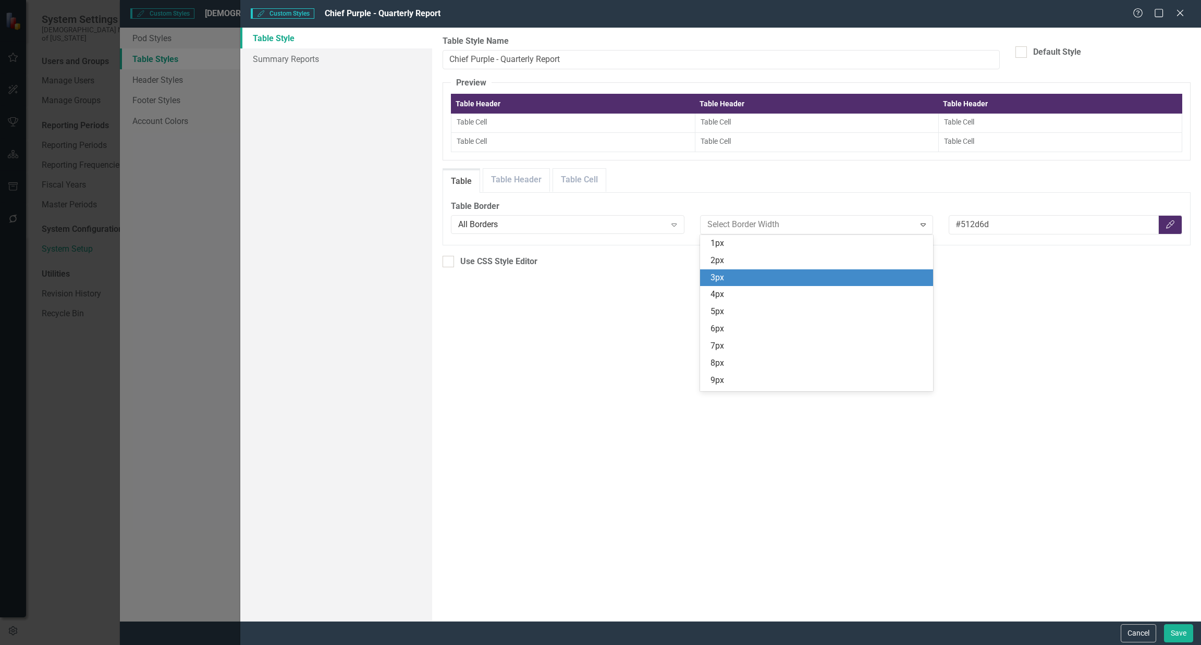
click at [599, 275] on div "3px" at bounding box center [818, 278] width 216 height 12
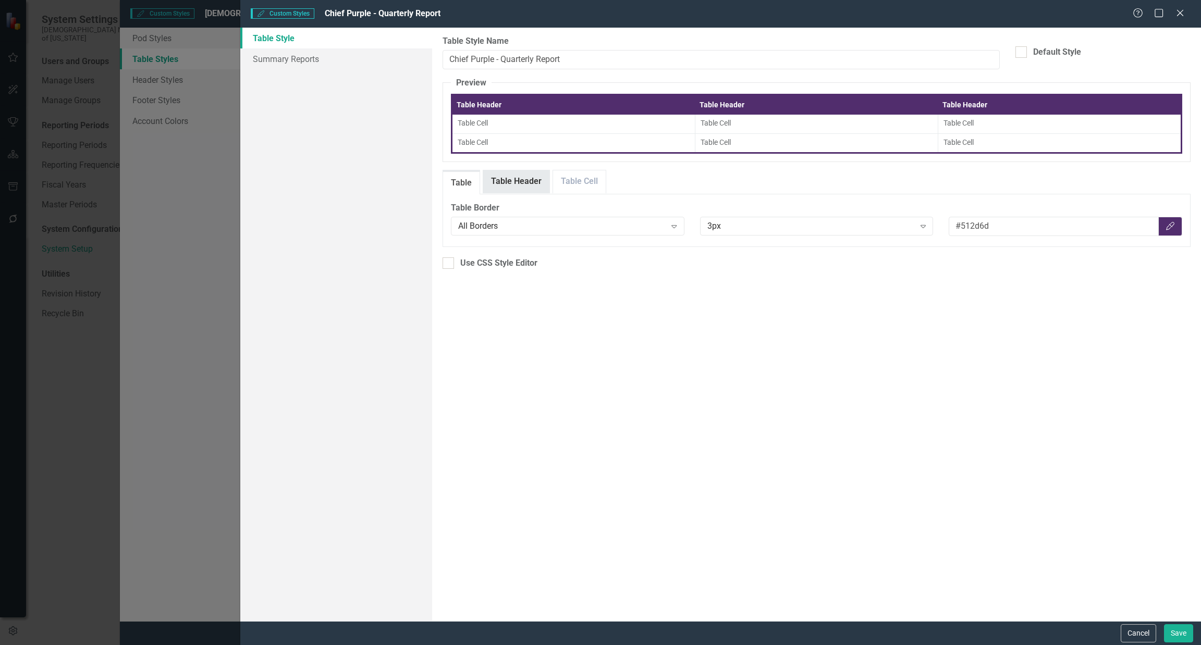
click at [534, 184] on link "Table Header" at bounding box center [516, 181] width 66 height 22
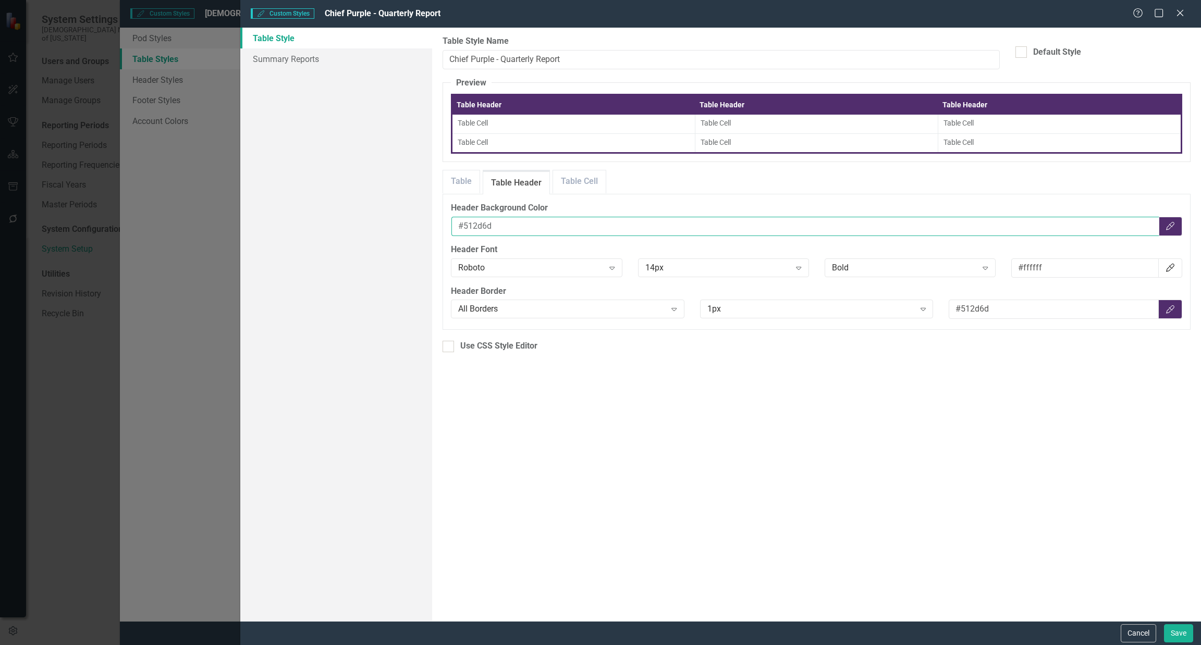
drag, startPoint x: 819, startPoint y: 224, endPoint x: 358, endPoint y: 241, distance: 461.1
click at [354, 241] on div "Table Style Summary Reports Table Styles can be used to customize the look and …" at bounding box center [720, 325] width 961 height 594
click at [599, 233] on button "Color Picker" at bounding box center [1170, 226] width 24 height 19
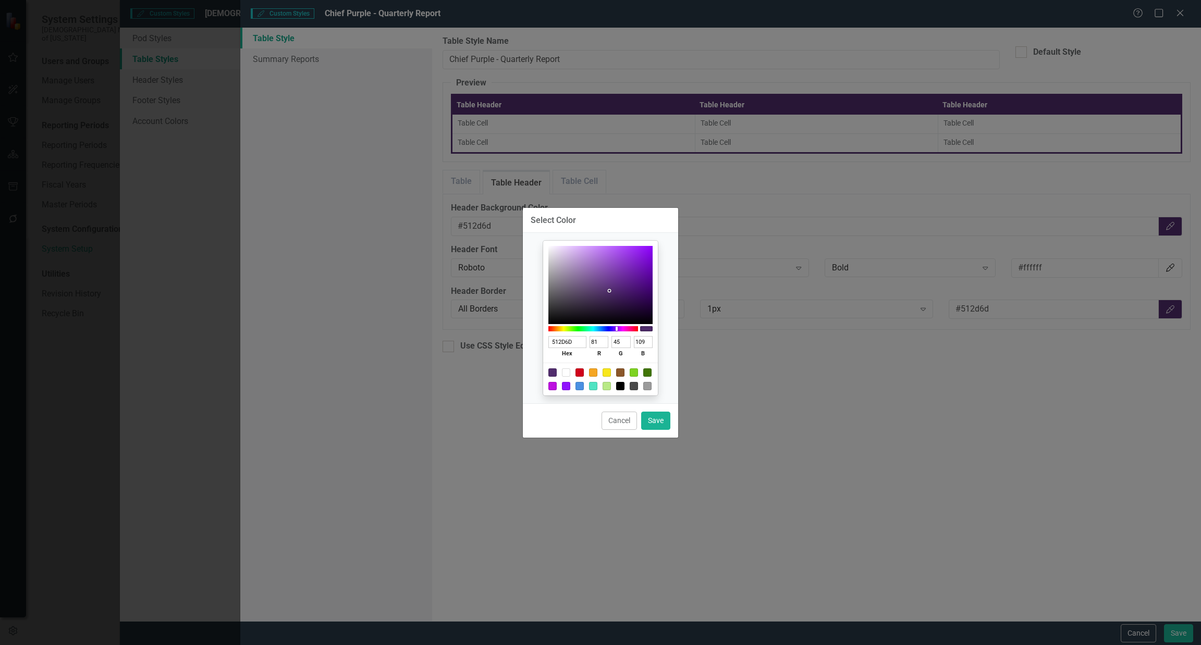
click at [565, 373] on div at bounding box center [566, 373] width 8 height 8
type input "FFFFFF"
type input "255"
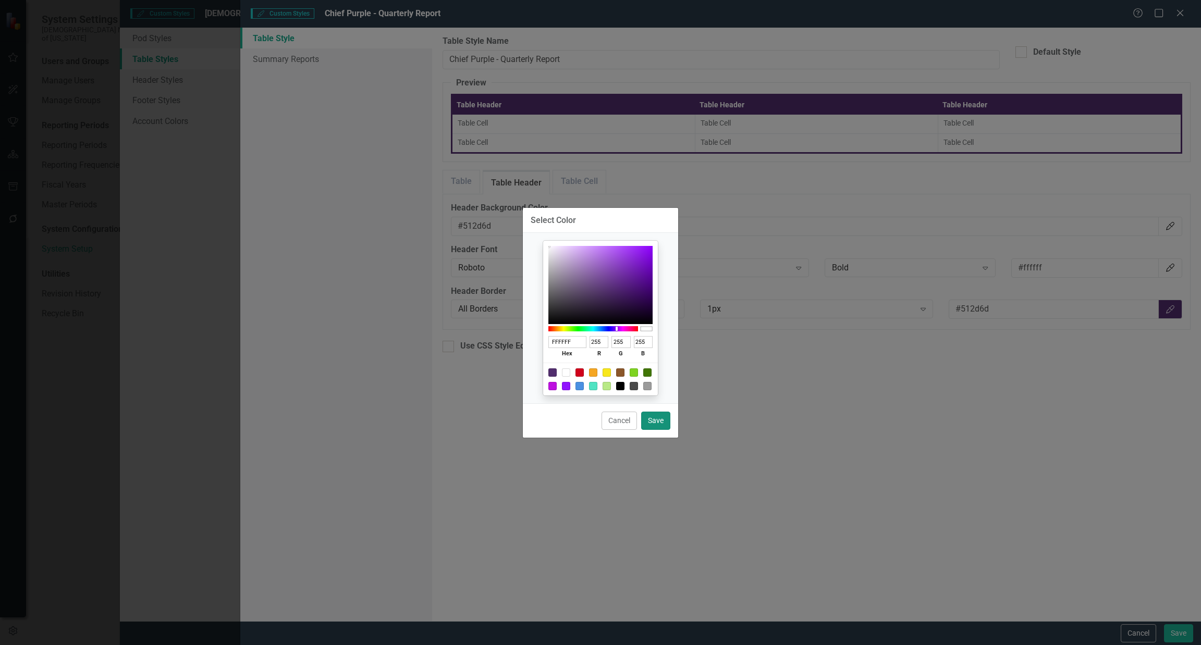
click at [599, 415] on button "Save" at bounding box center [655, 421] width 29 height 18
type input "#ffffff"
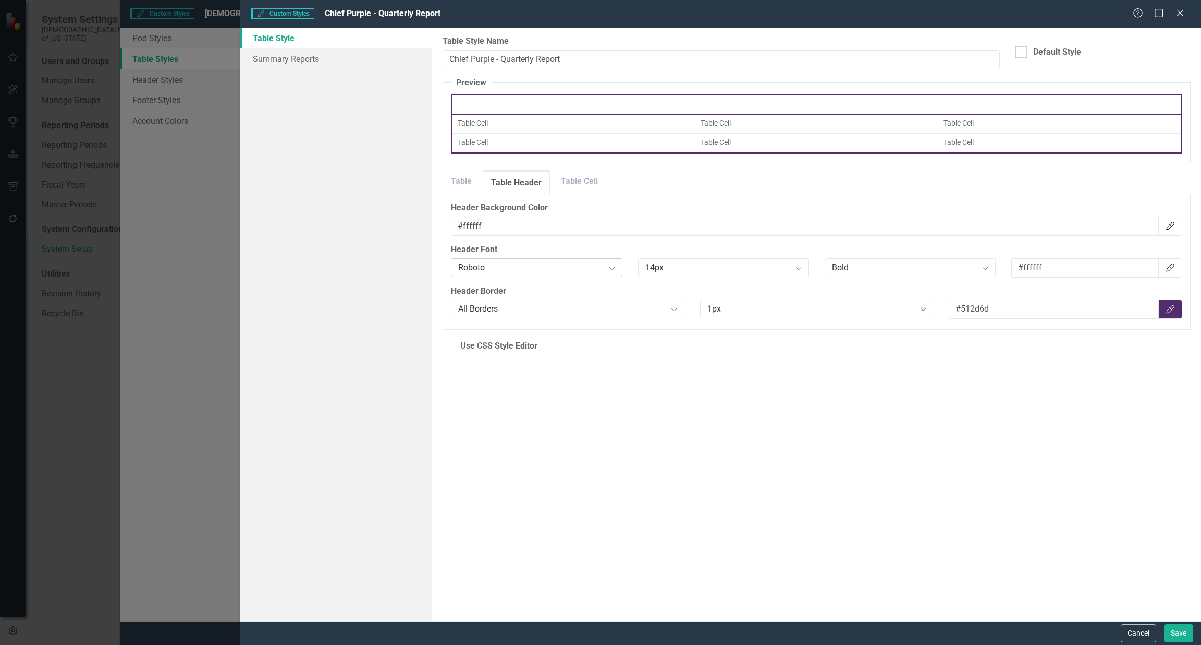
click at [599, 266] on icon "Expand" at bounding box center [612, 268] width 10 height 8
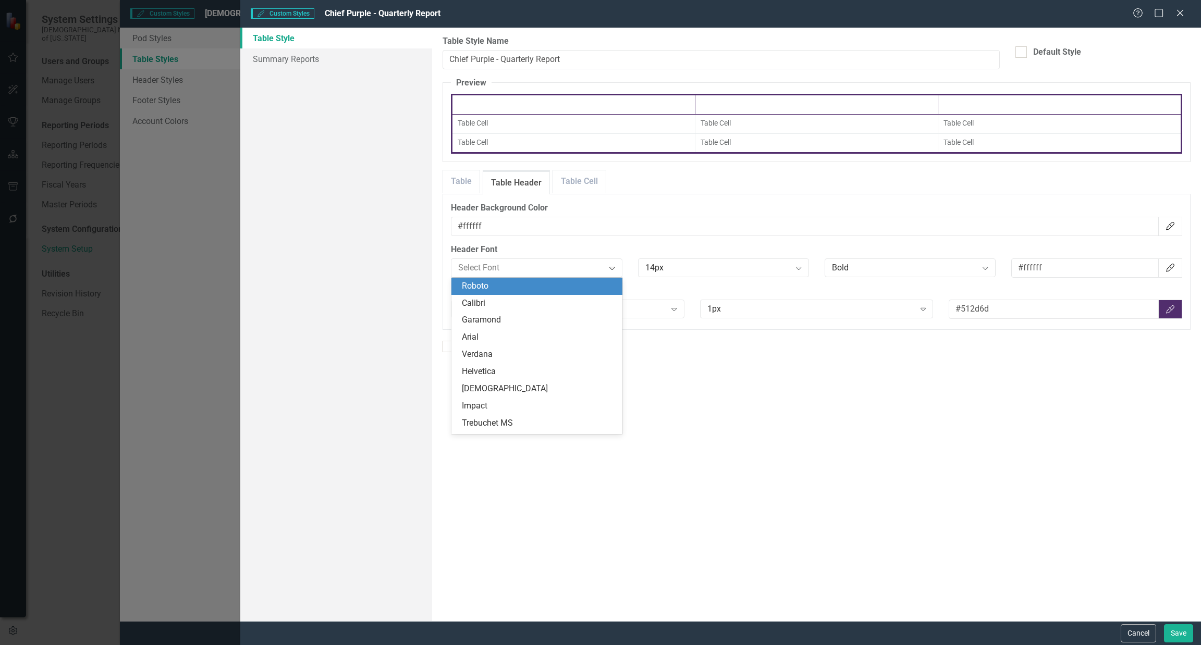
click at [565, 288] on div "Roboto" at bounding box center [539, 286] width 154 height 12
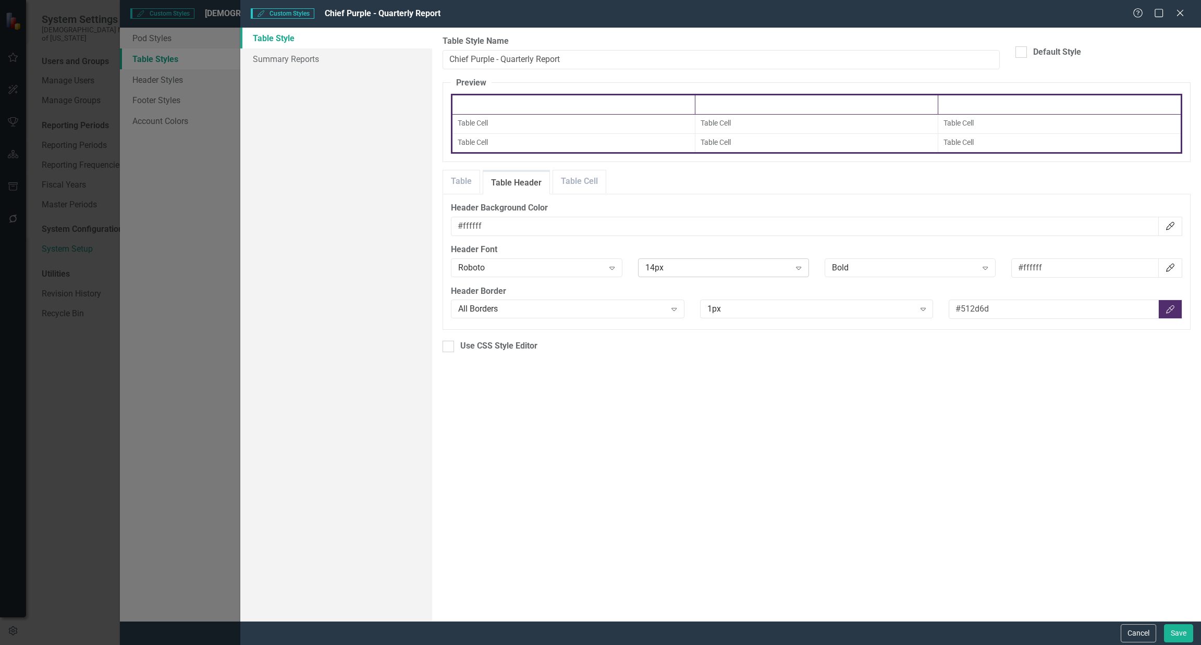
click at [599, 267] on div "14px" at bounding box center [717, 268] width 145 height 12
click at [599, 357] on div "20px" at bounding box center [725, 355] width 154 height 12
drag, startPoint x: 1066, startPoint y: 272, endPoint x: 1091, endPoint y: 270, distance: 25.1
click at [599, 277] on div "#ffffff Color Picker" at bounding box center [1096, 274] width 187 height 22
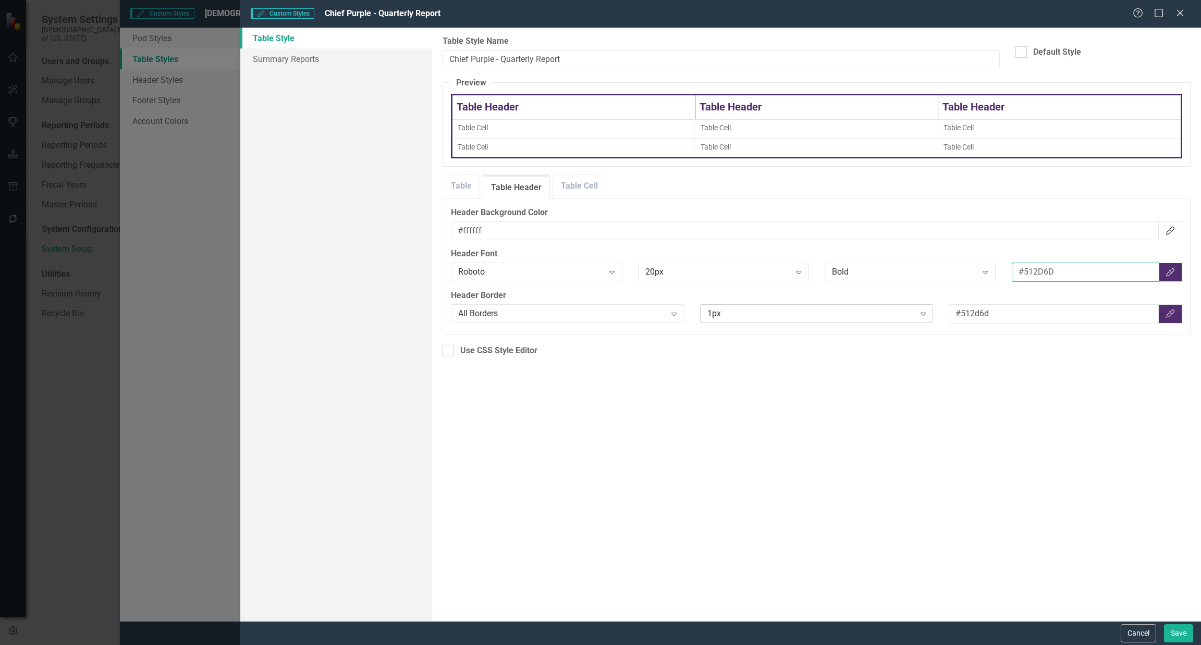
type input "#512D6D"
click at [599, 314] on div "1px" at bounding box center [810, 314] width 207 height 12
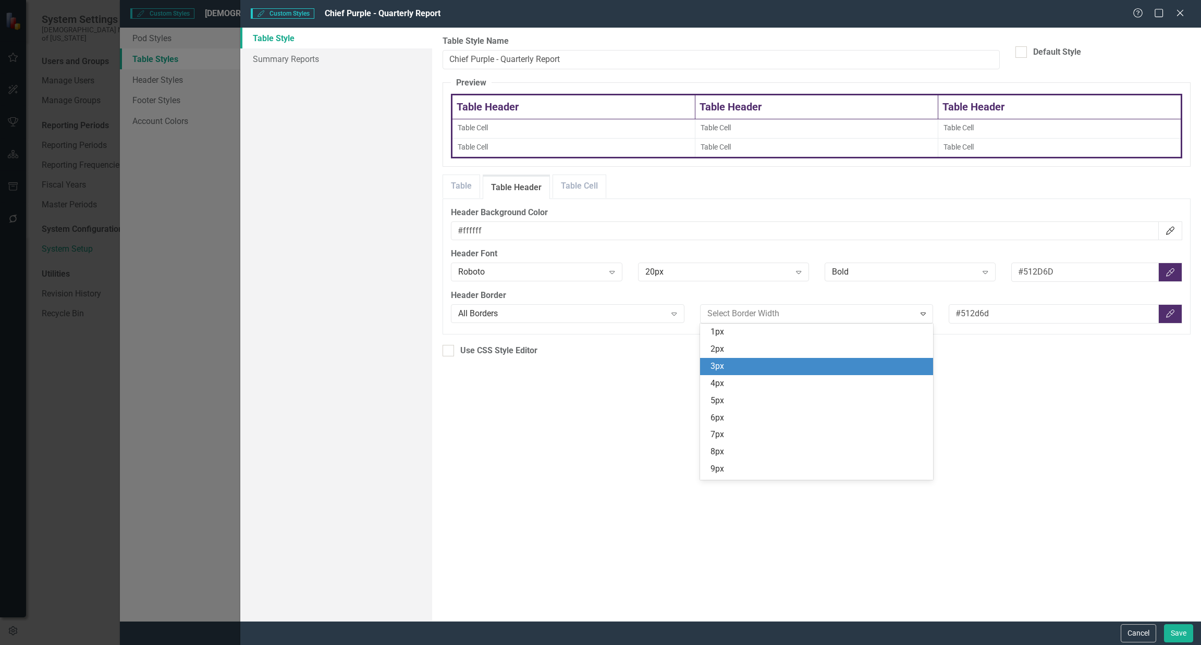
click at [599, 362] on div "3px" at bounding box center [818, 367] width 216 height 12
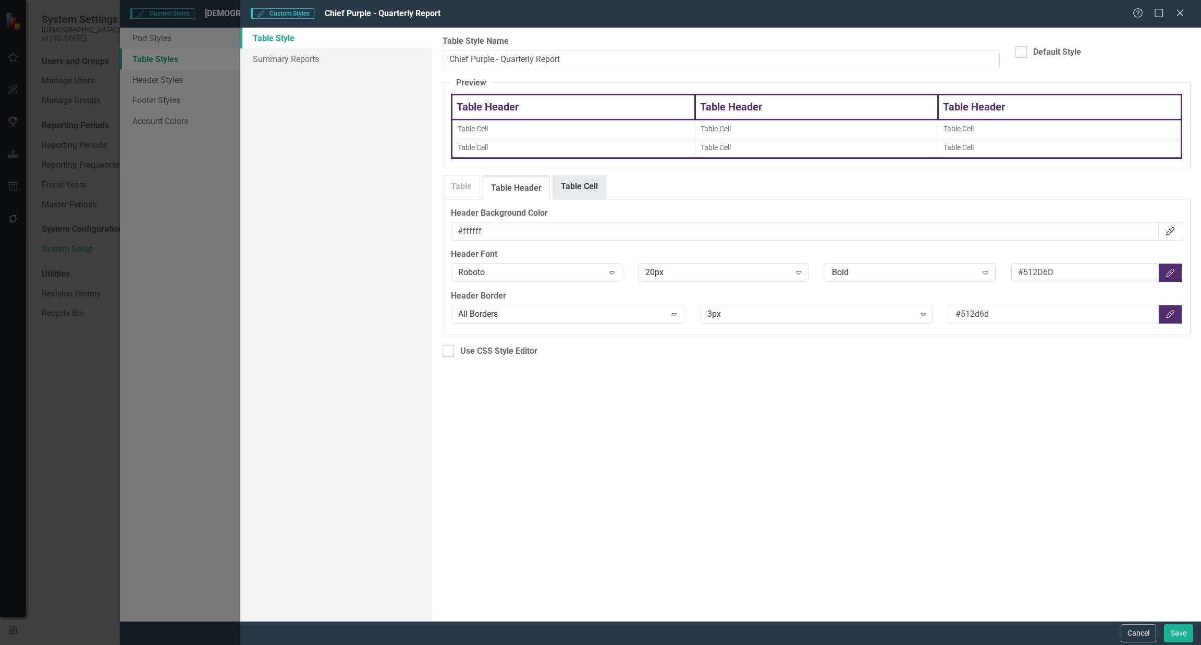
click at [567, 188] on link "Table Cell" at bounding box center [579, 187] width 53 height 22
click at [599, 278] on input "#676a6c" at bounding box center [1086, 272] width 148 height 19
click at [599, 274] on button "Color Picker" at bounding box center [1170, 272] width 24 height 19
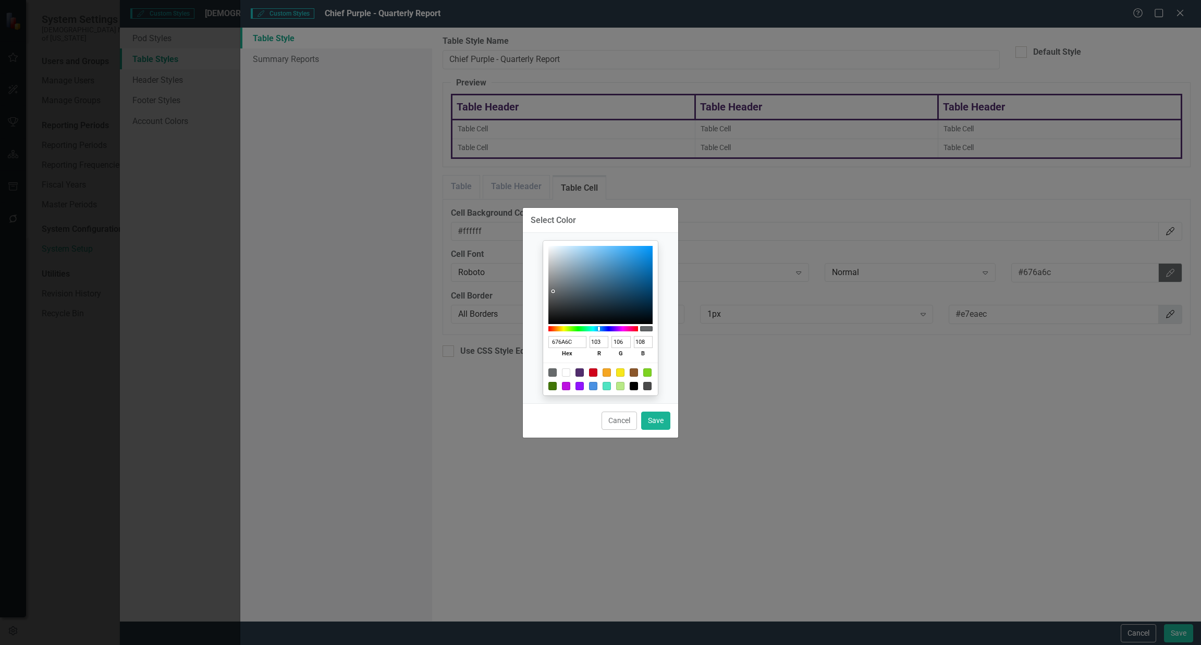
click at [599, 386] on div at bounding box center [634, 386] width 8 height 8
type input "000000"
type input "0"
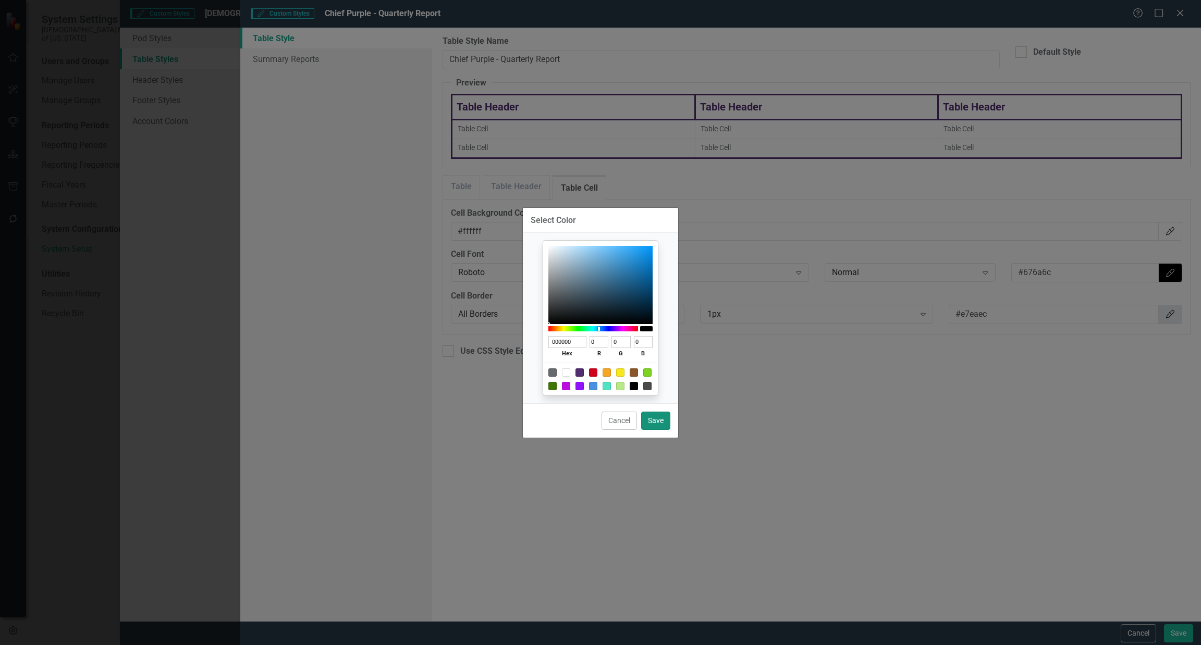
click at [599, 421] on button "Save" at bounding box center [655, 421] width 29 height 18
type input "#000000"
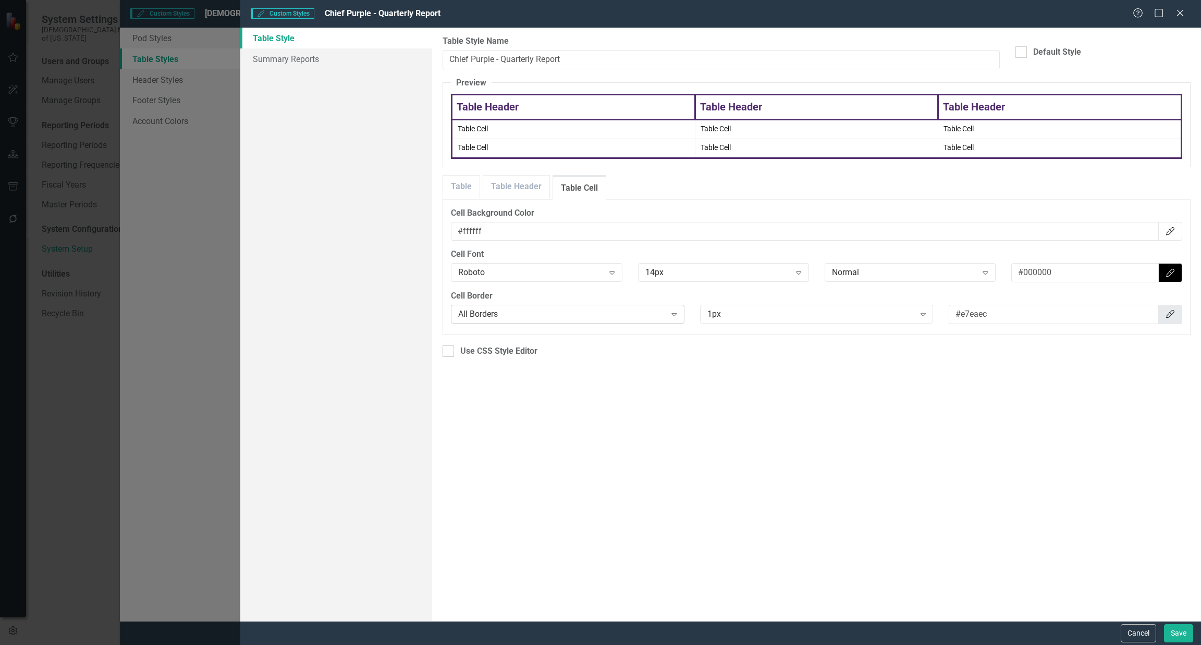
click at [599, 313] on icon "Expand" at bounding box center [674, 314] width 10 height 8
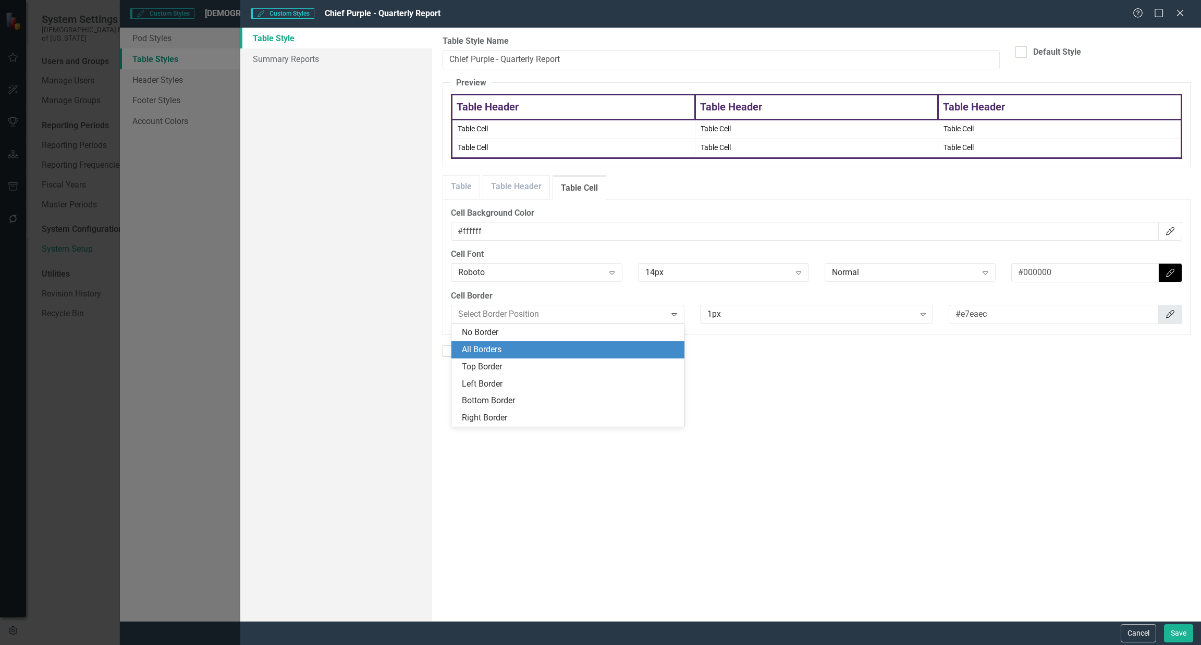
click at [586, 348] on div "All Borders" at bounding box center [570, 350] width 216 height 12
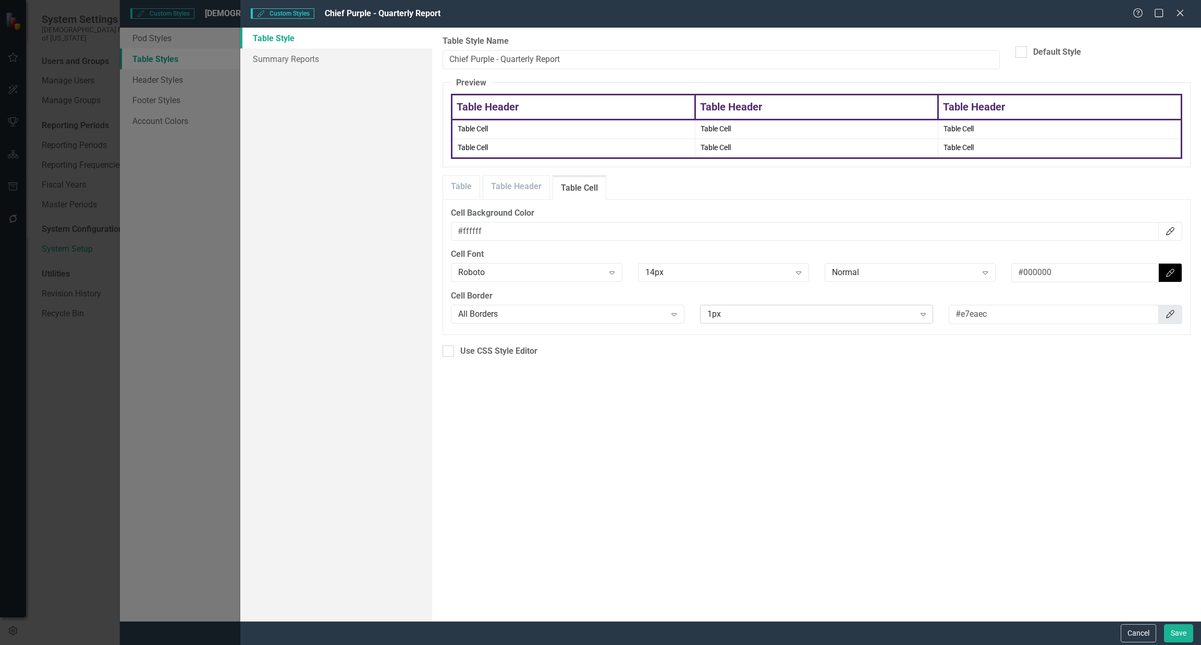
click at [599, 312] on div "Expand" at bounding box center [923, 314] width 19 height 17
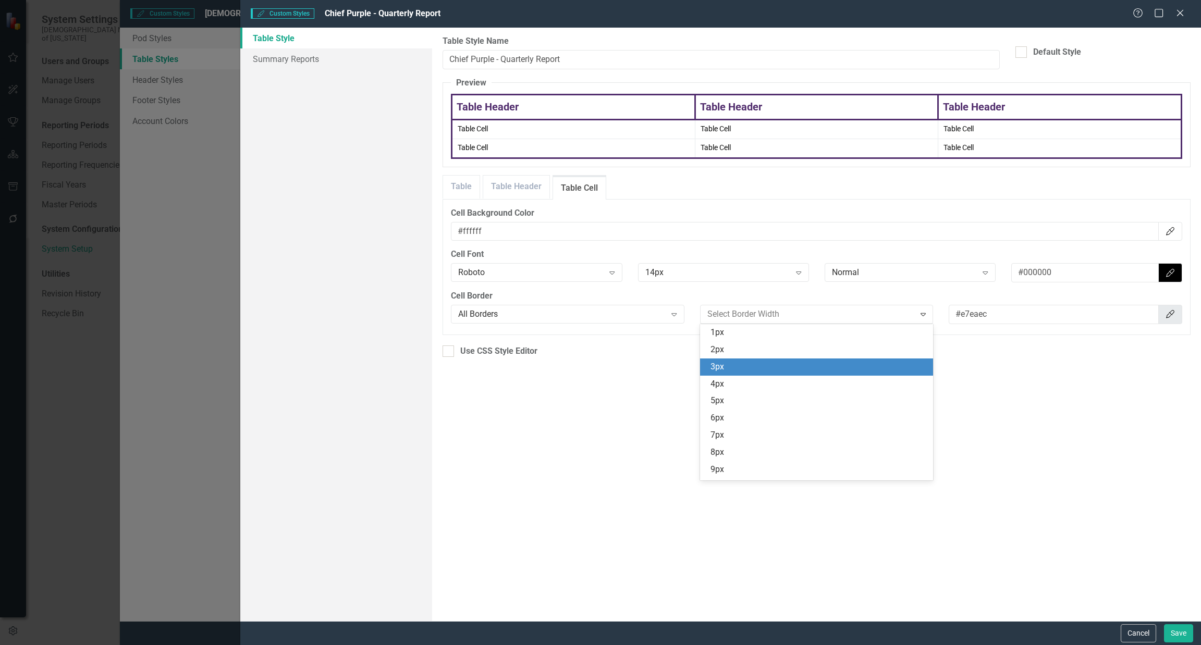
click at [599, 363] on div "3px" at bounding box center [818, 367] width 216 height 12
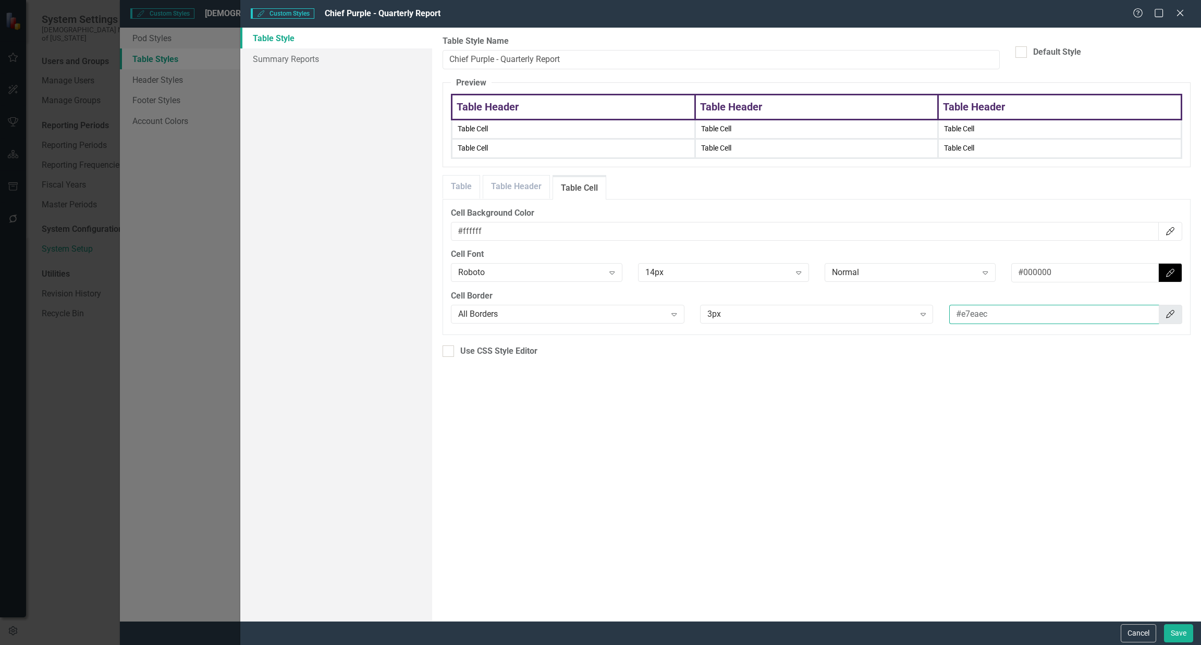
drag, startPoint x: 1033, startPoint y: 311, endPoint x: 961, endPoint y: 313, distance: 72.0
click at [599, 313] on input "#e7eaec" at bounding box center [1054, 314] width 210 height 19
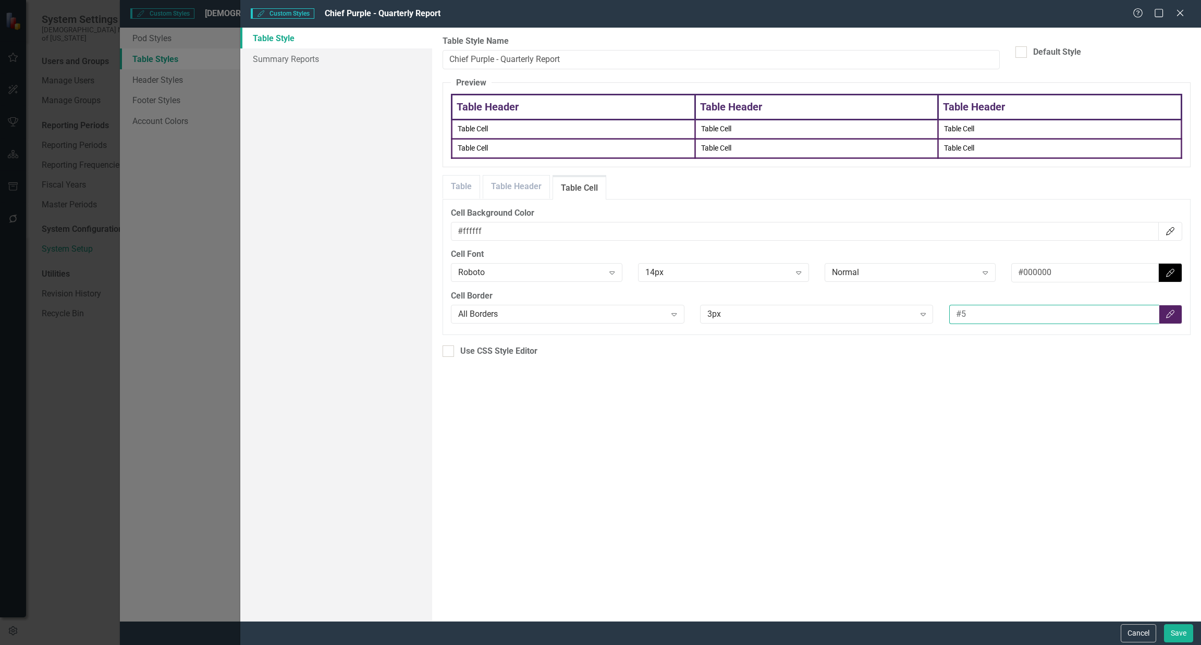
type input "#"
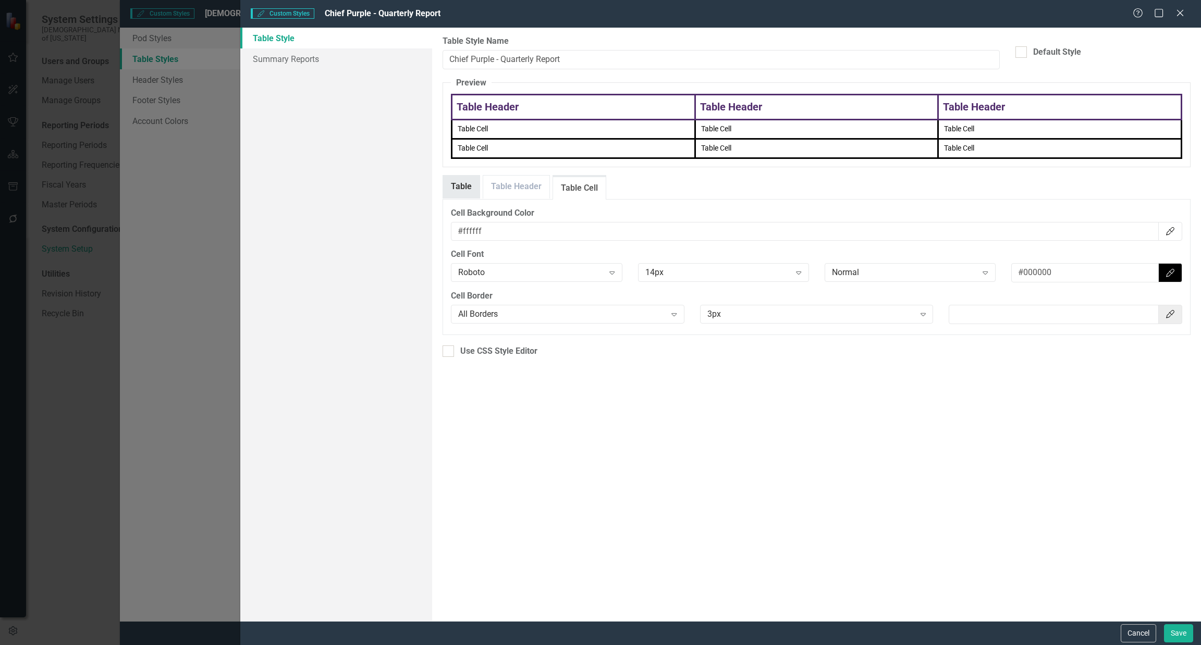
click at [461, 193] on link "Table" at bounding box center [461, 187] width 36 height 22
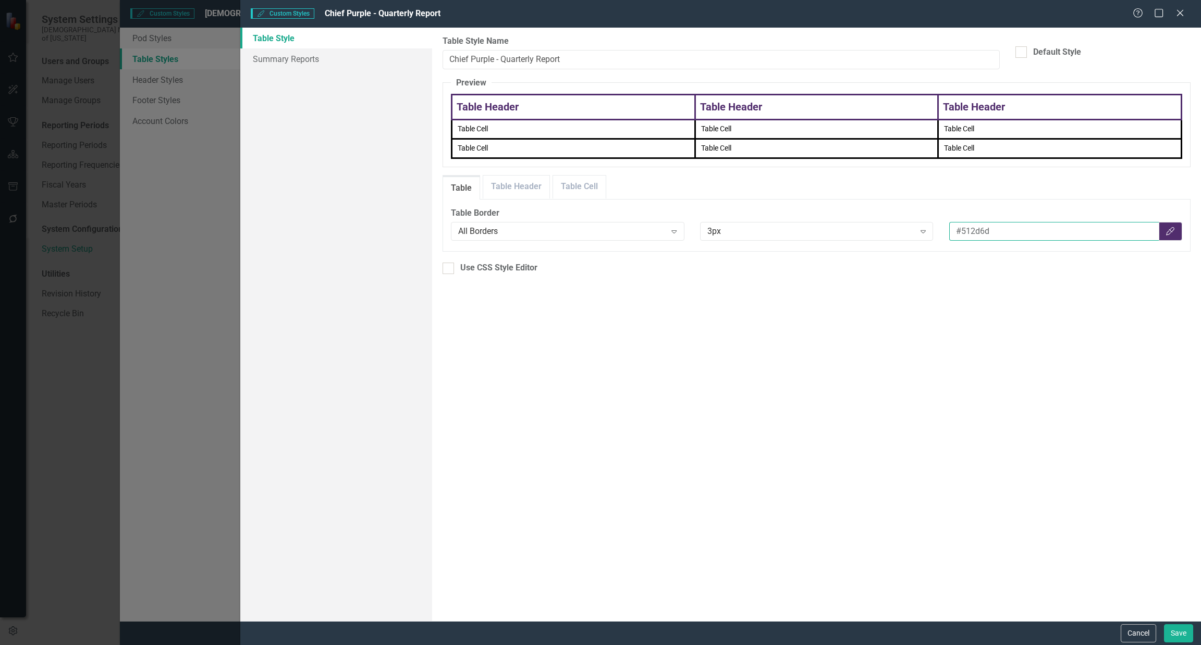
drag, startPoint x: 1015, startPoint y: 228, endPoint x: 955, endPoint y: 234, distance: 60.8
click at [599, 232] on input "#512d6d" at bounding box center [1054, 231] width 210 height 19
click at [585, 187] on link "Table Cell" at bounding box center [579, 187] width 53 height 22
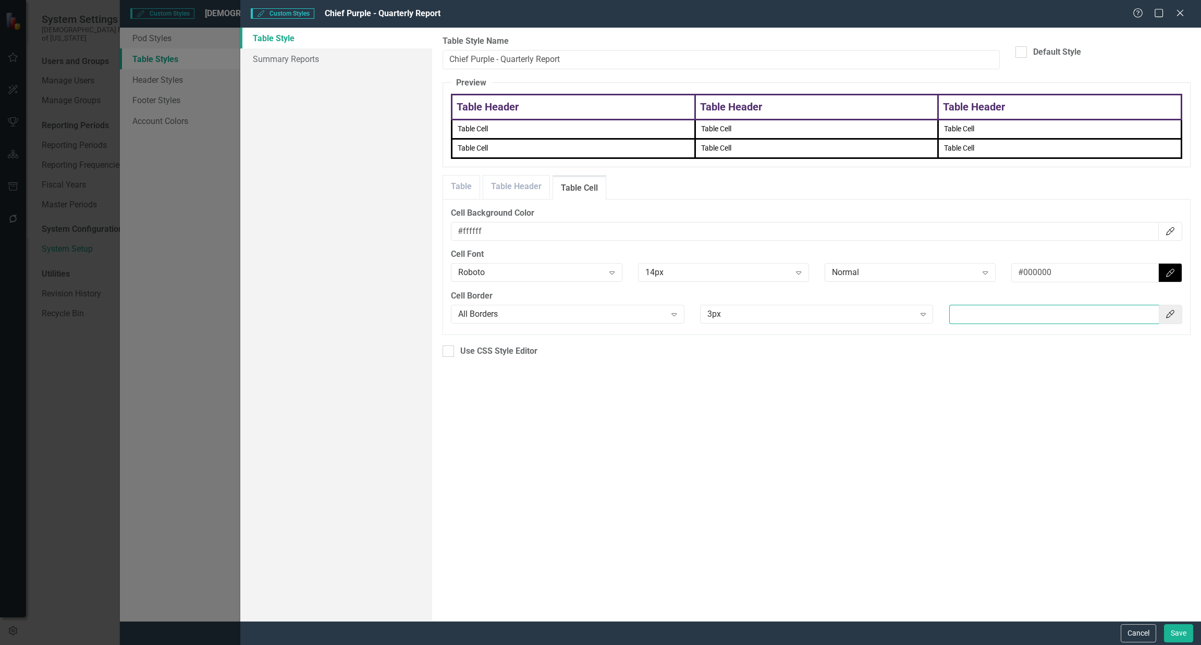
click at [599, 316] on input "text" at bounding box center [1054, 314] width 210 height 19
paste input "#512d6d"
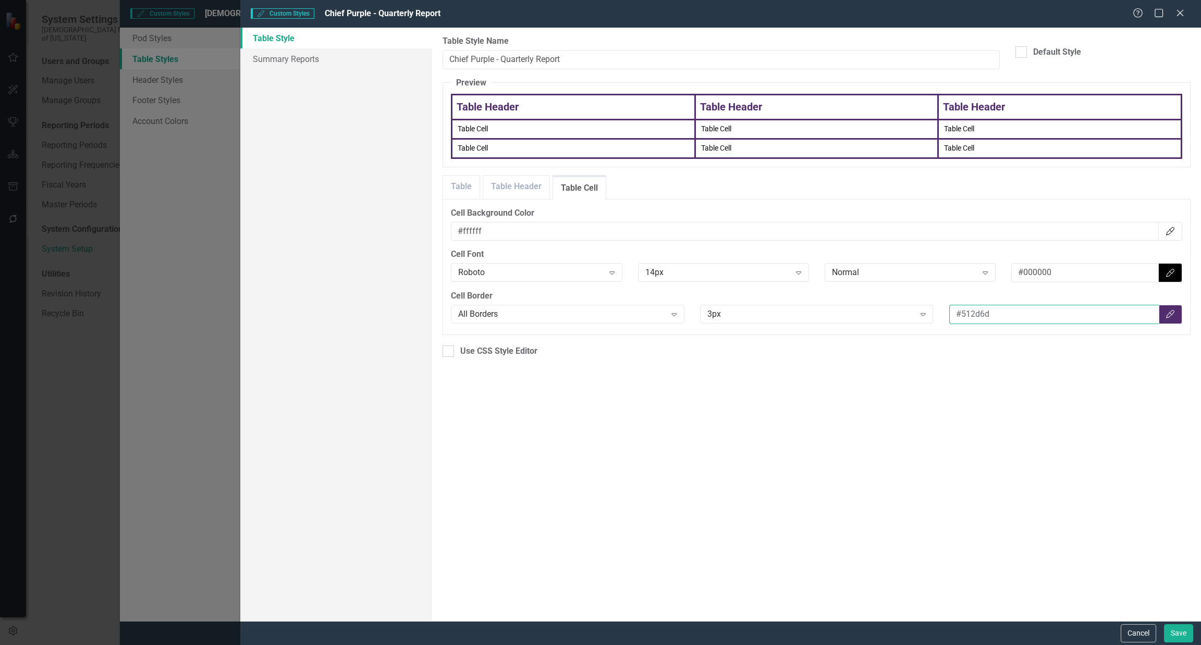
type input "#512d6d"
click at [599, 413] on div "Table Styles can be used to customize the look and feel of Summary Reports in C…" at bounding box center [816, 325] width 769 height 594
click at [599, 638] on button "Save" at bounding box center [1178, 633] width 29 height 18
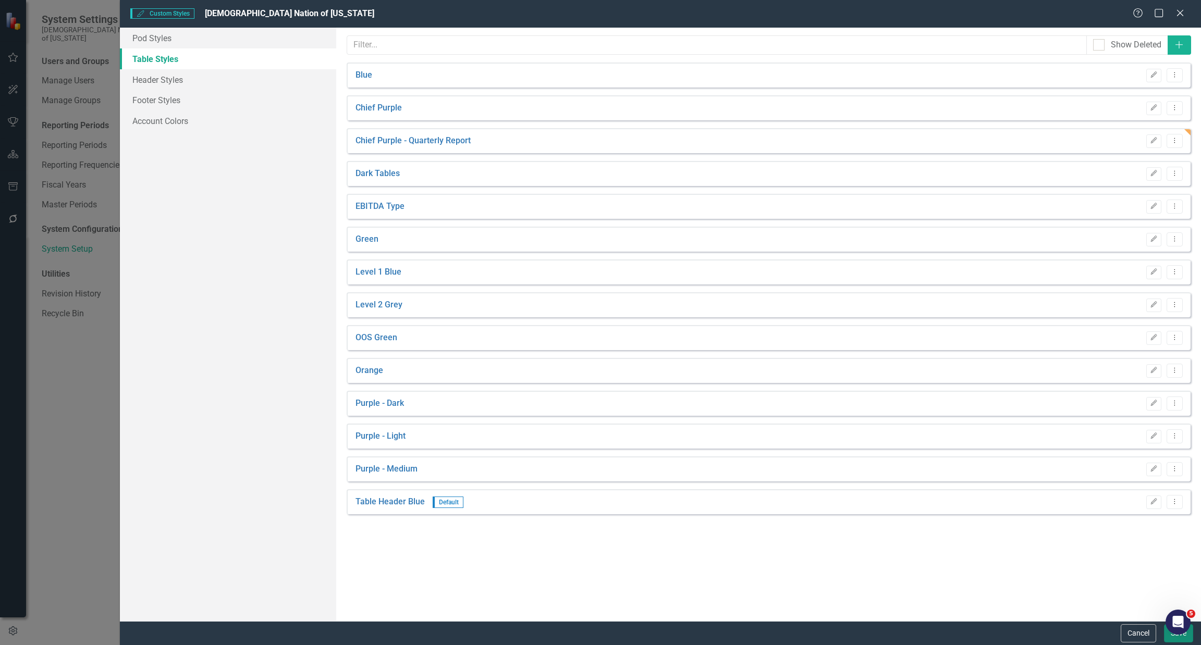
click at [599, 639] on button "Save" at bounding box center [1178, 633] width 29 height 18
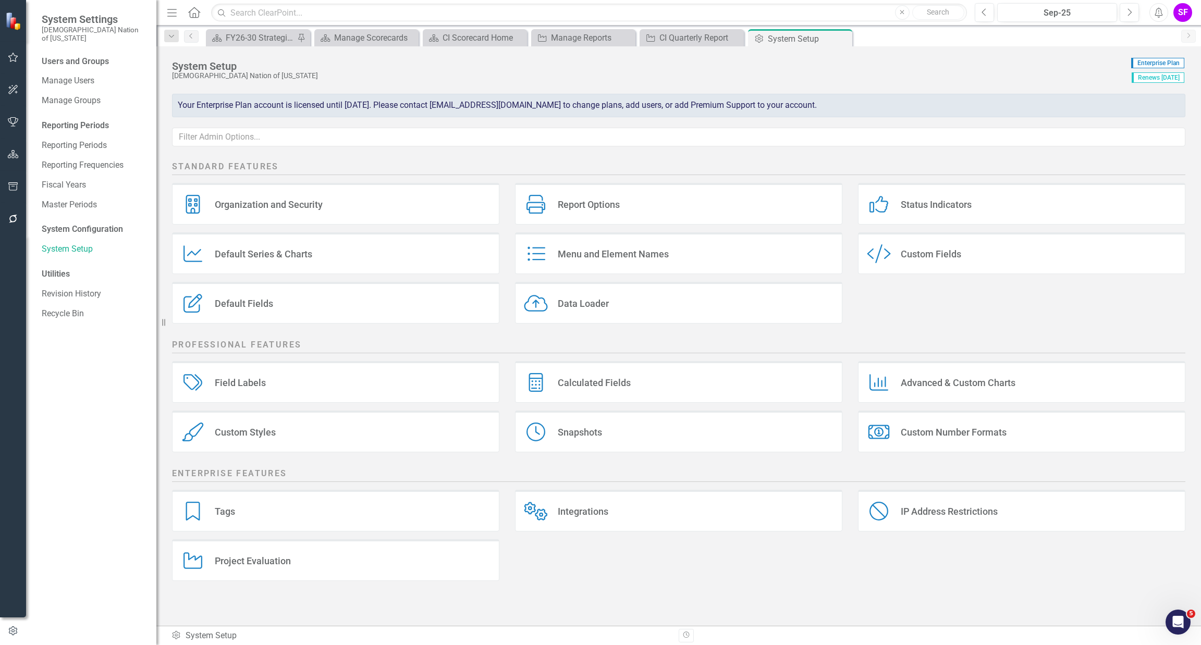
click at [348, 424] on div "Custom Styles Custom Styles" at bounding box center [335, 432] width 327 height 42
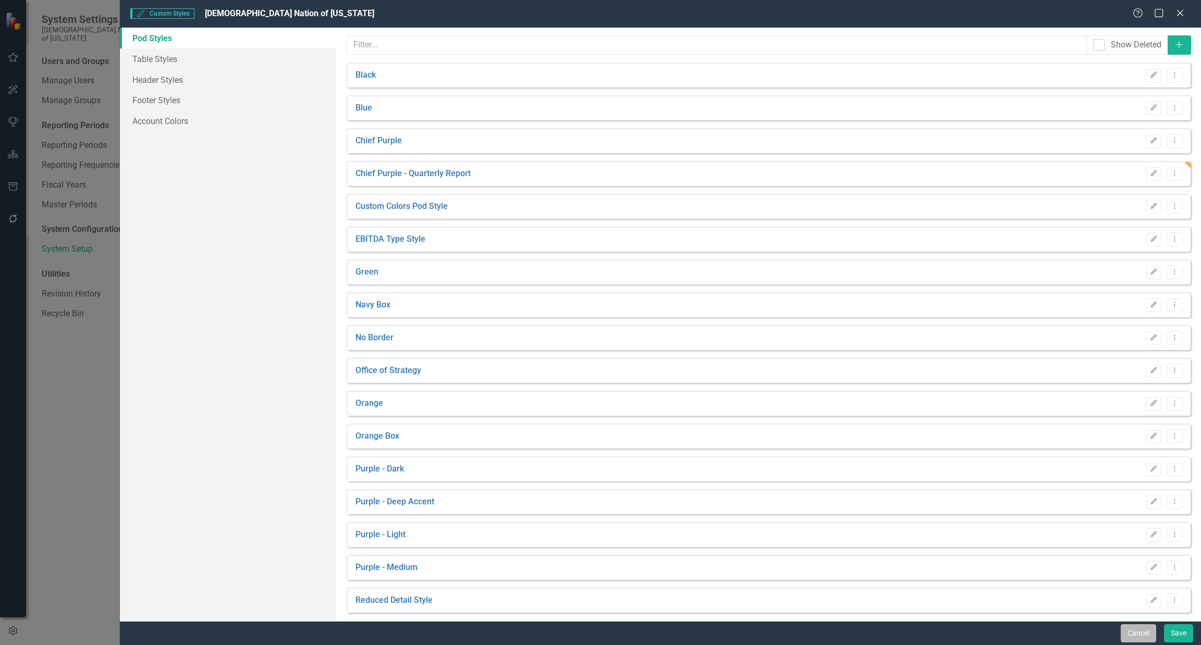
click at [599, 634] on button "Cancel" at bounding box center [1138, 633] width 35 height 18
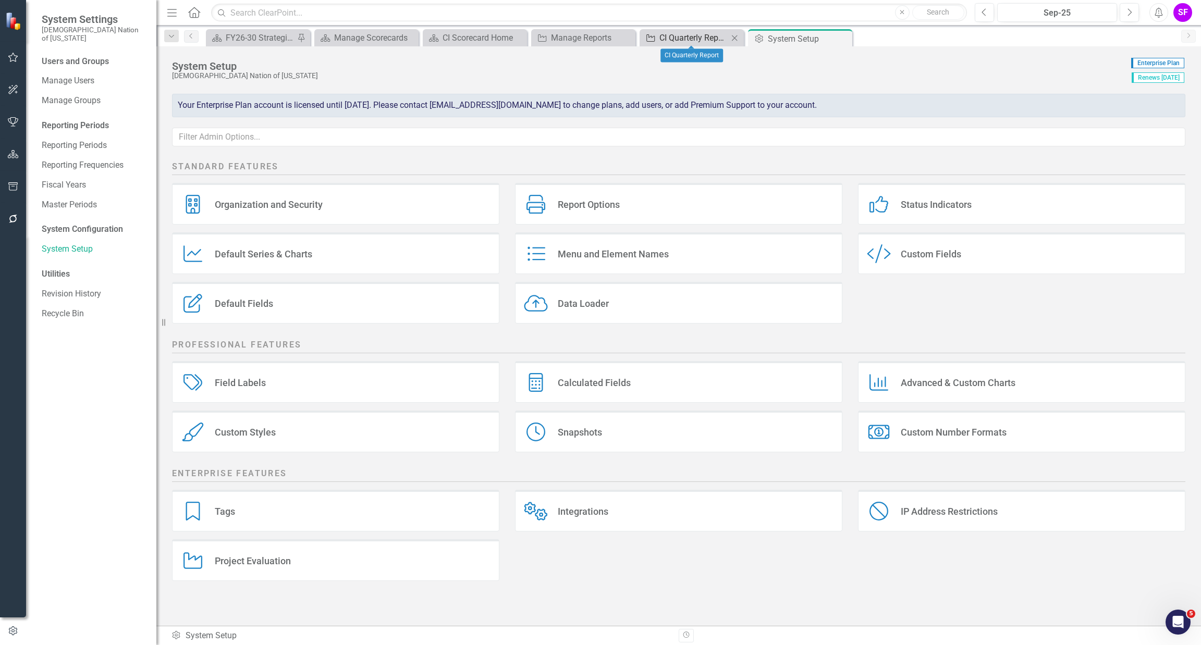
click at [599, 37] on div "CI Quarterly Report" at bounding box center [693, 37] width 69 height 13
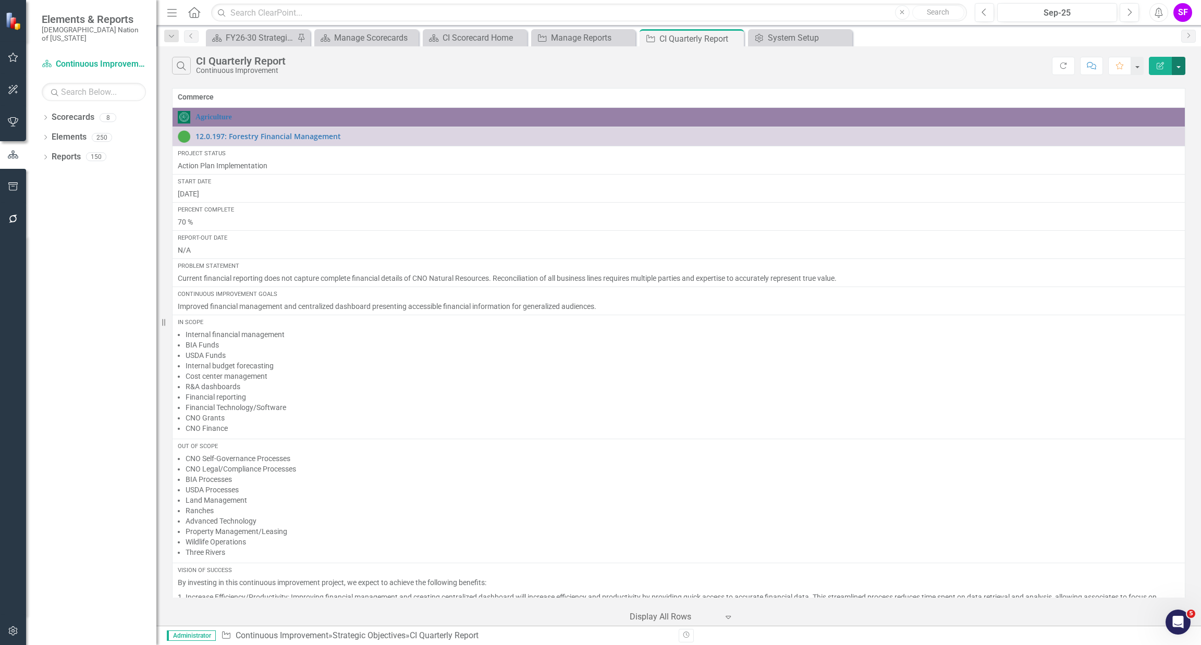
click at [599, 66] on button "button" at bounding box center [1179, 66] width 14 height 18
click at [599, 80] on link "Edit Report Edit Report" at bounding box center [1143, 85] width 82 height 19
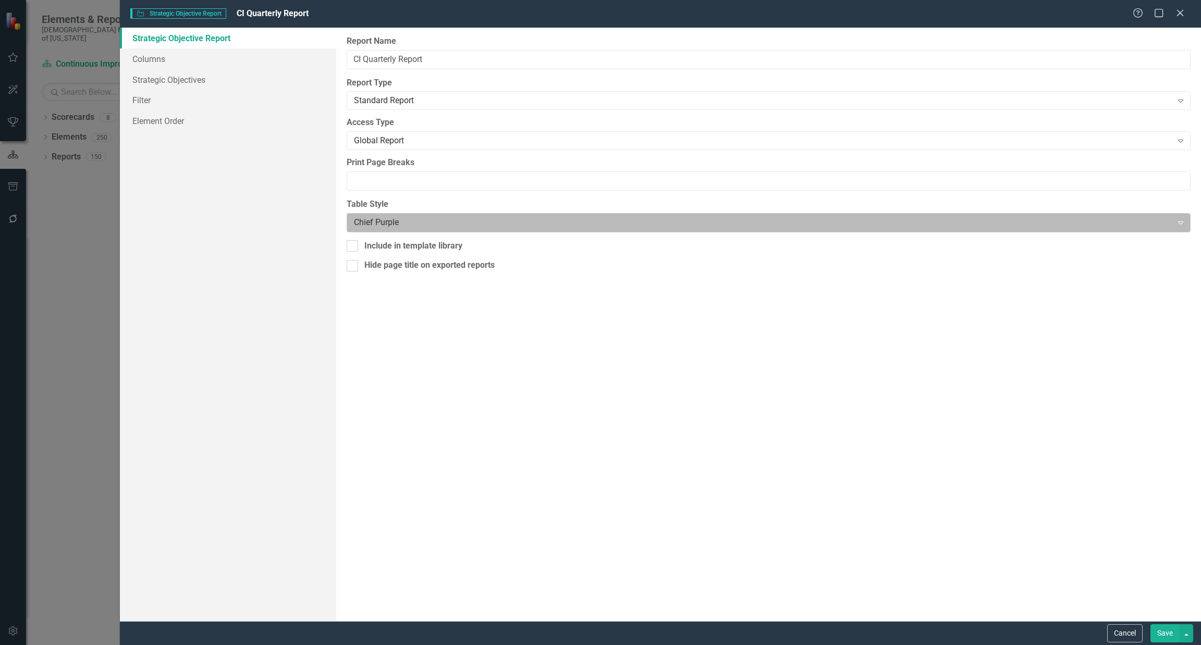
click at [436, 222] on div at bounding box center [760, 223] width 812 height 14
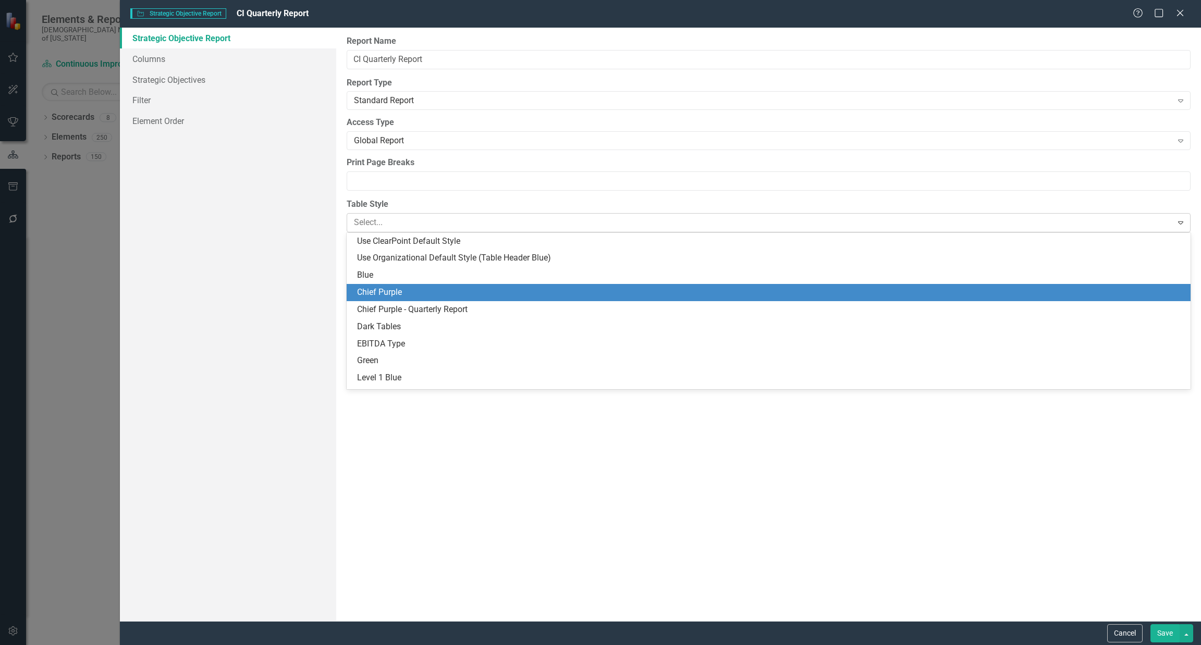
scroll to position [51, 0]
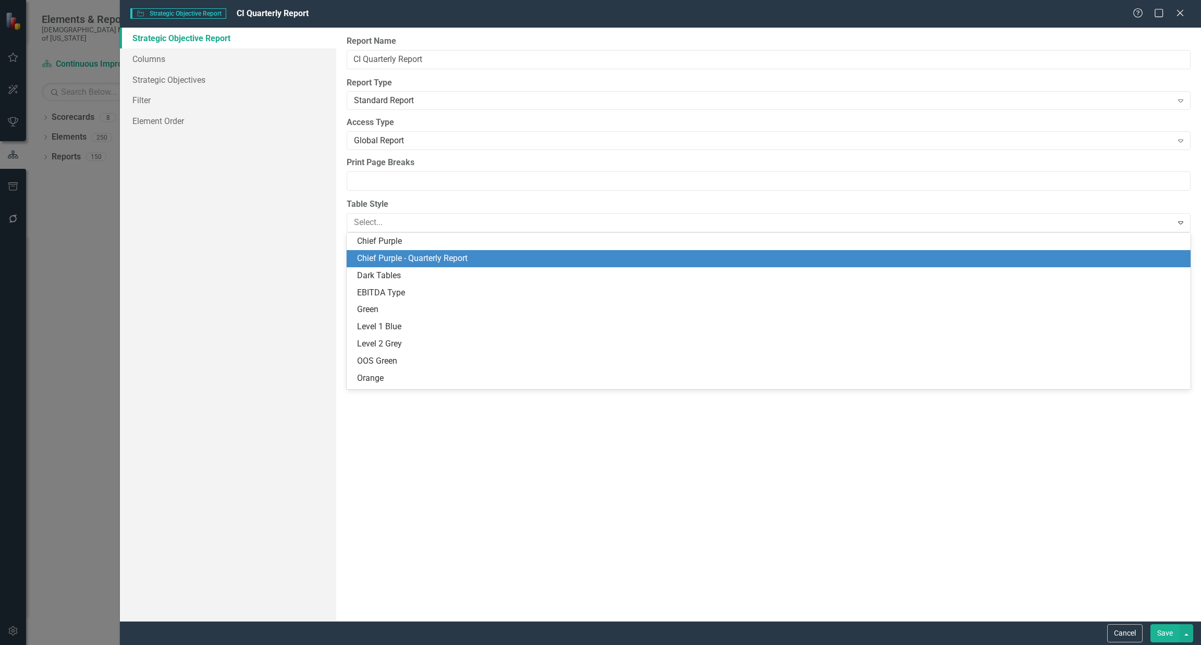
click at [436, 258] on div "Chief Purple - Quarterly Report" at bounding box center [770, 259] width 827 height 12
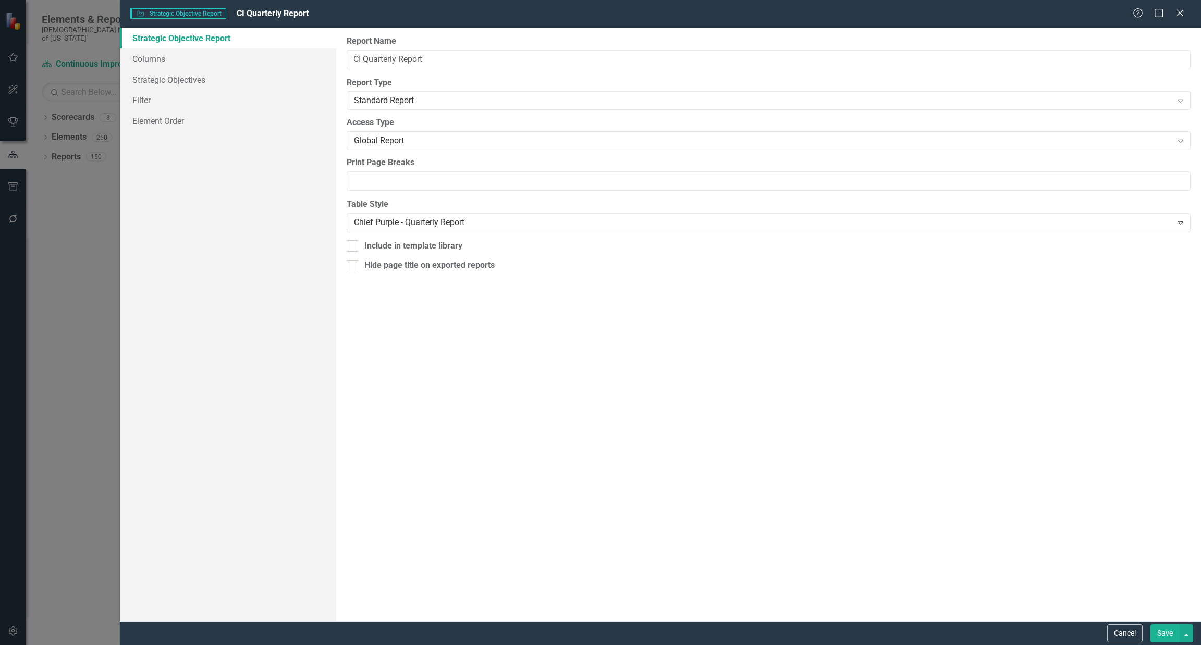
click at [599, 629] on button "Save" at bounding box center [1164, 633] width 29 height 18
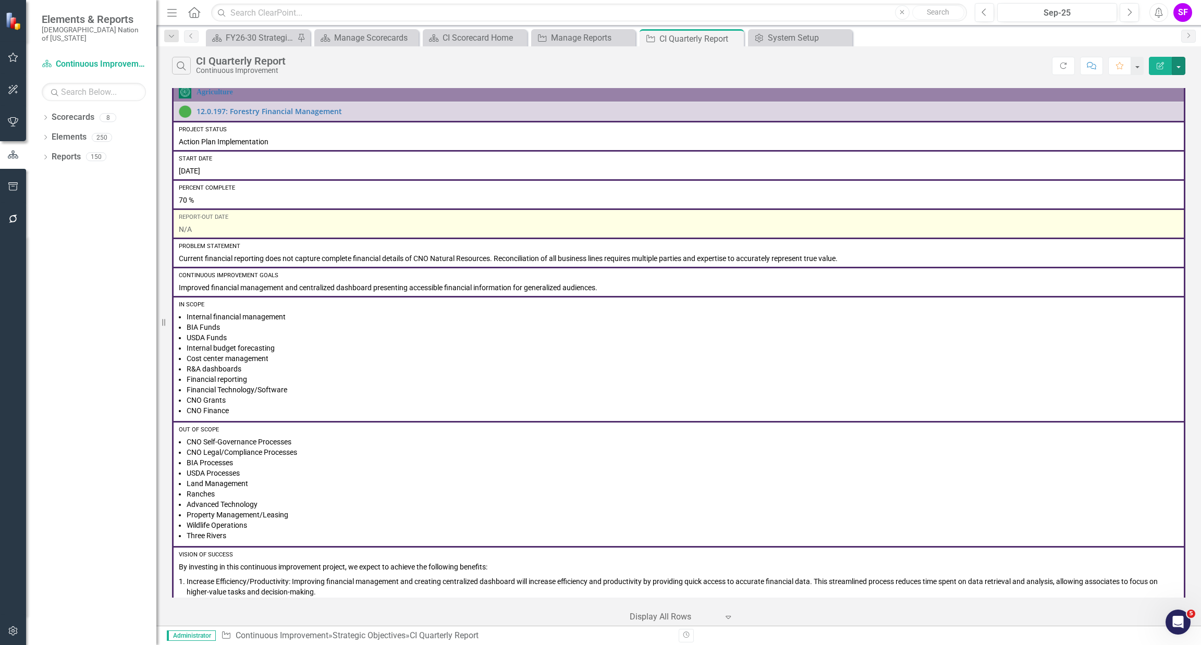
scroll to position [0, 0]
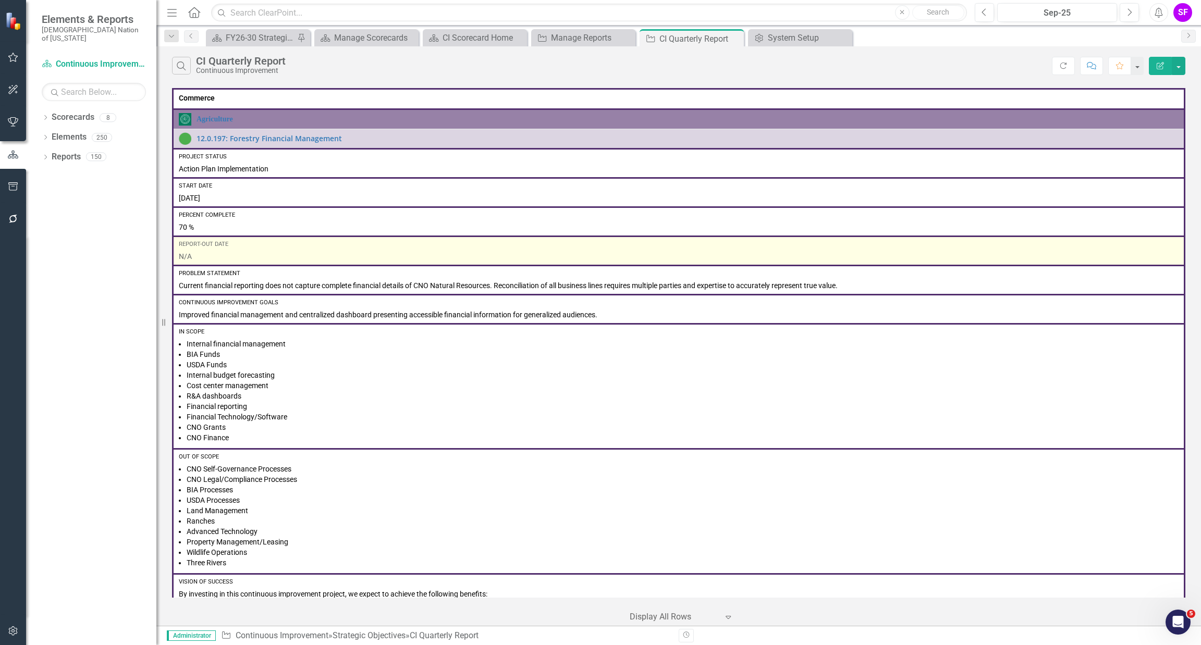
click at [215, 248] on div "Report-Out Date N/A" at bounding box center [679, 250] width 1000 height 21
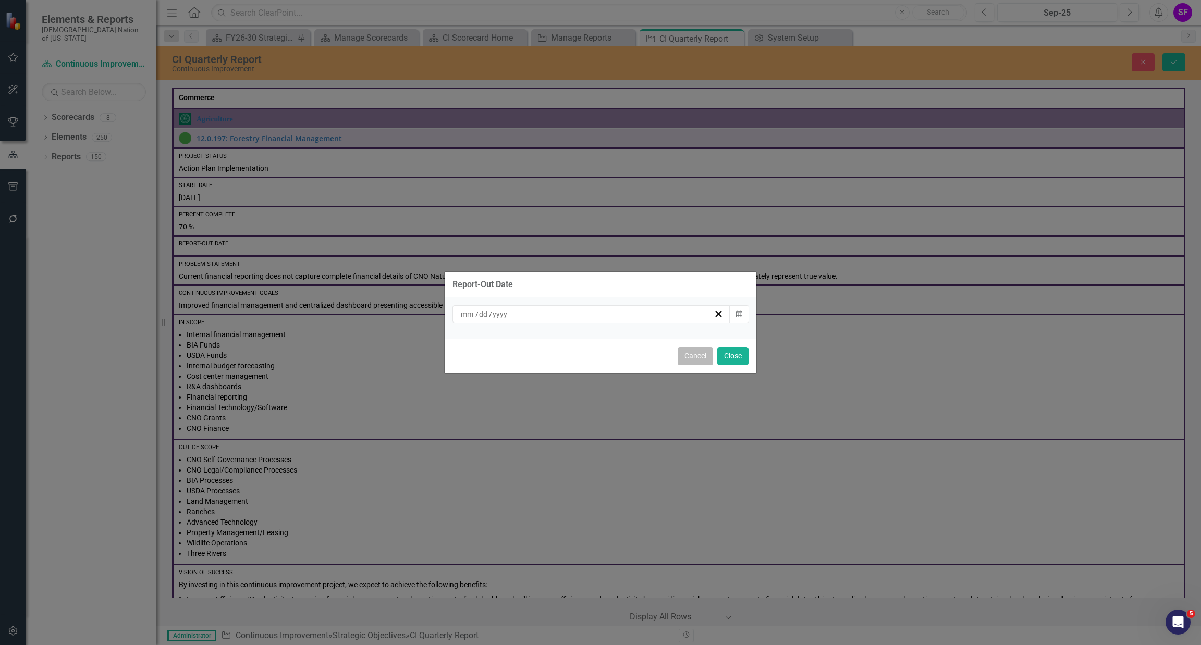
click at [599, 351] on button "Cancel" at bounding box center [695, 356] width 35 height 18
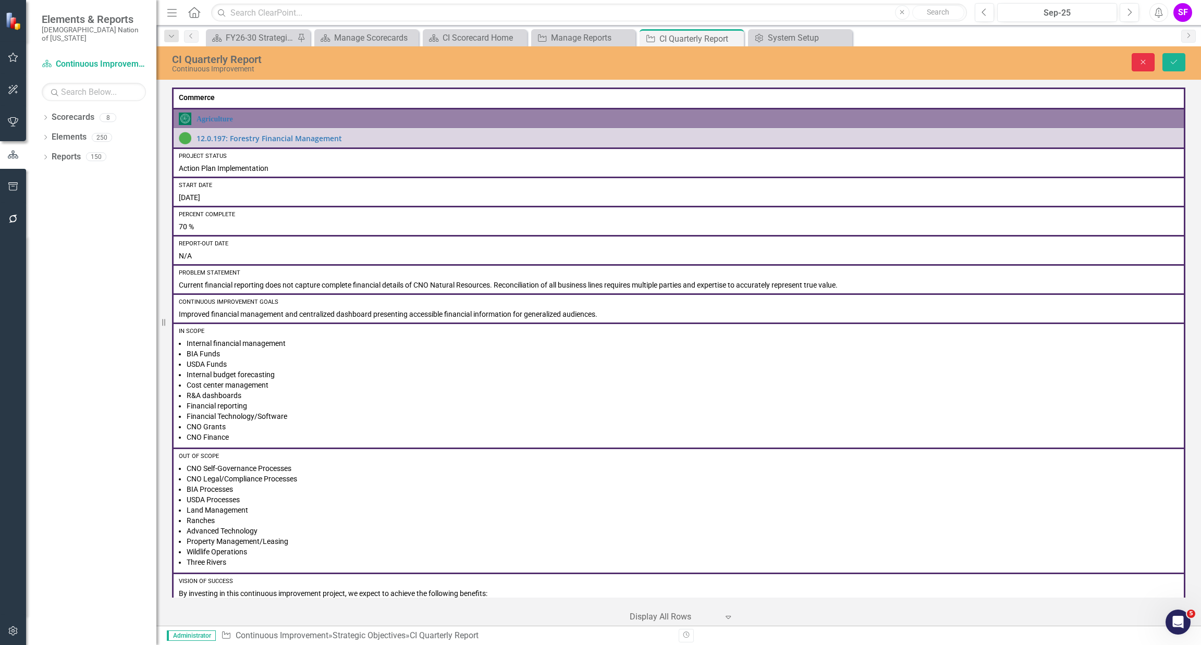
click at [599, 60] on icon "Close" at bounding box center [1142, 61] width 9 height 7
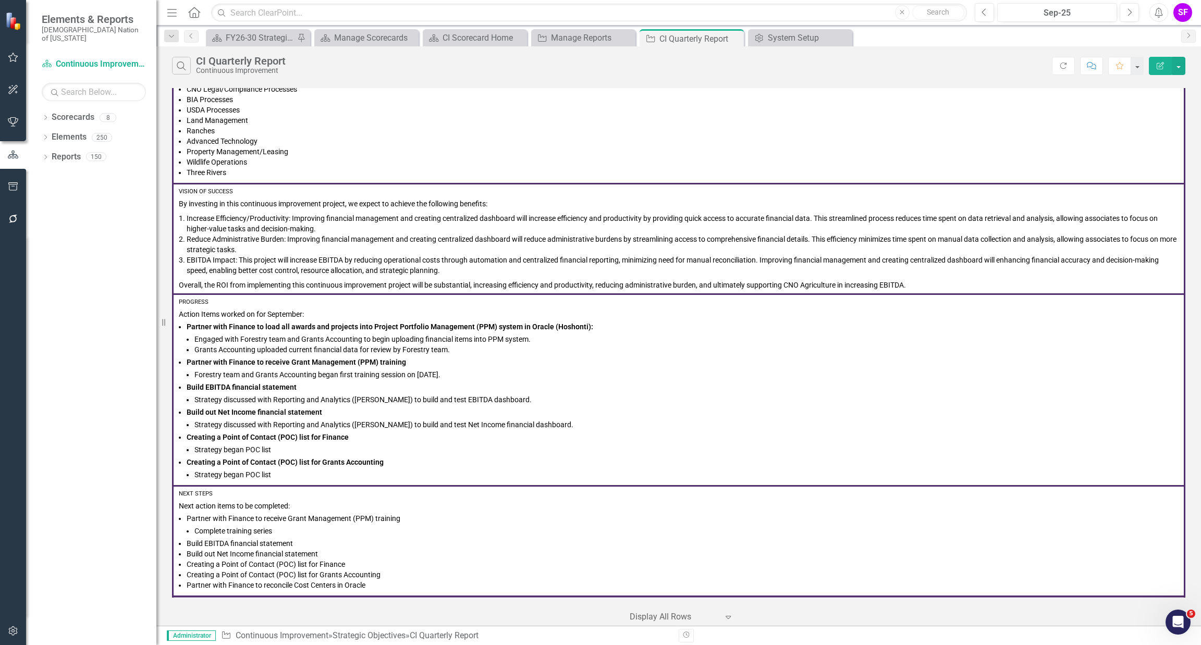
scroll to position [469, 0]
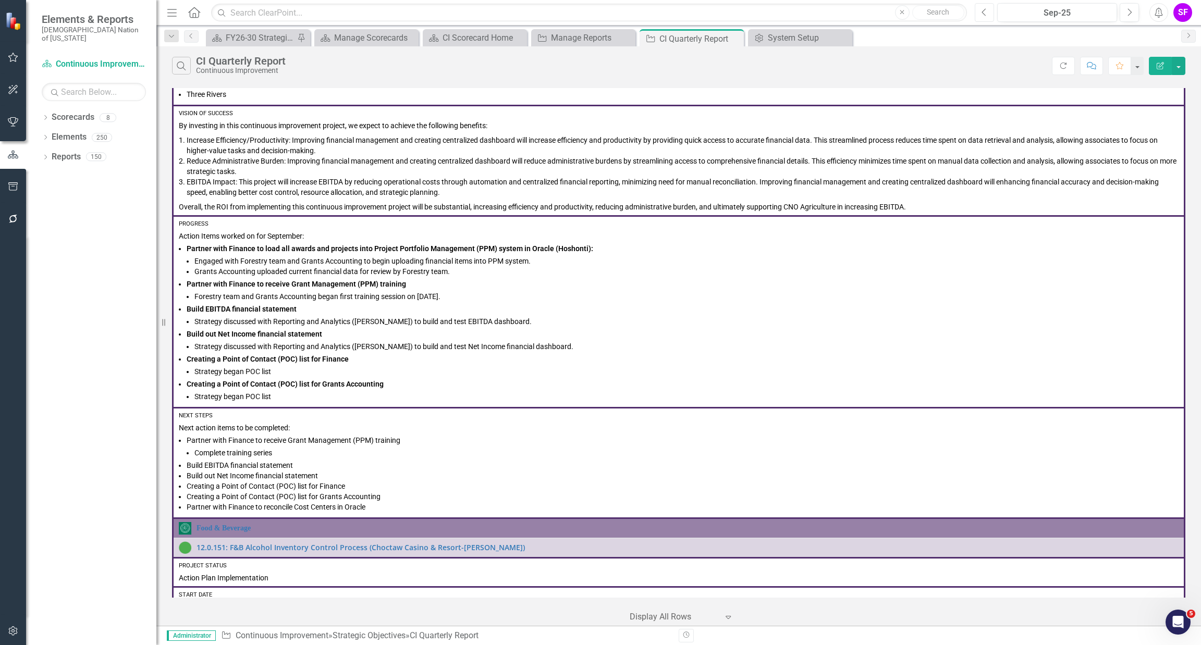
click at [599, 13] on button "Previous" at bounding box center [984, 12] width 19 height 19
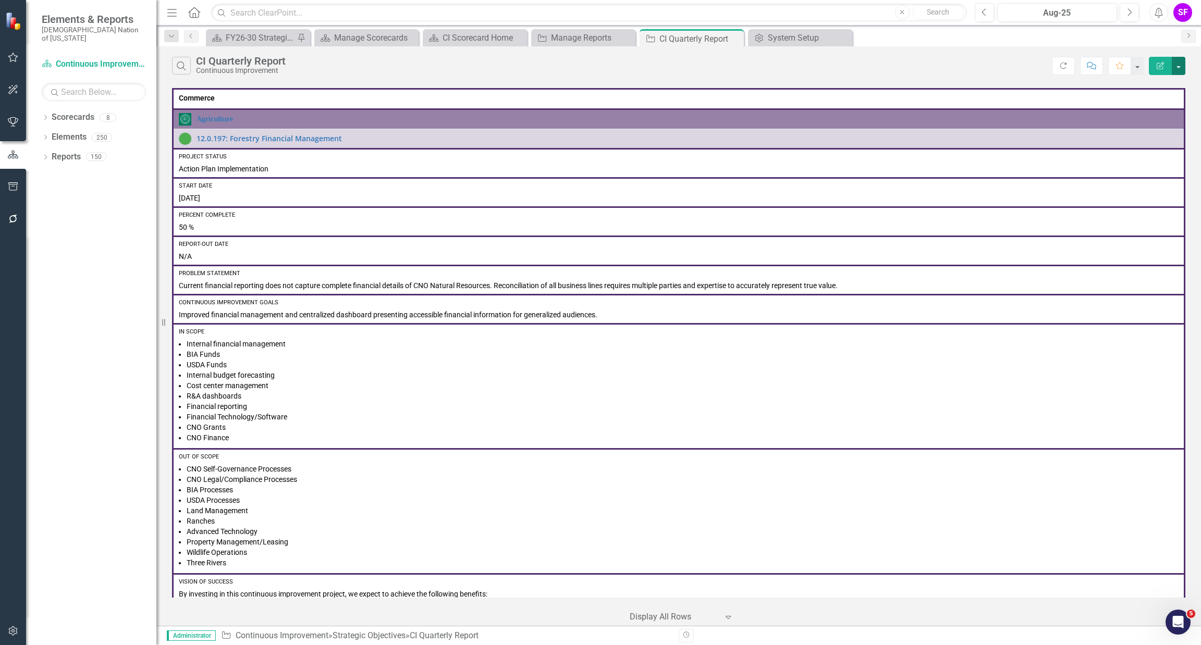
click at [599, 68] on button "button" at bounding box center [1179, 66] width 14 height 18
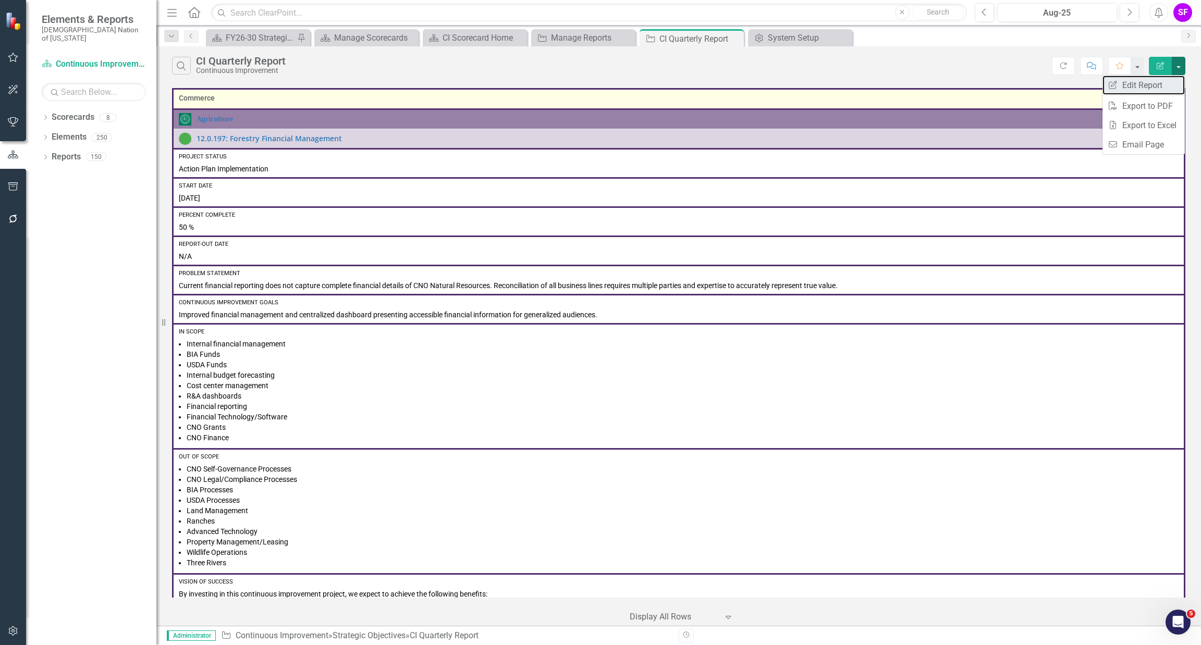
click at [599, 92] on link "Edit Report Edit Report" at bounding box center [1143, 85] width 82 height 19
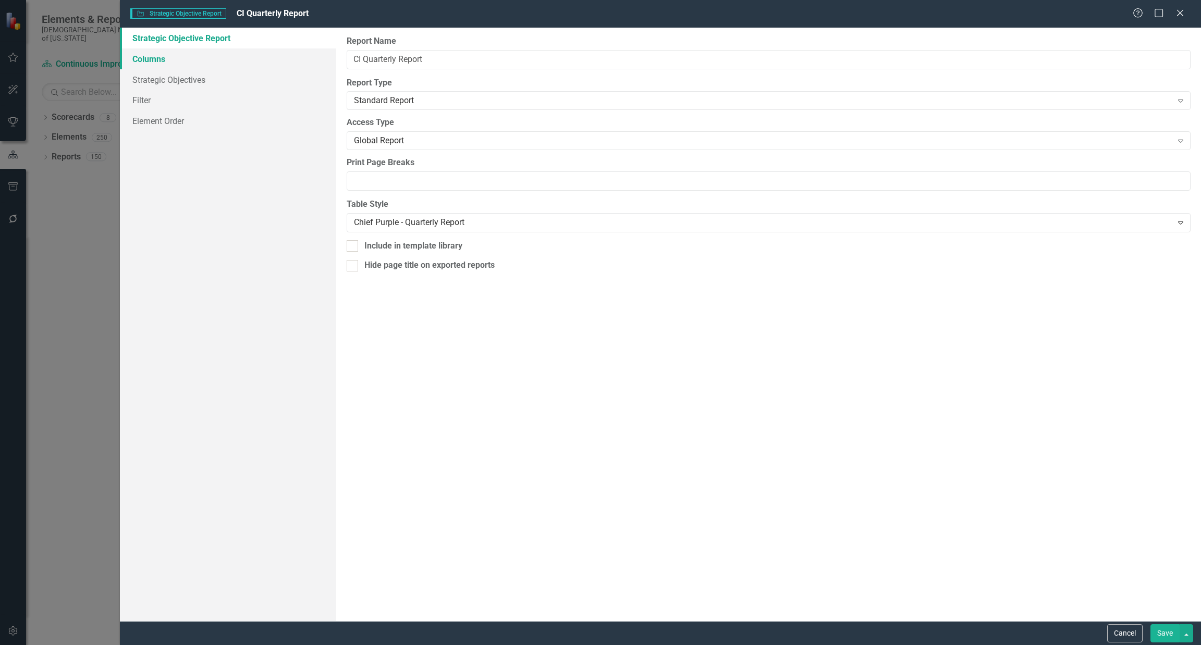
click at [128, 51] on link "Columns" at bounding box center [228, 58] width 216 height 21
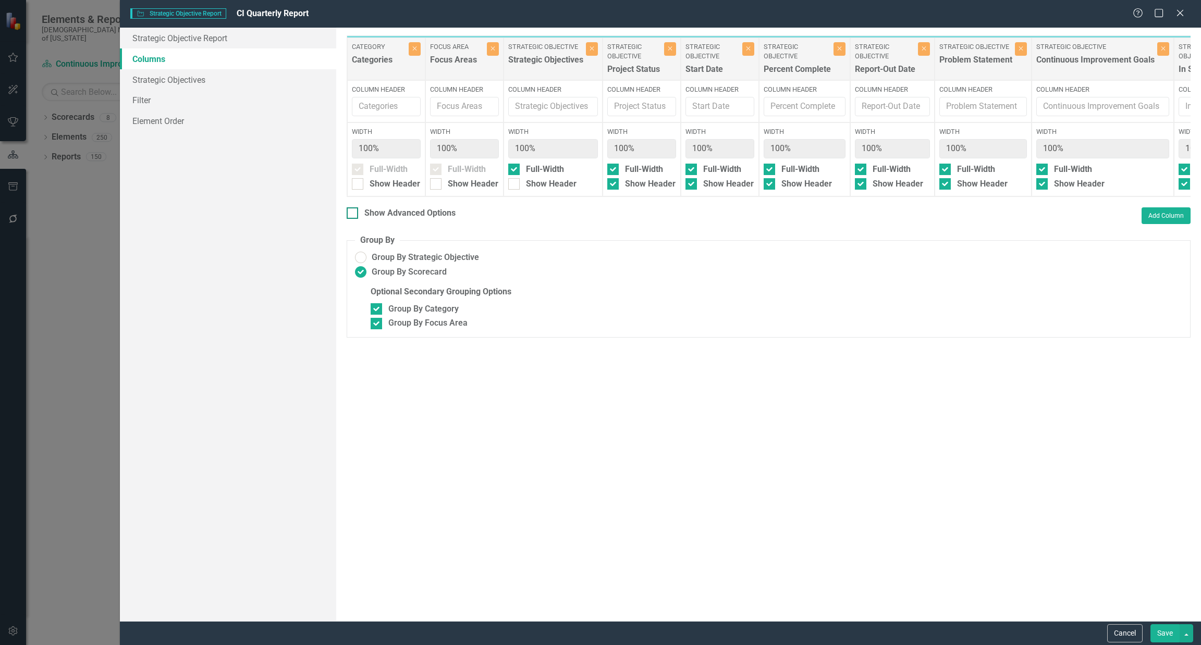
click at [390, 219] on div "Show Advanced Options" at bounding box center [409, 213] width 91 height 12
click at [353, 214] on input "Show Advanced Options" at bounding box center [350, 210] width 7 height 7
checkbox input "true"
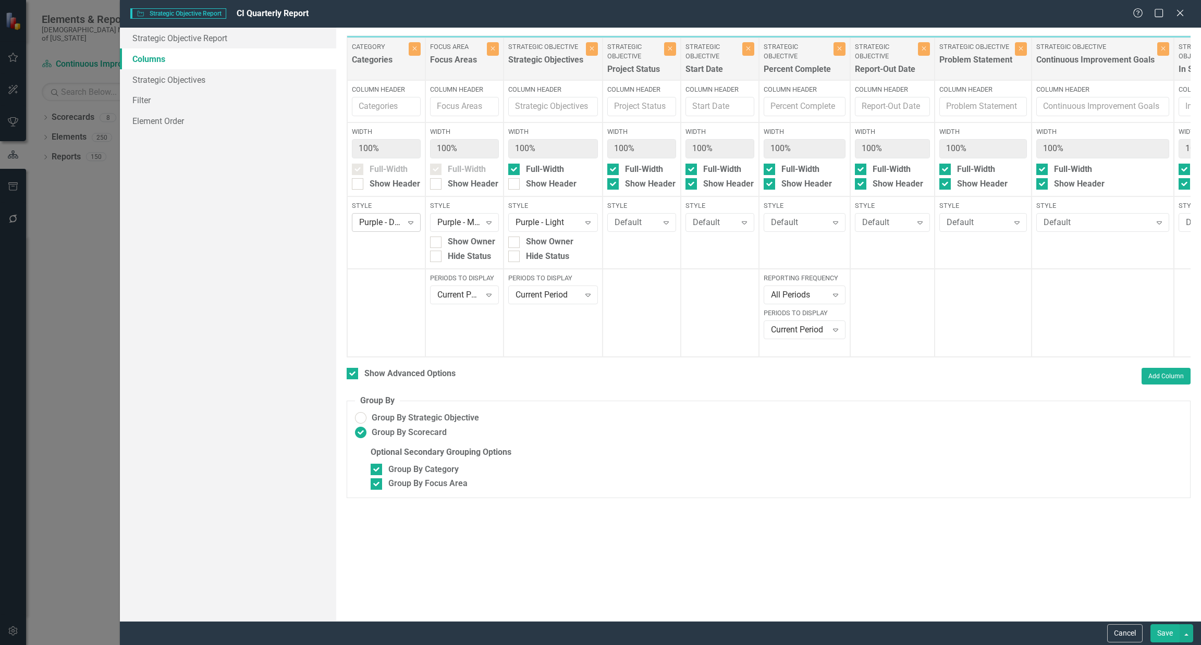
click at [412, 217] on div "Expand" at bounding box center [410, 222] width 19 height 17
click at [399, 297] on div "Chief Purple - Quarterly Report" at bounding box center [395, 299] width 67 height 24
click at [484, 219] on icon "Expand" at bounding box center [489, 222] width 10 height 8
click at [486, 307] on div "Chief Purple - Quarterly Report" at bounding box center [473, 299] width 67 height 24
click at [589, 216] on div "Expand" at bounding box center [588, 222] width 19 height 17
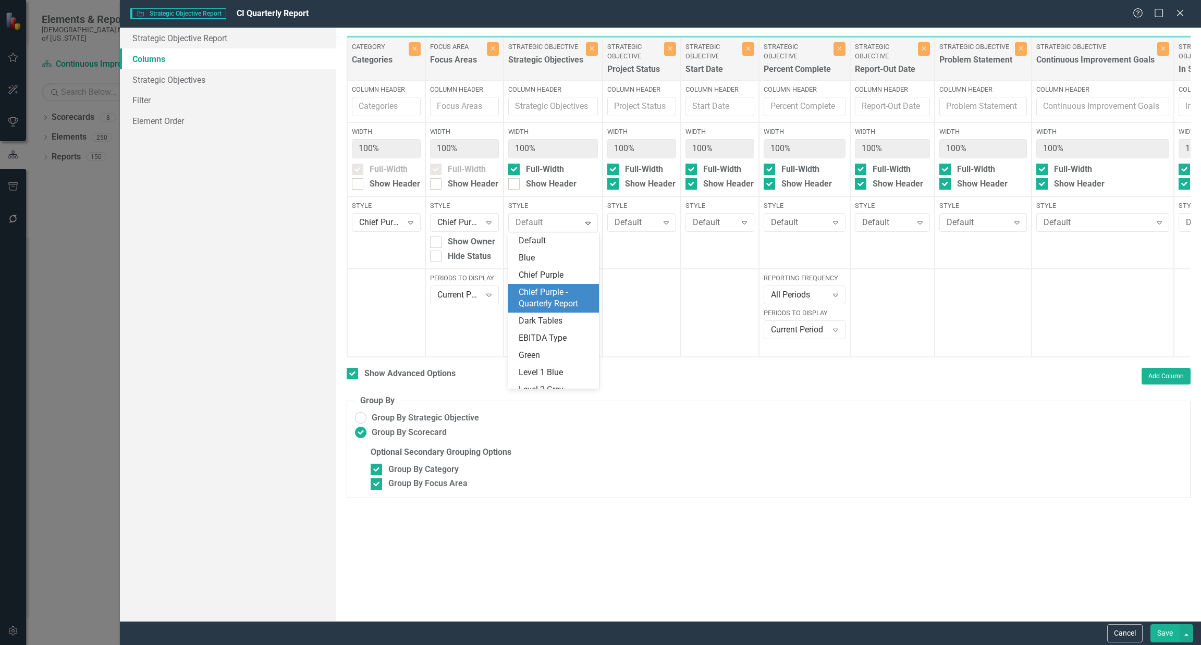
click at [568, 305] on div "Chief Purple - Quarterly Report" at bounding box center [555, 299] width 73 height 24
click at [599, 219] on div "Default" at bounding box center [636, 223] width 43 height 12
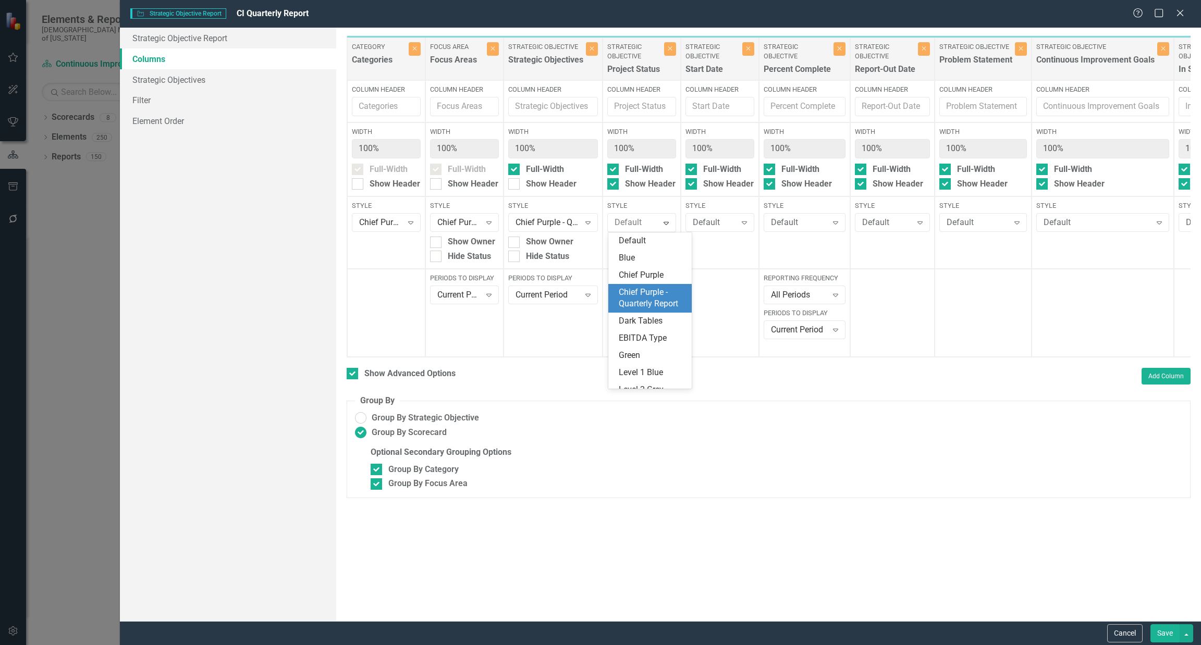
click at [599, 298] on div "Chief Purple - Quarterly Report" at bounding box center [652, 299] width 67 height 24
click at [599, 218] on icon "Expand" at bounding box center [744, 222] width 10 height 8
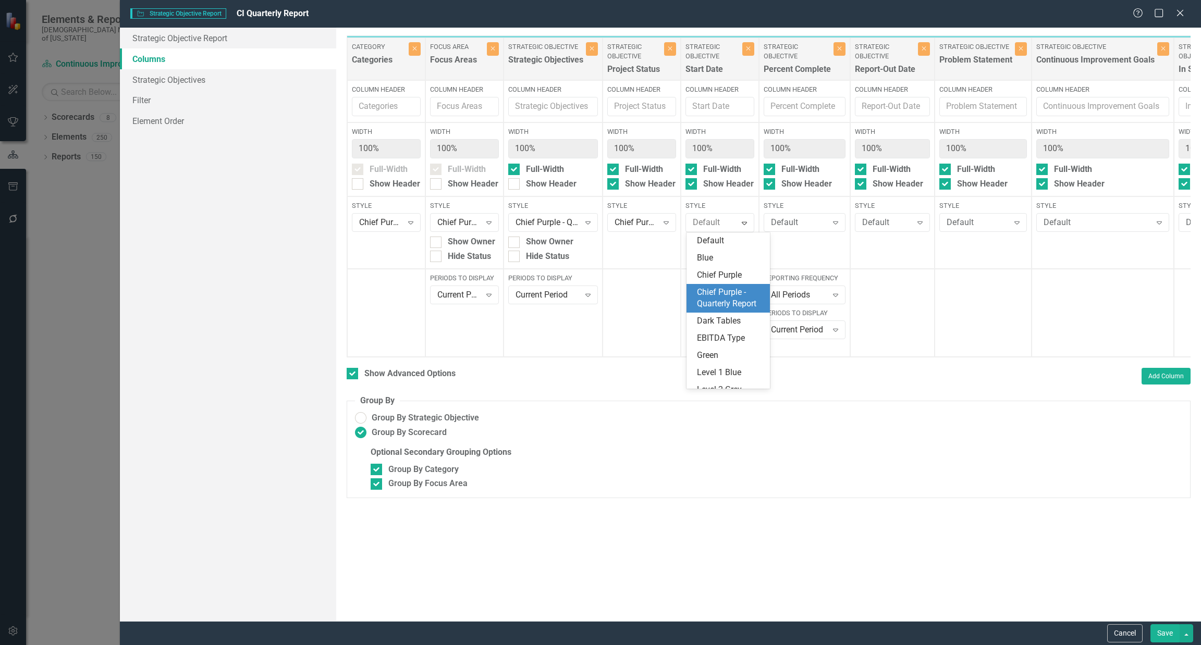
click at [599, 297] on div "Chief Purple - Quarterly Report" at bounding box center [730, 299] width 67 height 24
click at [599, 634] on button "Save" at bounding box center [1164, 633] width 29 height 18
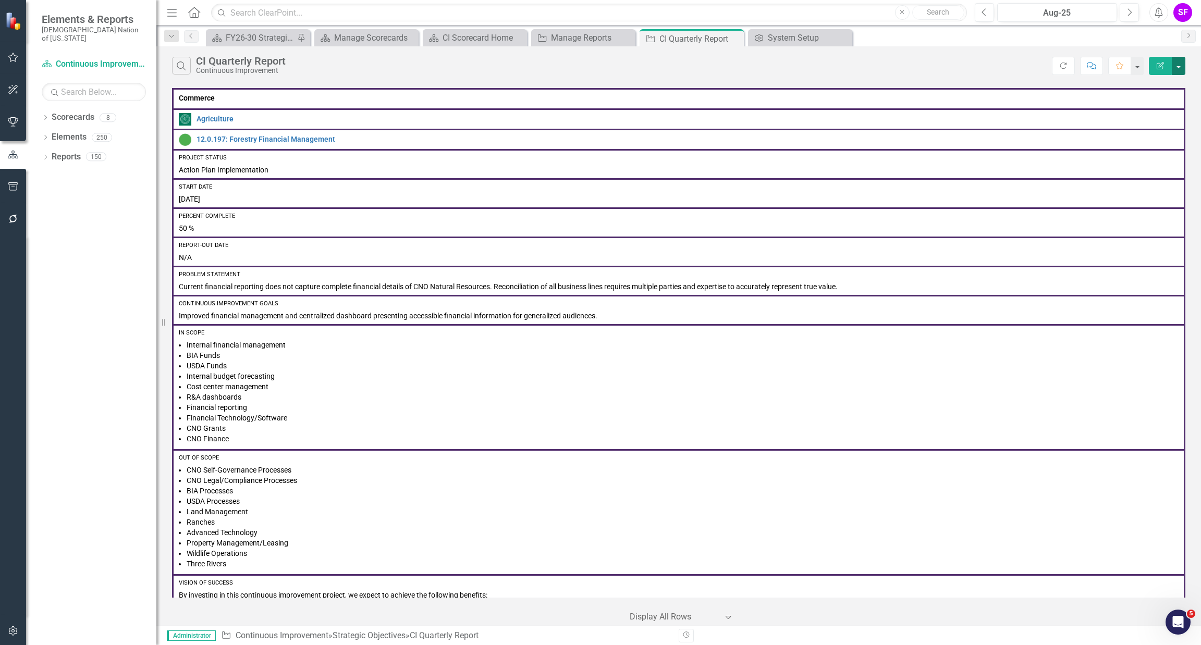
click at [599, 61] on button "button" at bounding box center [1179, 66] width 14 height 18
click at [599, 89] on link "Edit Report Edit Report" at bounding box center [1143, 85] width 82 height 19
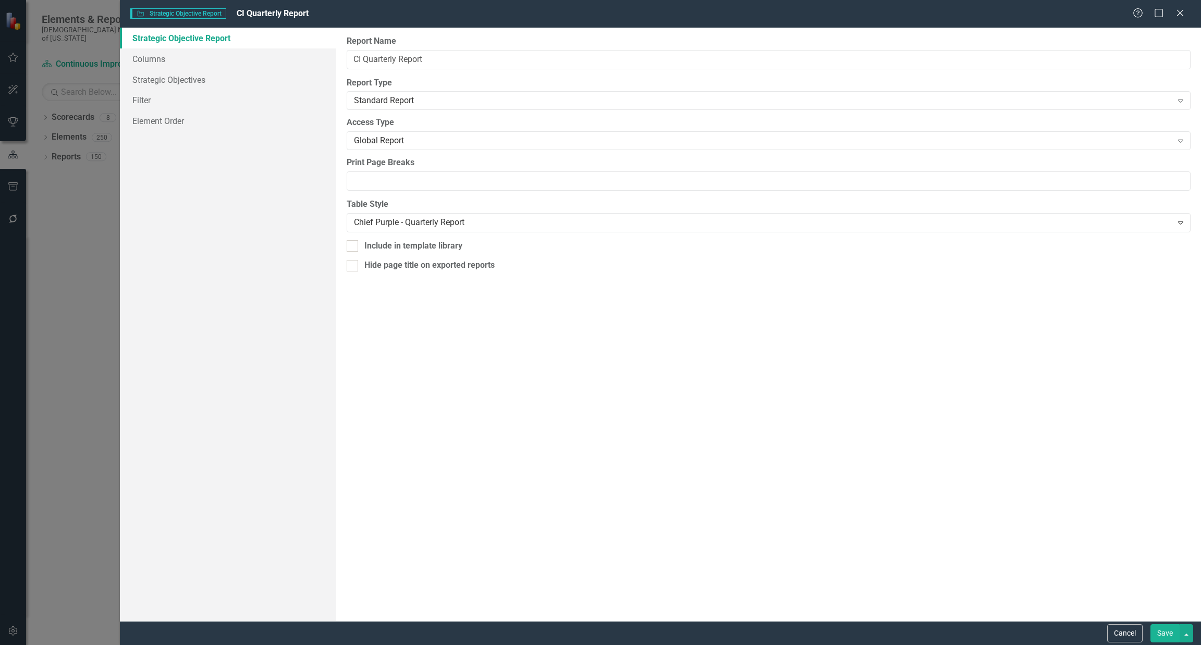
click at [154, 45] on link "Strategic Objective Report" at bounding box center [228, 38] width 216 height 21
click at [144, 51] on link "Columns" at bounding box center [228, 58] width 216 height 21
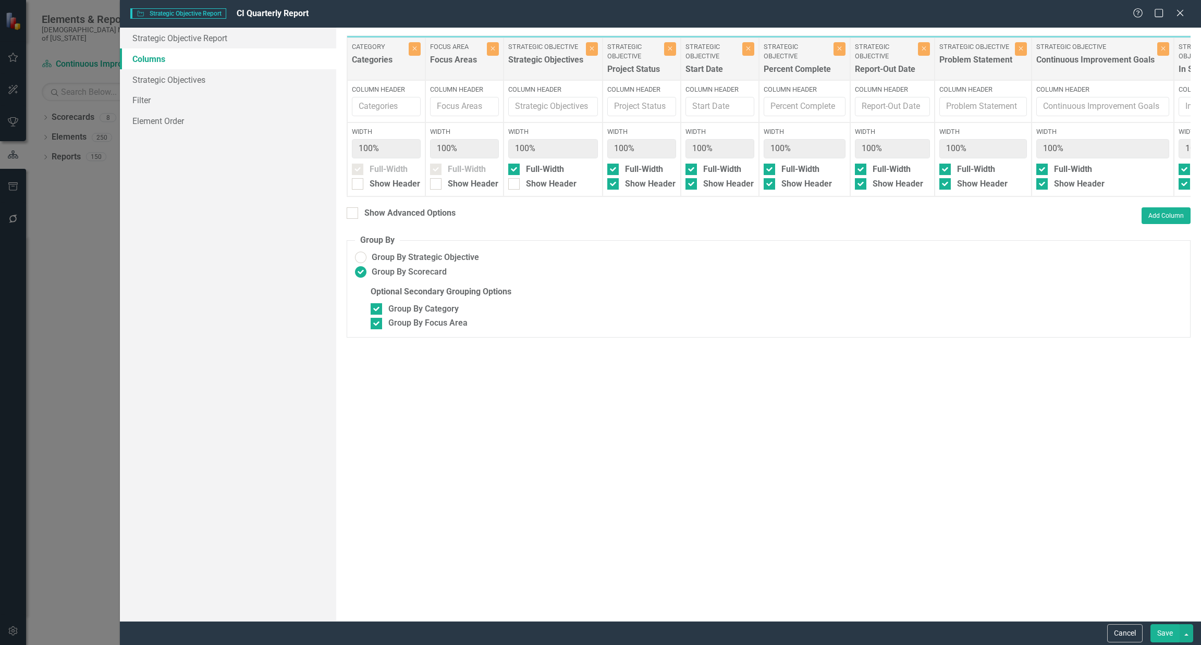
click at [354, 224] on div "Show Advanced Options Add Column" at bounding box center [769, 215] width 844 height 17
click at [355, 214] on div at bounding box center [352, 212] width 11 height 11
click at [353, 214] on input "Show Advanced Options" at bounding box center [350, 210] width 7 height 7
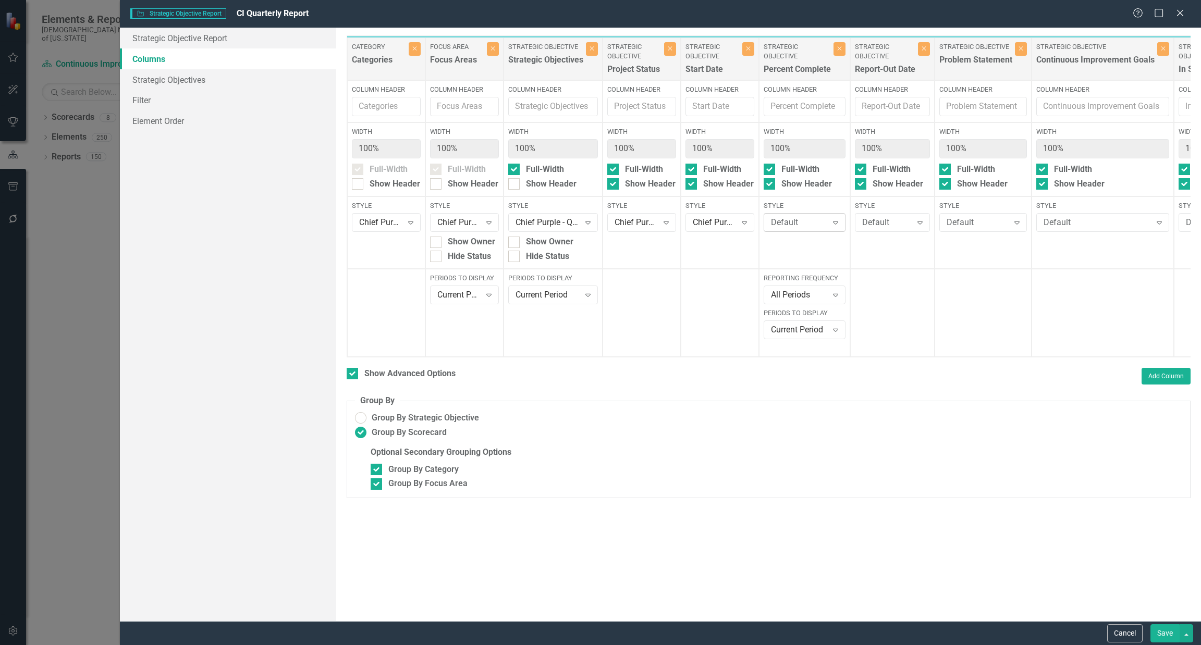
click at [599, 222] on div "Default" at bounding box center [799, 223] width 56 height 12
click at [599, 297] on div "Chief Purple - Quarterly Report" at bounding box center [808, 299] width 67 height 24
click at [599, 220] on div "Default" at bounding box center [887, 223] width 50 height 12
click at [599, 301] on div "Chief Purple - Quarterly Report" at bounding box center [900, 299] width 67 height 24
click at [599, 220] on div "Default" at bounding box center [978, 223] width 62 height 12
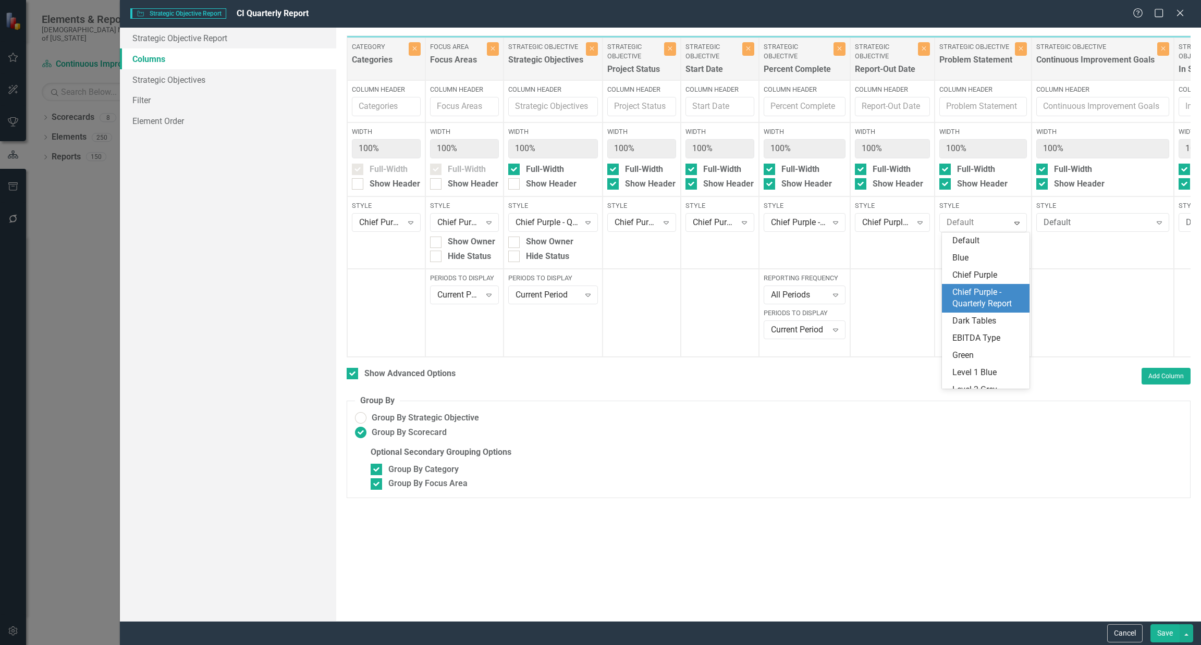
click at [599, 301] on div "Chief Purple - Quarterly Report" at bounding box center [987, 299] width 71 height 24
click at [599, 215] on div "Default Expand" at bounding box center [1102, 222] width 133 height 19
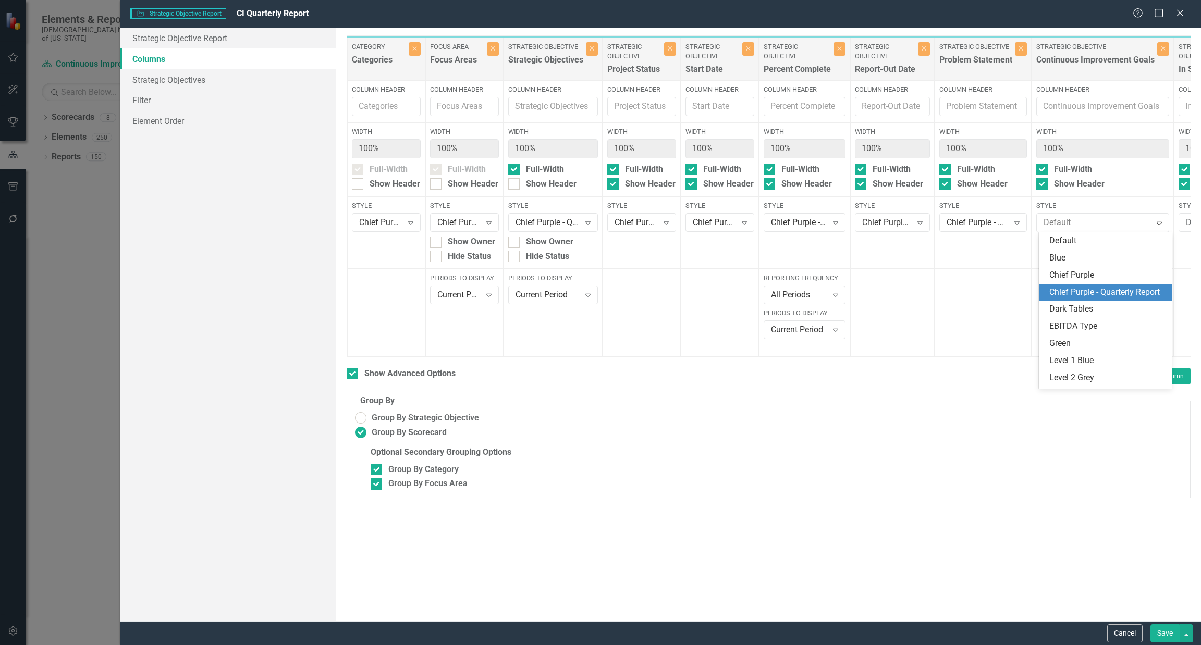
click at [599, 293] on div "Chief Purple - Quarterly Report" at bounding box center [1107, 293] width 116 height 12
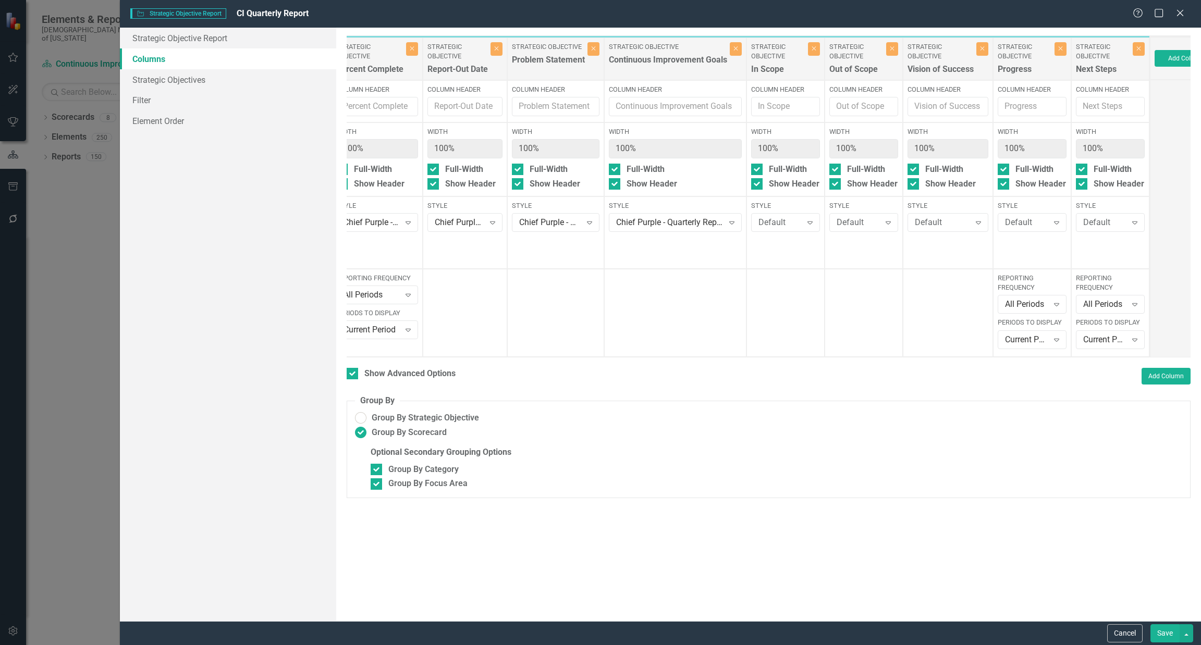
scroll to position [0, 462]
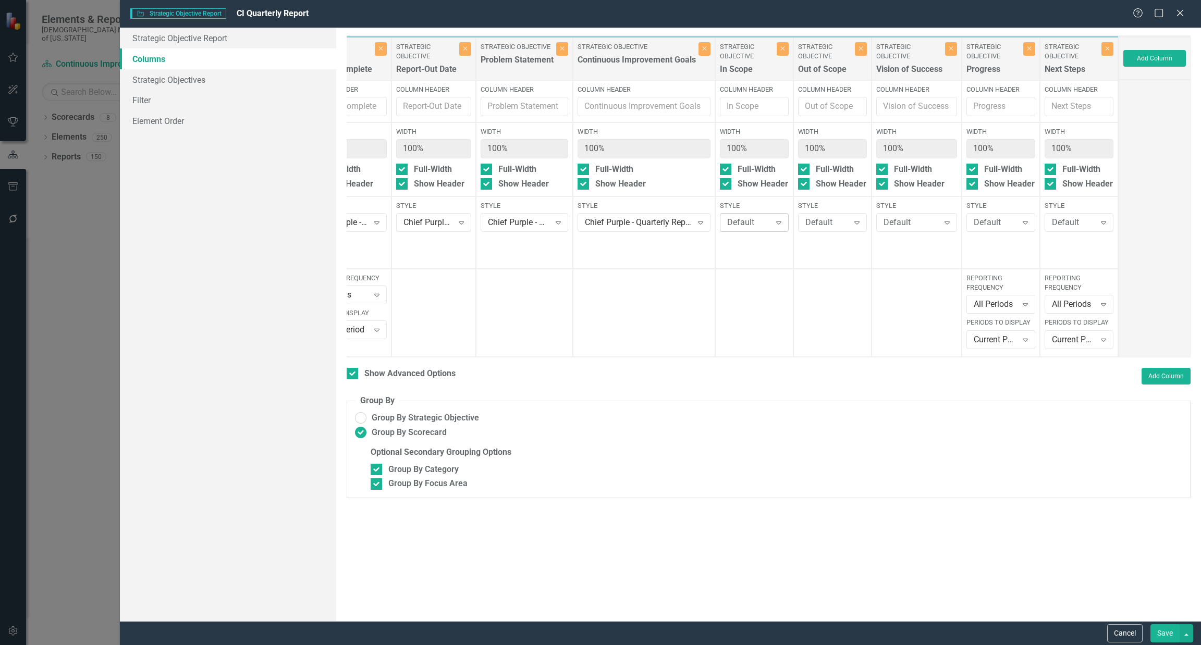
click at [599, 227] on div "Default" at bounding box center [748, 223] width 43 height 12
click at [599, 300] on div "Chief Purple - Quarterly Report" at bounding box center [762, 299] width 67 height 24
click at [599, 218] on div "Default" at bounding box center [826, 223] width 43 height 12
click at [599, 308] on div "Chief Purple - Quarterly Report" at bounding box center [840, 299] width 67 height 24
click at [599, 225] on div "Default" at bounding box center [911, 223] width 55 height 12
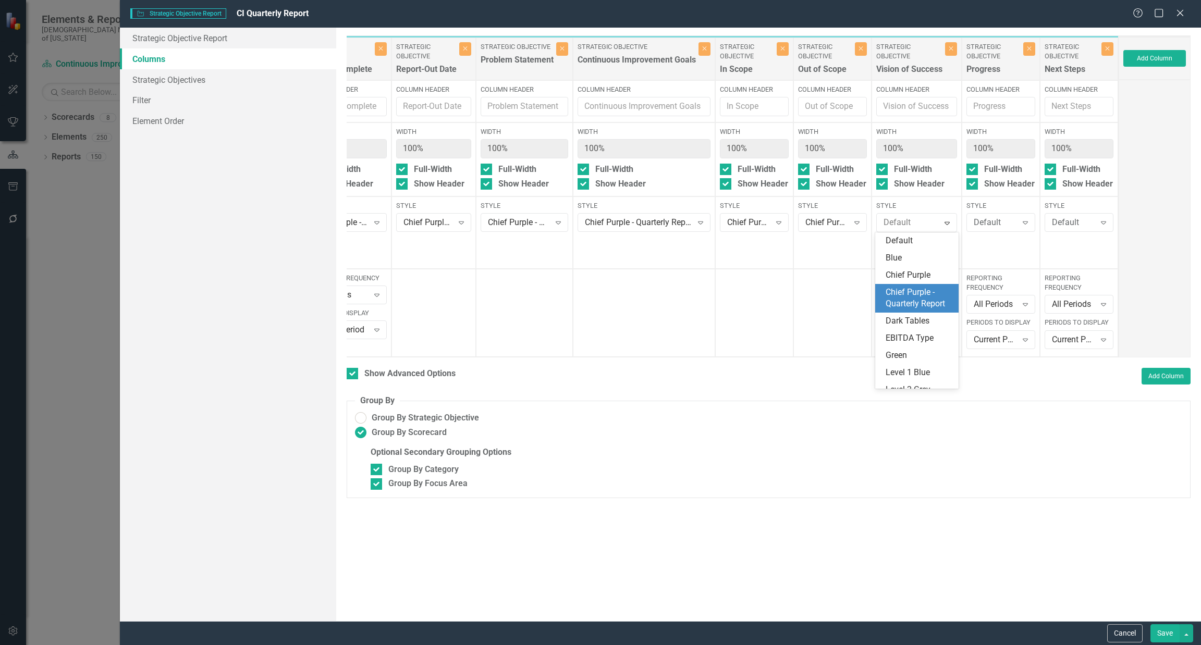
click at [599, 289] on div "Chief Purple - Quarterly Report" at bounding box center [919, 299] width 67 height 24
click at [599, 217] on div "Default" at bounding box center [995, 223] width 43 height 12
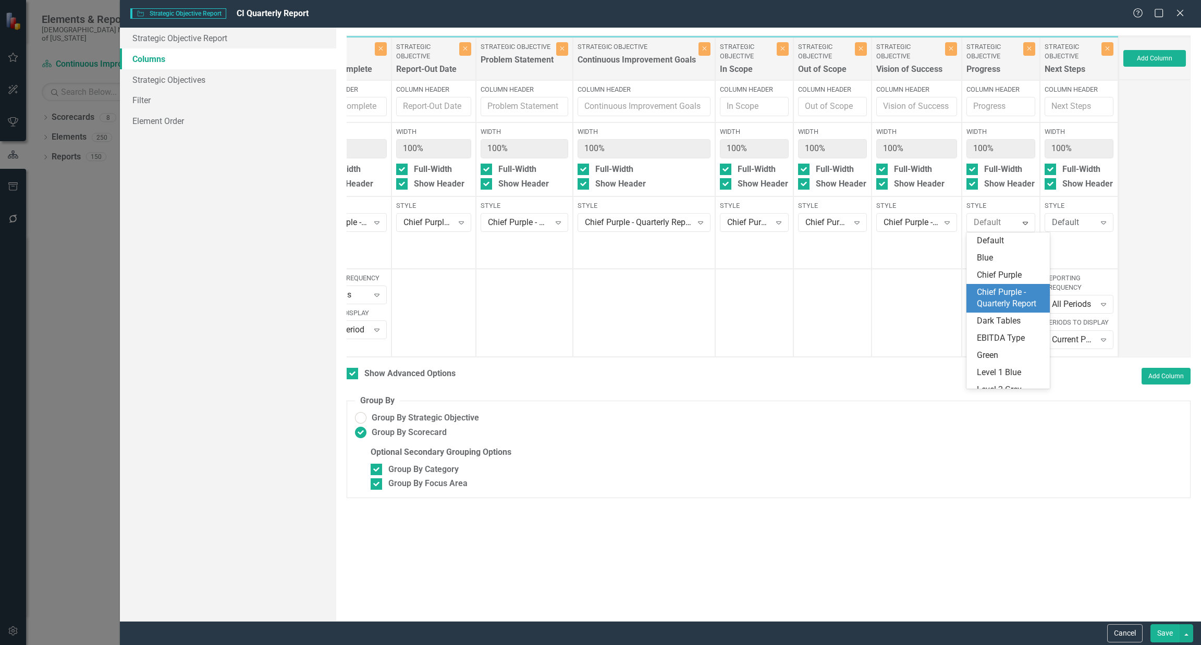
click at [599, 304] on div "Chief Purple - Quarterly Report" at bounding box center [1010, 299] width 67 height 24
click at [599, 214] on div "Default Expand" at bounding box center [1079, 222] width 69 height 19
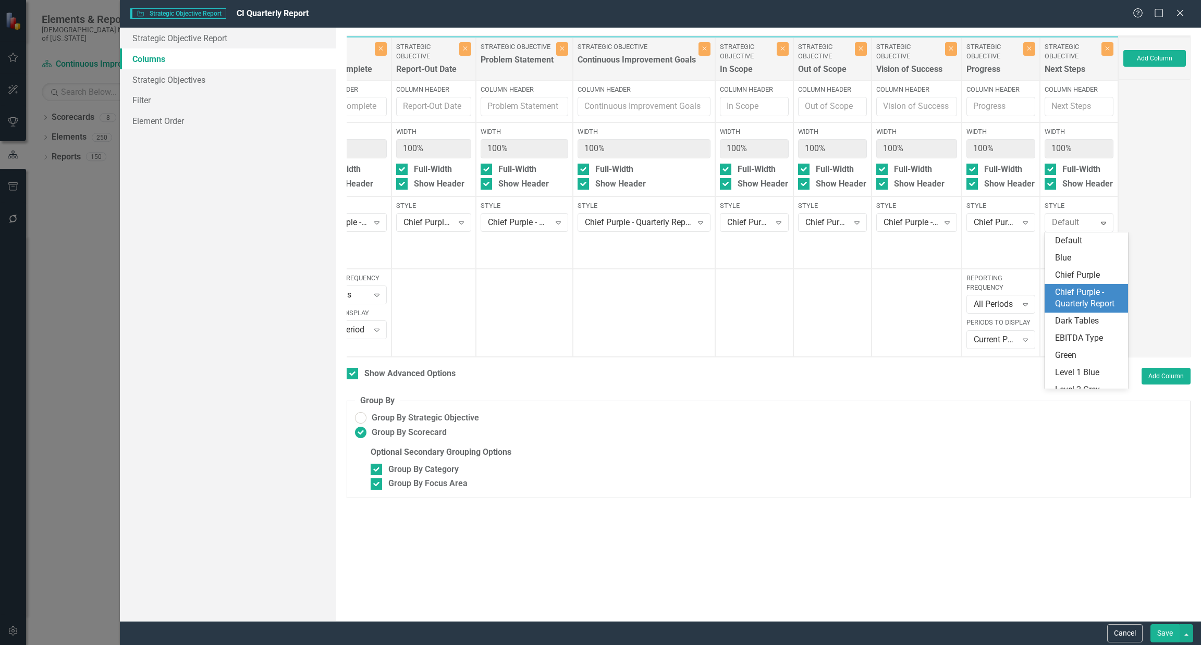
click at [599, 295] on div "Chief Purple - Quarterly Report" at bounding box center [1088, 299] width 67 height 24
click at [599, 644] on div "Cancel Save" at bounding box center [660, 633] width 1081 height 24
click at [599, 633] on button "Save" at bounding box center [1164, 633] width 29 height 18
checkbox input "false"
radio input "false"
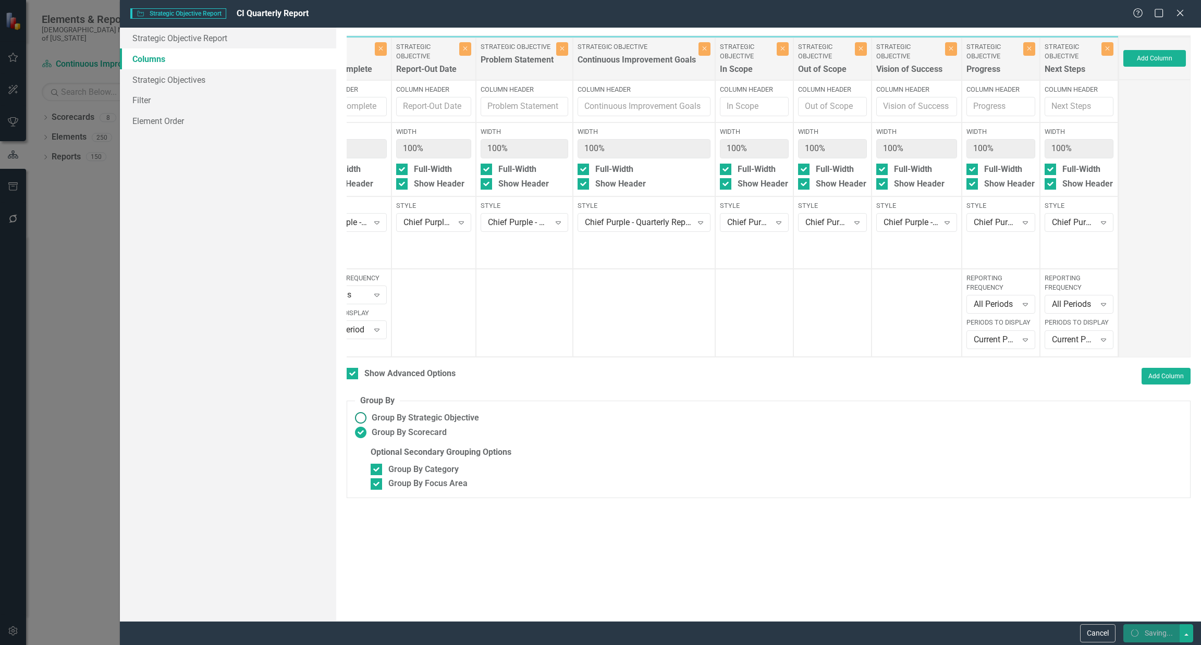
checkbox input "false"
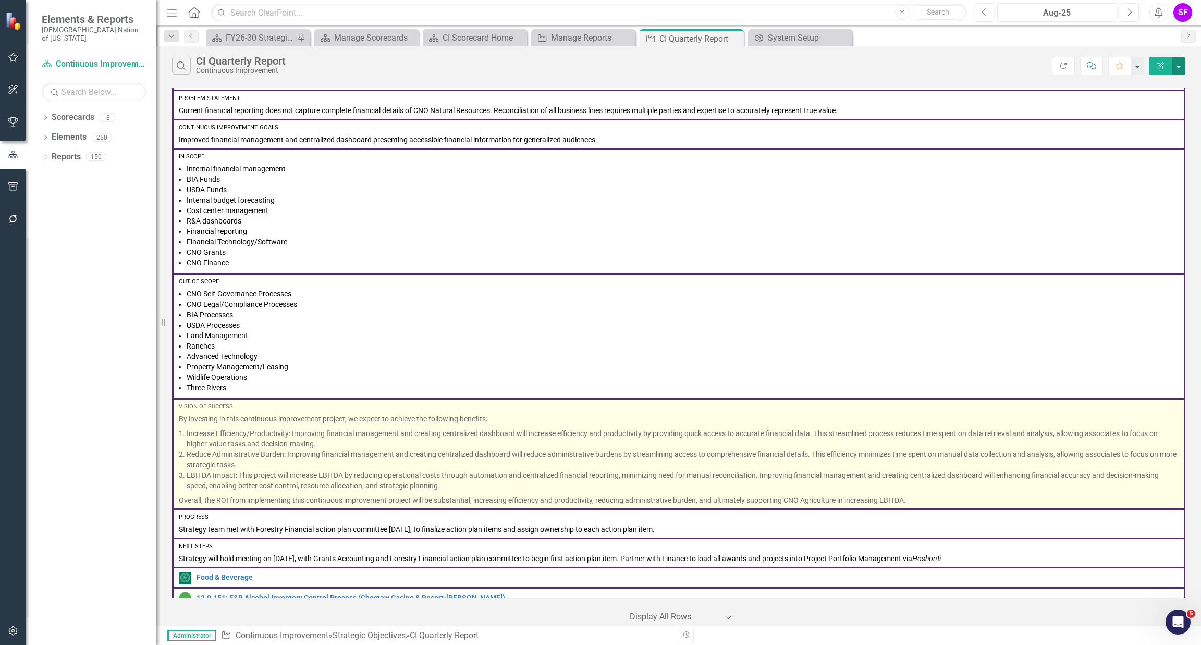
scroll to position [0, 0]
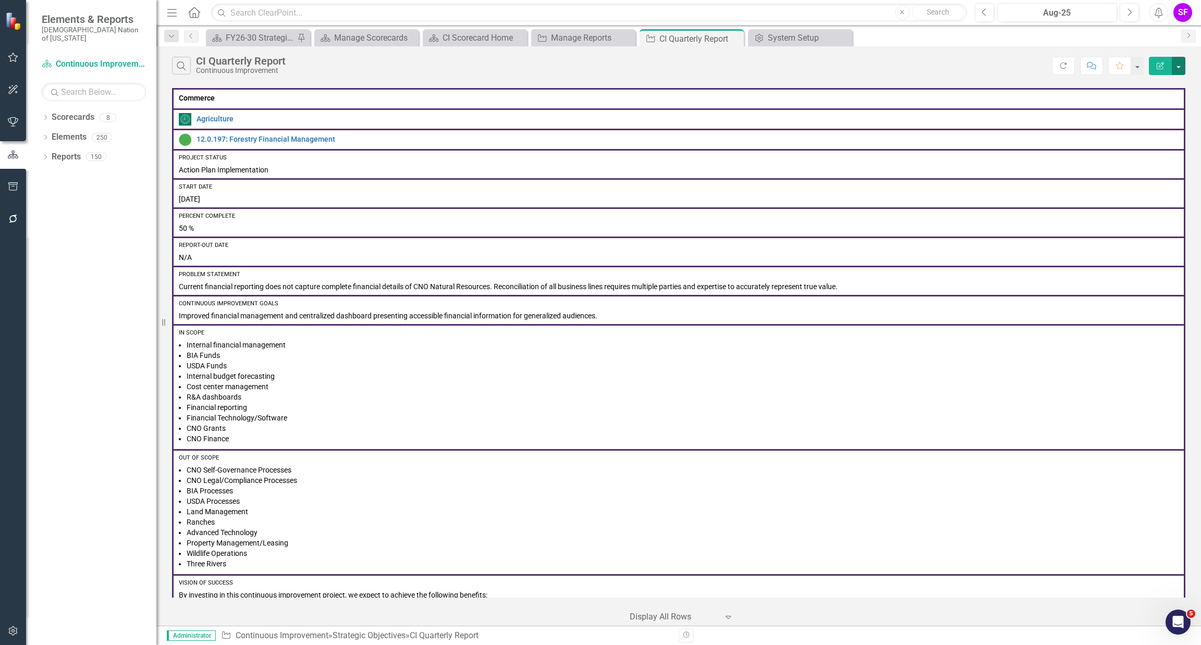
click at [599, 69] on button "button" at bounding box center [1179, 66] width 14 height 18
click at [599, 79] on link "Edit Report Edit Report" at bounding box center [1143, 85] width 82 height 19
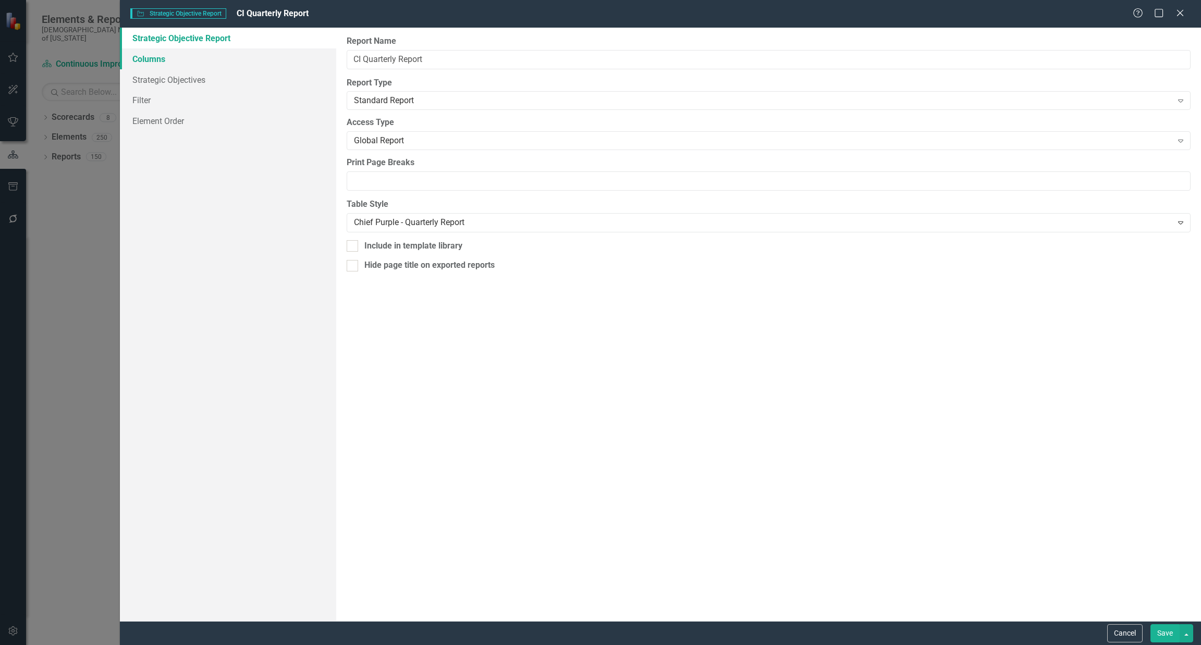
click at [155, 60] on link "Columns" at bounding box center [228, 58] width 216 height 21
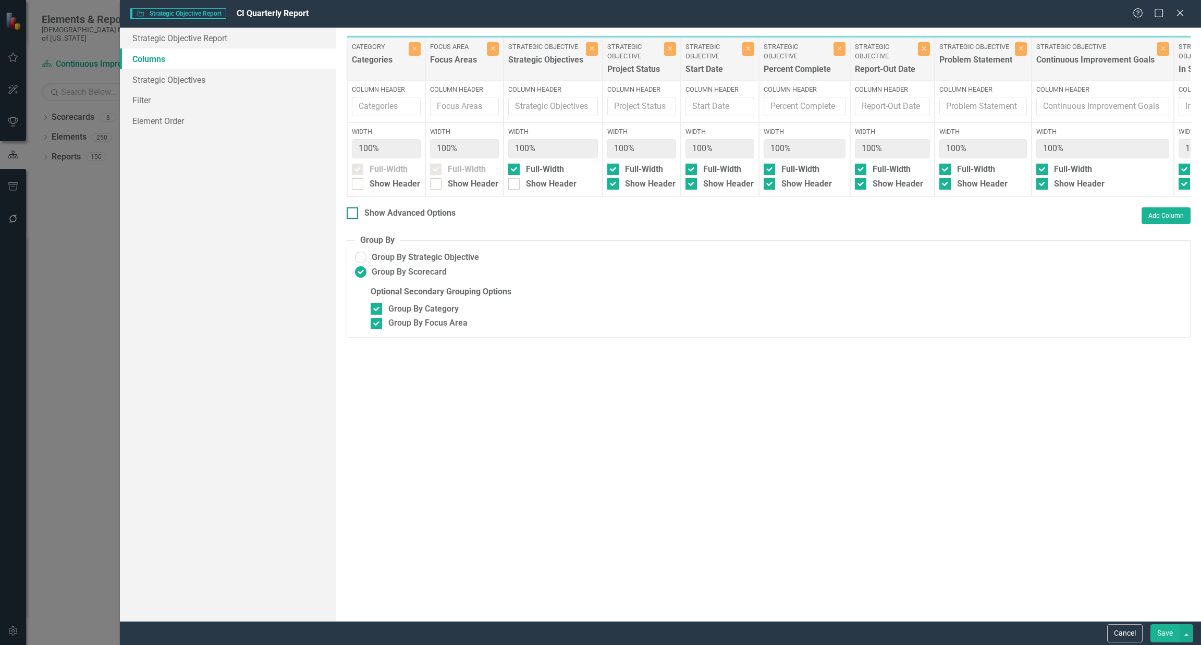
click at [374, 219] on div "Show Advanced Options" at bounding box center [409, 213] width 91 height 12
click at [353, 214] on input "Show Advanced Options" at bounding box center [350, 210] width 7 height 7
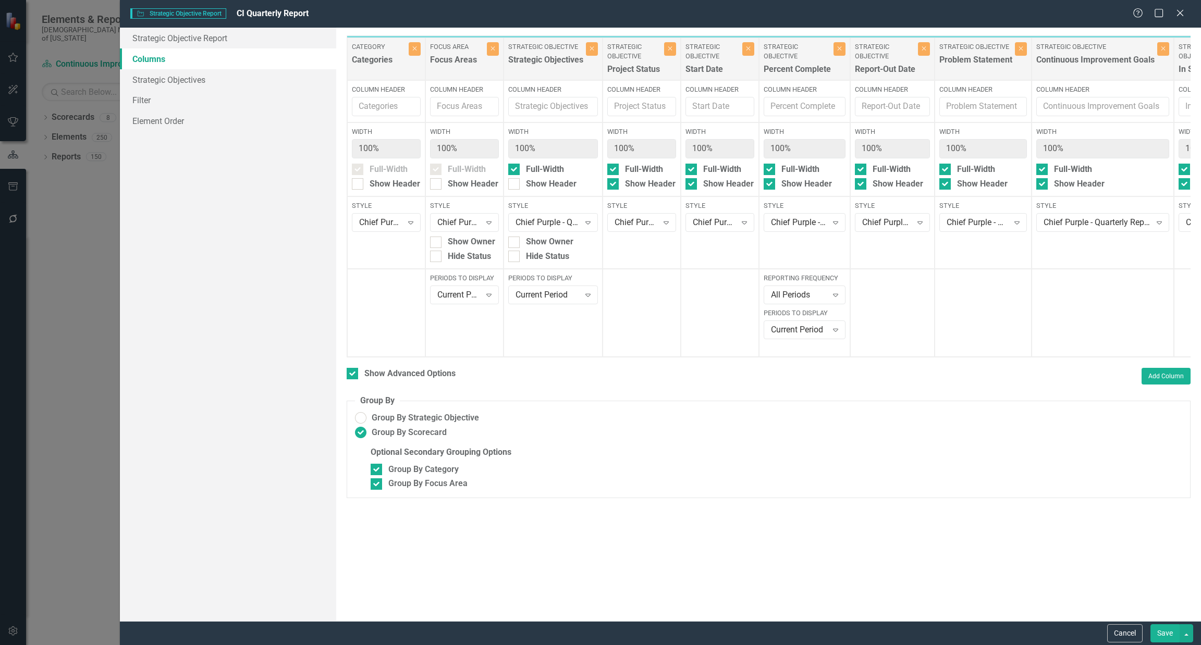
click at [573, 212] on div "Style Chief Purple - Quarterly Report Expand" at bounding box center [553, 216] width 90 height 30
click at [577, 220] on div "Chief Purple - Quarterly Report" at bounding box center [548, 223] width 64 height 12
click at [234, 272] on div "Strategic Objective Report Columns Strategic Objectives Filter Element Order" at bounding box center [228, 325] width 216 height 594
click at [411, 218] on icon "Expand" at bounding box center [411, 222] width 10 height 8
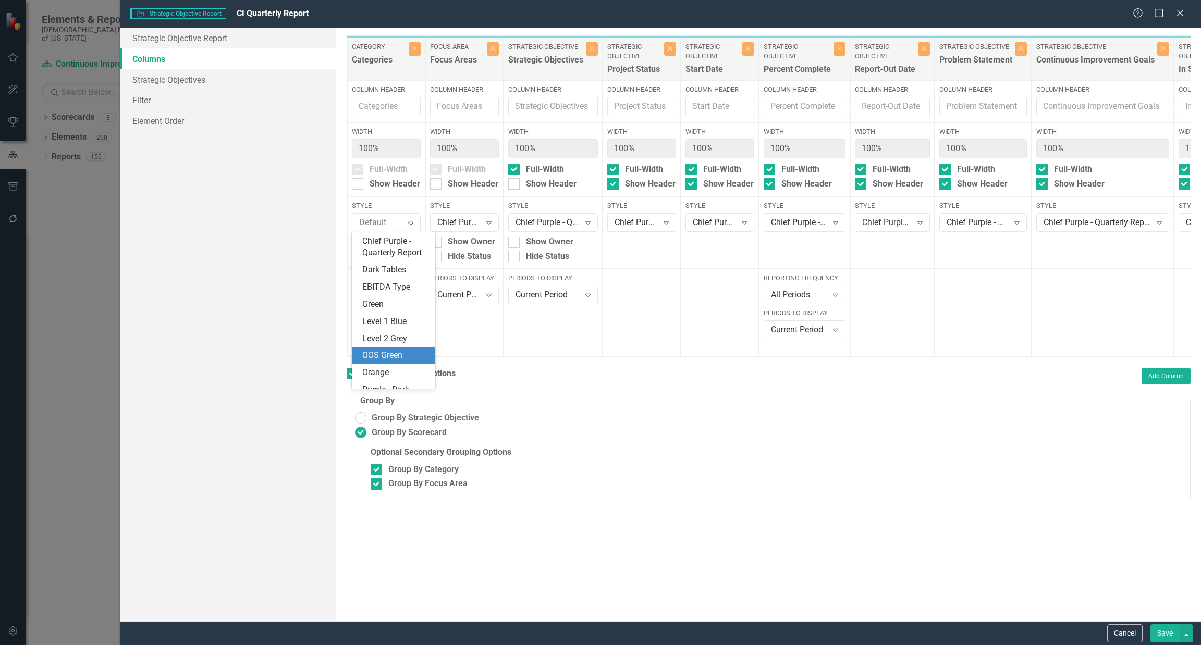
scroll to position [118, 0]
click at [405, 341] on div "Purple - Dark" at bounding box center [393, 345] width 83 height 17
click at [486, 219] on icon "Expand" at bounding box center [489, 222] width 10 height 8
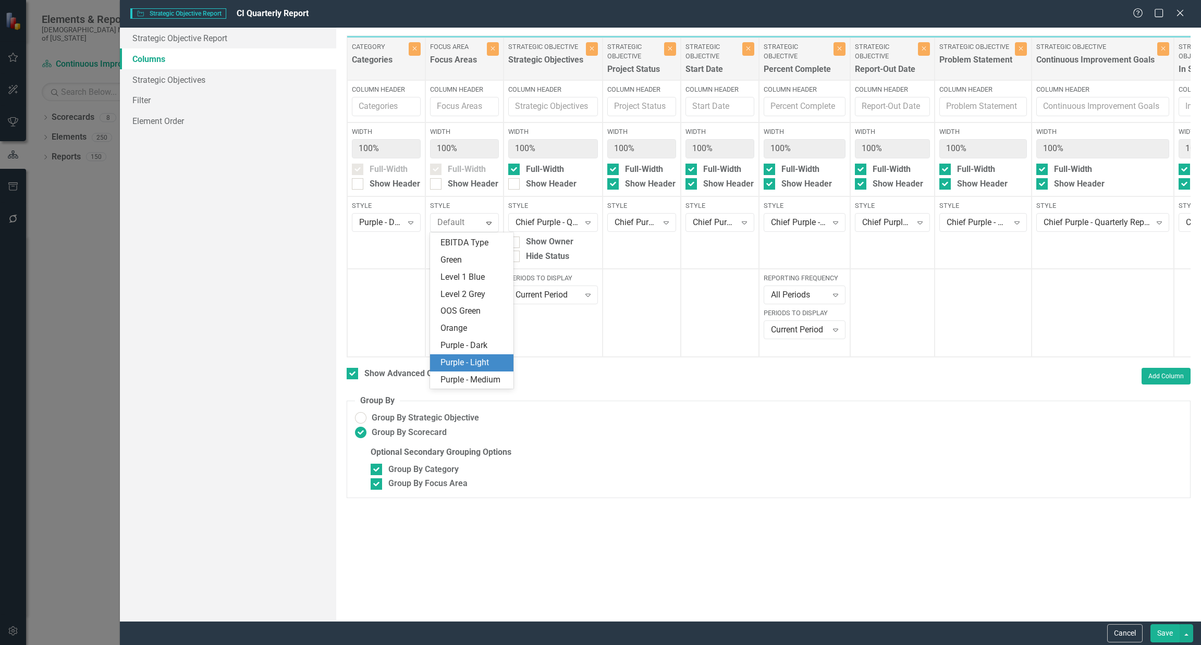
click at [484, 357] on div "Purple - Light" at bounding box center [473, 363] width 67 height 12
click at [599, 631] on button "Save" at bounding box center [1164, 633] width 29 height 18
checkbox input "false"
radio input "false"
checkbox input "false"
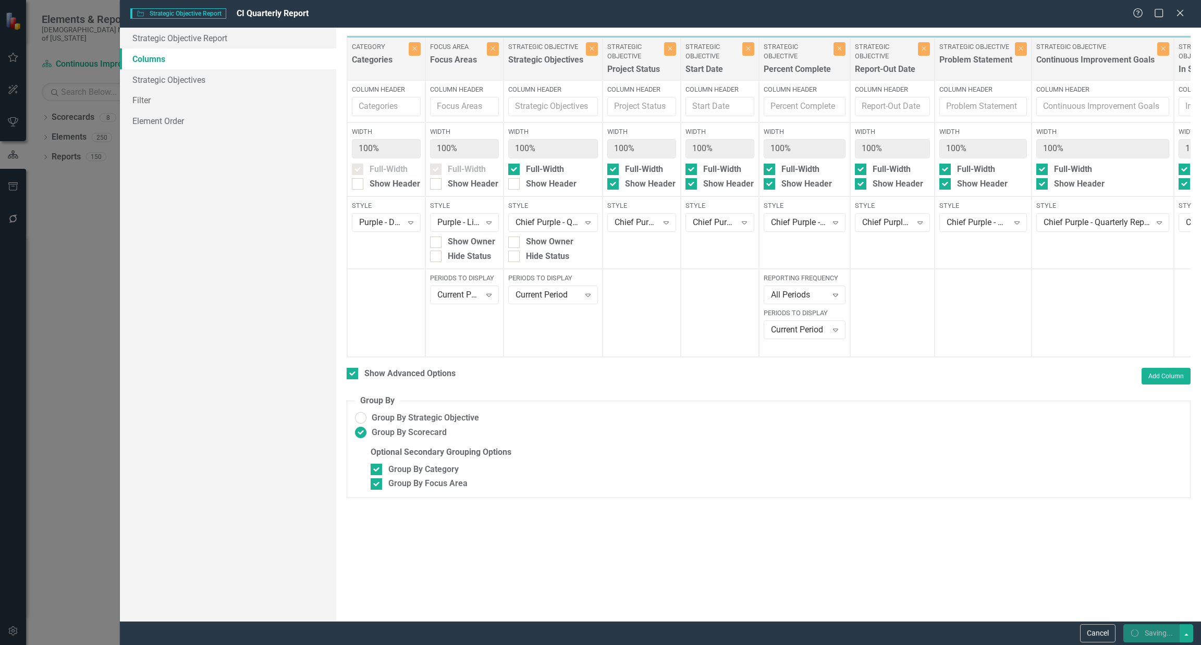
checkbox input "false"
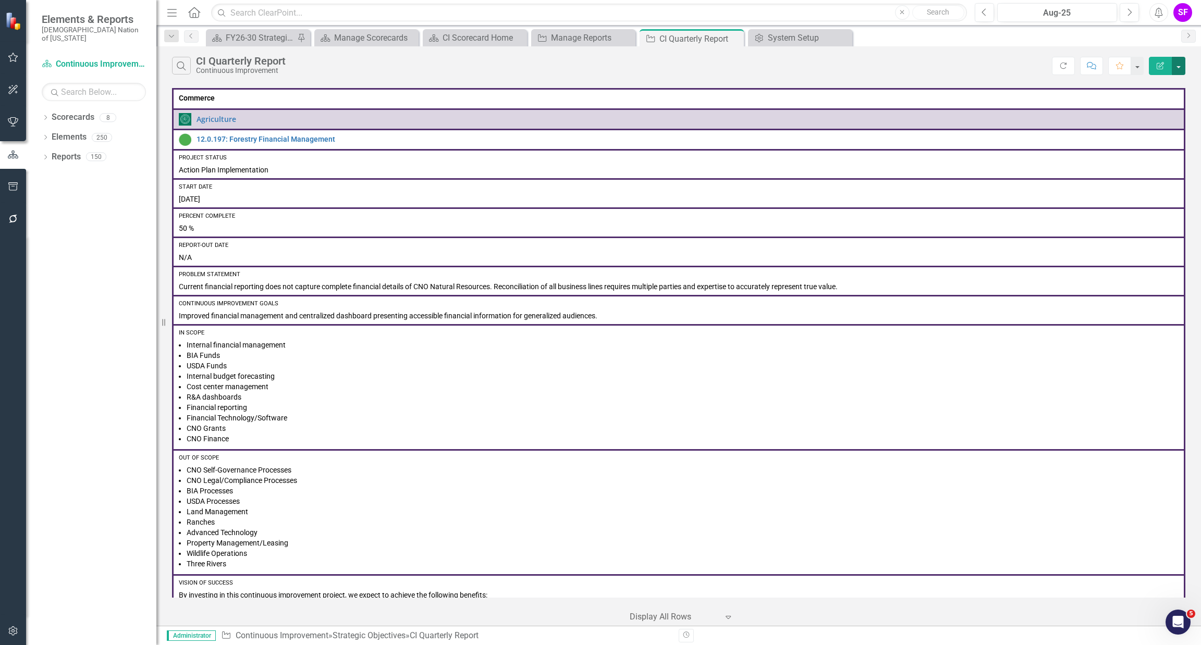
click at [599, 69] on button "button" at bounding box center [1179, 66] width 14 height 18
click at [599, 83] on link "Edit Report Edit Report" at bounding box center [1143, 85] width 82 height 19
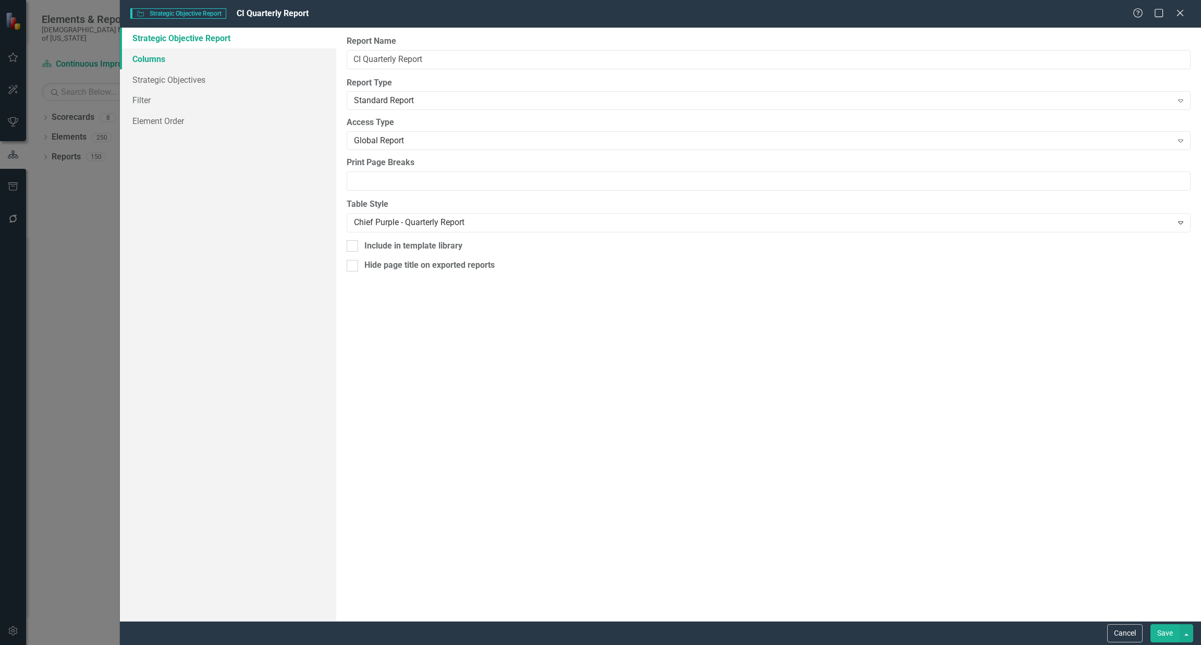
click at [151, 57] on link "Columns" at bounding box center [228, 58] width 216 height 21
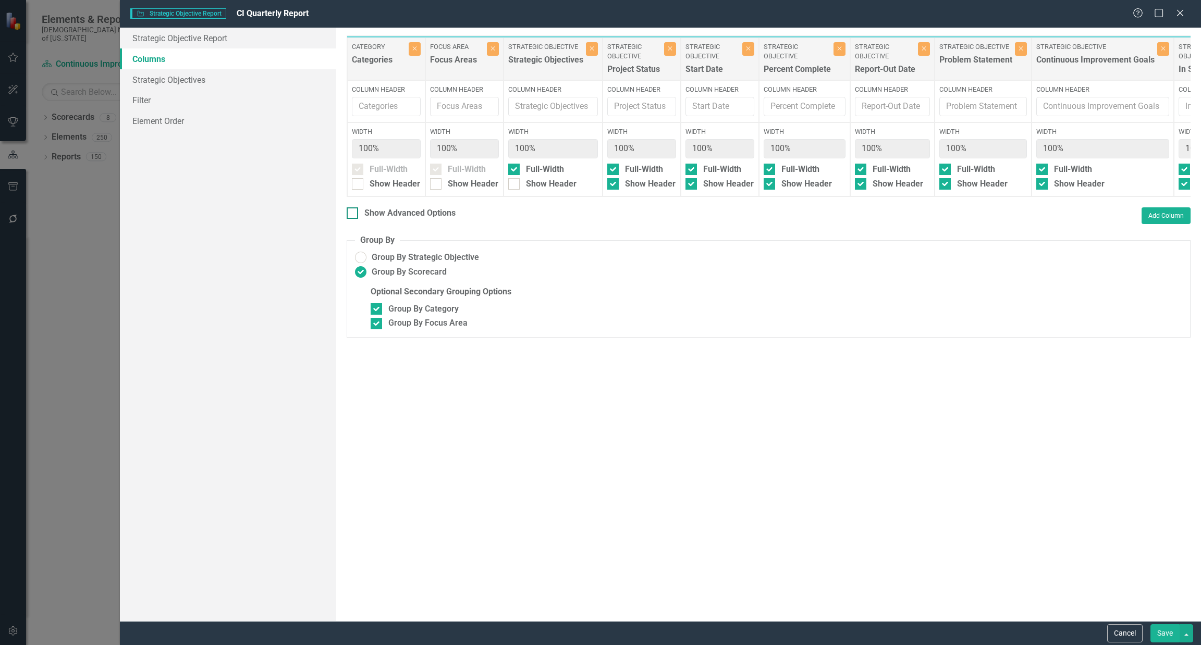
click at [400, 219] on div "Show Advanced Options" at bounding box center [409, 213] width 91 height 12
click at [353, 214] on input "Show Advanced Options" at bounding box center [350, 210] width 7 height 7
checkbox input "true"
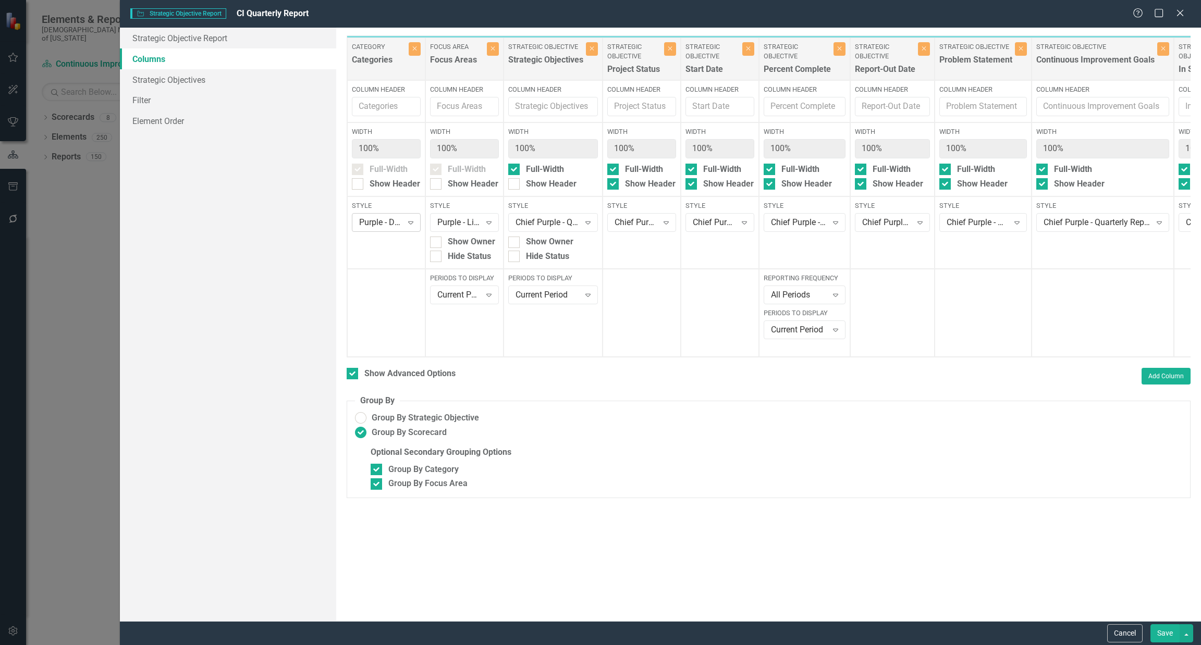
click at [402, 220] on div "Expand" at bounding box center [410, 222] width 19 height 17
click at [399, 272] on div "Chief Purple" at bounding box center [395, 275] width 67 height 12
click at [599, 628] on button "Save" at bounding box center [1164, 633] width 29 height 18
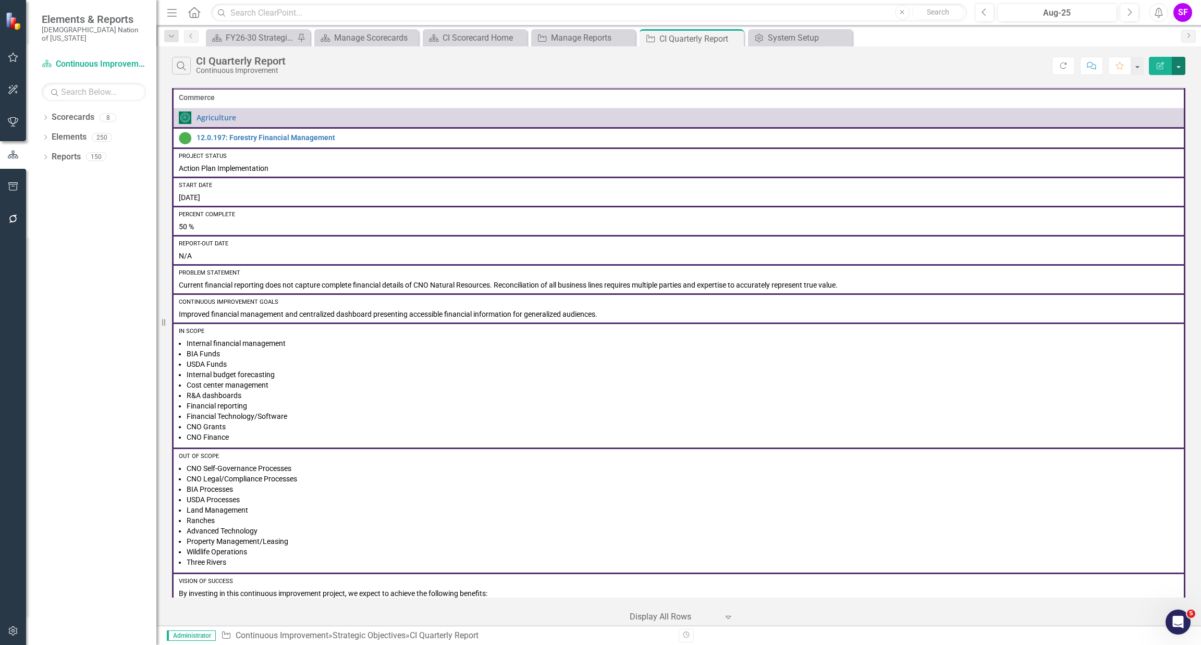
click at [599, 66] on button "button" at bounding box center [1179, 66] width 14 height 18
click at [599, 82] on link "Edit Report Edit Report" at bounding box center [1143, 85] width 82 height 19
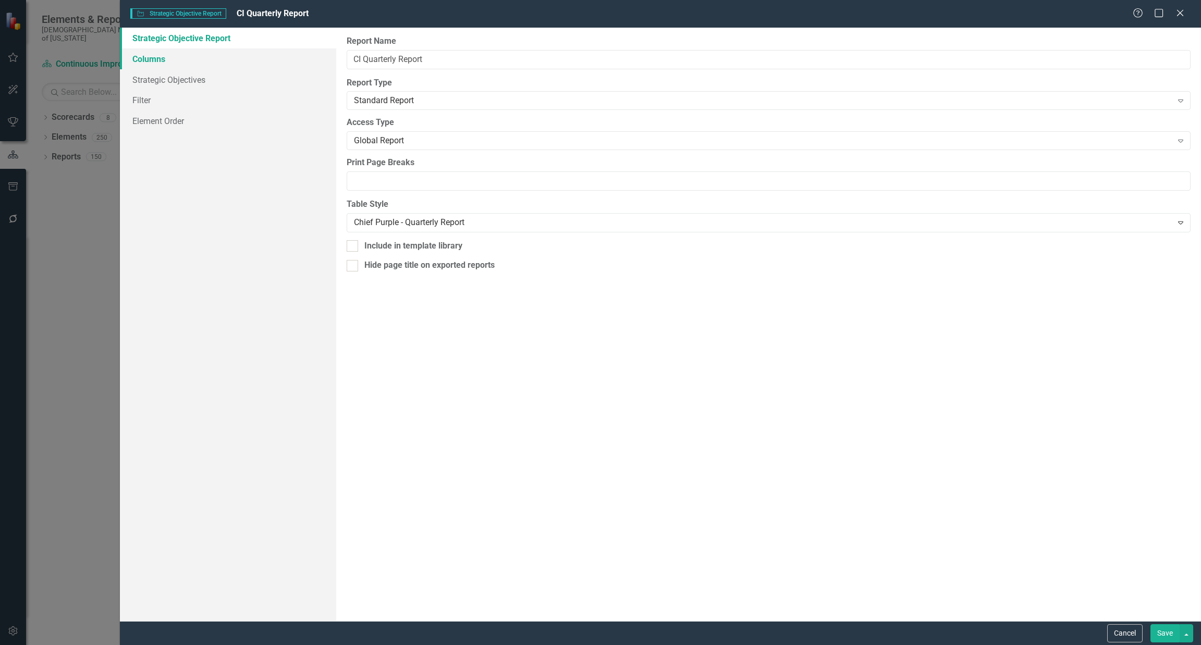
click at [155, 56] on link "Columns" at bounding box center [228, 58] width 216 height 21
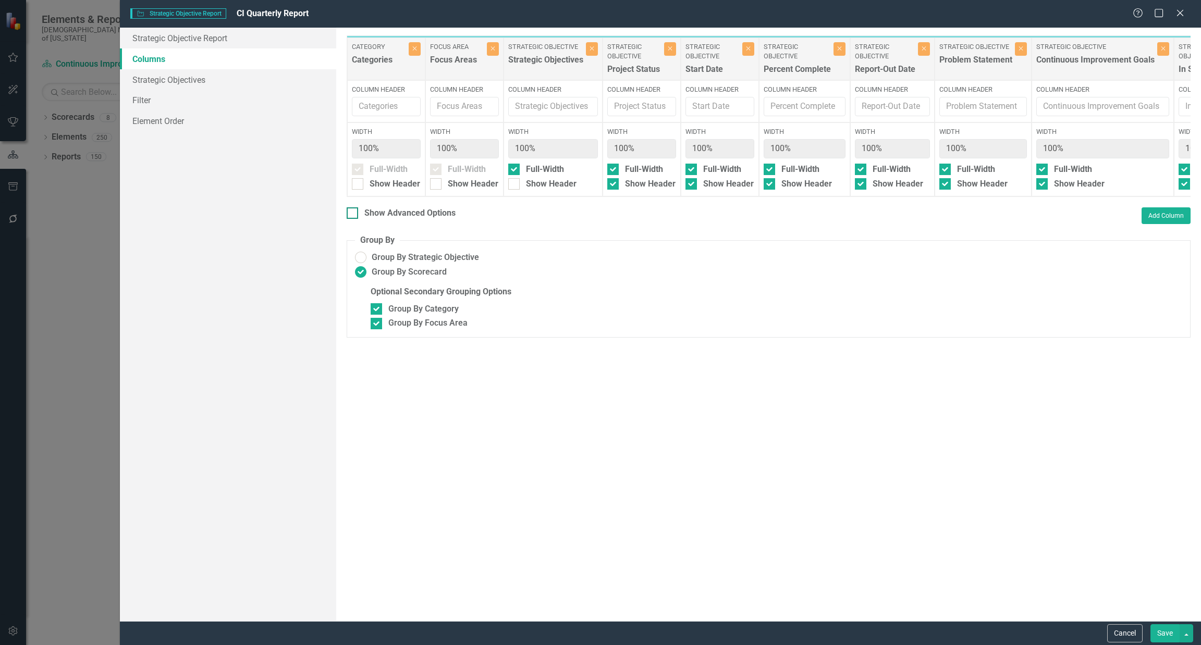
click at [374, 216] on div "Show Advanced Options" at bounding box center [409, 213] width 91 height 12
click at [353, 214] on input "Show Advanced Options" at bounding box center [350, 210] width 7 height 7
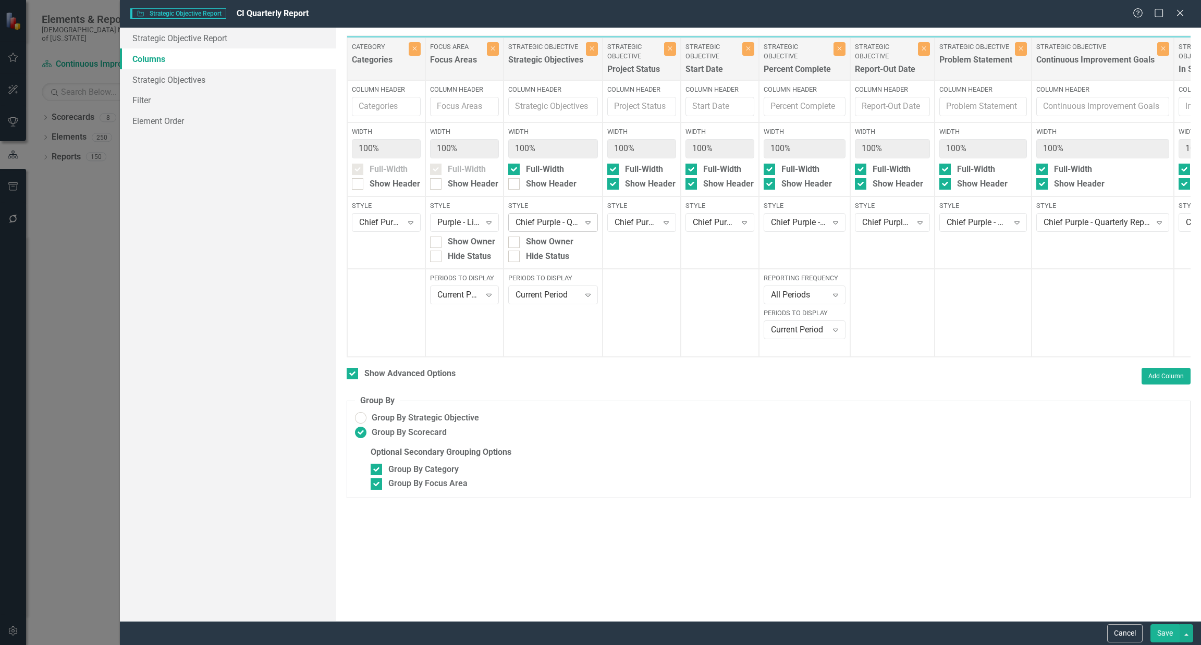
click at [591, 226] on icon "Expand" at bounding box center [588, 222] width 10 height 8
click at [561, 379] on div "Purple - Medium" at bounding box center [555, 381] width 73 height 12
click at [599, 639] on button "Save" at bounding box center [1164, 633] width 29 height 18
checkbox input "false"
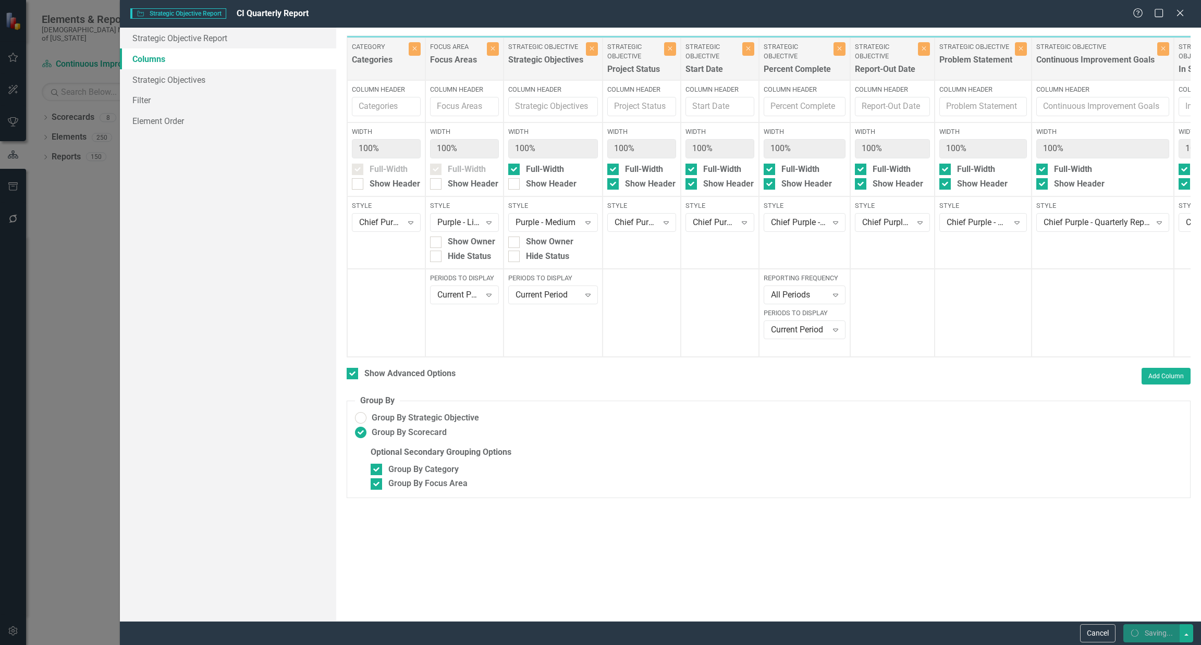
radio input "false"
checkbox input "false"
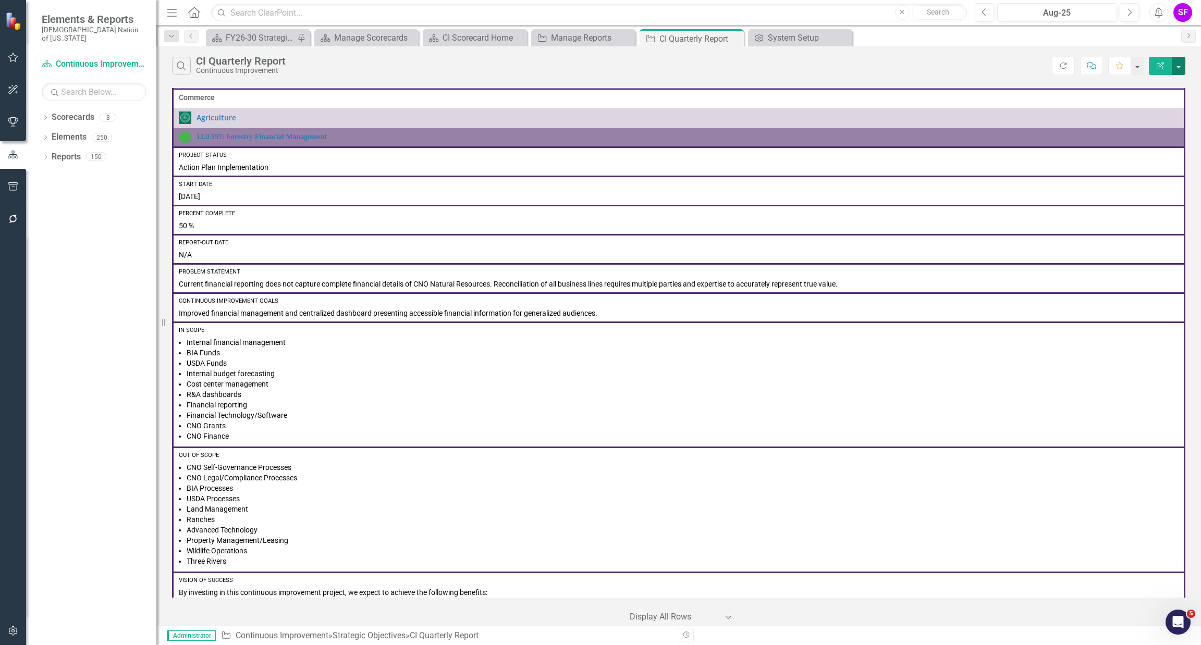
click at [599, 64] on button "button" at bounding box center [1179, 66] width 14 height 18
click at [599, 81] on link "Edit Report Edit Report" at bounding box center [1143, 85] width 82 height 19
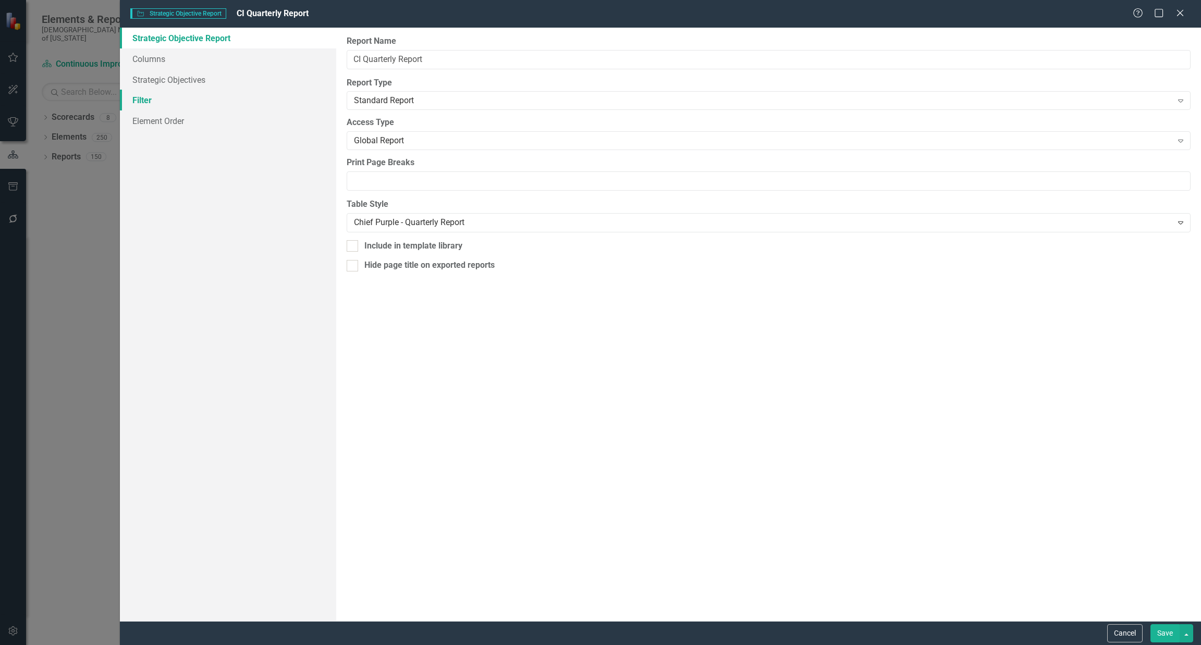
click at [136, 95] on link "Filter" at bounding box center [228, 100] width 216 height 21
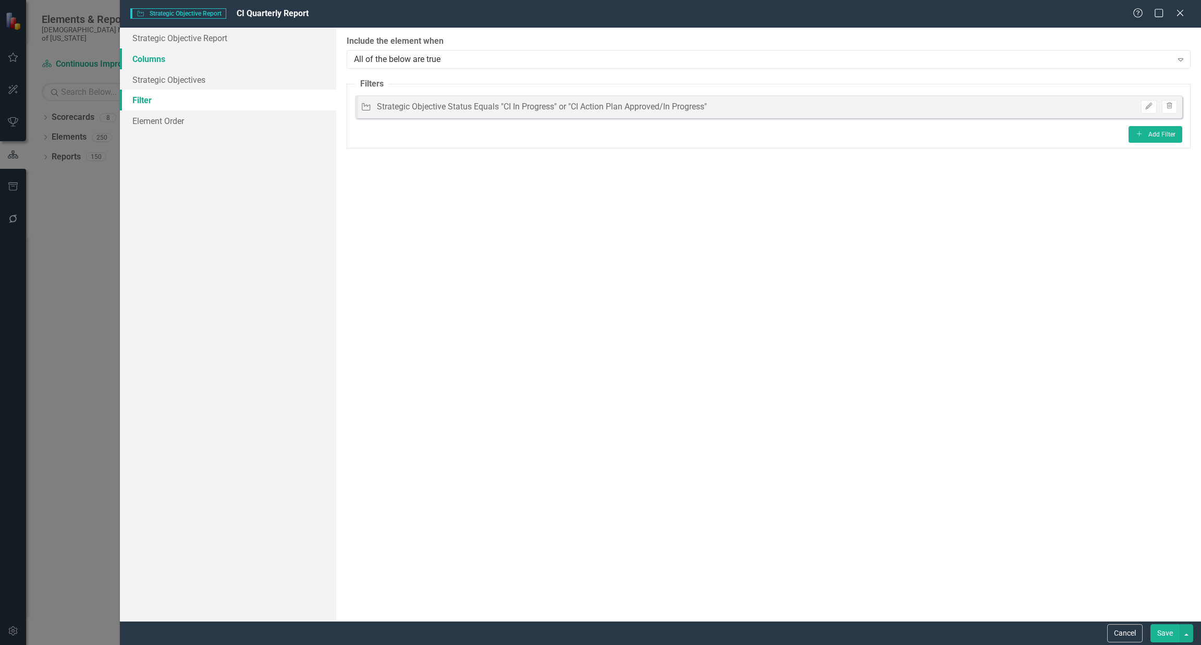
click at [151, 57] on link "Columns" at bounding box center [228, 58] width 216 height 21
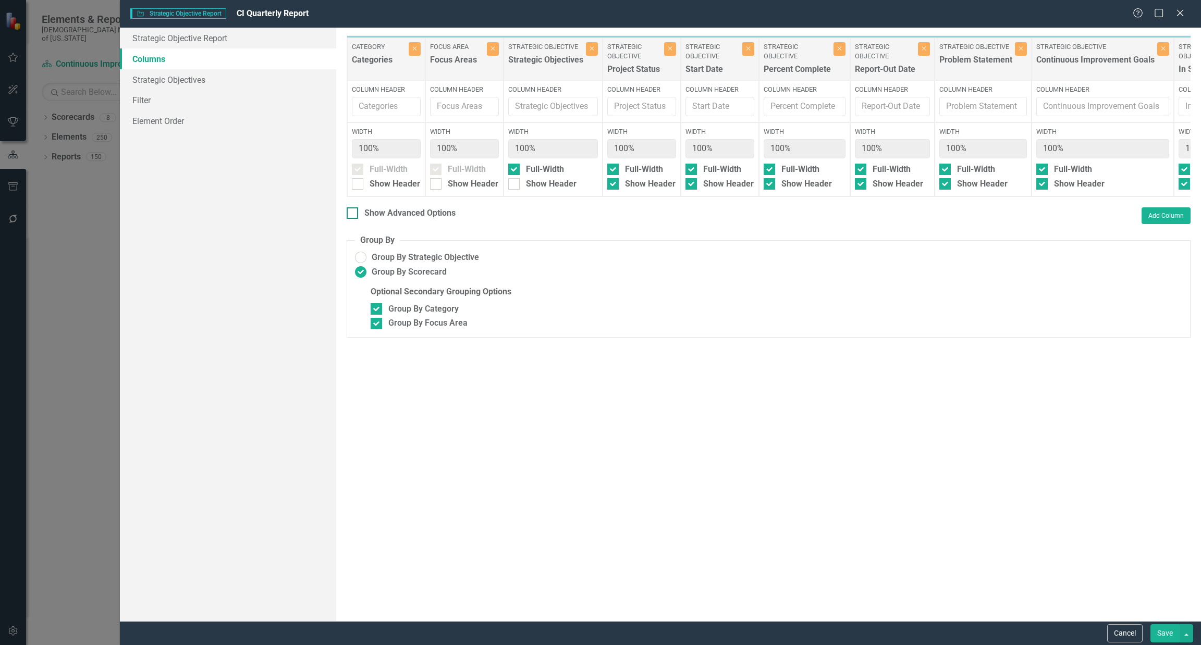
click at [381, 219] on div "Show Advanced Options" at bounding box center [409, 213] width 91 height 12
click at [353, 214] on input "Show Advanced Options" at bounding box center [350, 210] width 7 height 7
checkbox input "true"
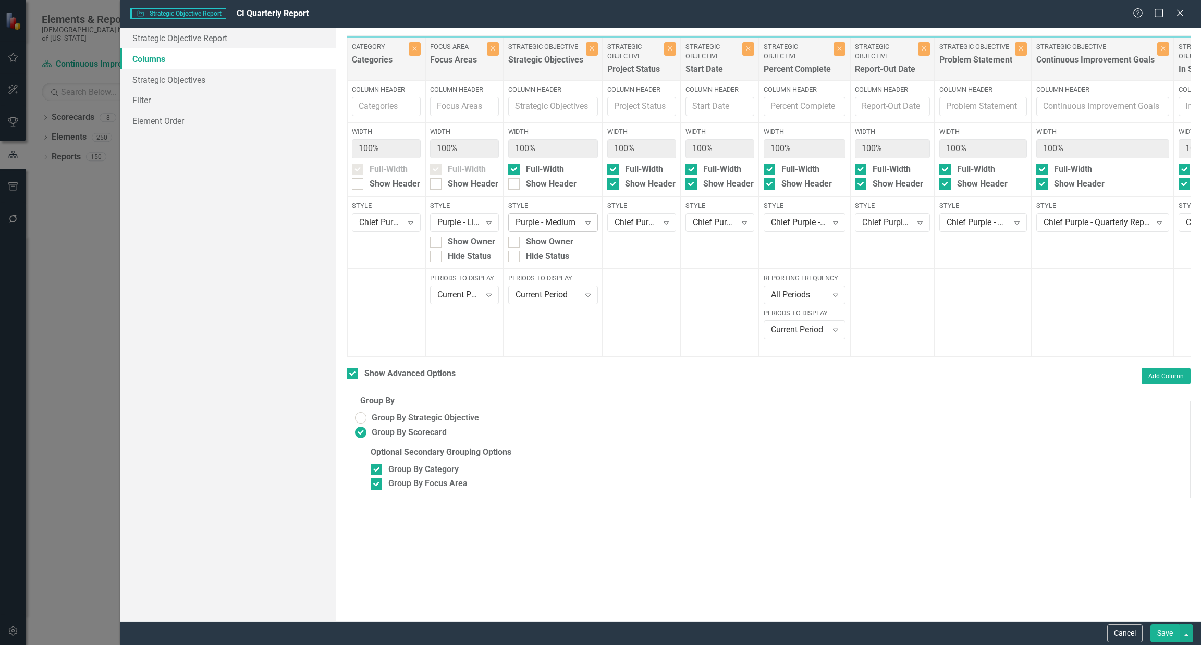
click at [587, 220] on icon "Expand" at bounding box center [588, 222] width 10 height 8
click at [572, 300] on div "Chief Purple - Quarterly Report" at bounding box center [555, 299] width 73 height 24
click at [411, 222] on icon at bounding box center [410, 223] width 5 height 3
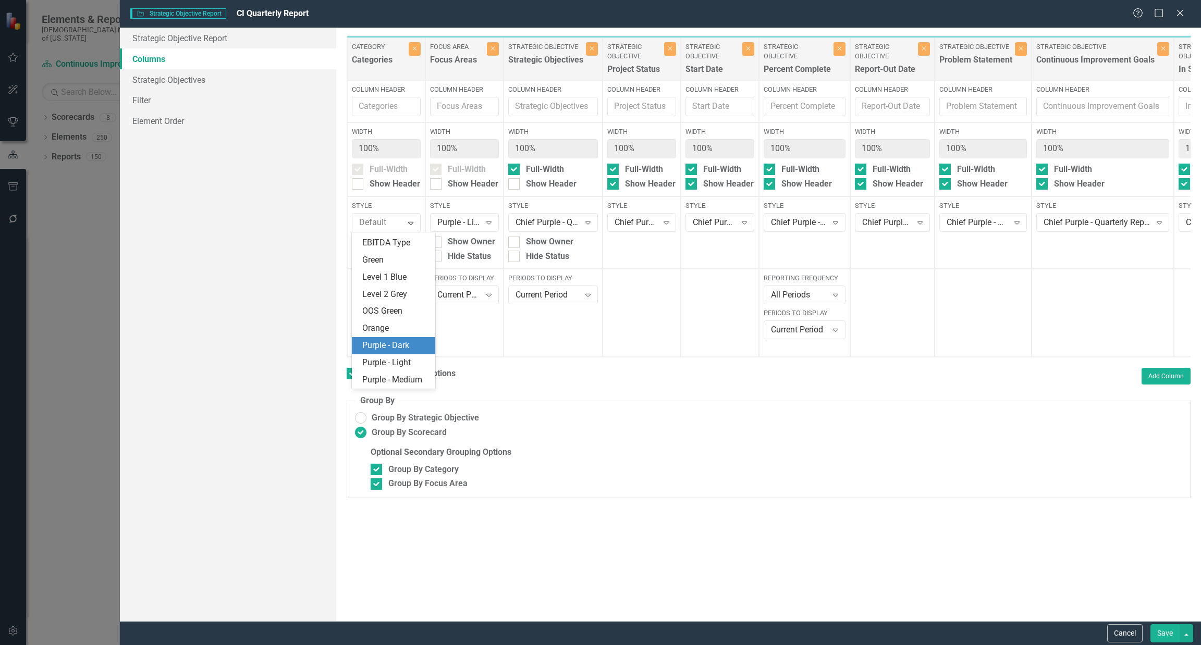
click at [395, 340] on div "Purple - Dark" at bounding box center [395, 346] width 67 height 12
click at [599, 625] on button "Save" at bounding box center [1164, 633] width 29 height 18
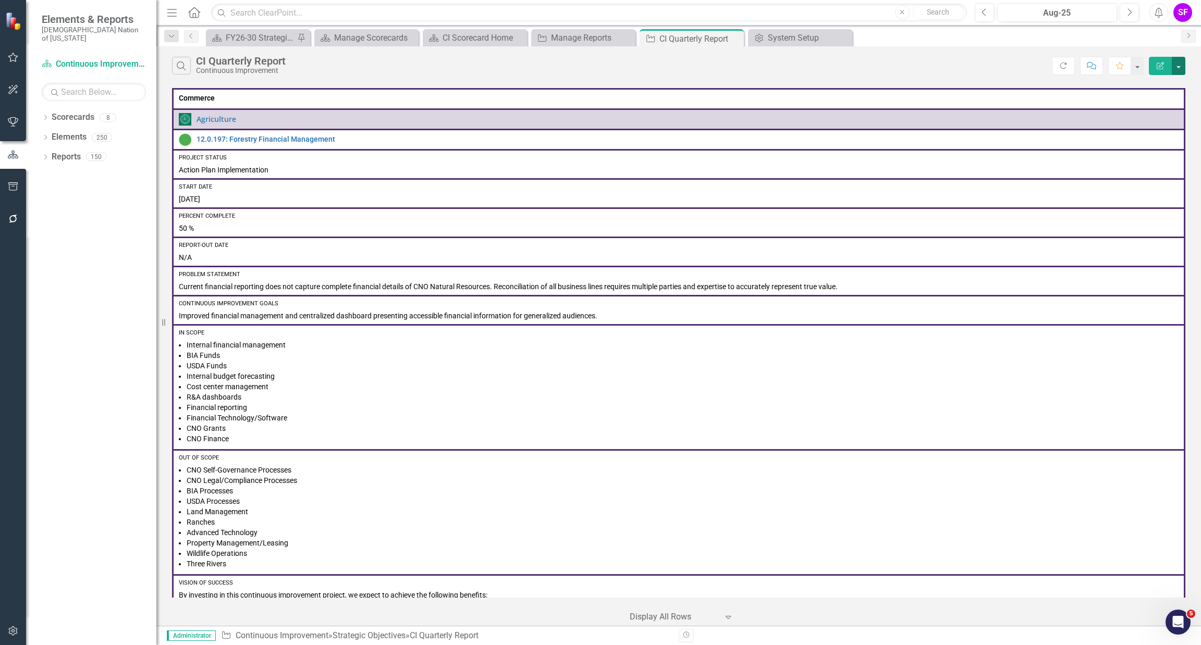
click at [599, 70] on button "button" at bounding box center [1179, 66] width 14 height 18
click at [599, 85] on link "Edit Report Edit Report" at bounding box center [1143, 85] width 82 height 19
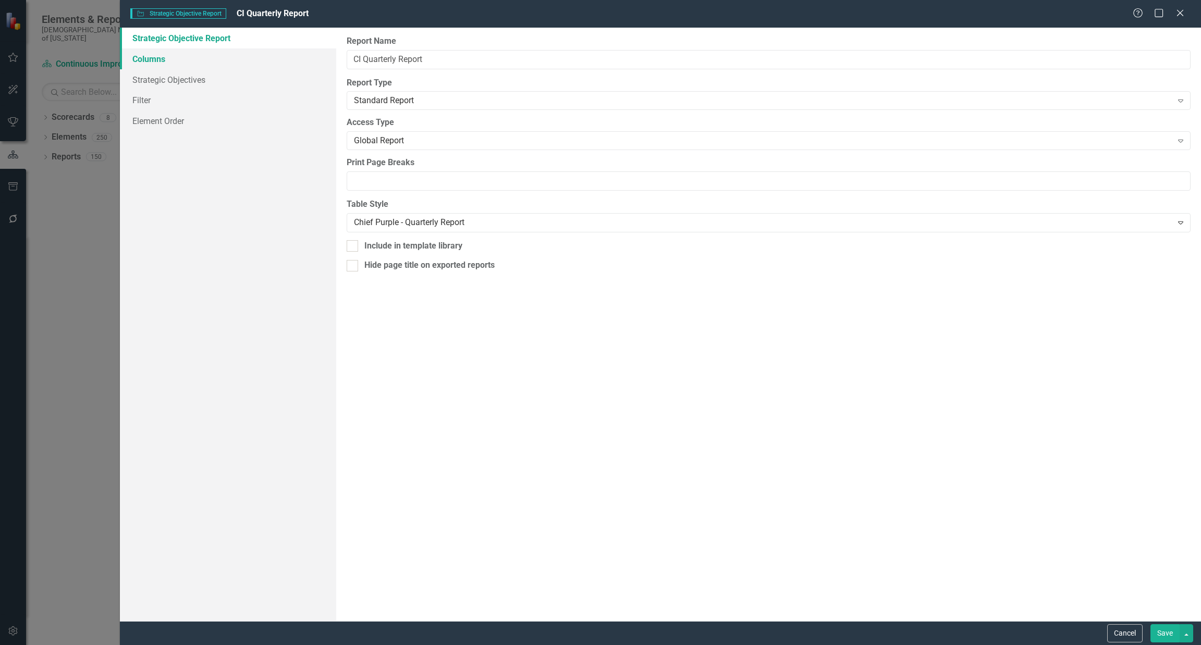
click at [190, 60] on link "Columns" at bounding box center [228, 58] width 216 height 21
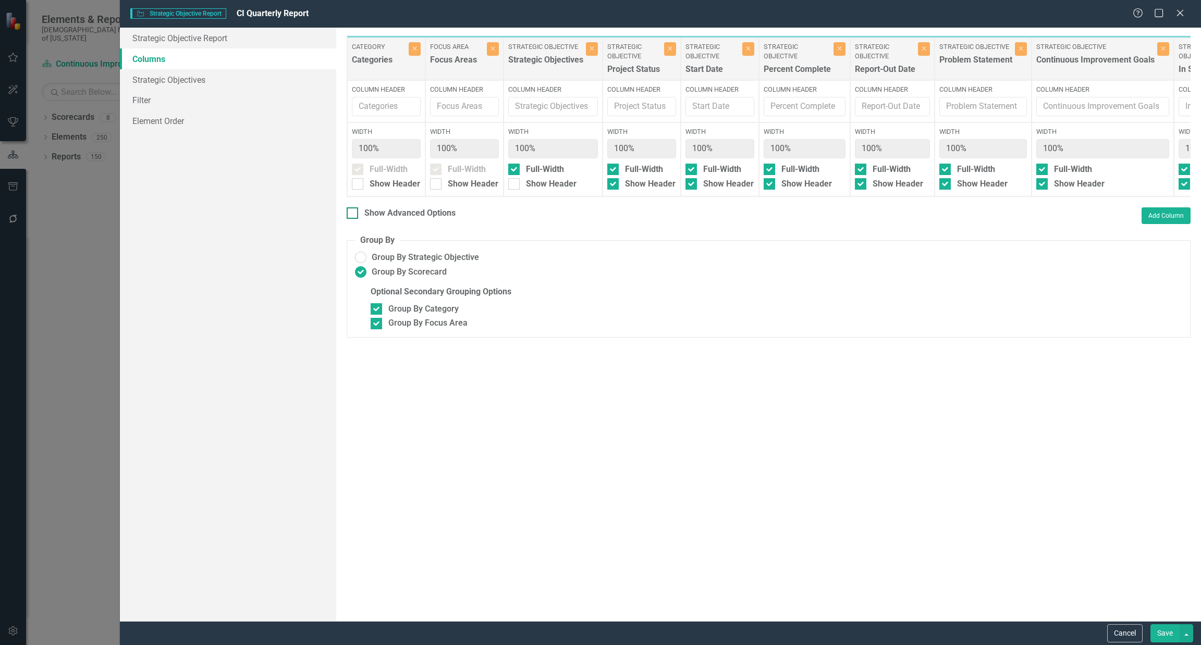
click at [399, 215] on div "Show Advanced Options" at bounding box center [409, 213] width 91 height 12
click at [353, 214] on input "Show Advanced Options" at bounding box center [350, 210] width 7 height 7
checkbox input "true"
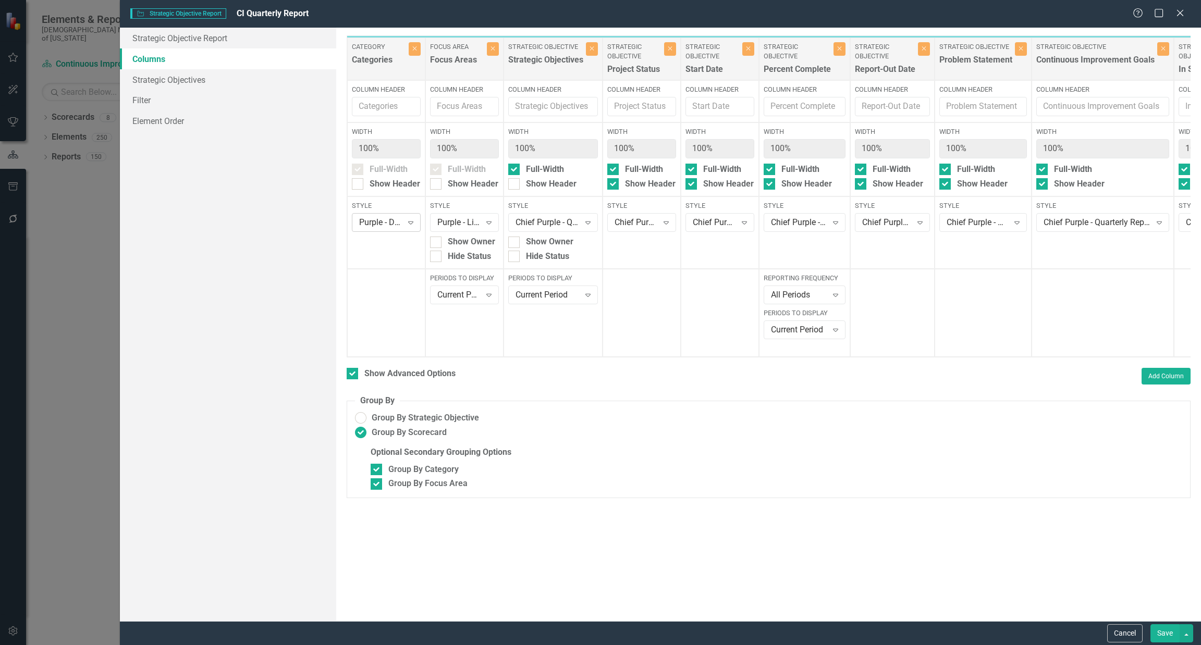
click at [385, 222] on div "Purple - Dark" at bounding box center [380, 223] width 43 height 12
click at [376, 374] on div "Purple - Medium" at bounding box center [395, 380] width 67 height 12
click at [1162, 630] on button "Save" at bounding box center [1164, 633] width 29 height 18
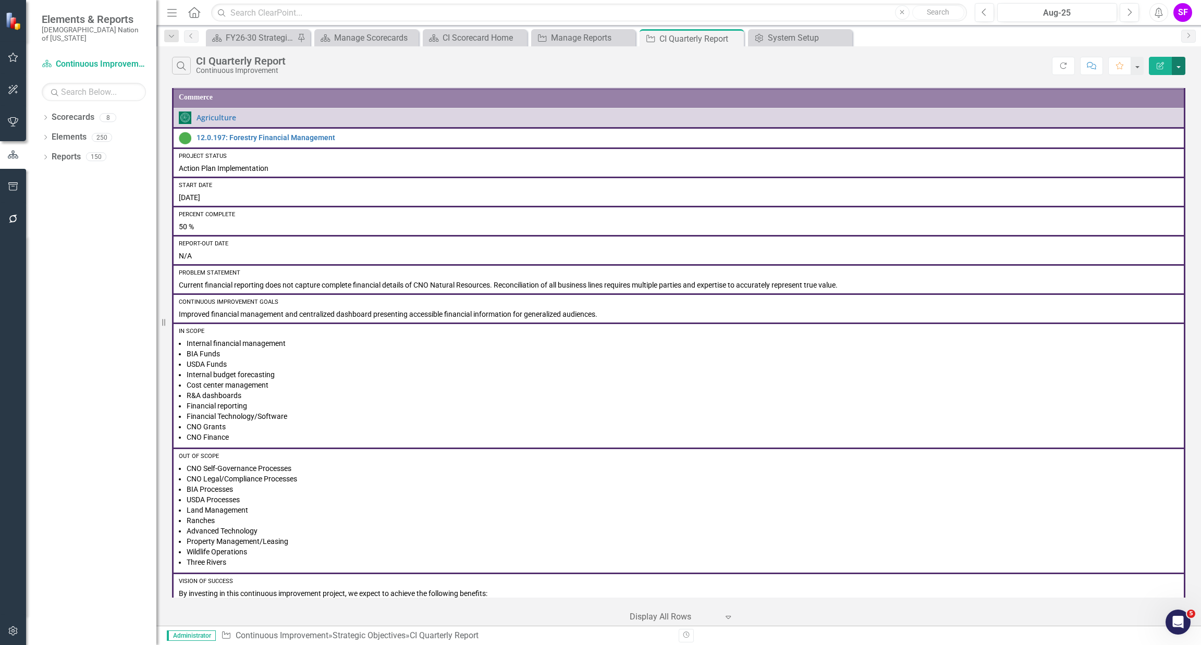
click at [1180, 63] on button "button" at bounding box center [1179, 66] width 14 height 18
click at [1161, 88] on link "Edit Report Edit Report" at bounding box center [1143, 85] width 82 height 19
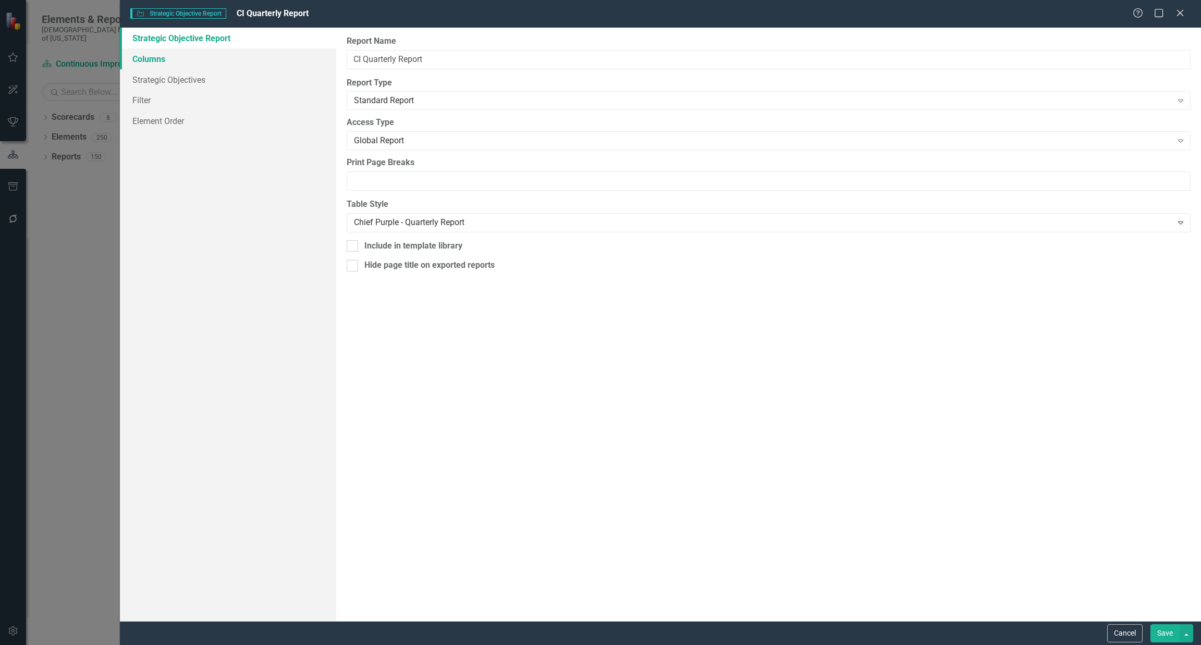
click at [180, 60] on link "Columns" at bounding box center [228, 58] width 216 height 21
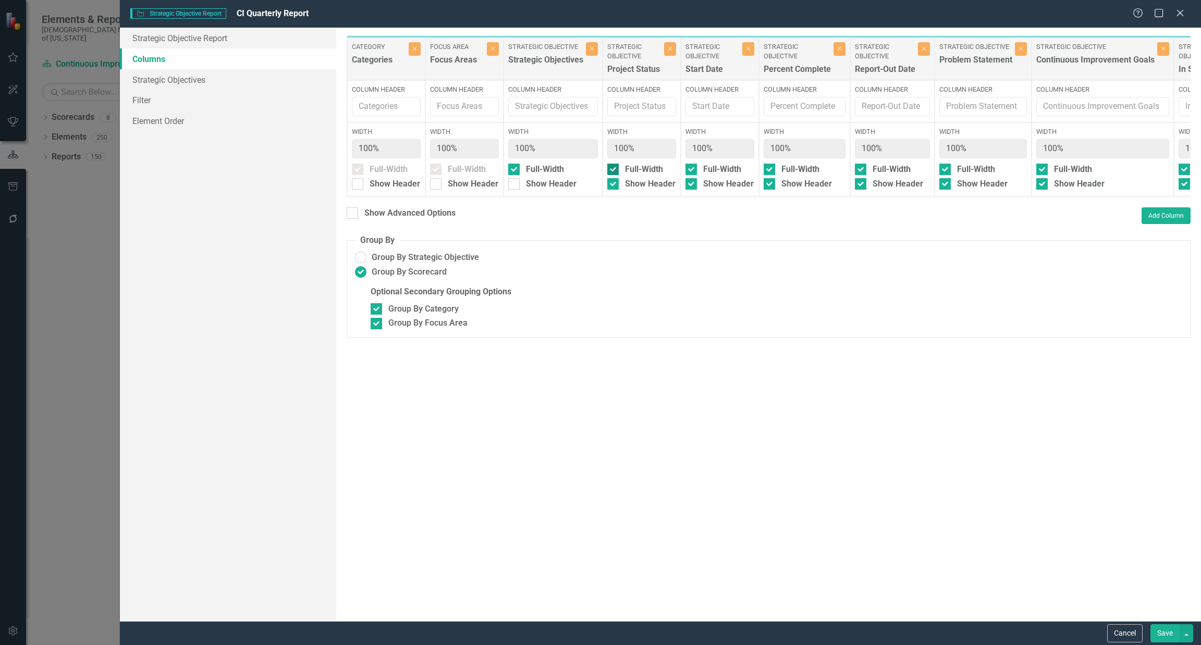
click at [614, 170] on div at bounding box center [612, 169] width 11 height 11
click at [614, 170] on input "Full-Width" at bounding box center [610, 167] width 7 height 7
checkbox input "false"
click at [692, 170] on input "Full-Width" at bounding box center [688, 167] width 7 height 7
checkbox input "false"
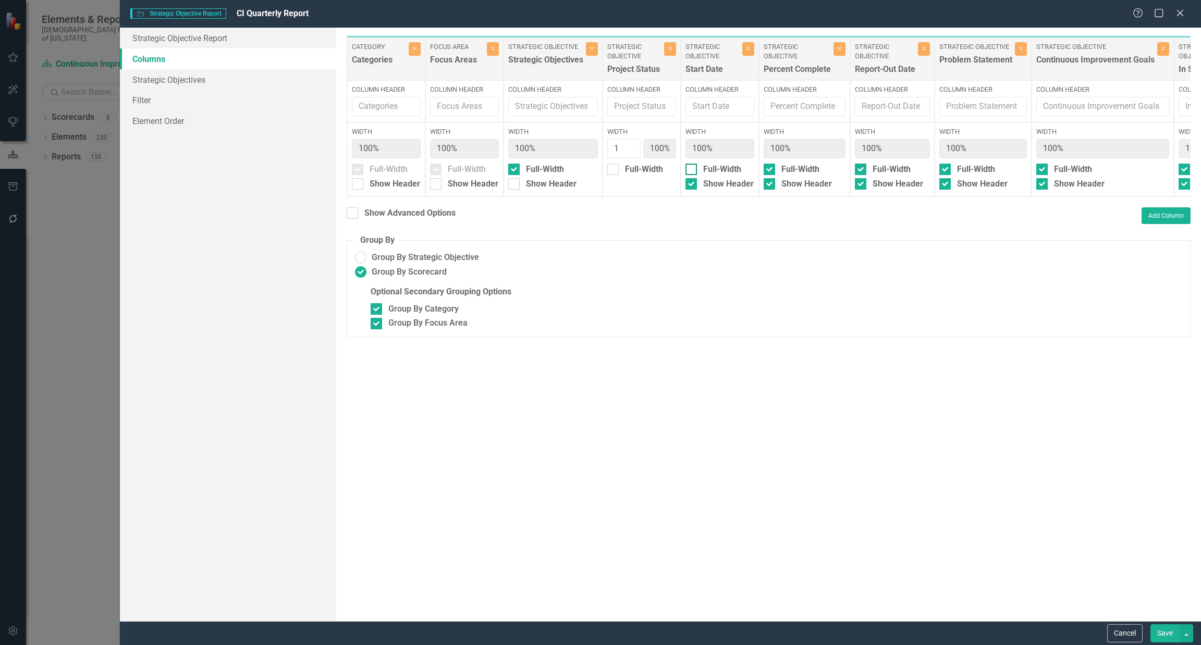
type input "50%"
click at [770, 166] on input "Full-Width" at bounding box center [767, 167] width 7 height 7
checkbox input "false"
type input "33%"
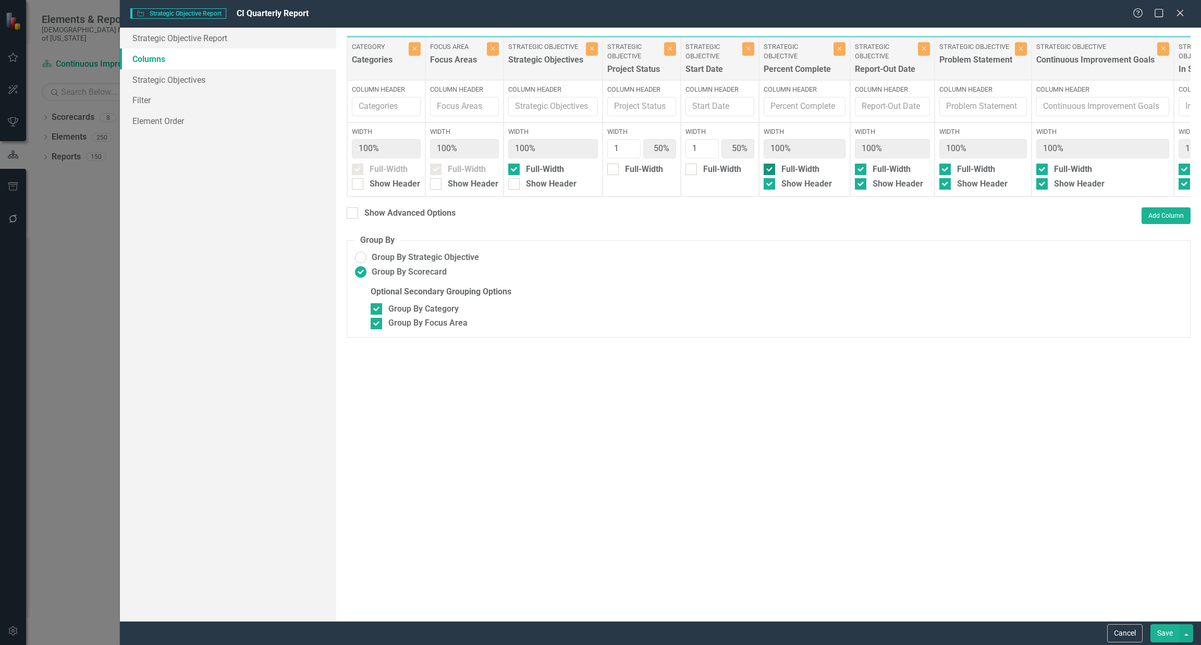
type input "33%"
click at [861, 166] on input "Full-Width" at bounding box center [858, 167] width 7 height 7
checkbox input "false"
type input "25%"
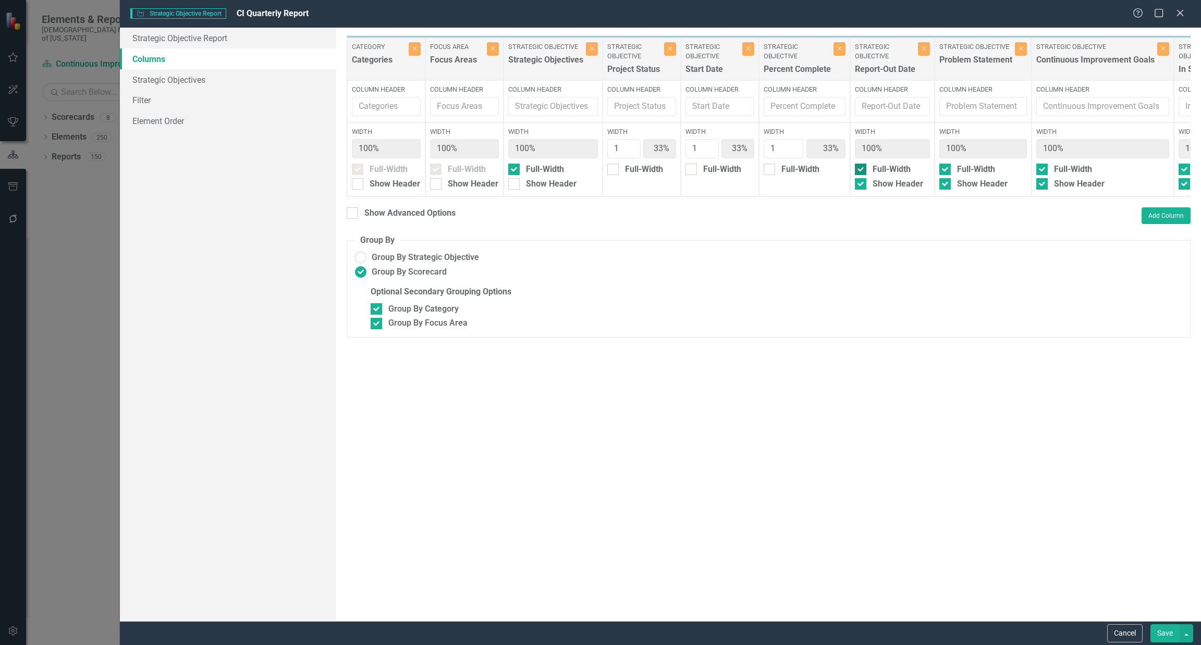
type input "25%"
click at [1171, 630] on button "Save" at bounding box center [1164, 633] width 29 height 18
radio input "false"
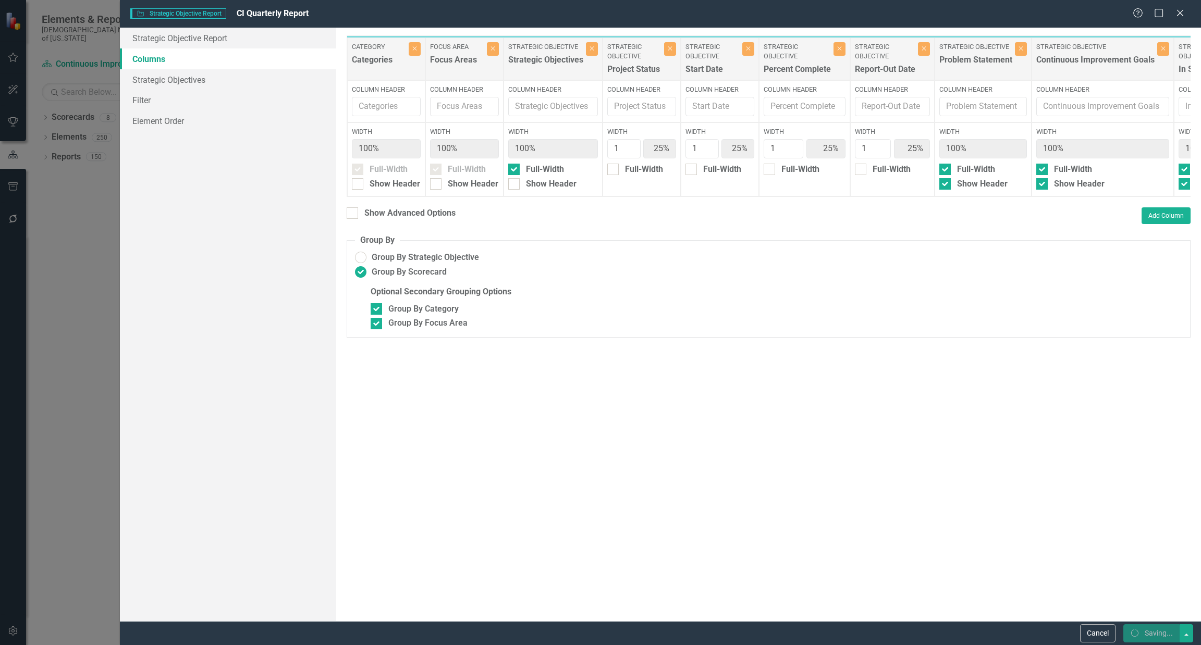
checkbox input "false"
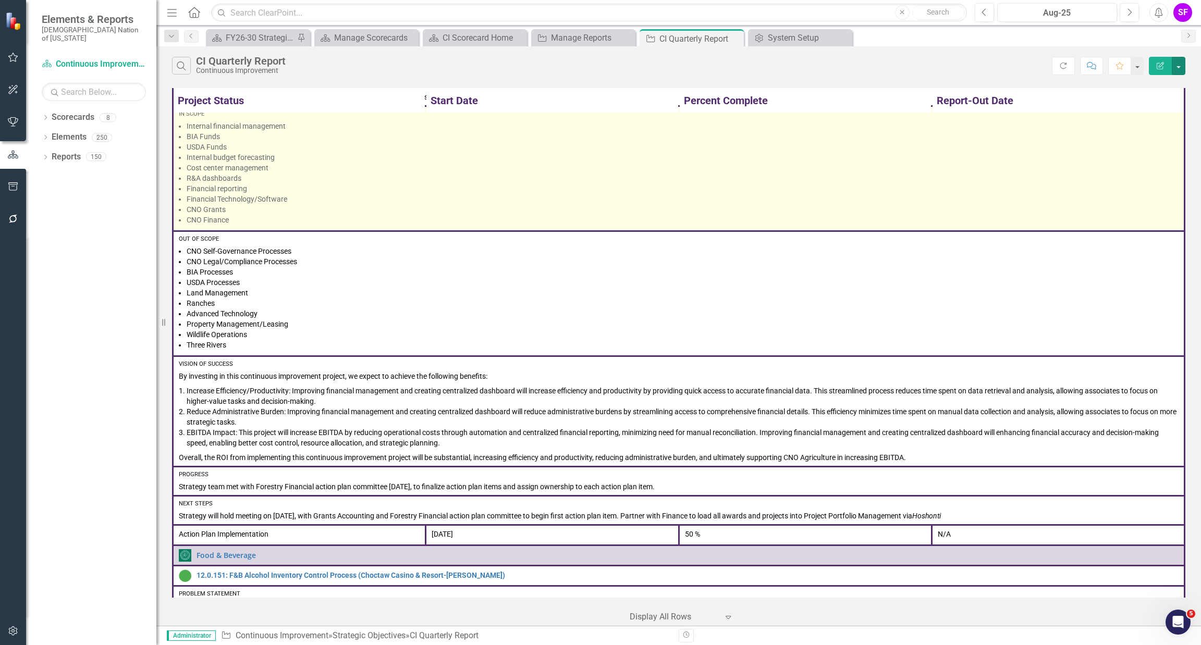
scroll to position [0, 0]
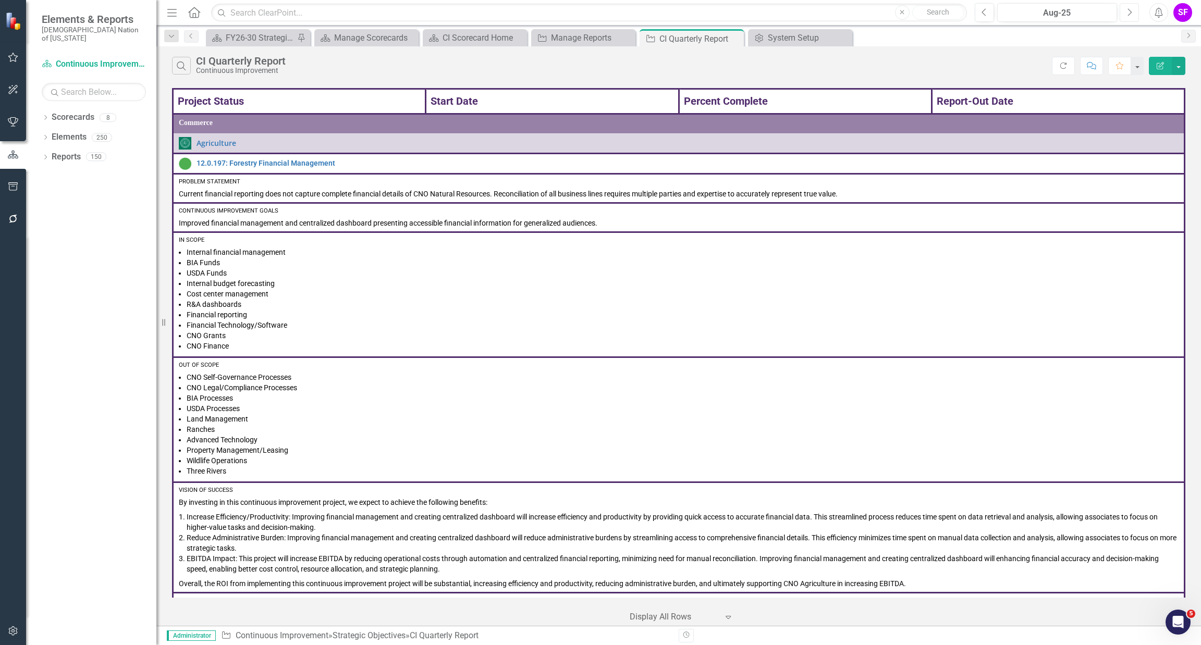
click at [1126, 13] on icon "Next" at bounding box center [1129, 12] width 6 height 9
click at [220, 101] on th "Project Status" at bounding box center [299, 101] width 253 height 25
click at [446, 101] on th "Start Date" at bounding box center [552, 101] width 253 height 25
click at [726, 103] on th "Percent Complete" at bounding box center [805, 101] width 253 height 25
click at [997, 95] on th "Report-Out Date" at bounding box center [1057, 101] width 253 height 25
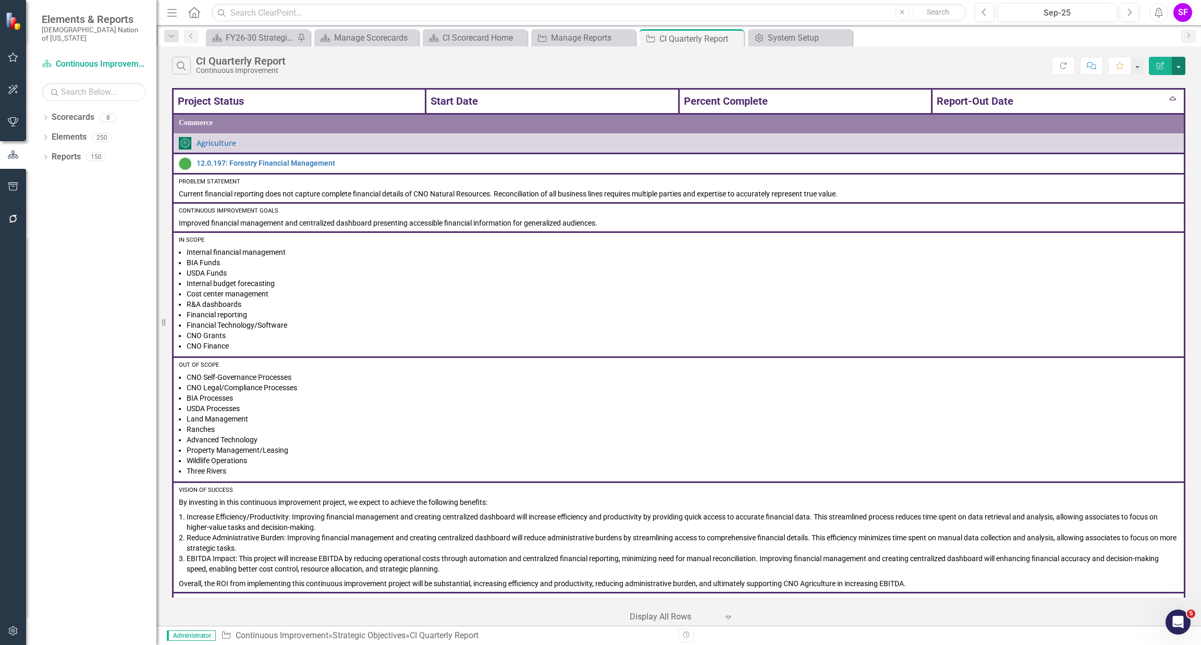
click at [1172, 71] on button "button" at bounding box center [1179, 66] width 14 height 18
click at [1168, 82] on link "Edit Report Edit Report" at bounding box center [1143, 85] width 82 height 19
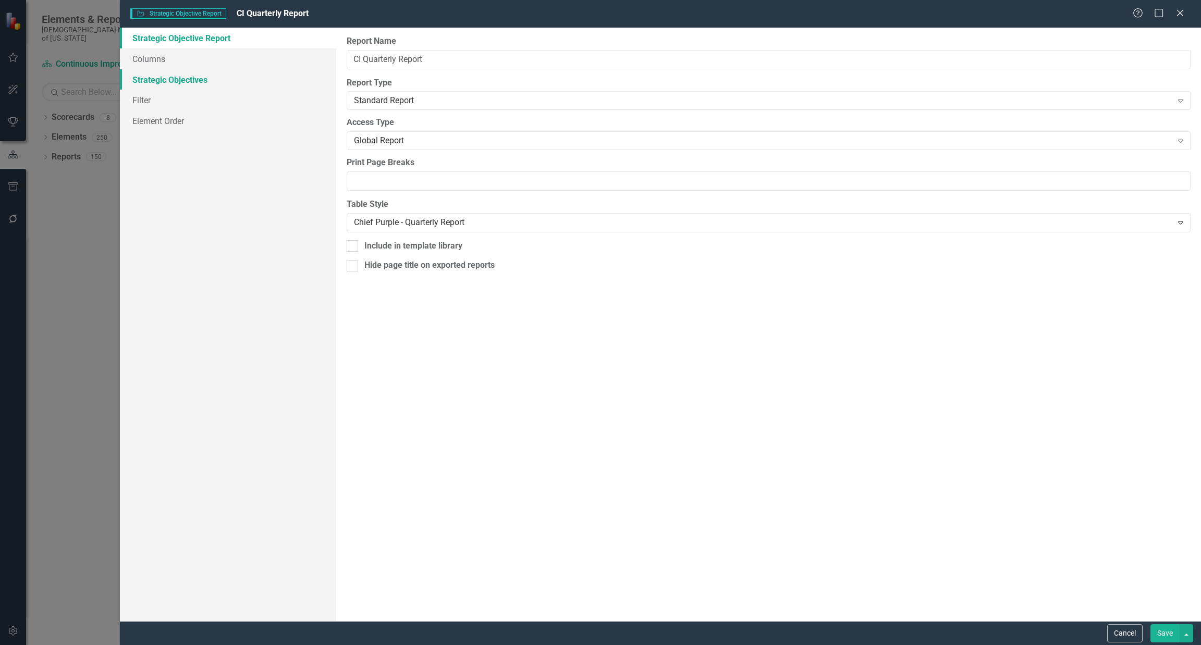
click at [153, 78] on link "Strategic Objectives" at bounding box center [228, 79] width 216 height 21
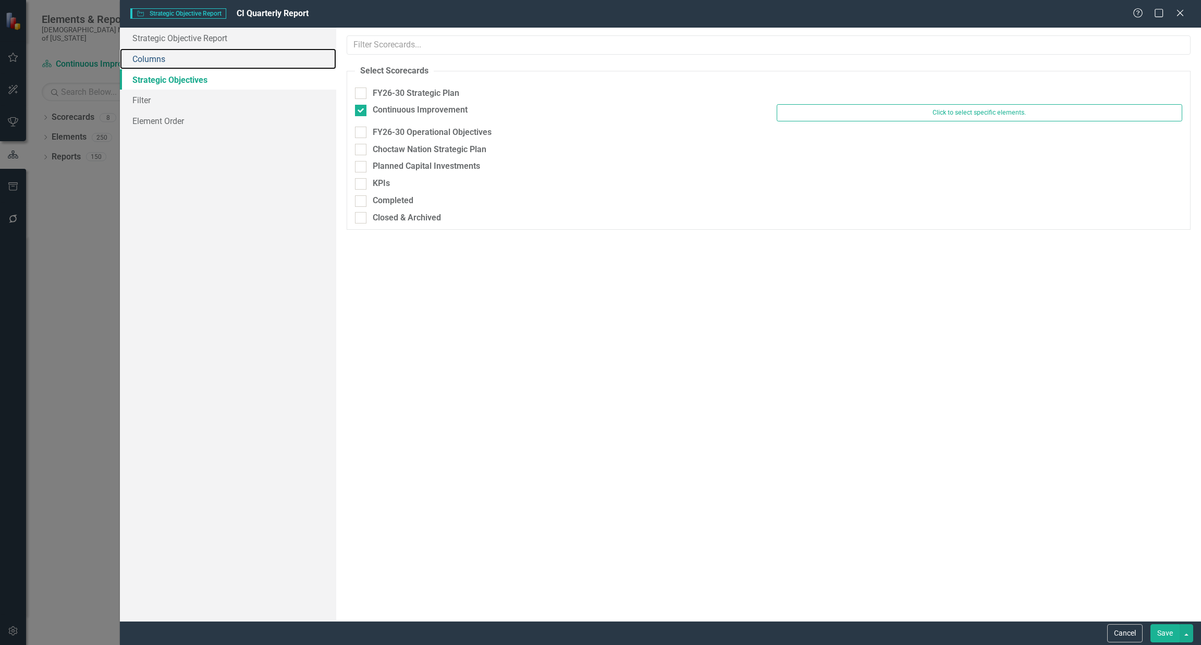
click at [152, 55] on link "Columns" at bounding box center [228, 58] width 216 height 21
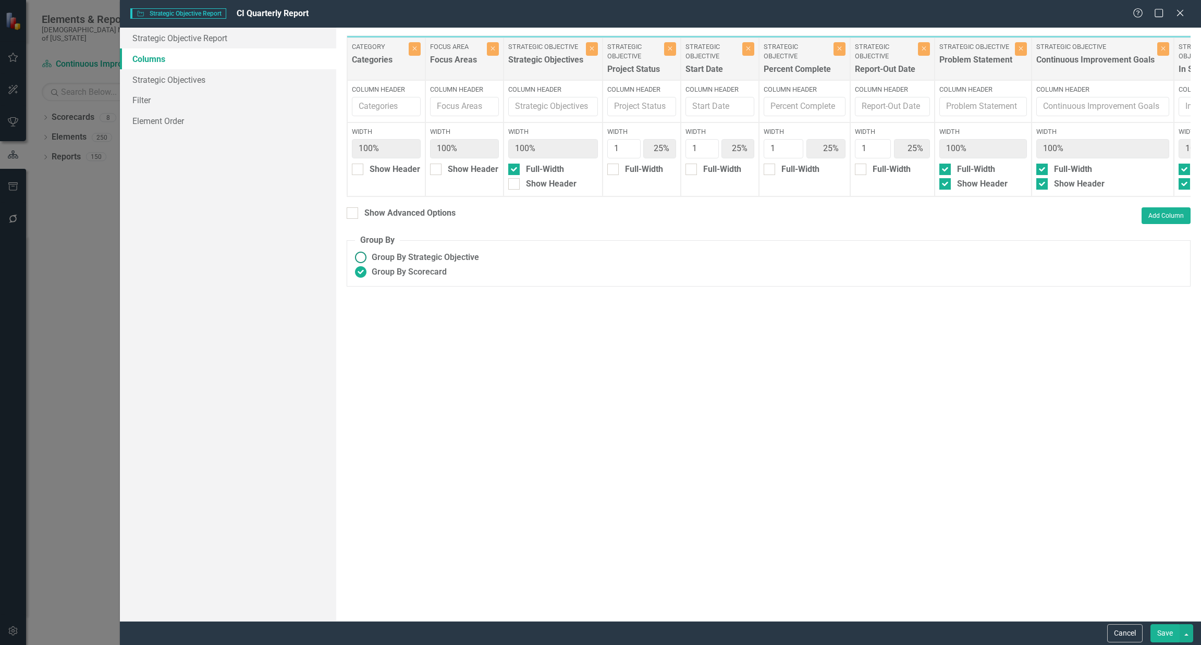
click at [389, 264] on span "Group By Strategic Objective" at bounding box center [425, 258] width 107 height 12
click at [369, 265] on input "Group By Strategic Objective" at bounding box center [361, 258] width 16 height 16
radio input "true"
click at [1169, 632] on button "Save" at bounding box center [1164, 633] width 29 height 18
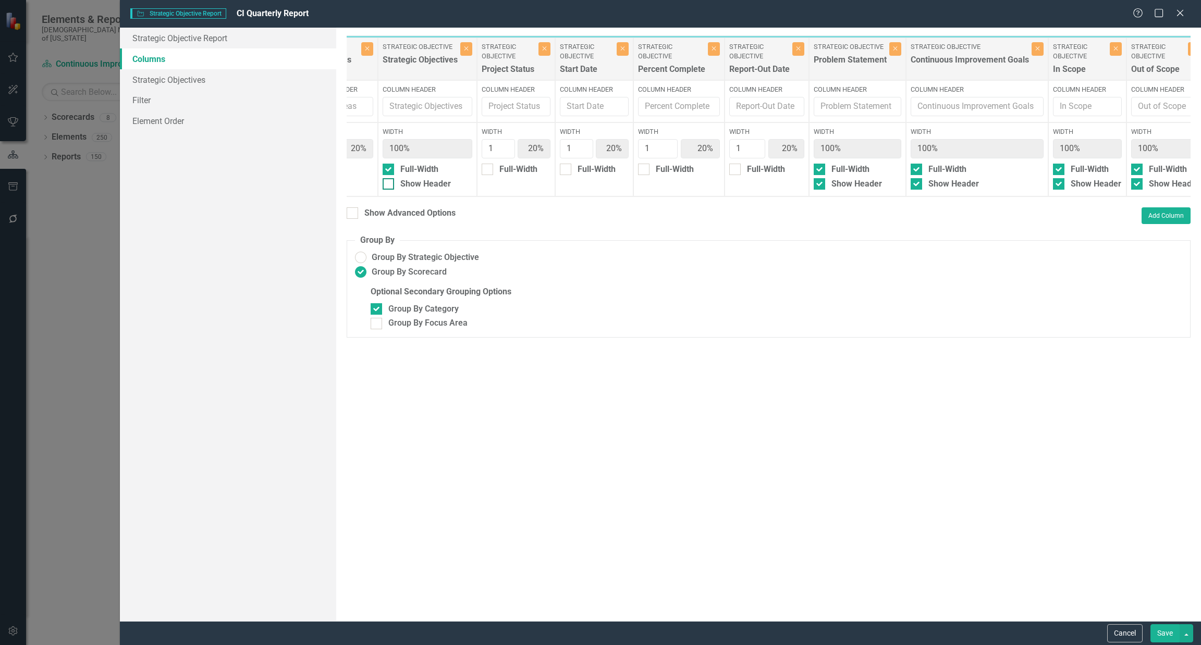
click at [434, 180] on div "Show Header" at bounding box center [425, 184] width 51 height 12
click at [389, 180] on input "Show Header" at bounding box center [386, 181] width 7 height 7
checkbox input "true"
click at [1164, 631] on button "Save" at bounding box center [1164, 633] width 29 height 18
radio input "false"
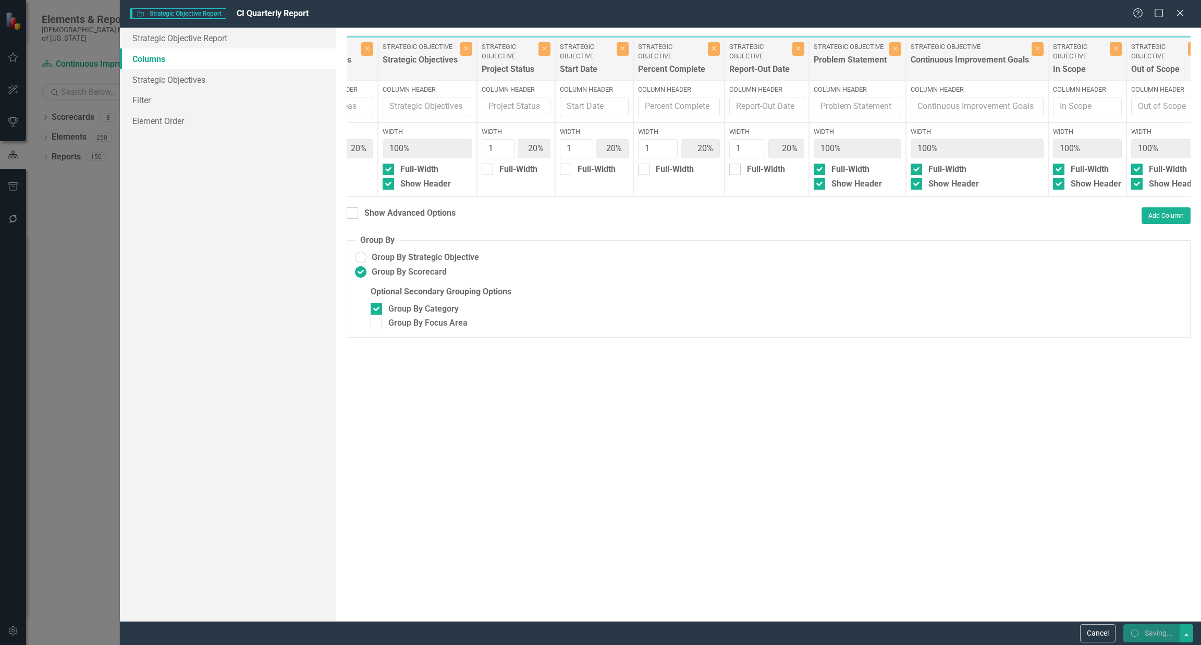
checkbox input "false"
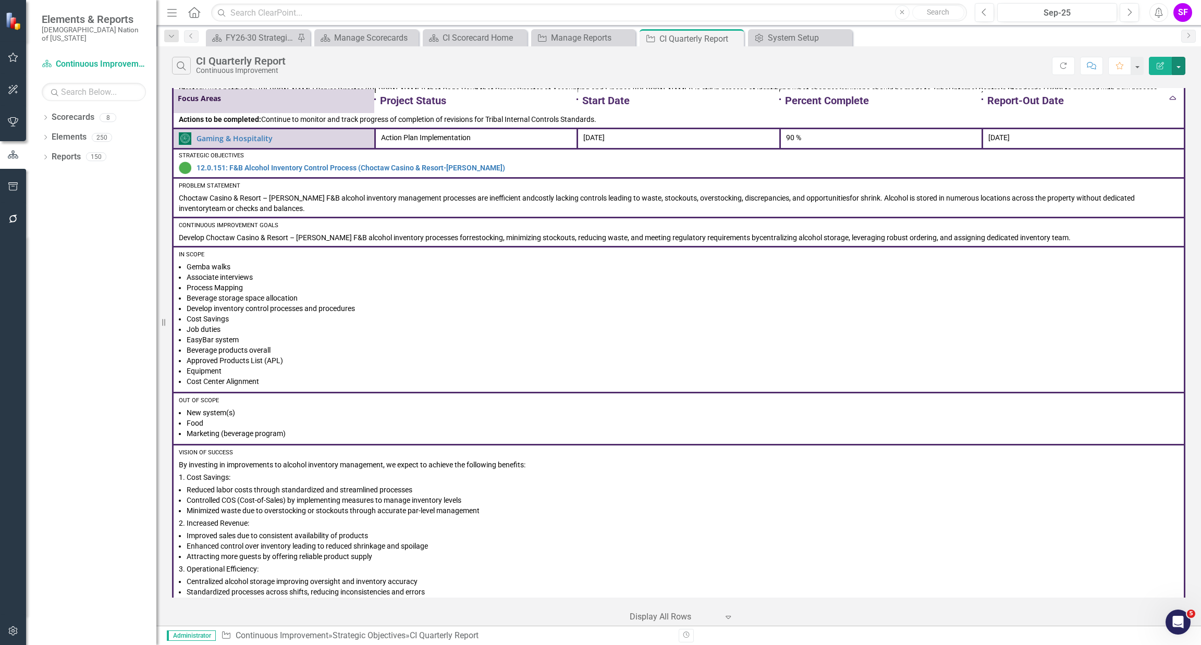
scroll to position [3753, 0]
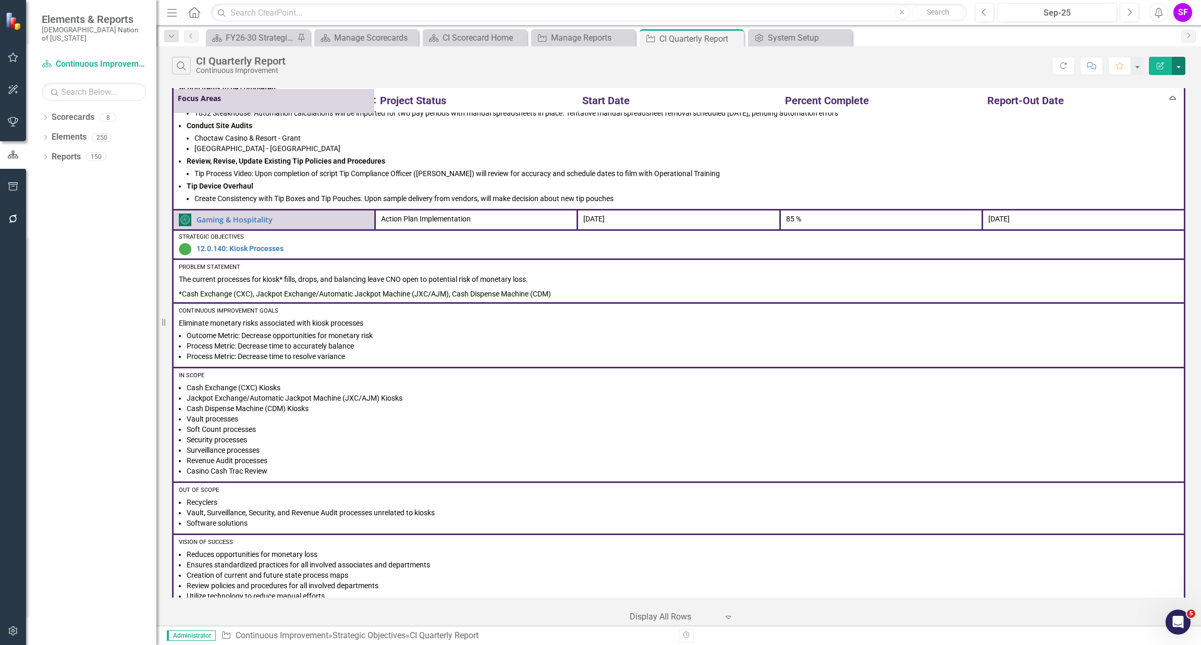
click at [1178, 69] on button "button" at bounding box center [1179, 66] width 14 height 18
click at [1166, 81] on link "Edit Report Edit Report" at bounding box center [1143, 85] width 82 height 19
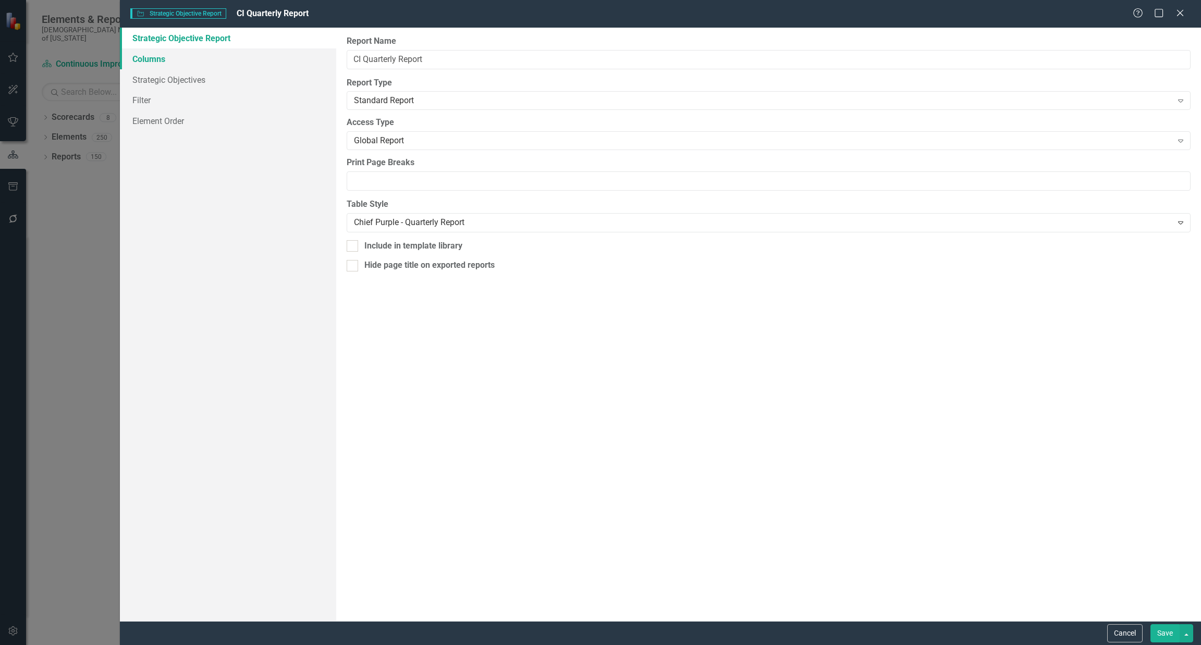
click at [211, 57] on link "Columns" at bounding box center [228, 58] width 216 height 21
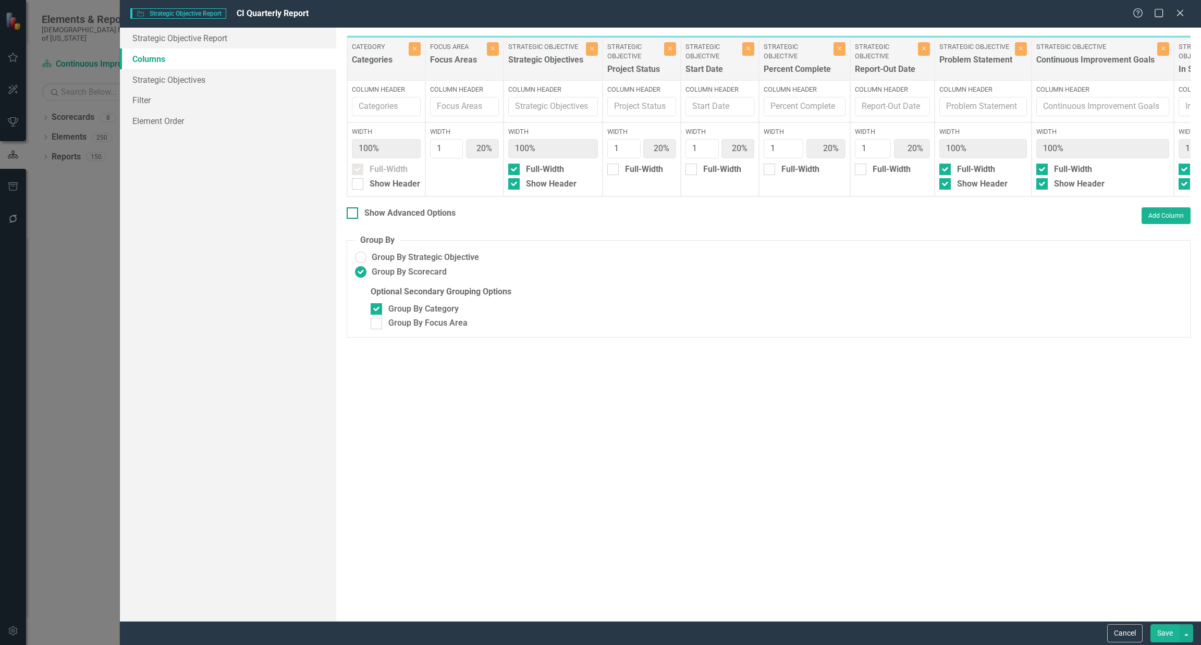
click at [359, 219] on div "Show Advanced Options" at bounding box center [401, 213] width 109 height 12
click at [353, 214] on input "Show Advanced Options" at bounding box center [350, 210] width 7 height 7
checkbox input "true"
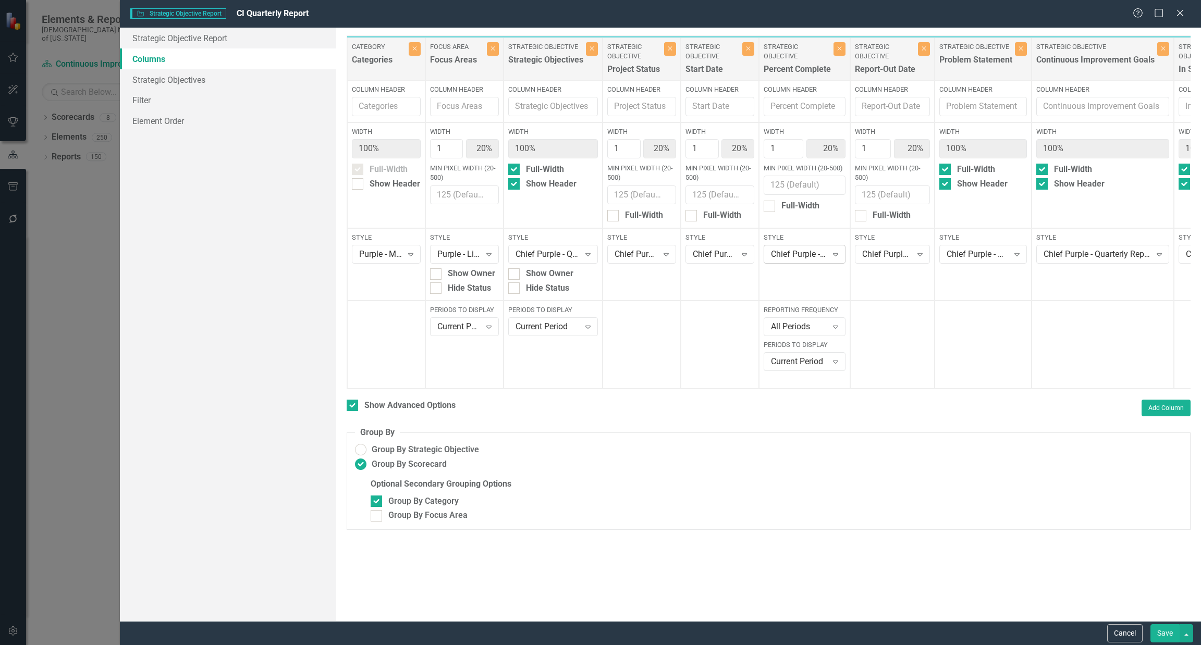
click at [833, 256] on icon "Expand" at bounding box center [835, 254] width 10 height 8
click at [905, 252] on div "Chief Purple - Quarterly Report" at bounding box center [887, 255] width 50 height 12
click at [994, 253] on div "Chief Purple - Quarterly Report" at bounding box center [978, 255] width 62 height 12
click at [1163, 627] on button "Save" at bounding box center [1164, 633] width 29 height 18
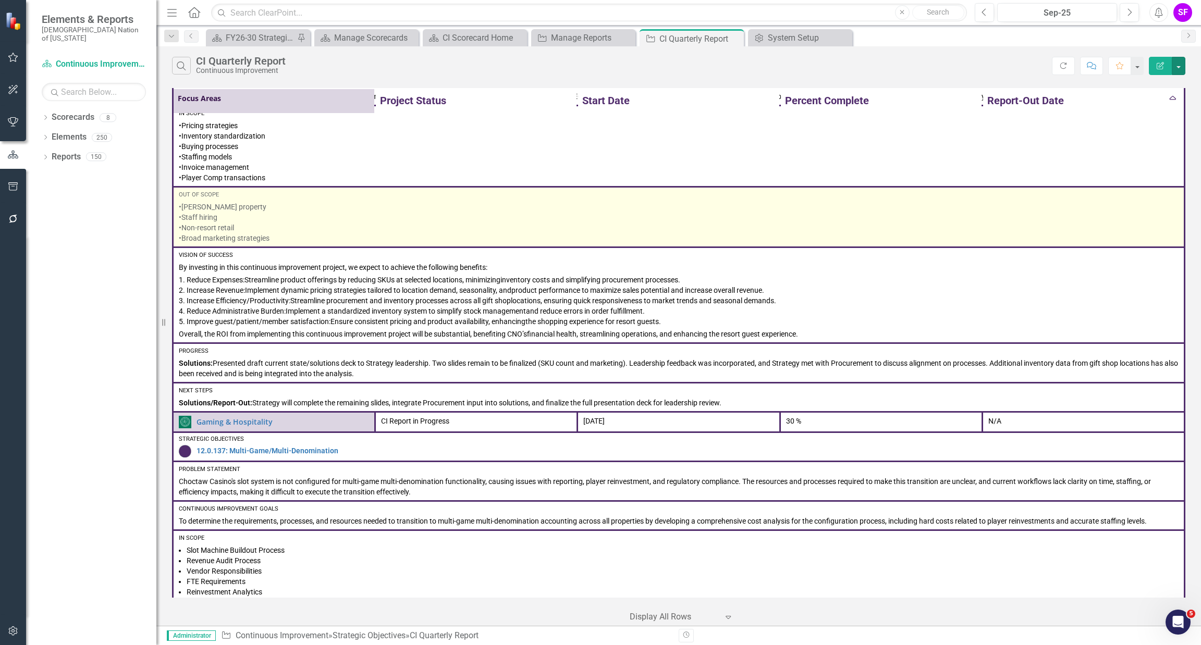
scroll to position [0, 0]
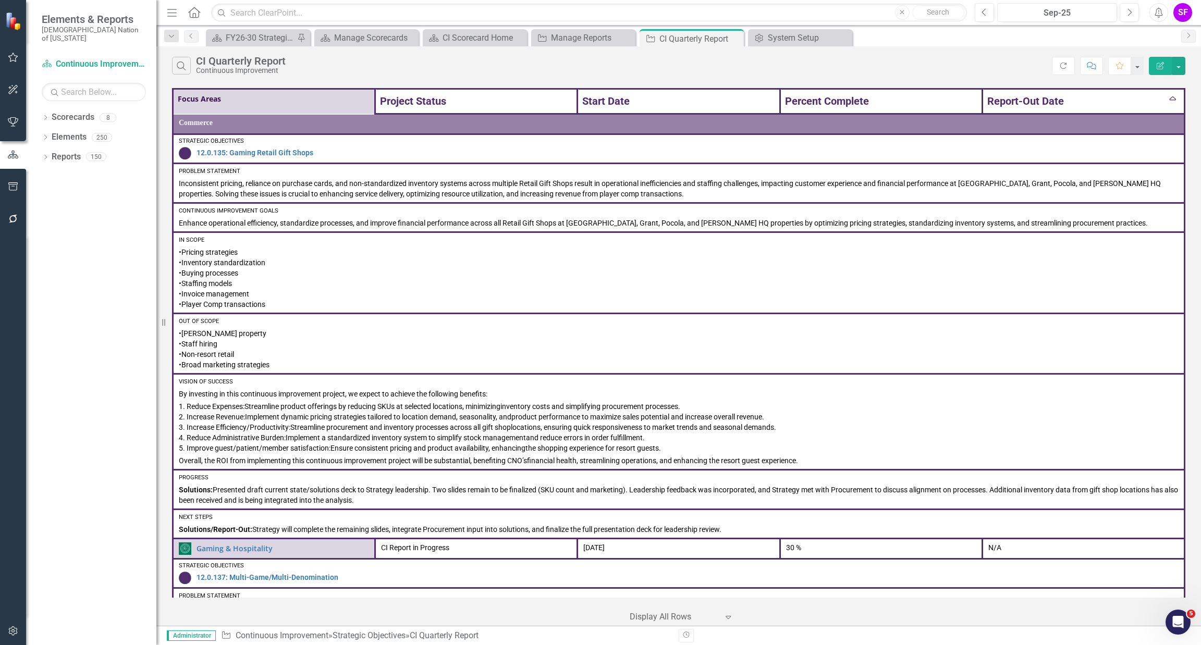
click at [193, 100] on th "Focus Areas" at bounding box center [274, 101] width 202 height 25
click at [677, 18] on icon "close" at bounding box center [673, 21] width 7 height 8
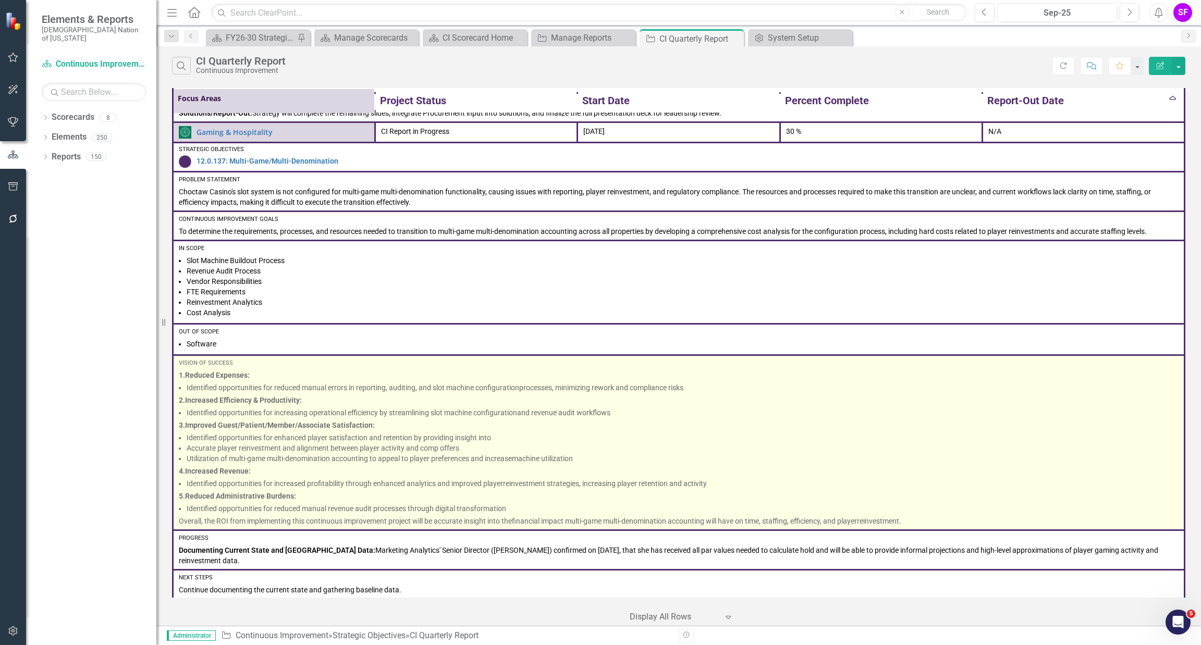
scroll to position [390, 0]
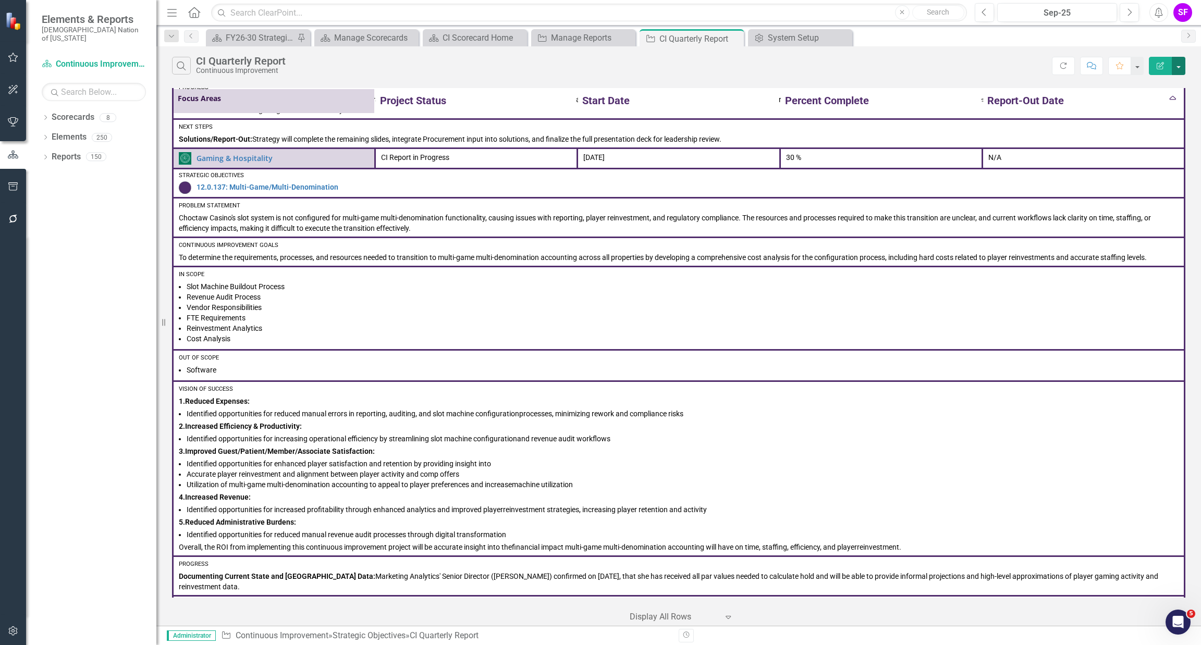
click at [1183, 64] on button "button" at bounding box center [1179, 66] width 14 height 18
click at [1172, 76] on link "Edit Report Edit Report" at bounding box center [1143, 85] width 82 height 19
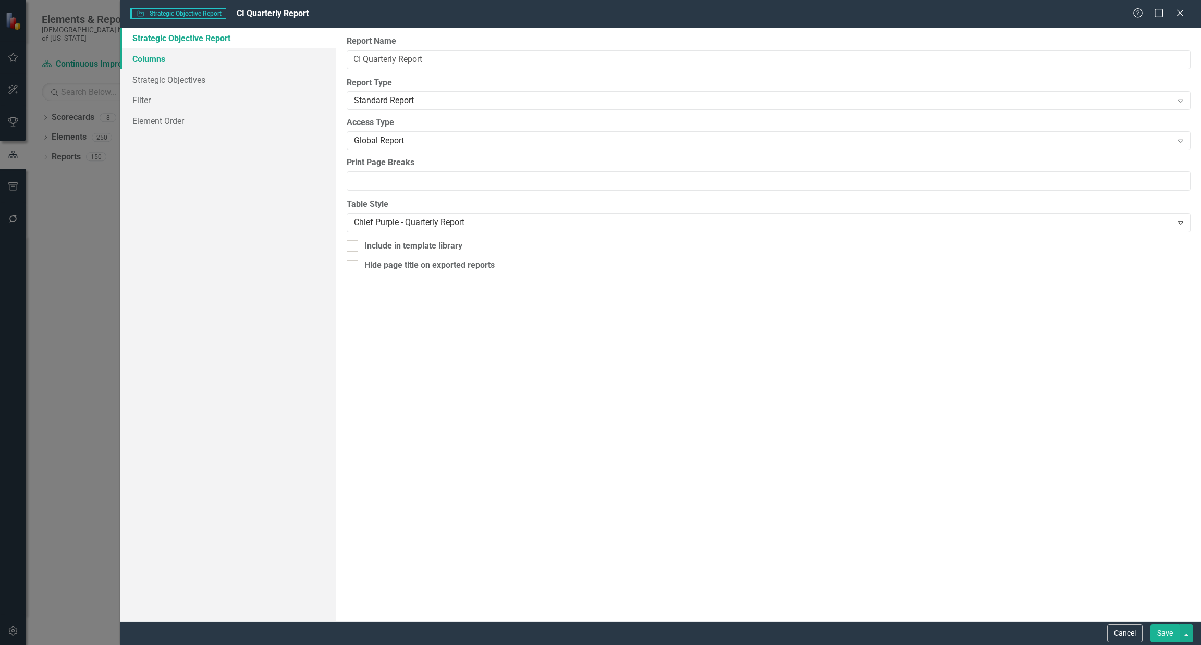
click at [198, 52] on link "Columns" at bounding box center [228, 58] width 216 height 21
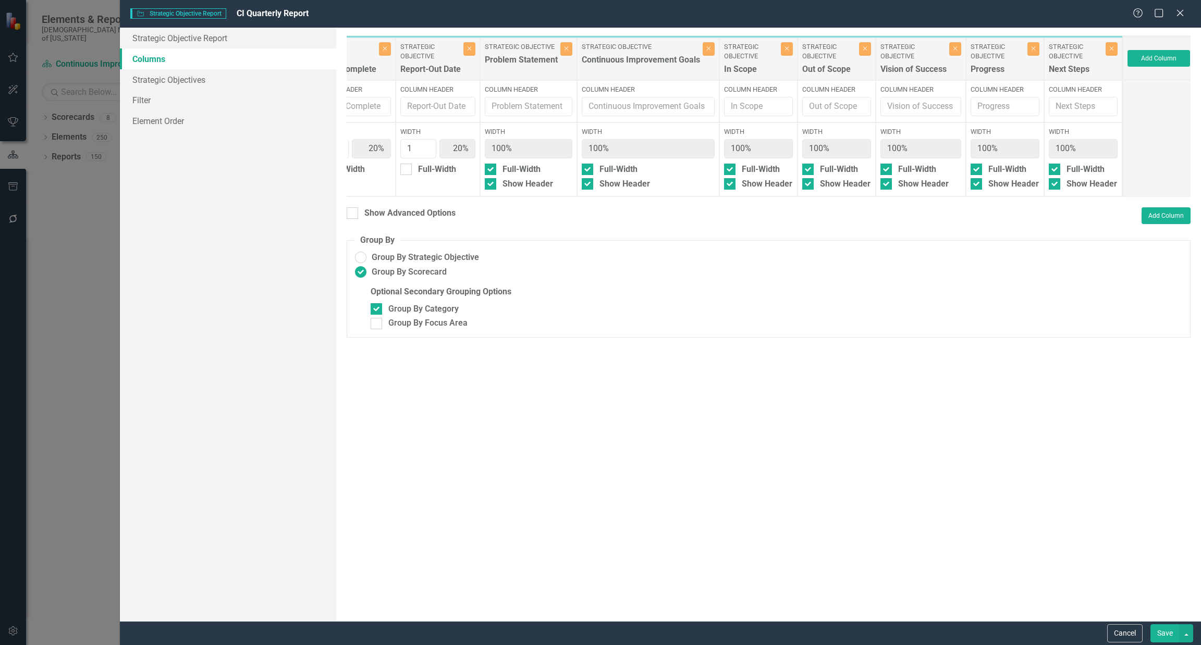
scroll to position [0, 462]
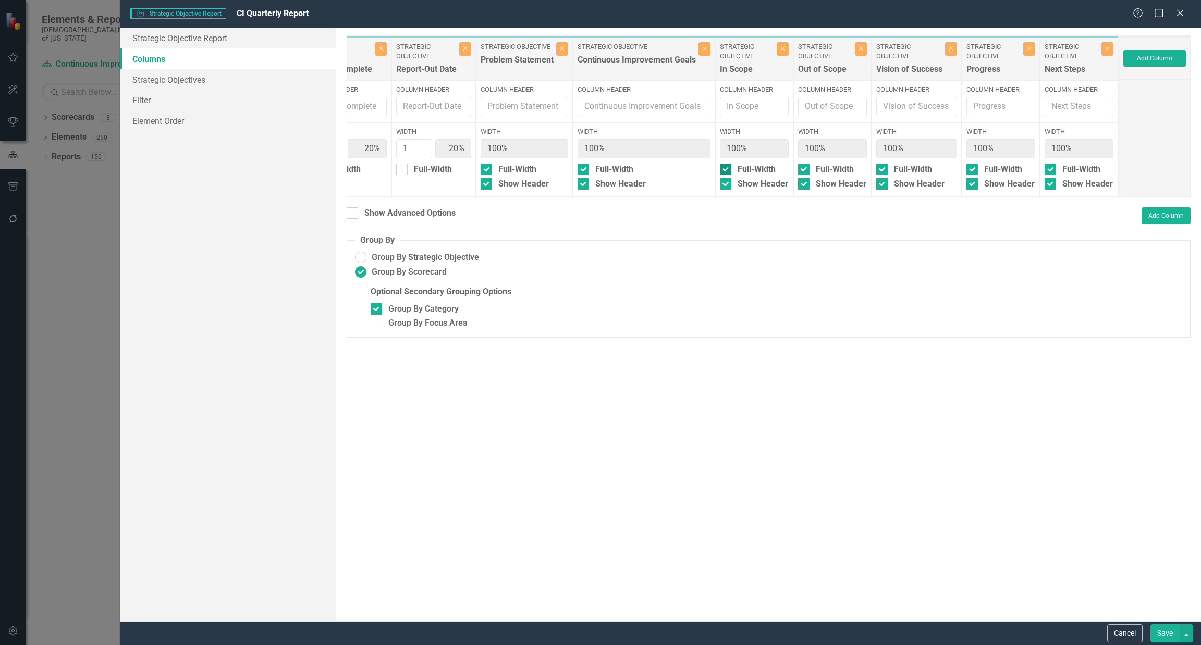
click at [727, 170] on div at bounding box center [725, 169] width 11 height 11
click at [727, 170] on input "Full-Width" at bounding box center [723, 167] width 7 height 7
checkbox input "false"
type input "17%"
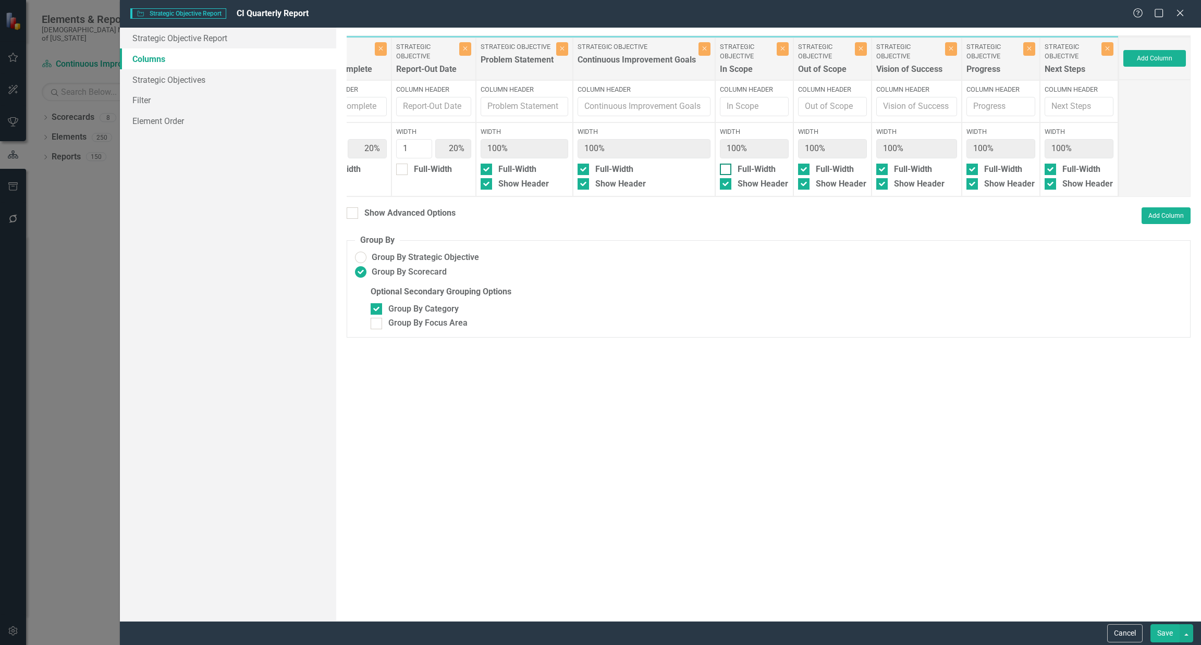
type input "17%"
click at [809, 169] on div "Full-Width" at bounding box center [832, 170] width 69 height 12
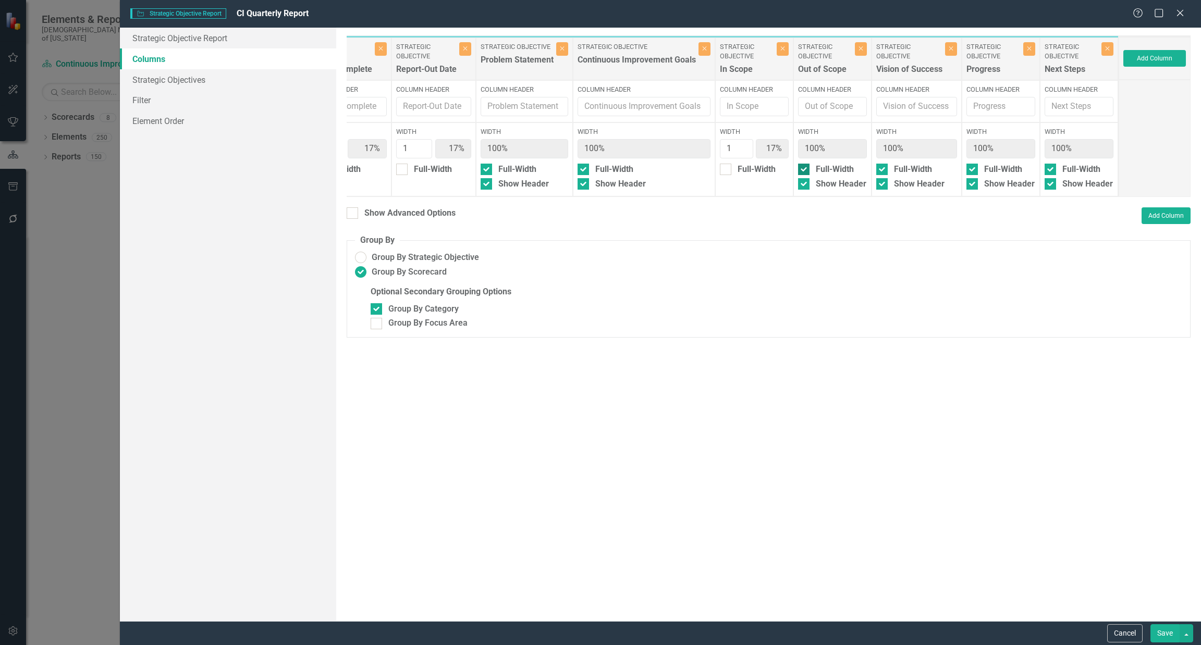
click at [805, 169] on input "Full-Width" at bounding box center [801, 167] width 7 height 7
checkbox input "false"
type input "14%"
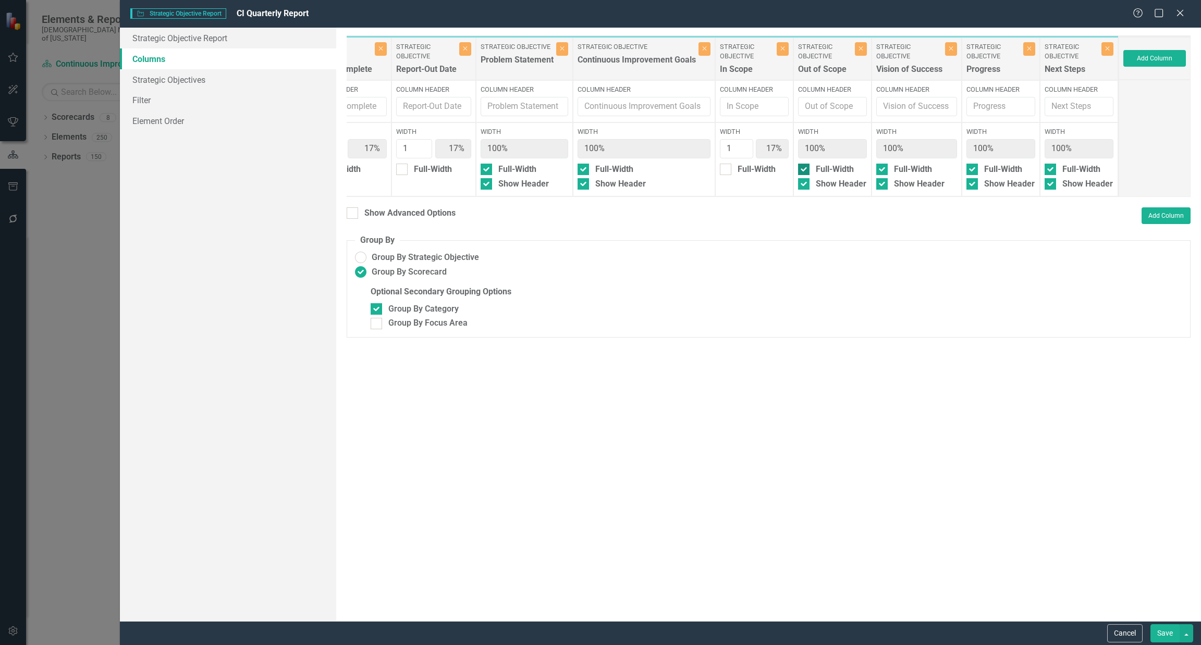
type input "14%"
drag, startPoint x: 809, startPoint y: 150, endPoint x: 800, endPoint y: 150, distance: 9.4
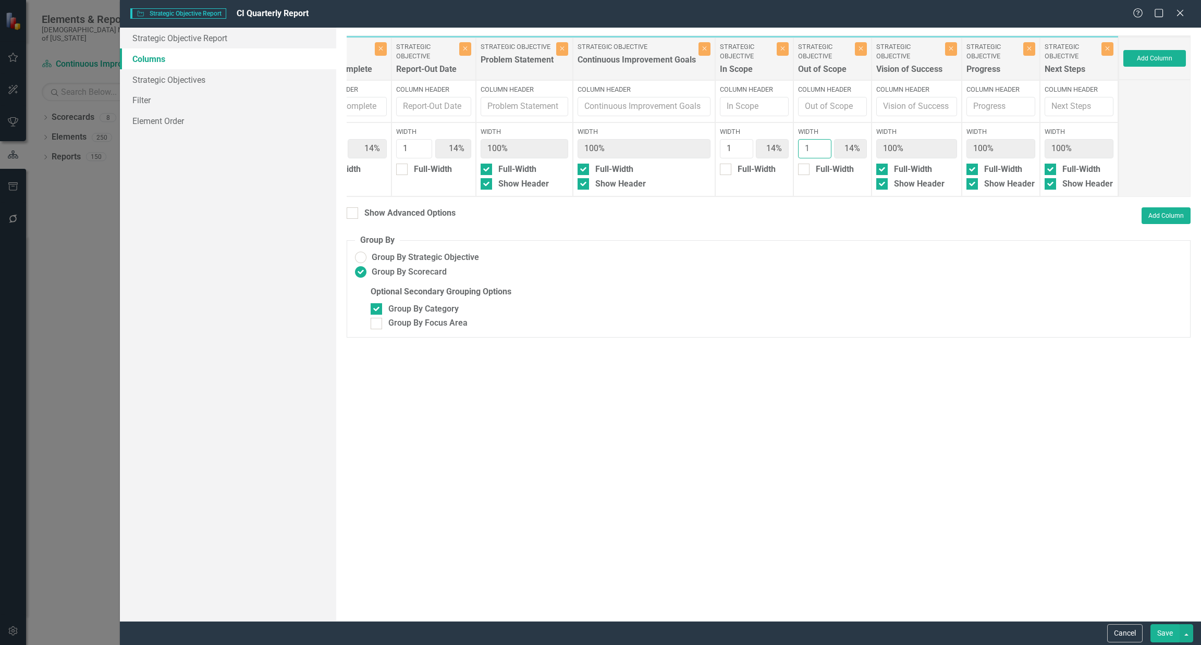
click at [800, 150] on input "1" at bounding box center [814, 148] width 33 height 19
type input "10"
type input "6%"
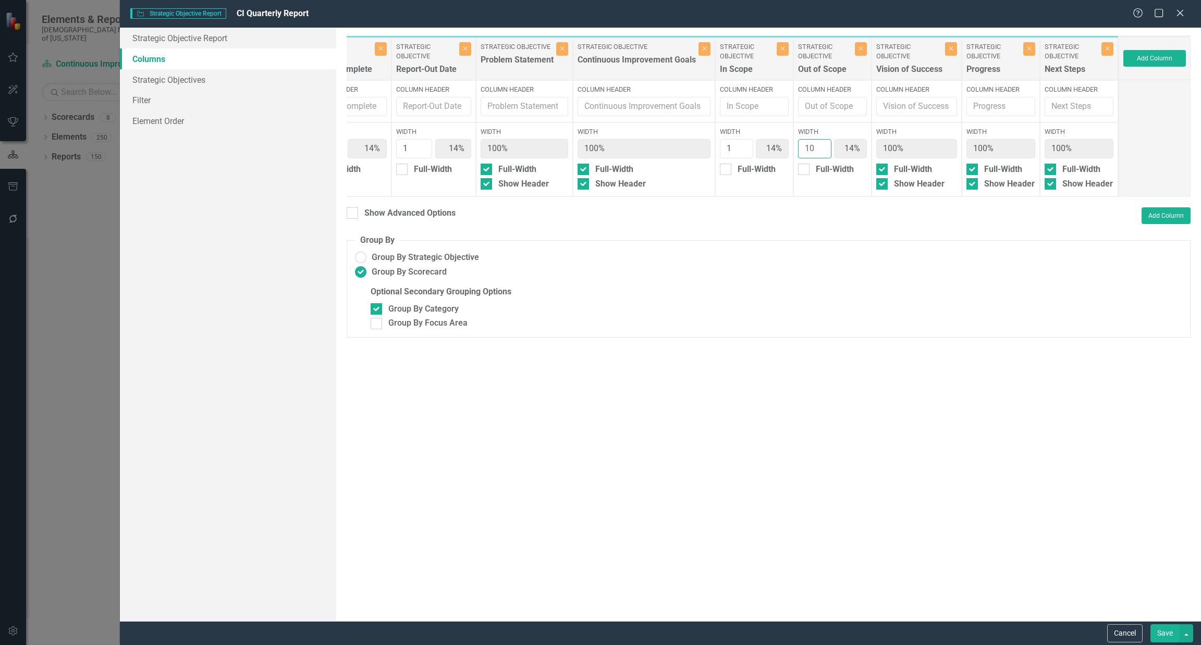
type input "6%"
type input "63%"
type input "1"
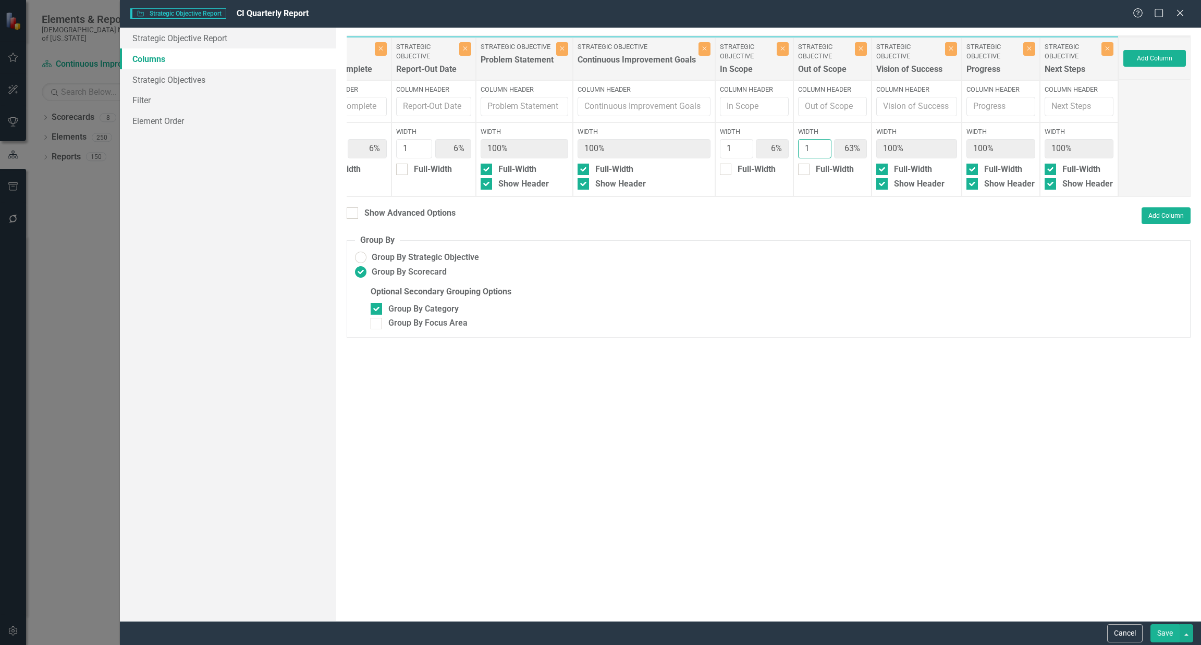
type input "14%"
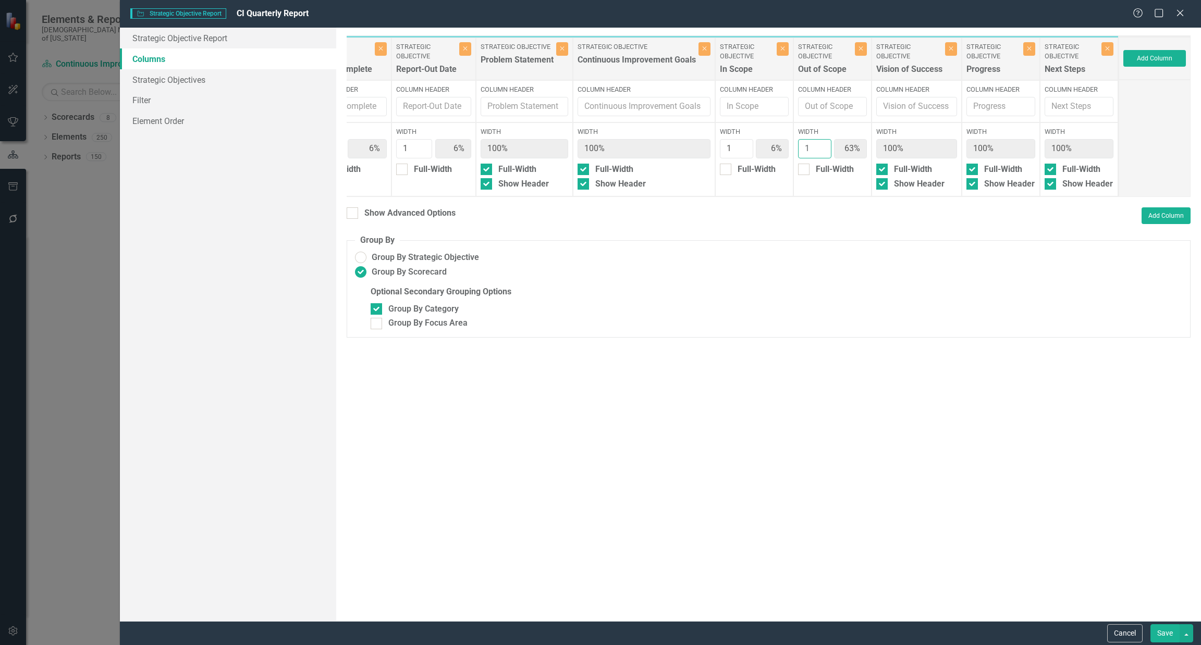
type input "14%"
type input "8"
type input "7%"
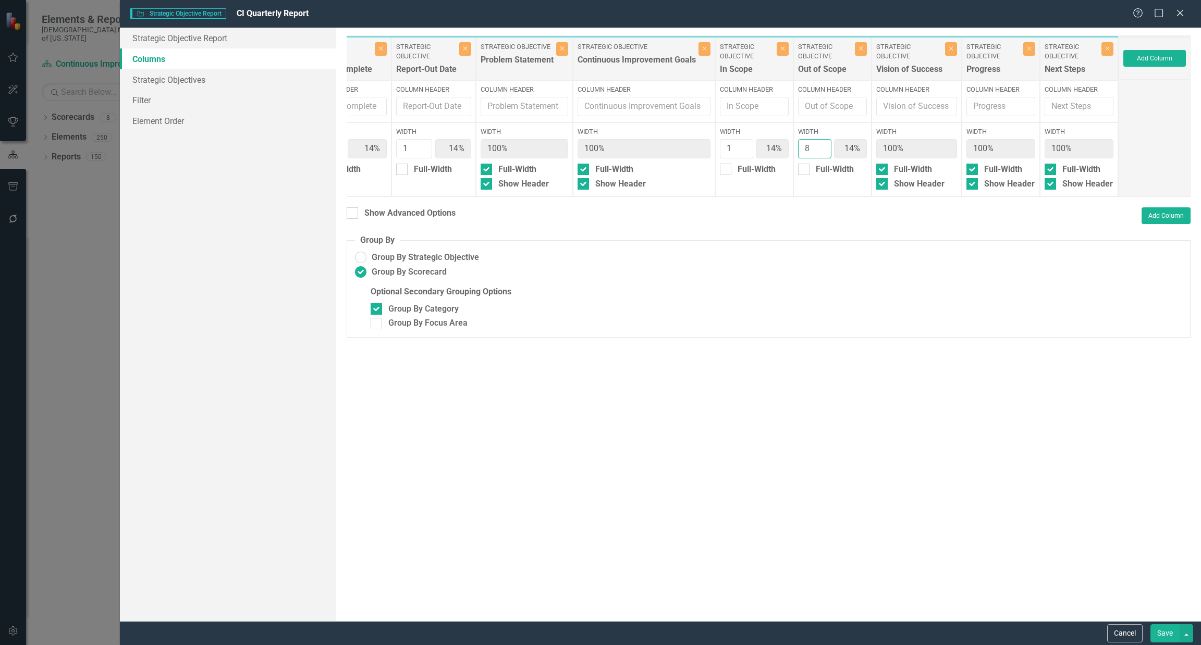
type input "7%"
type input "57%"
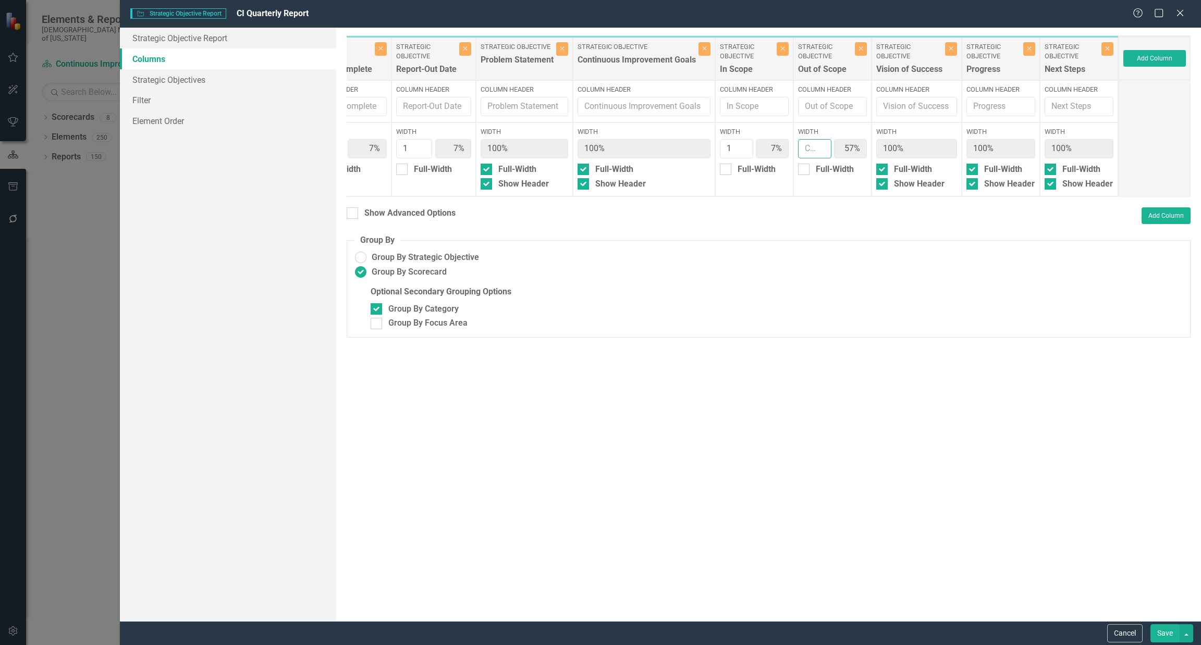
type input "14%"
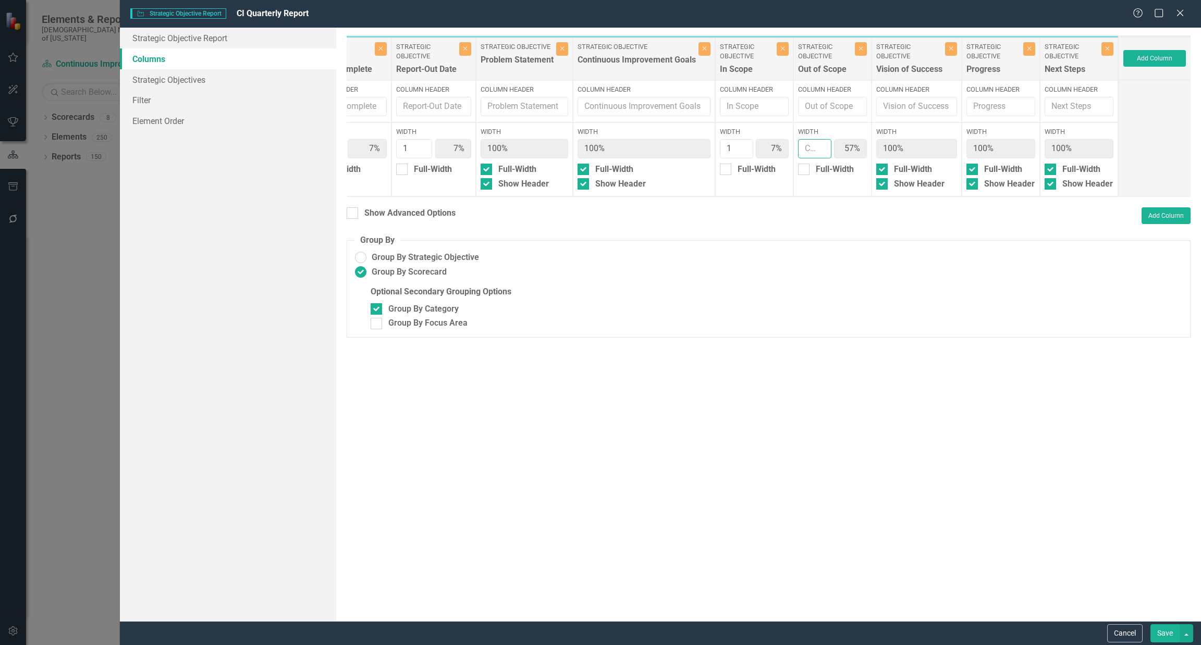
type input "14%"
type input "7"
type input "8%"
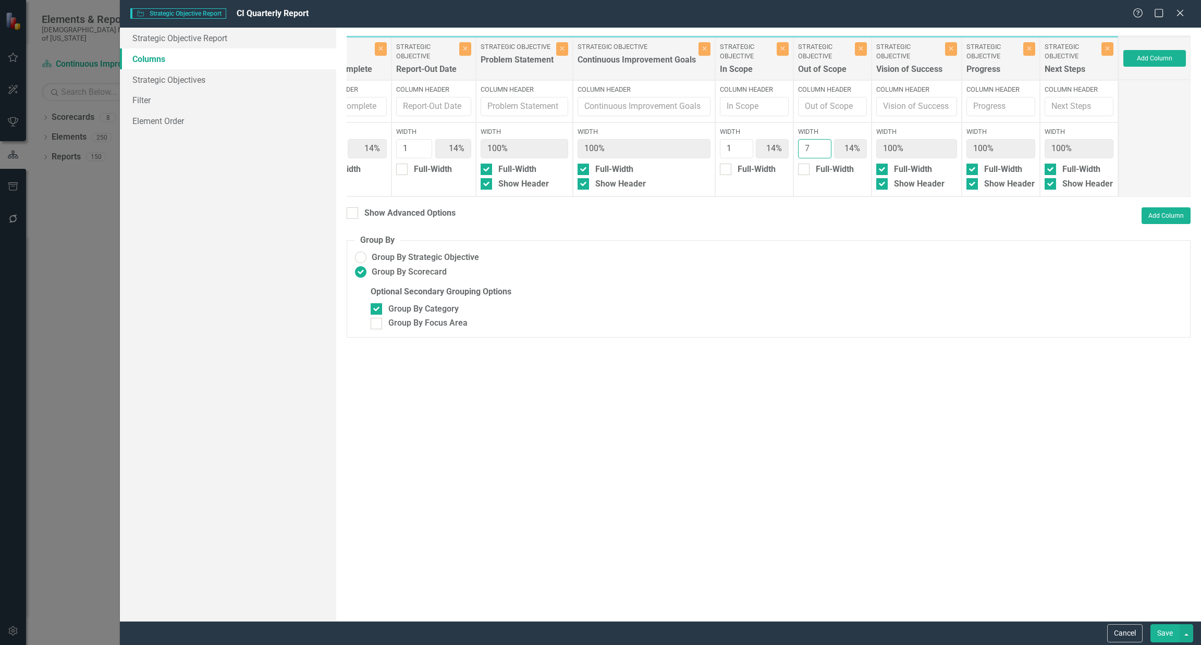
type input "8%"
type input "54%"
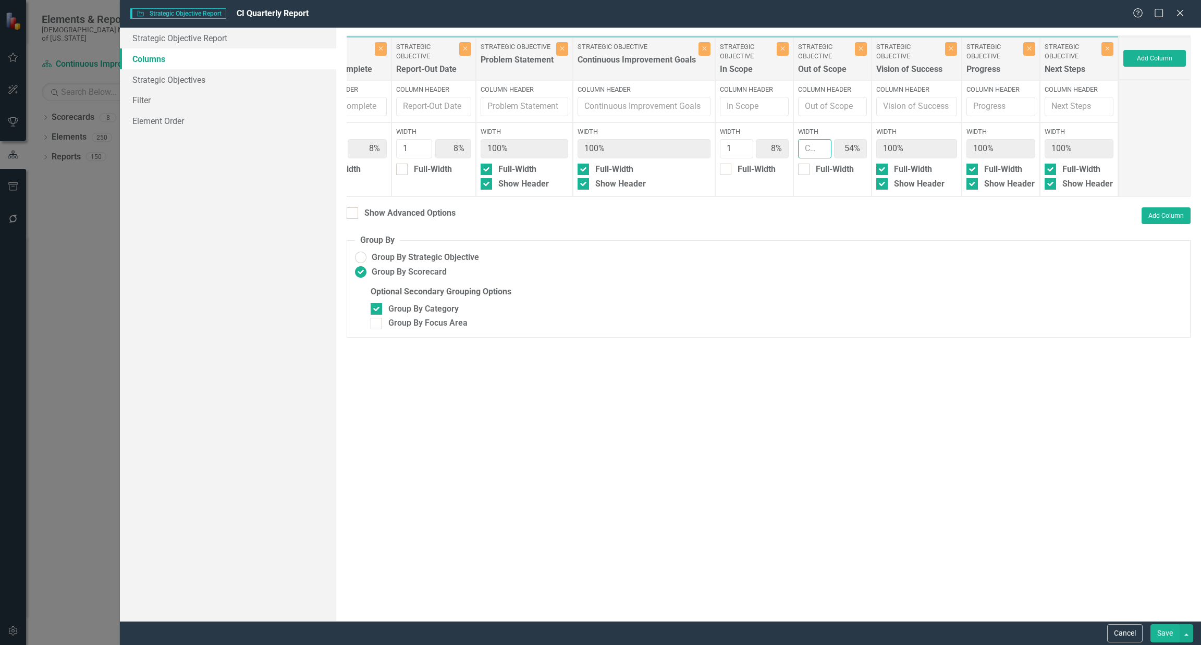
type input "14%"
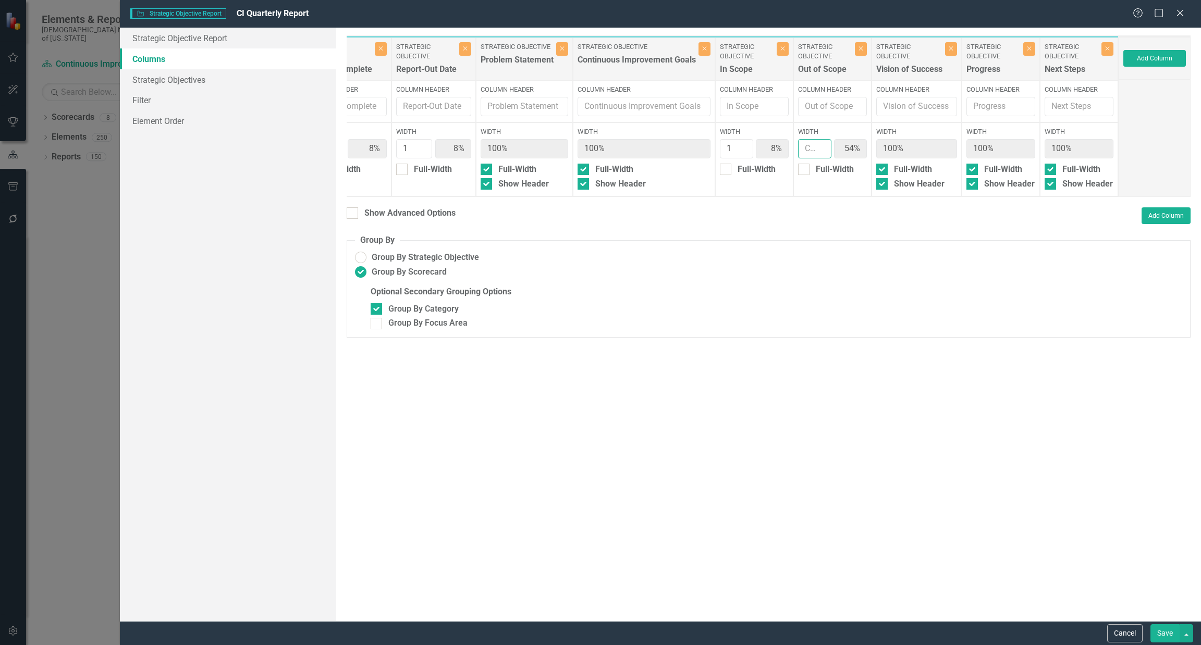
type input "14%"
click at [821, 141] on input "Width" at bounding box center [814, 148] width 33 height 19
click at [818, 145] on input "1" at bounding box center [814, 148] width 33 height 19
type input "2"
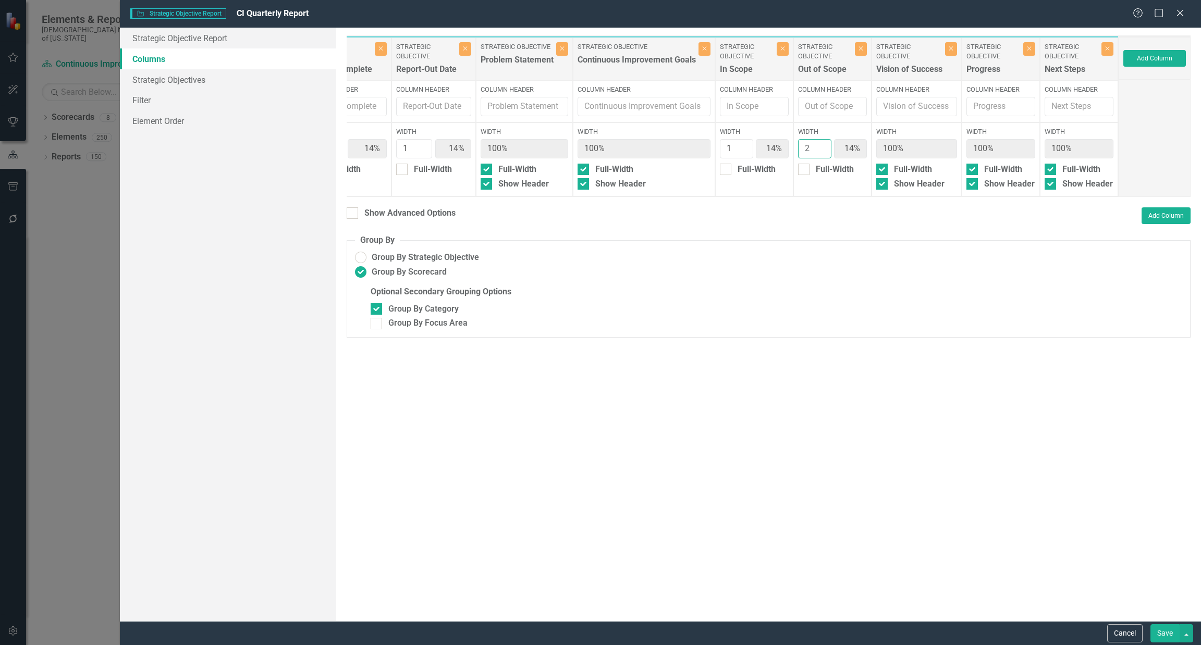
type input "13%"
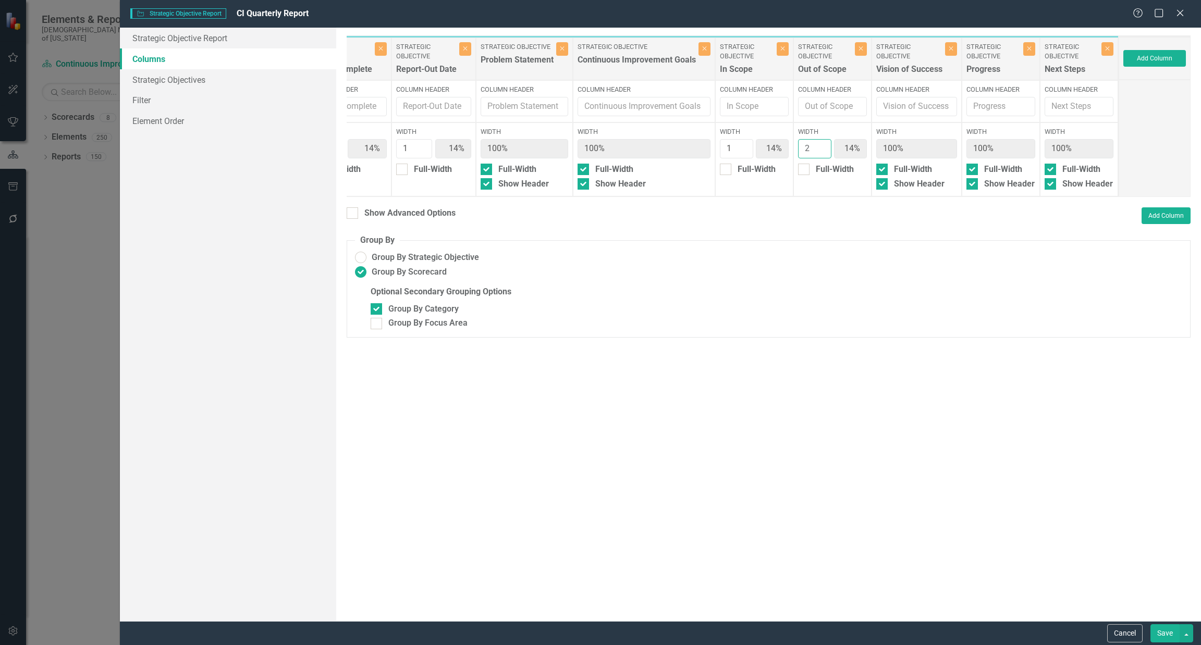
type input "13%"
type input "25%"
click at [818, 145] on input "2" at bounding box center [814, 148] width 33 height 19
type input "3"
click at [818, 145] on input "3" at bounding box center [814, 148] width 33 height 19
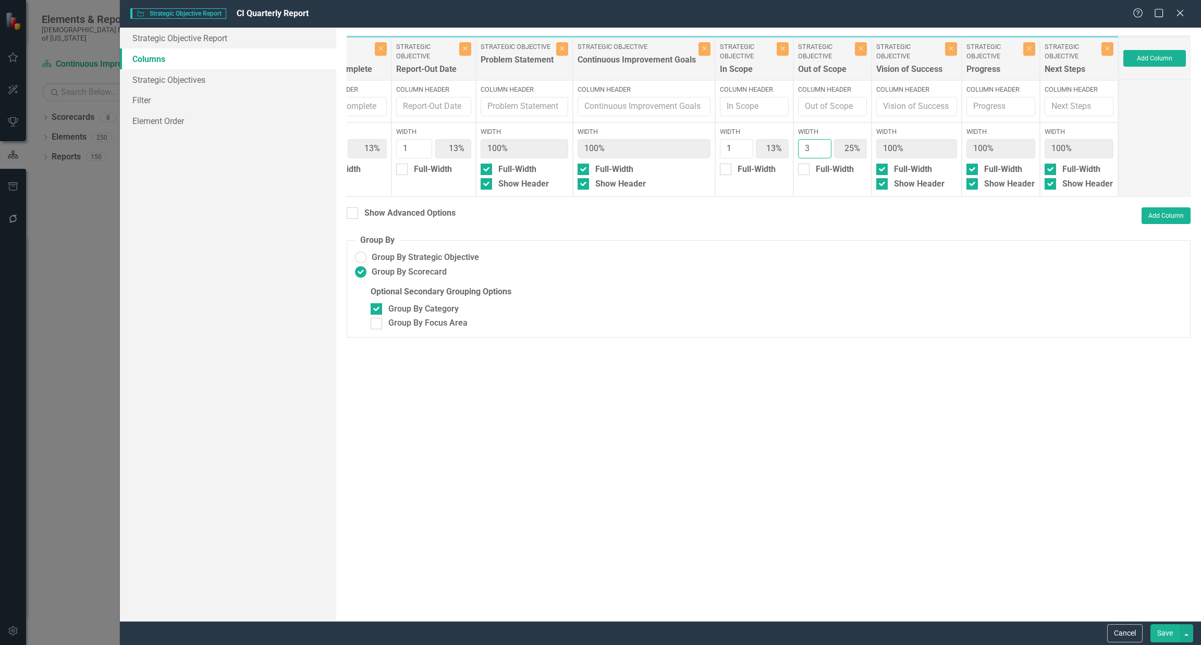
type input "11%"
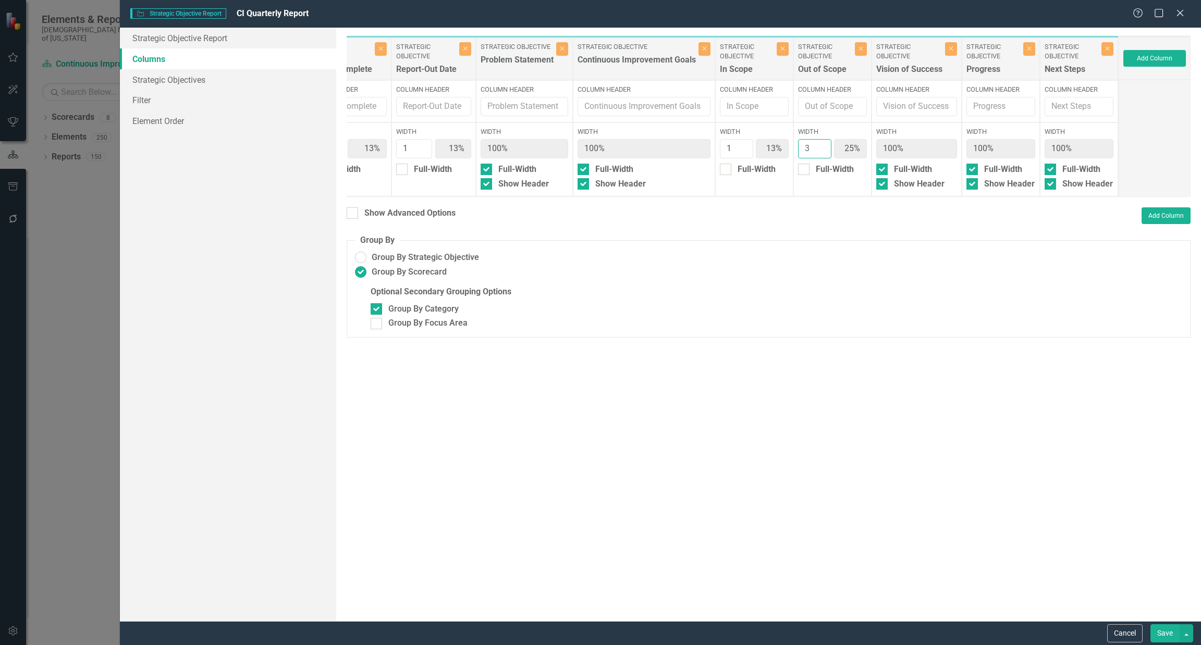
type input "11%"
type input "33%"
type input "4"
type input "10%"
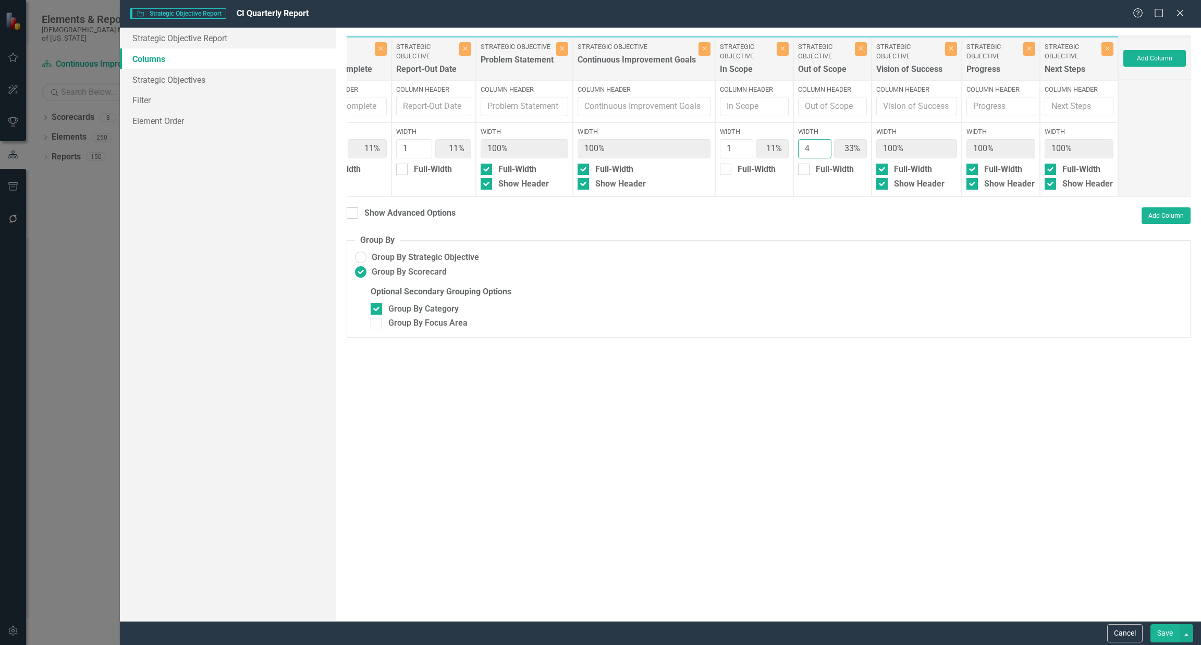
type input "10%"
type input "40%"
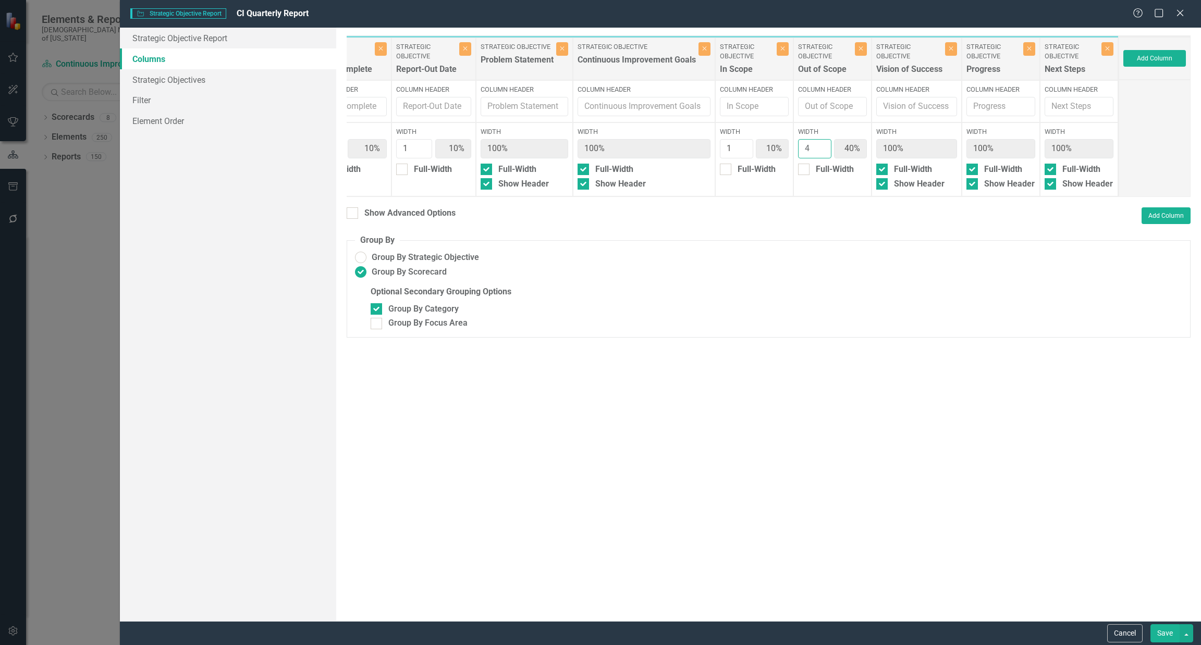
click at [818, 145] on input "4" at bounding box center [814, 148] width 33 height 19
type input "5"
type input "9%"
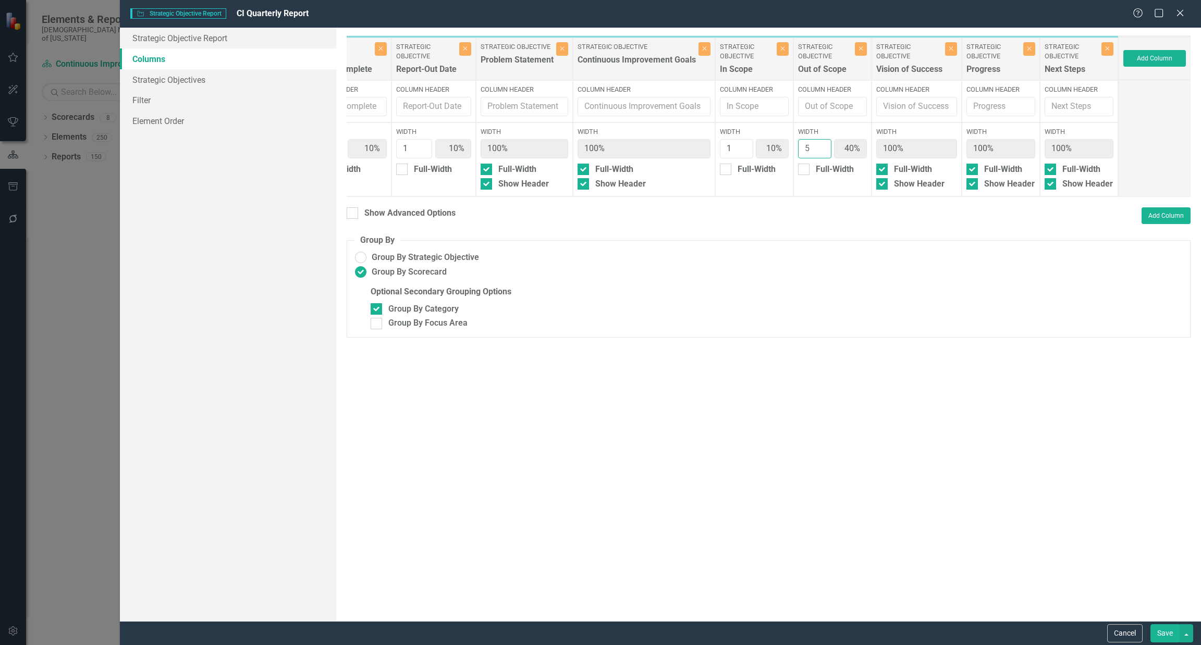
type input "9%"
type input "45%"
click at [818, 145] on input "5" at bounding box center [814, 148] width 33 height 19
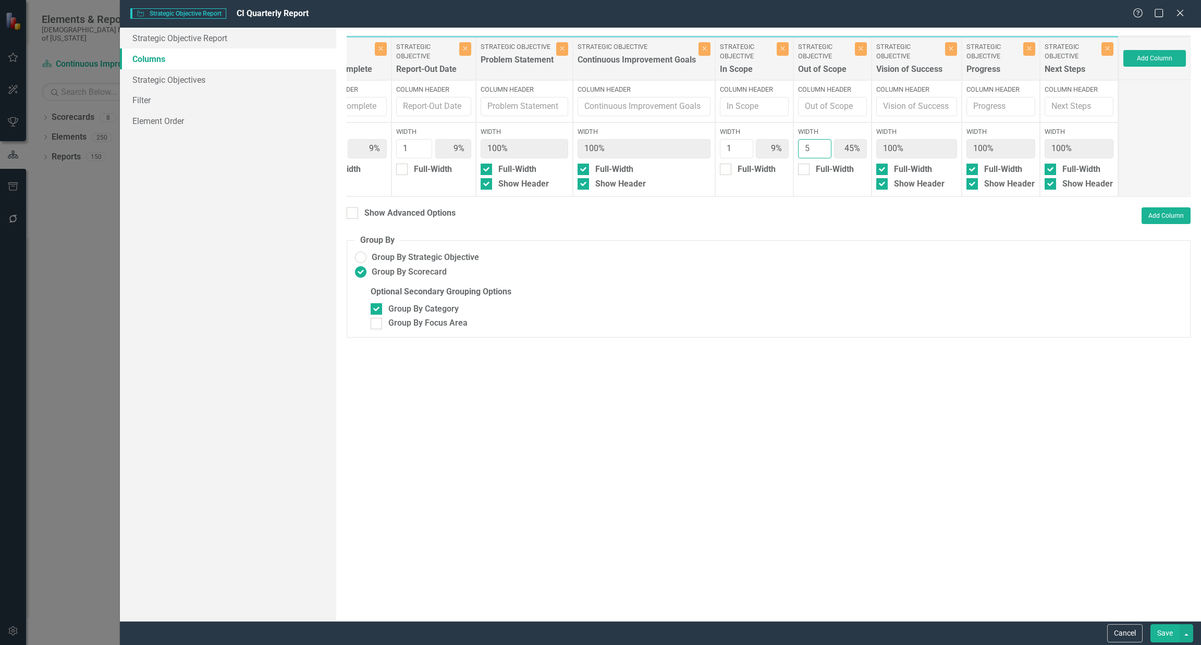
type input "6"
type input "8%"
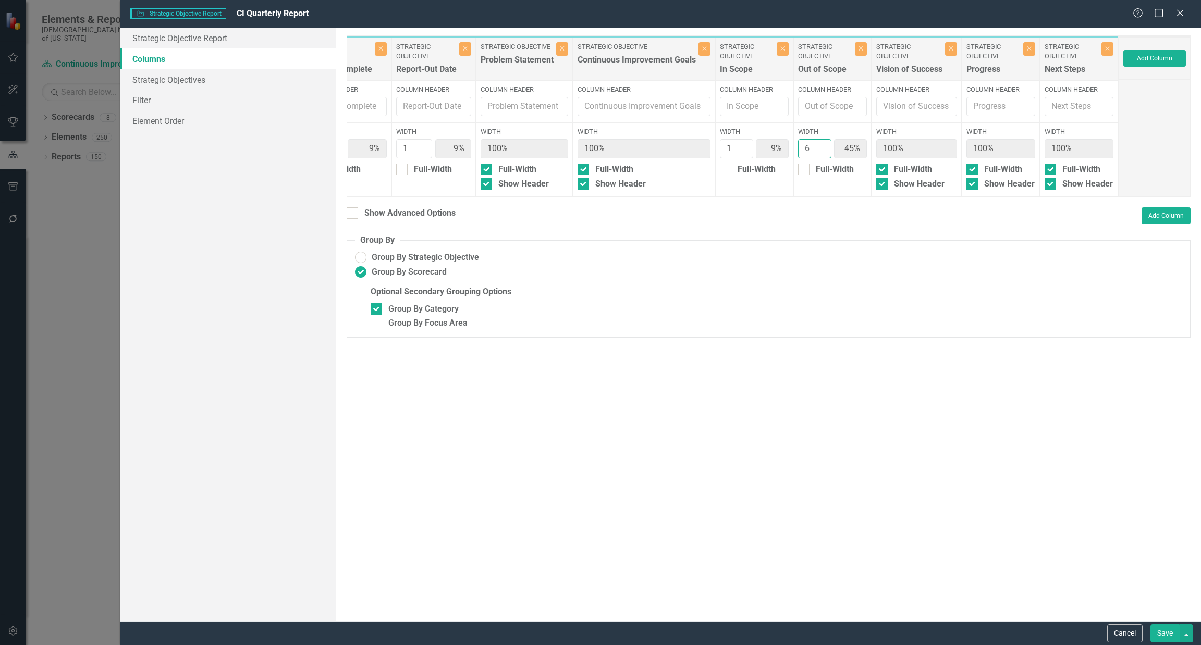
type input "8%"
type input "50%"
type input "6"
click at [818, 145] on input "6" at bounding box center [814, 148] width 33 height 19
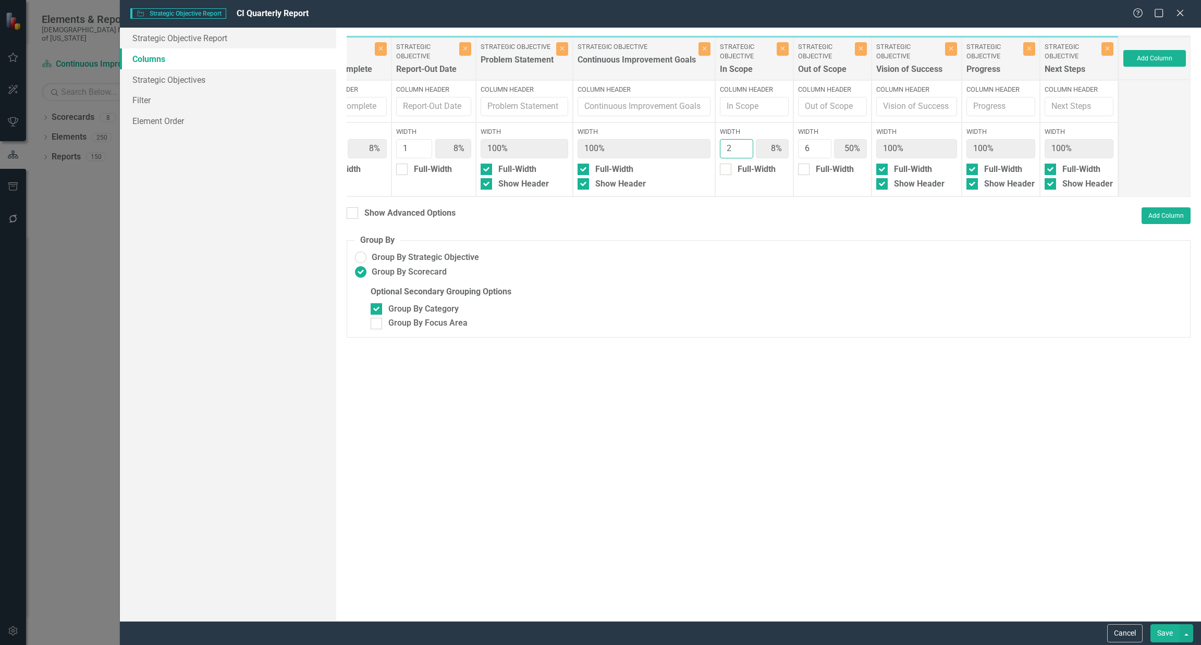
type input "2"
click at [743, 147] on input "2" at bounding box center [736, 148] width 33 height 19
type input "15%"
type input "46%"
type input "3"
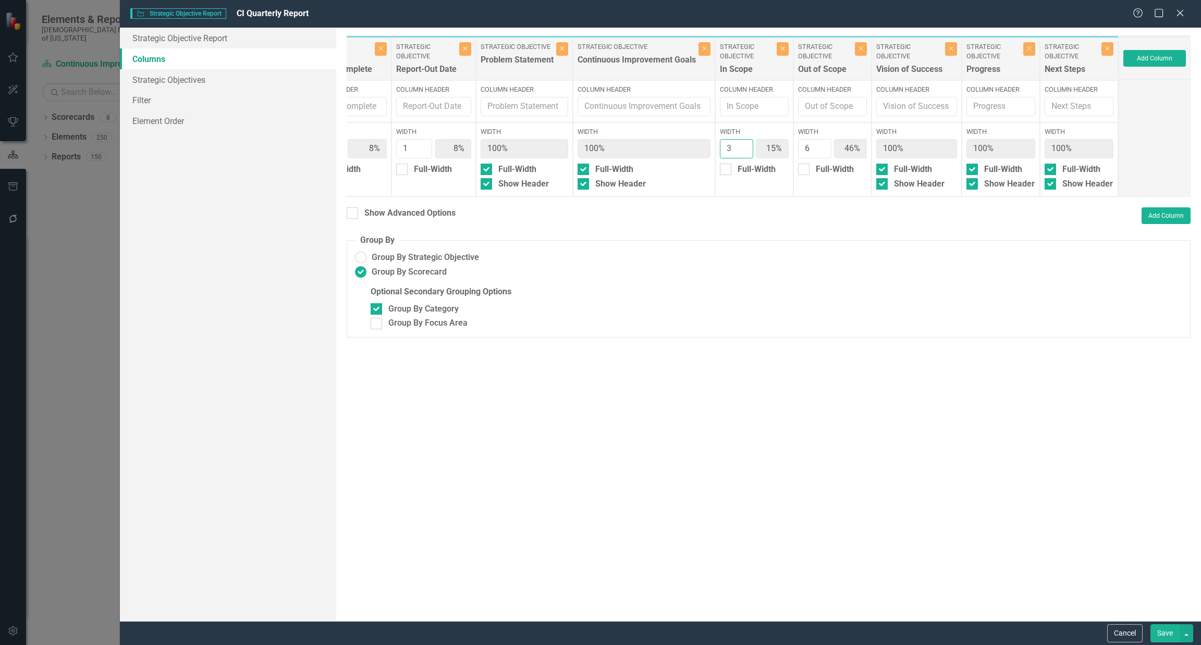
type input "7%"
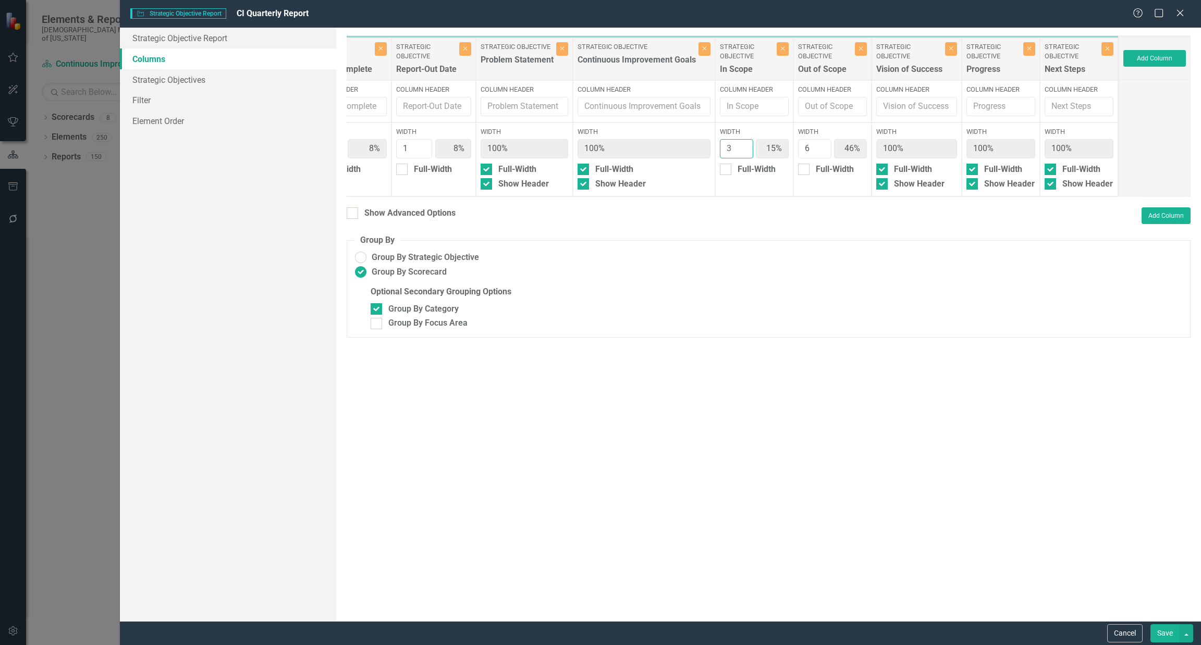
type input "21%"
type input "43%"
click at [742, 144] on input "3" at bounding box center [736, 148] width 33 height 19
type input "4"
type input "27%"
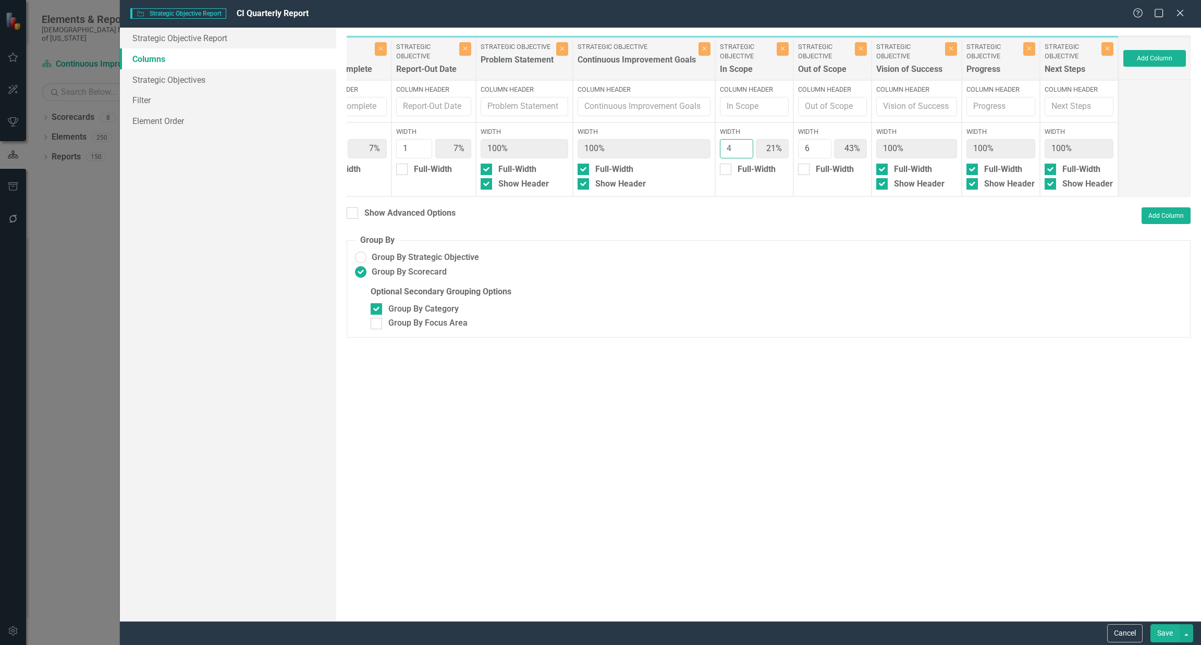
type input "40%"
click at [742, 144] on input "4" at bounding box center [736, 148] width 33 height 19
type input "5"
type input "6%"
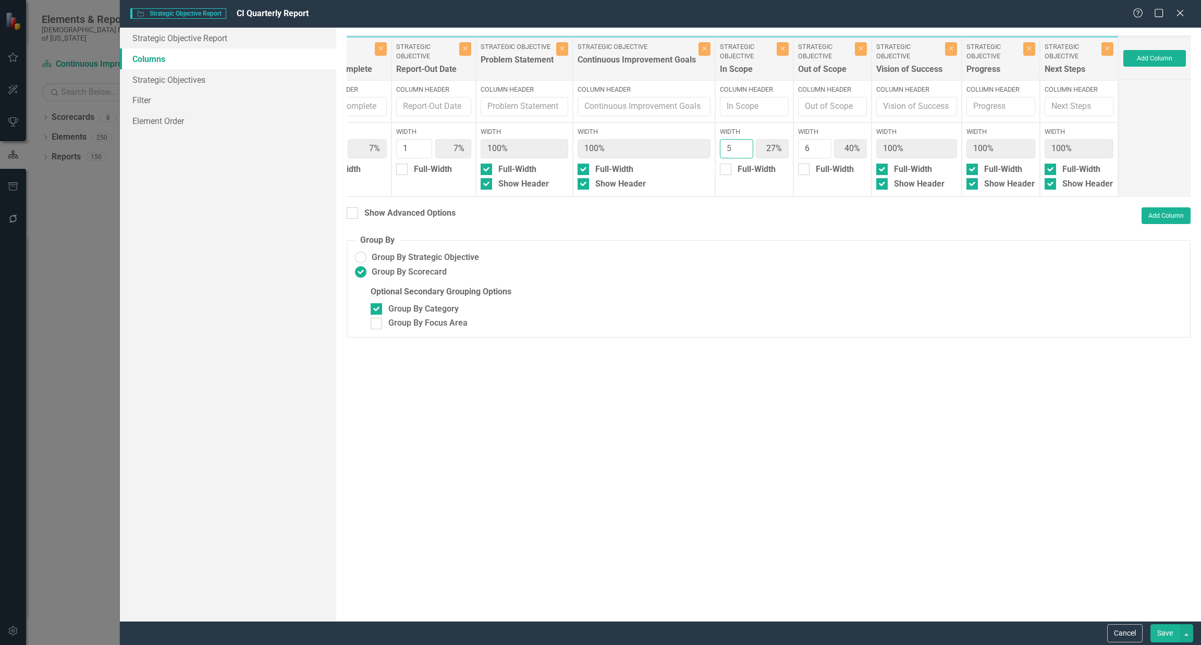
type input "6%"
type input "31%"
type input "38%"
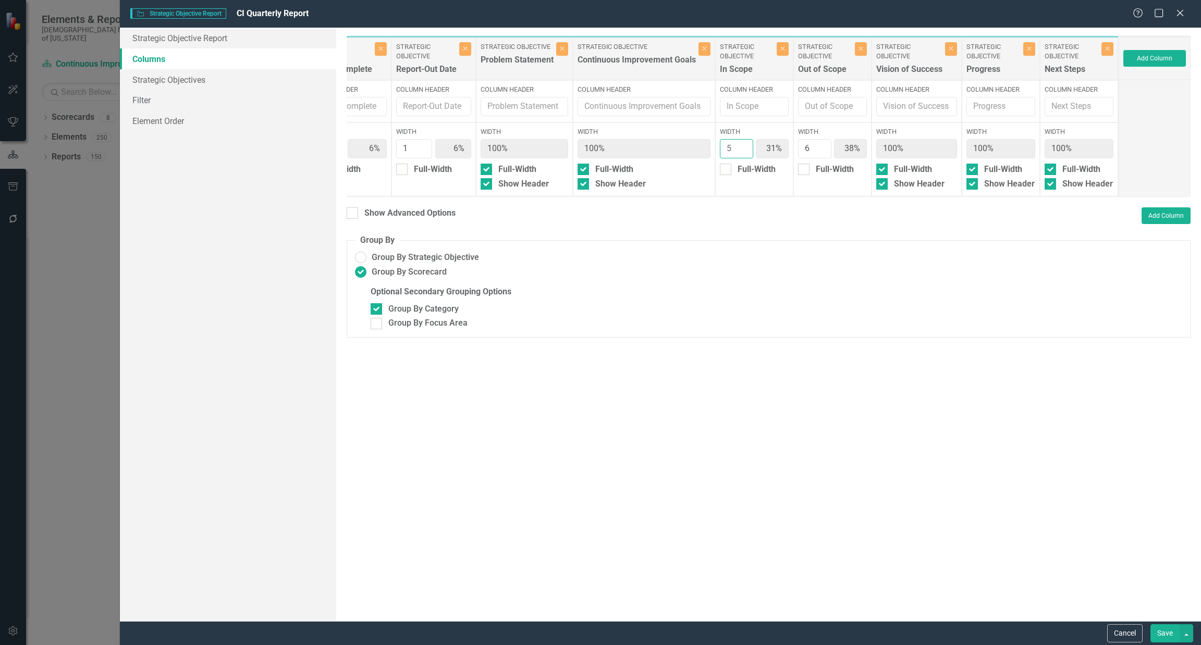
click at [742, 144] on input "5" at bounding box center [736, 148] width 33 height 19
type input "6"
type input "35%"
type input "6"
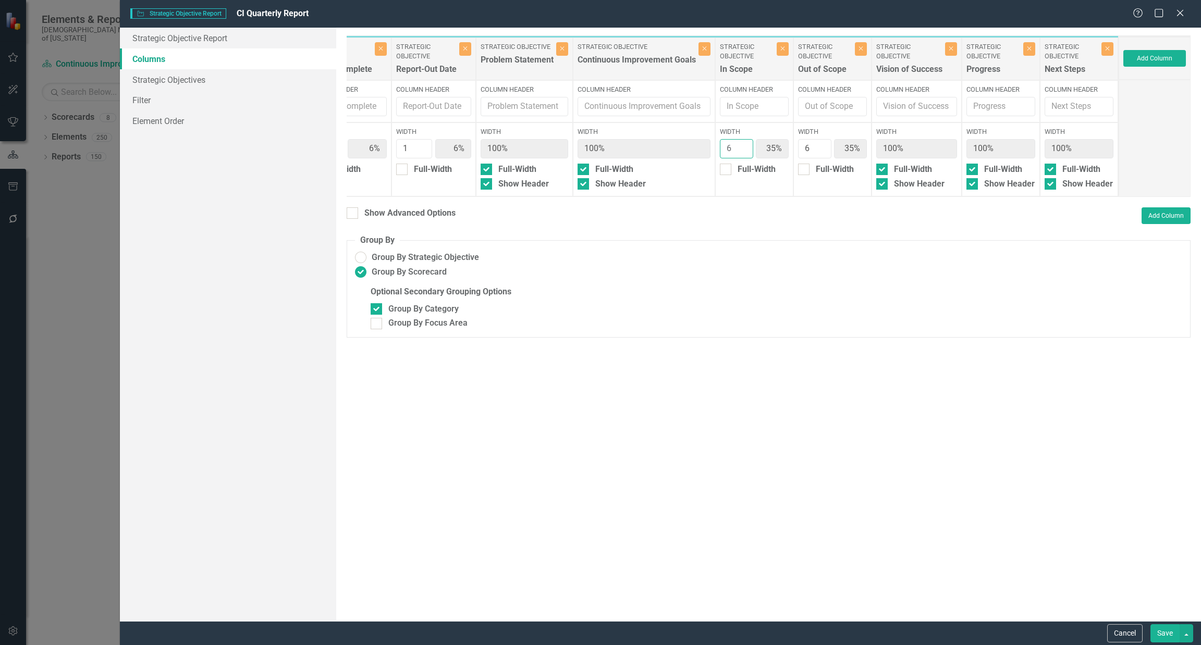
click at [742, 144] on input "6" at bounding box center [736, 148] width 33 height 19
click at [1162, 634] on button "Save" at bounding box center [1164, 633] width 29 height 18
radio input "false"
checkbox input "false"
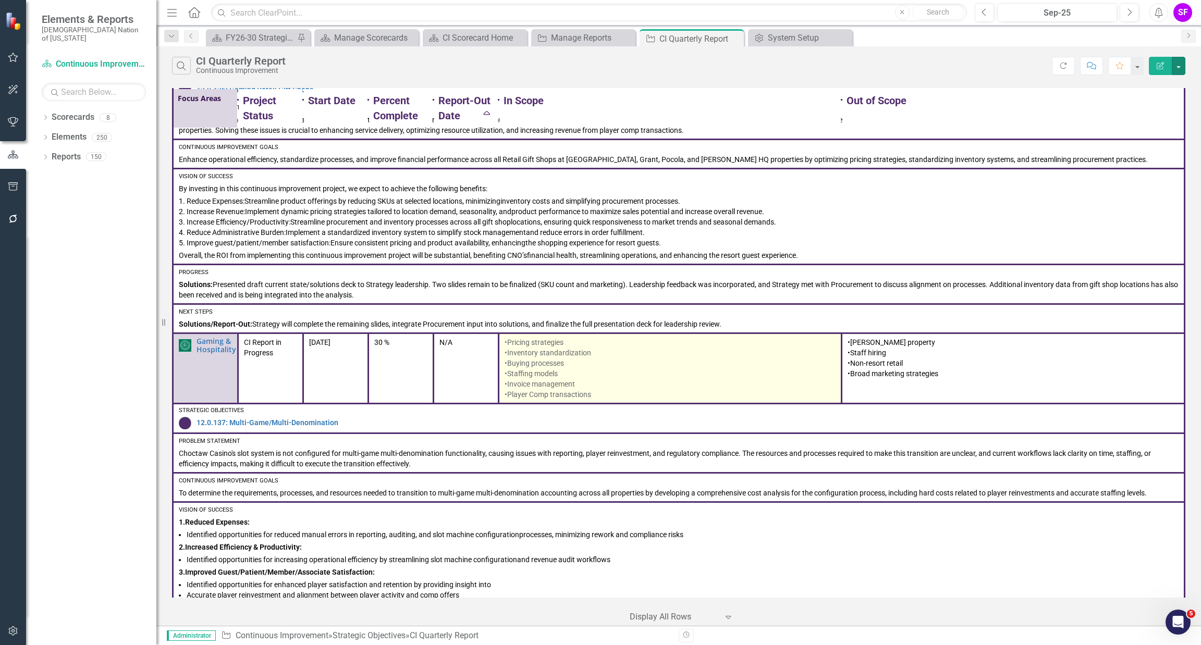
scroll to position [0, 0]
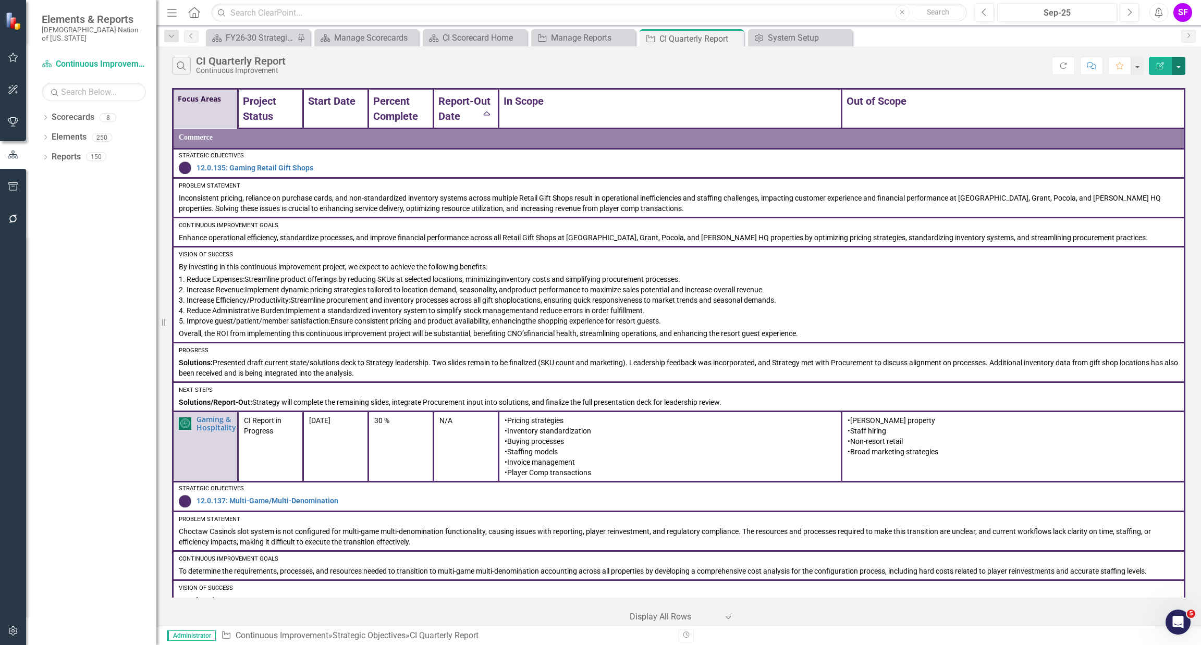
click at [1183, 59] on button "button" at bounding box center [1179, 66] width 14 height 18
click at [1168, 86] on link "Edit Report Edit Report" at bounding box center [1143, 85] width 82 height 19
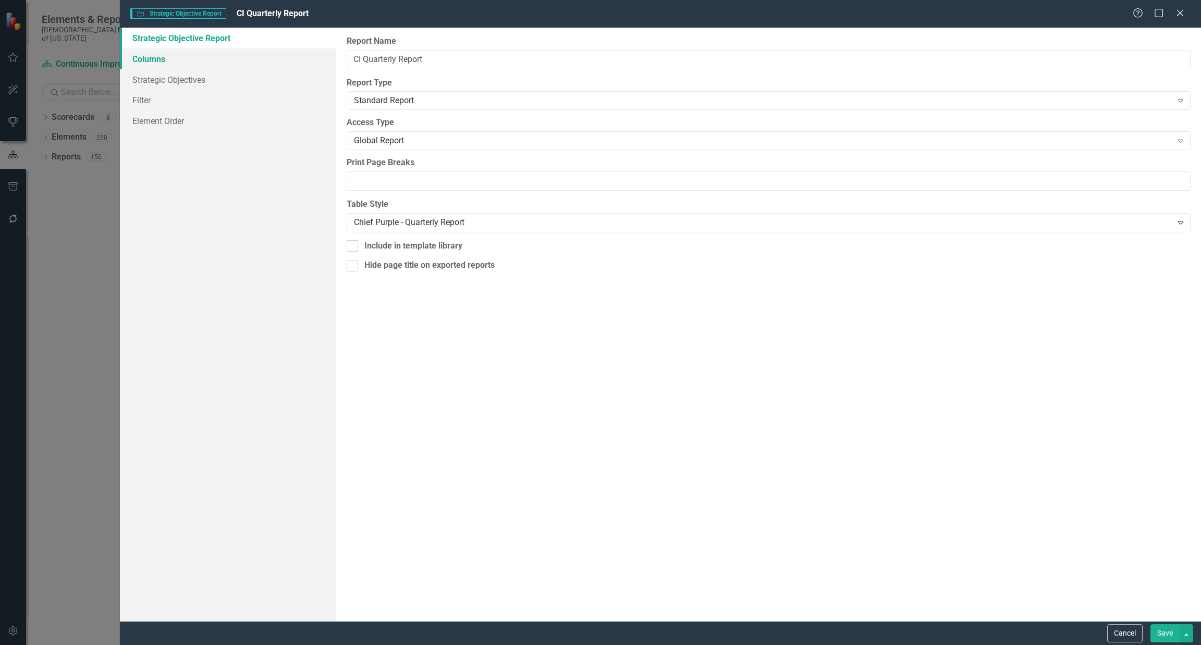
click at [139, 55] on link "Columns" at bounding box center [228, 58] width 216 height 21
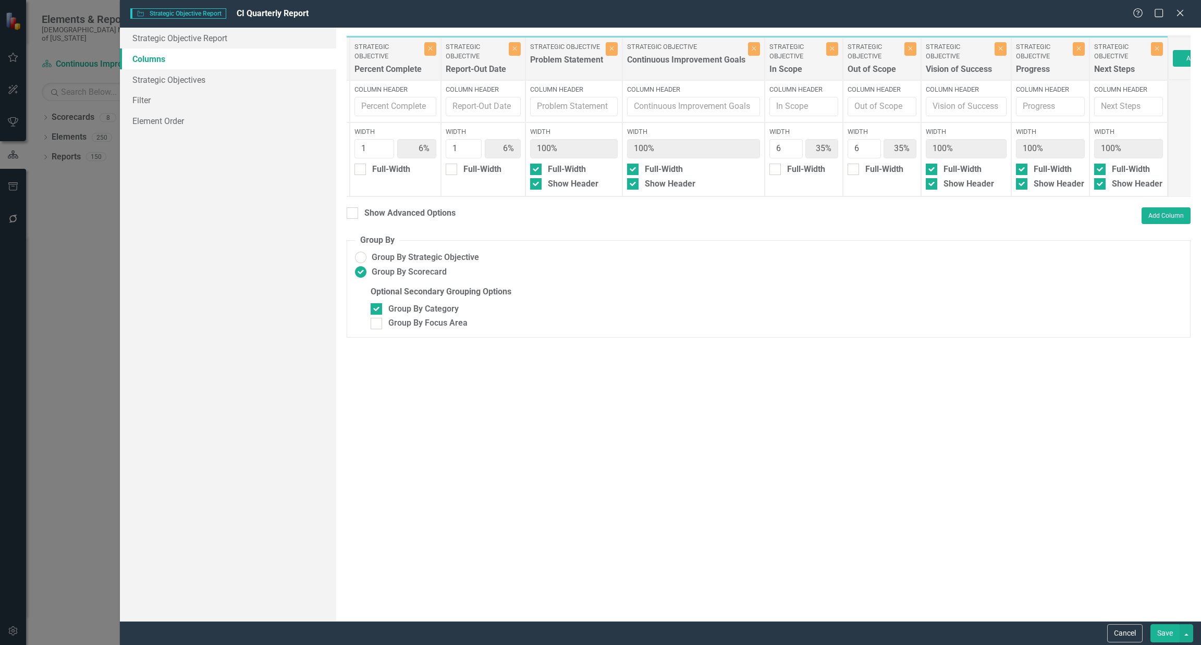
scroll to position [0, 402]
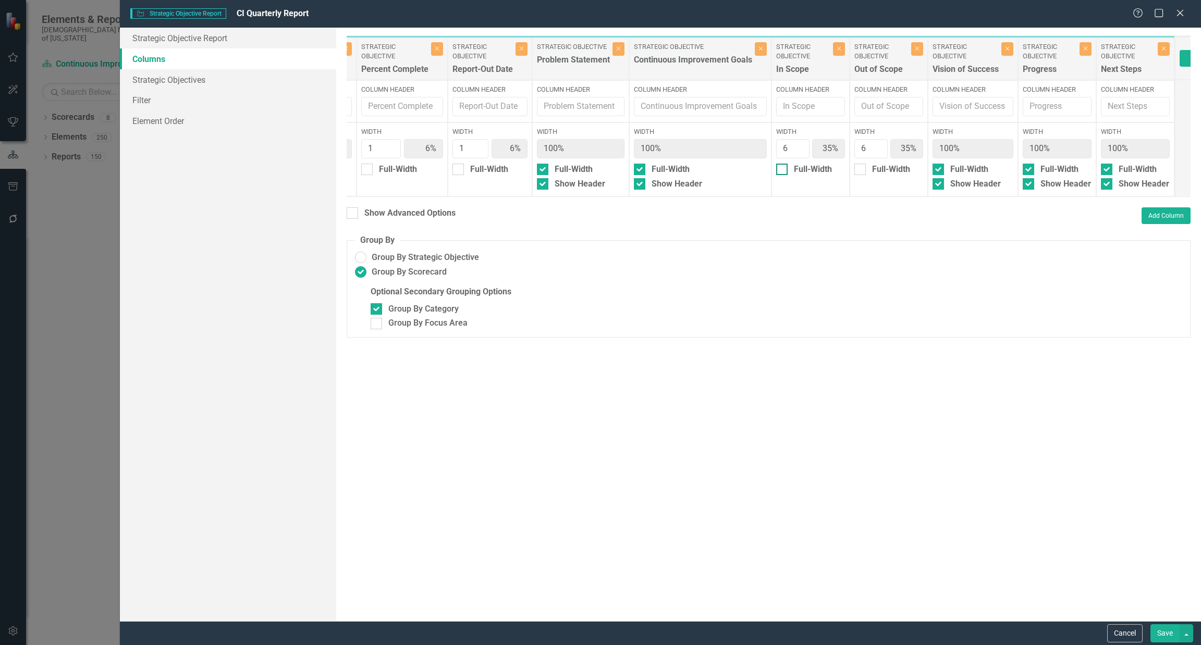
click at [793, 170] on div "Full-Width" at bounding box center [810, 170] width 69 height 12
click at [783, 170] on input "Full-Width" at bounding box center [779, 167] width 7 height 7
checkbox input "true"
type input "9%"
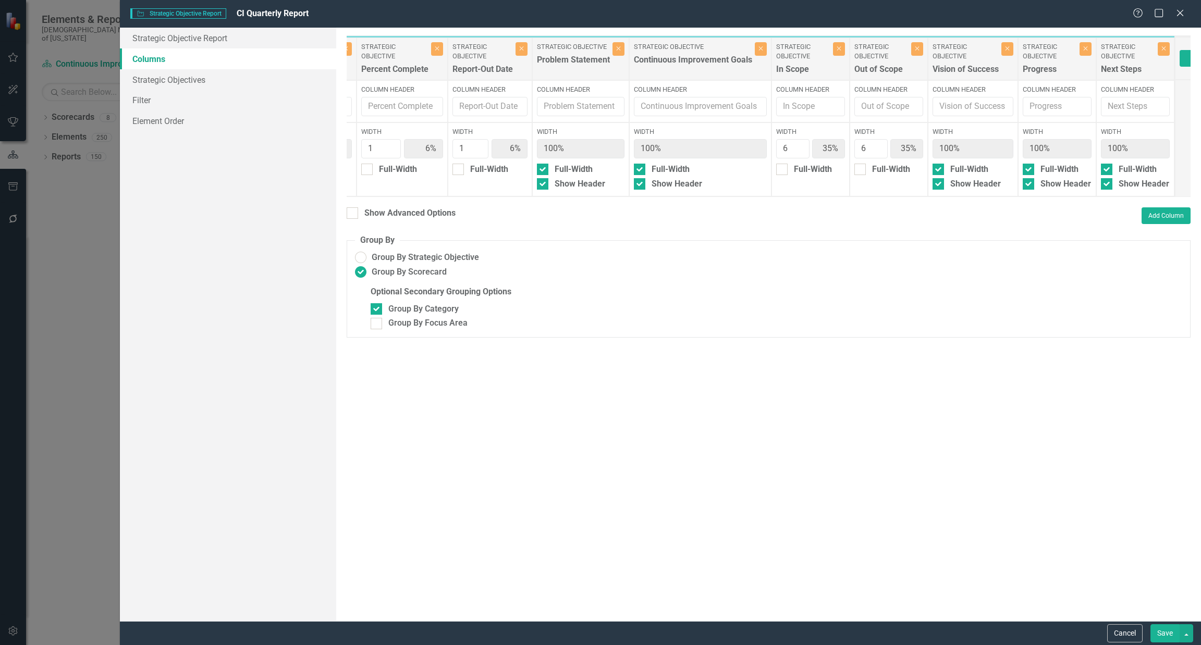
type input "9%"
type input "100%"
type input "55%"
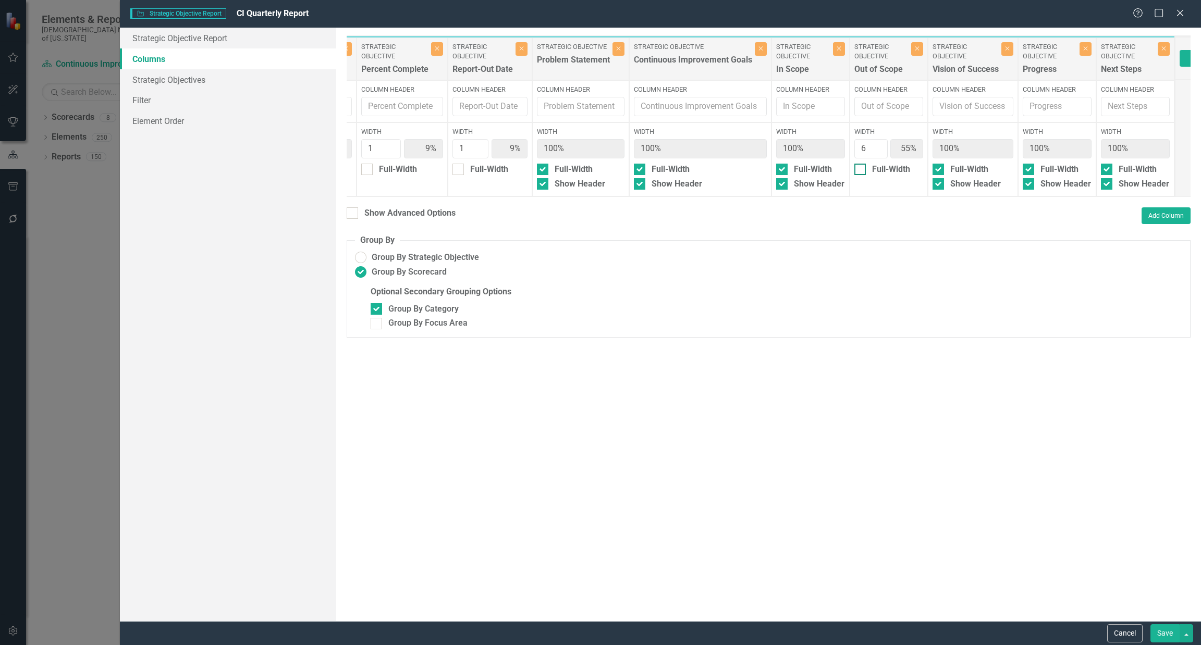
click at [877, 166] on div "Full-Width" at bounding box center [891, 170] width 38 height 12
click at [861, 166] on input "Full-Width" at bounding box center [857, 167] width 7 height 7
checkbox input "true"
type input "20%"
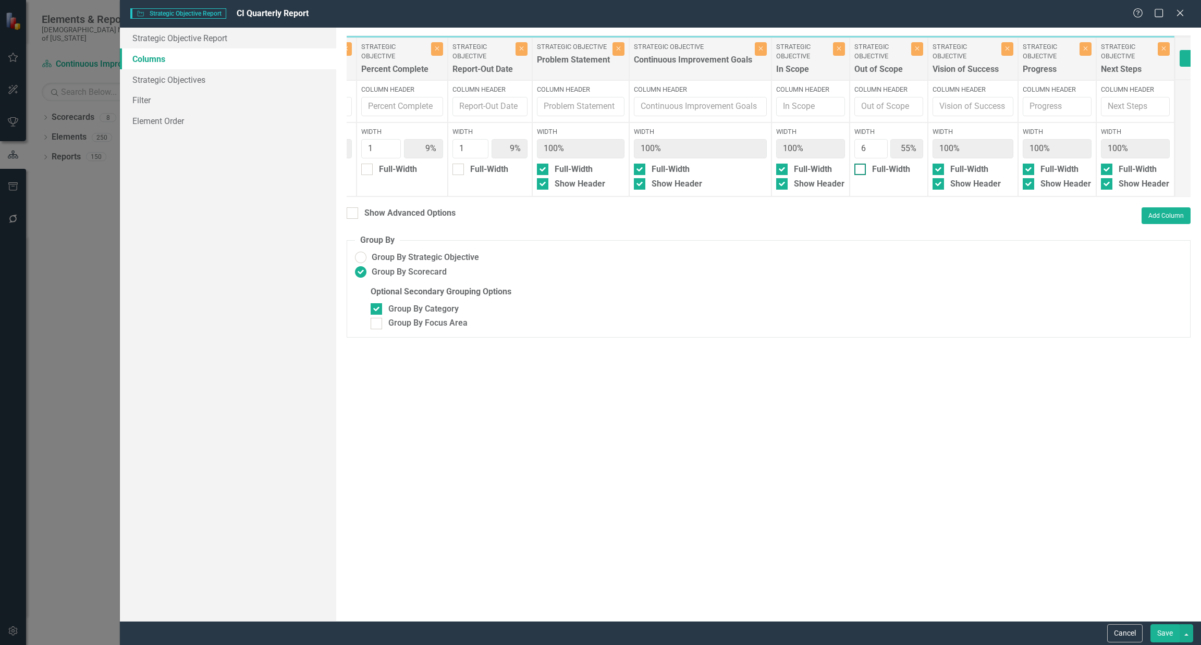
type input "20%"
type input "100%"
click at [1162, 635] on button "Save" at bounding box center [1164, 633] width 29 height 18
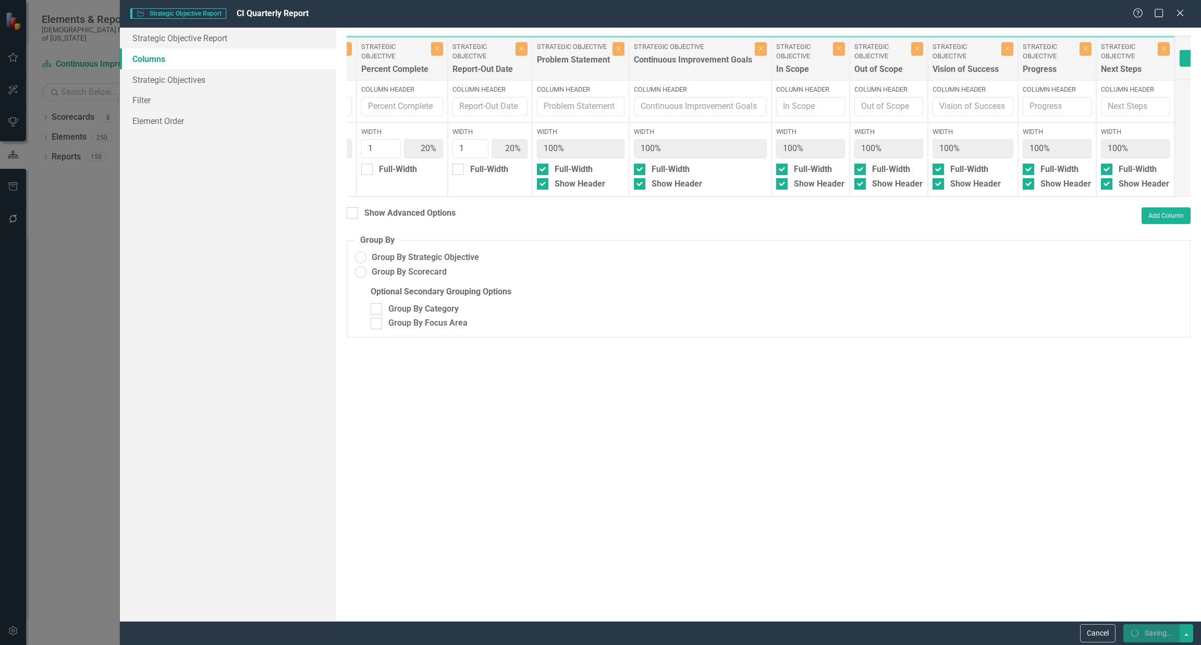
radio input "false"
checkbox input "false"
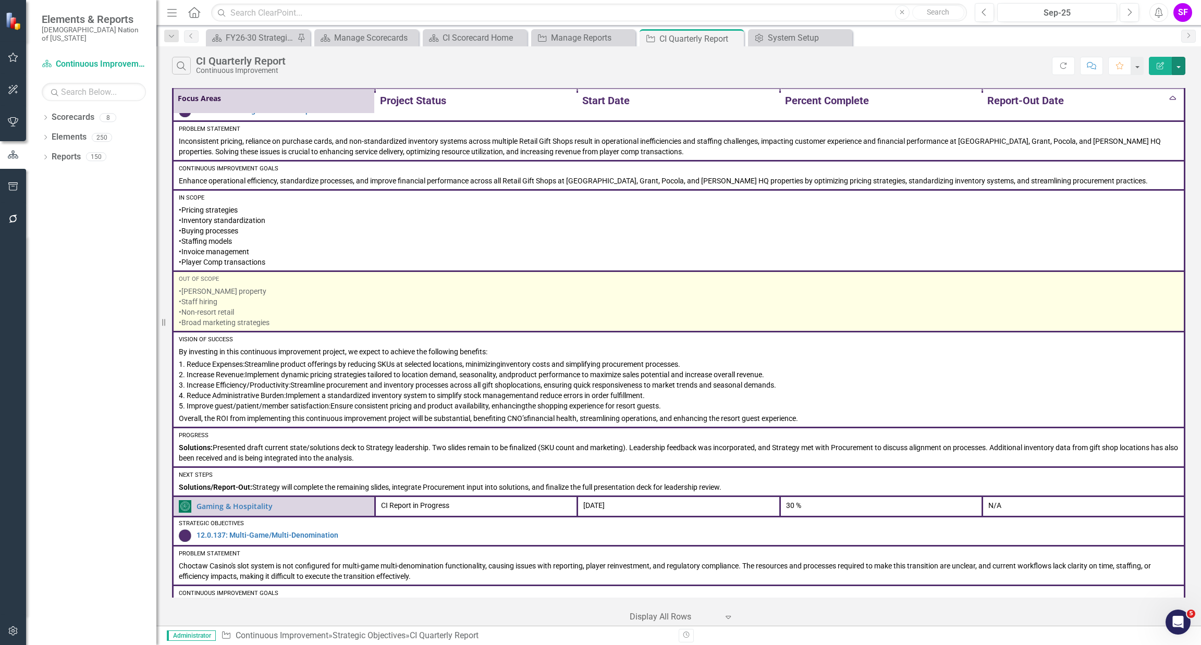
scroll to position [0, 0]
